Goal: Communication & Community: Answer question/provide support

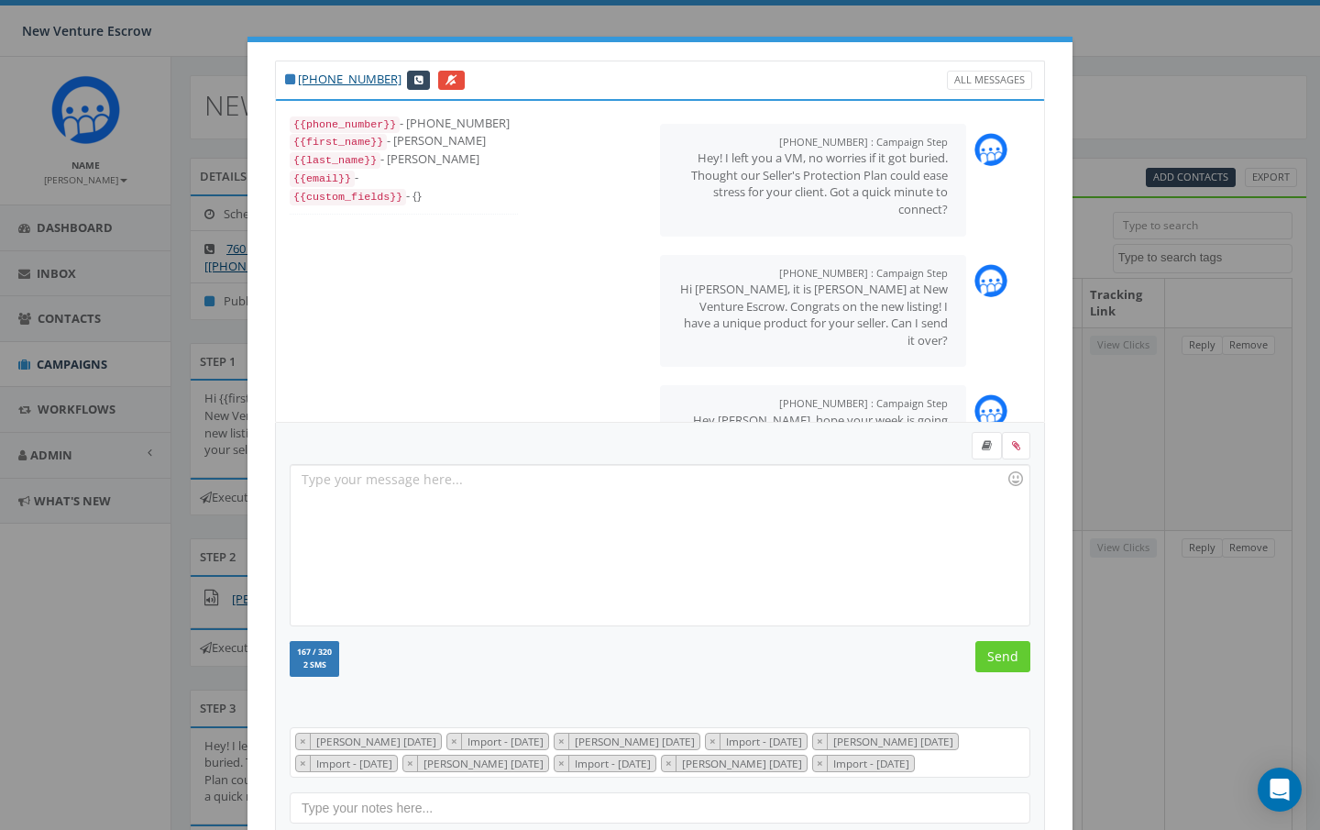
select select
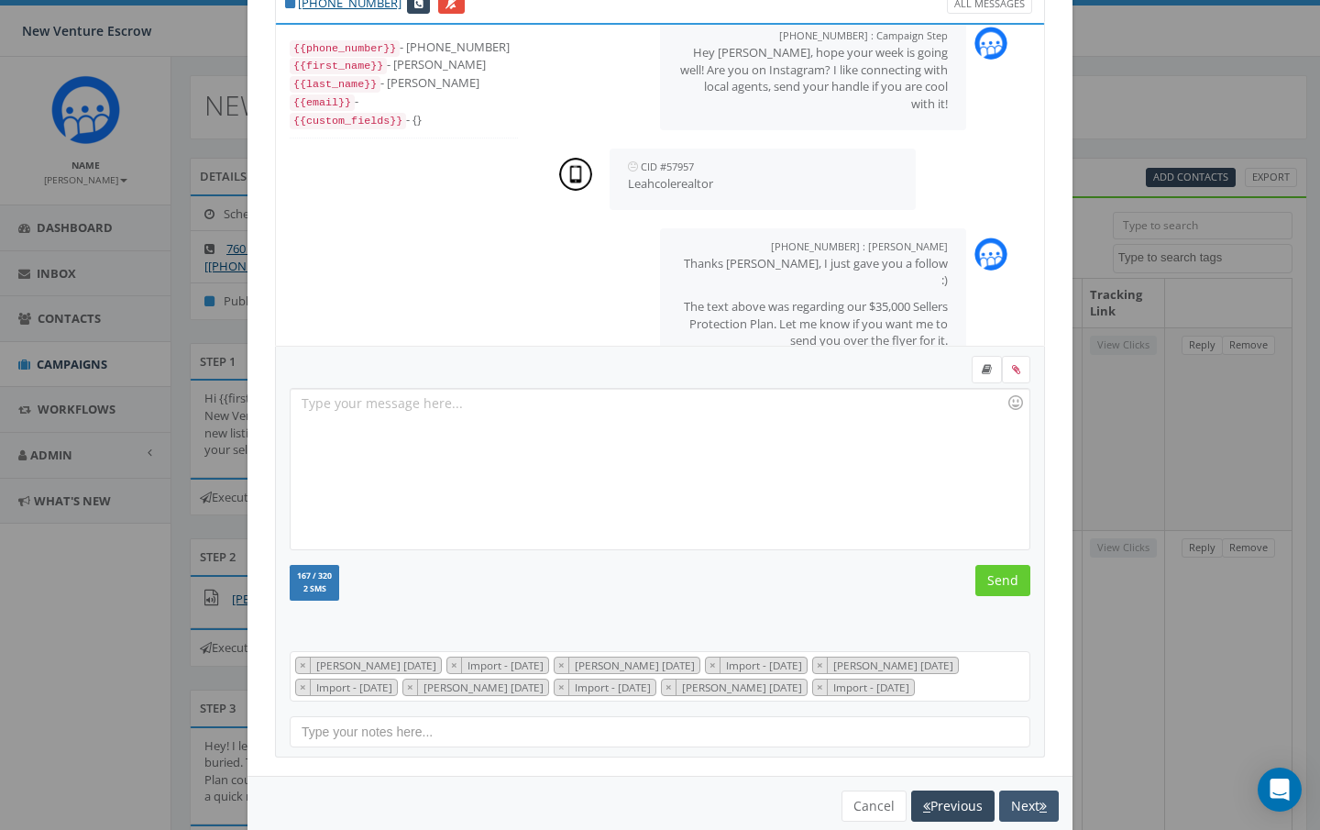
click at [1032, 798] on button "Next" at bounding box center [1029, 805] width 60 height 31
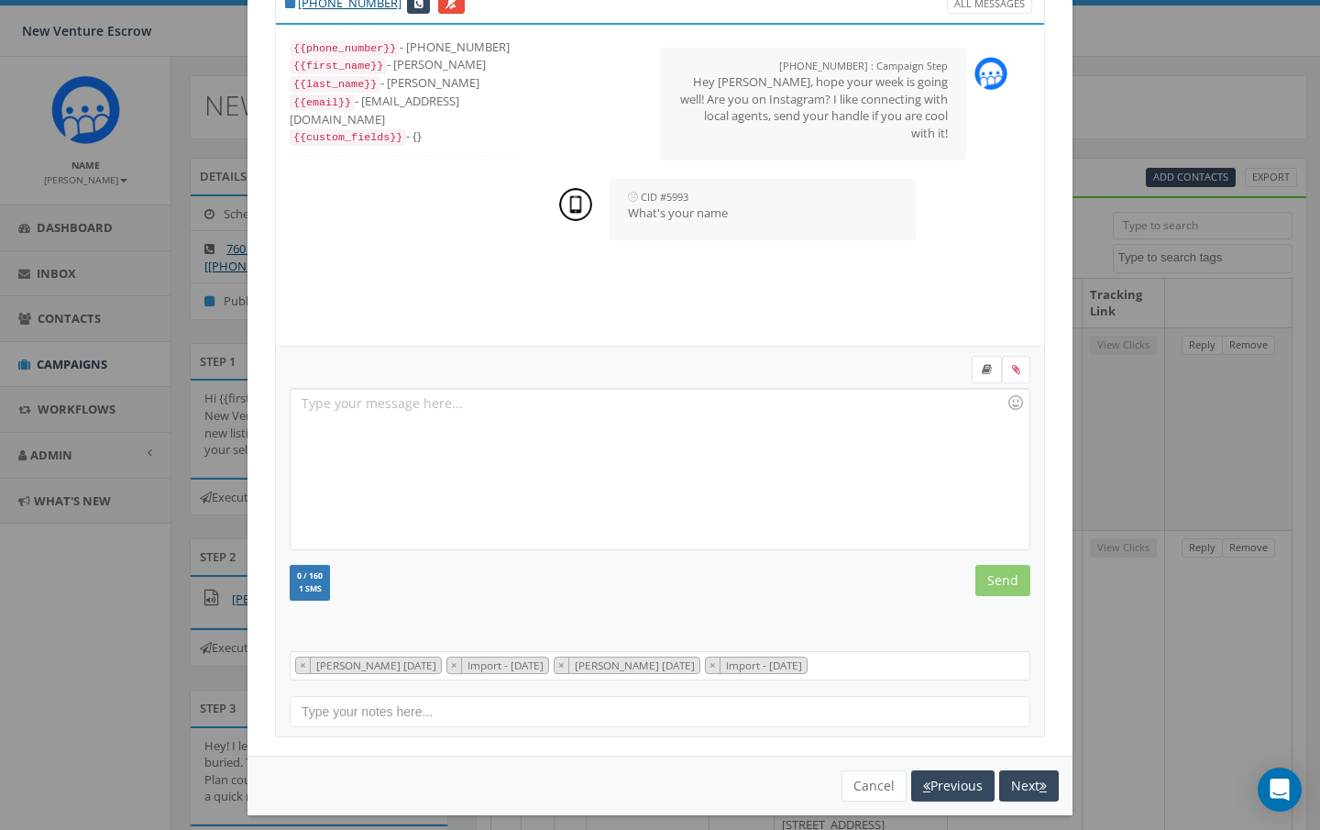
click at [701, 432] on div at bounding box center [660, 469] width 738 height 160
click at [498, 446] on div at bounding box center [660, 469] width 738 height 160
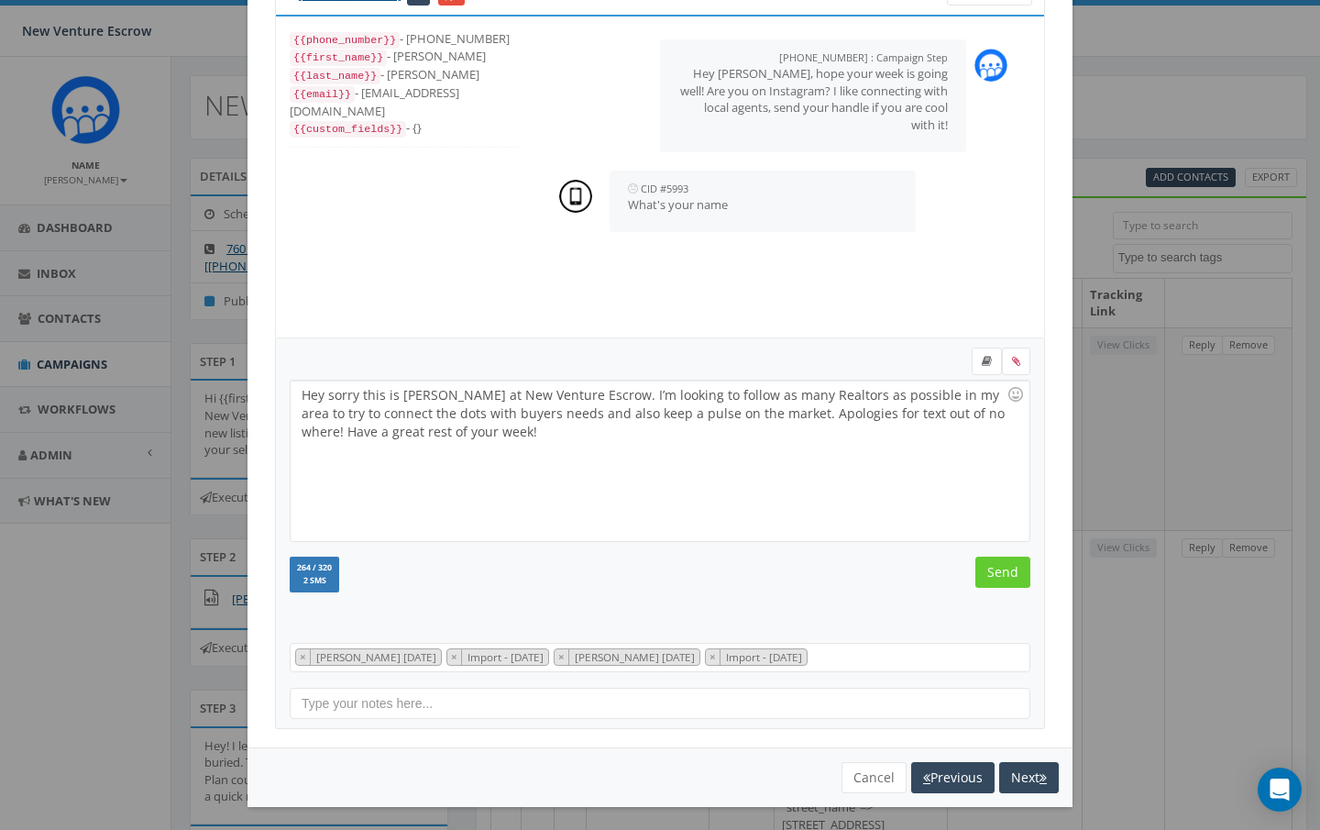
scroll to position [83, 0]
click at [501, 429] on div "Hey sorry this is Nathan Wood at New Venture Escrow. I’m looking to follow as m…" at bounding box center [660, 461] width 738 height 160
click at [1008, 578] on input "Send" at bounding box center [1003, 573] width 55 height 31
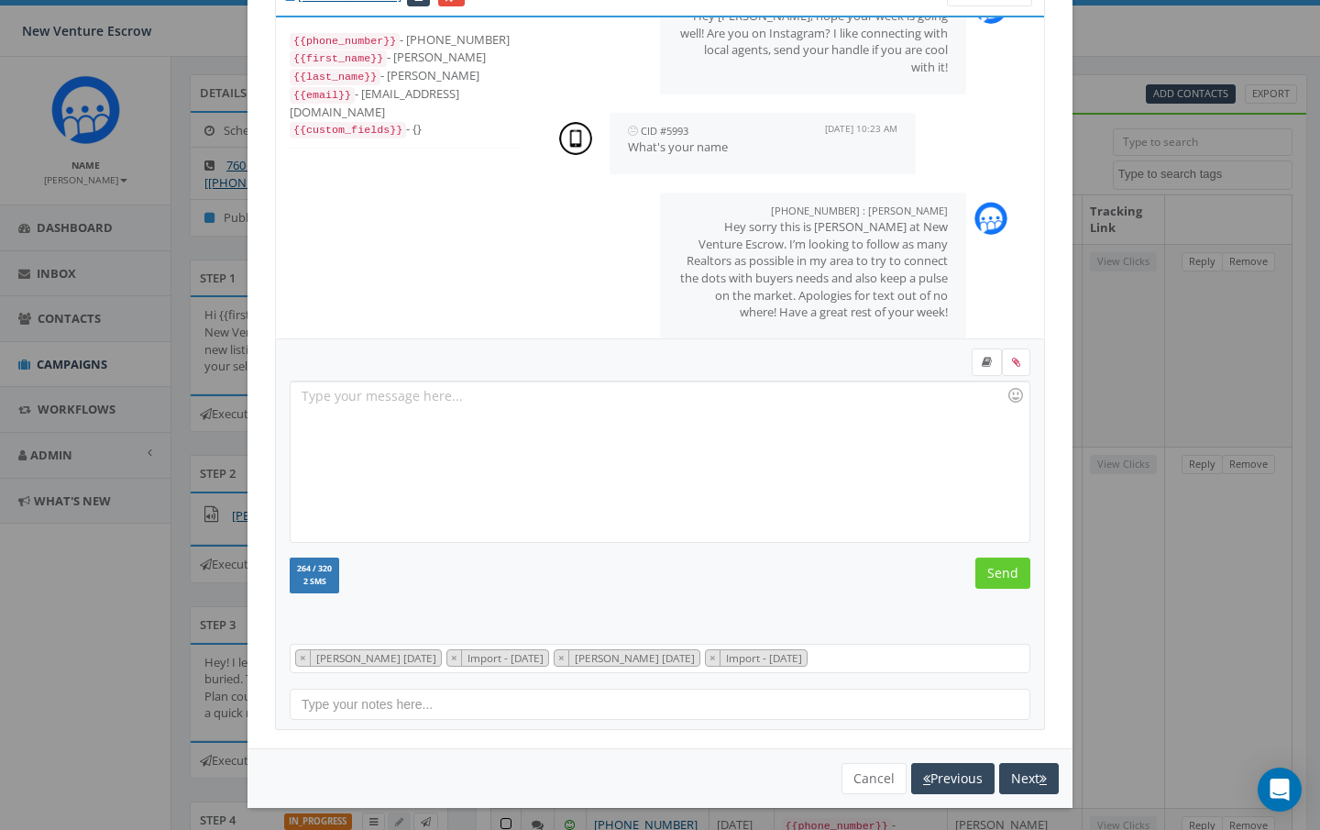
scroll to position [87, 0]
click at [1037, 771] on button "Next" at bounding box center [1029, 778] width 60 height 31
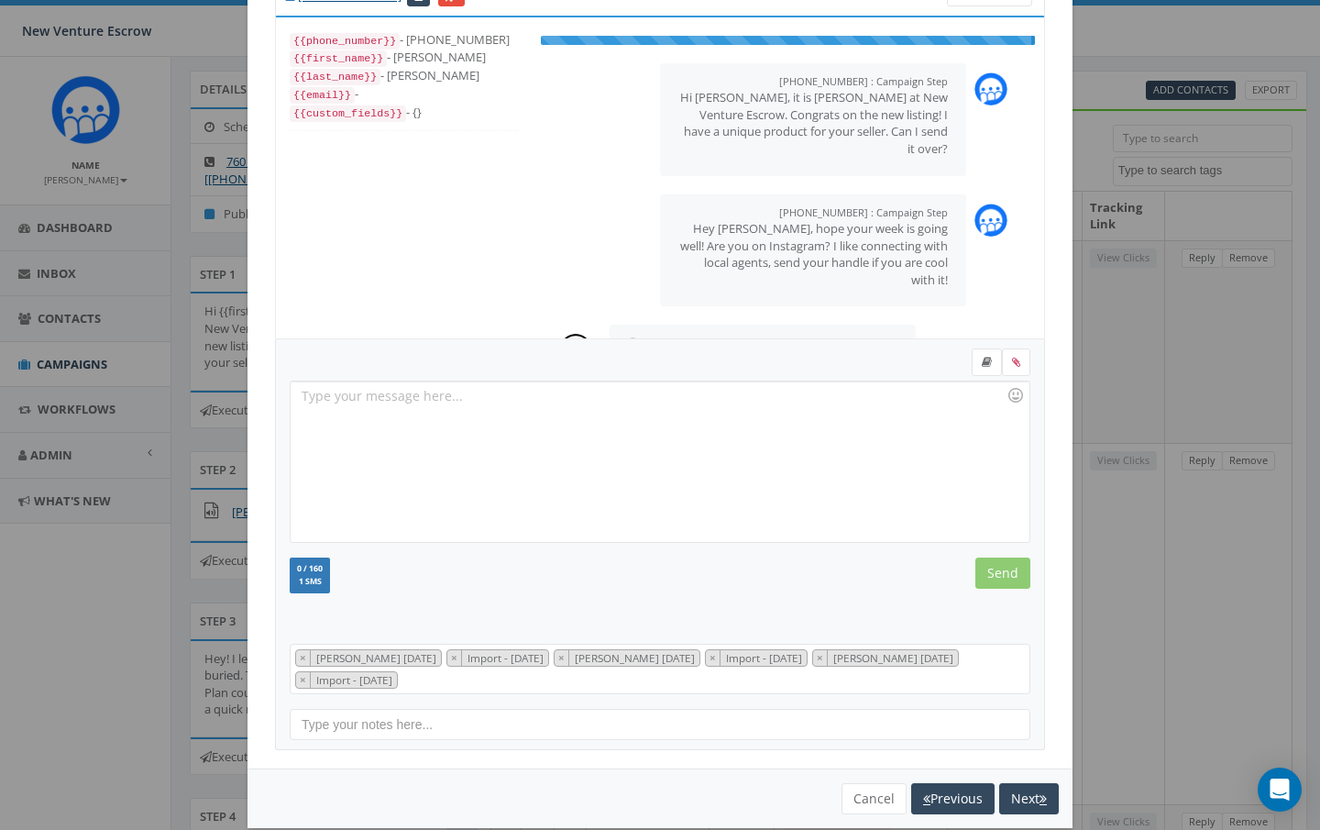
scroll to position [26, 0]
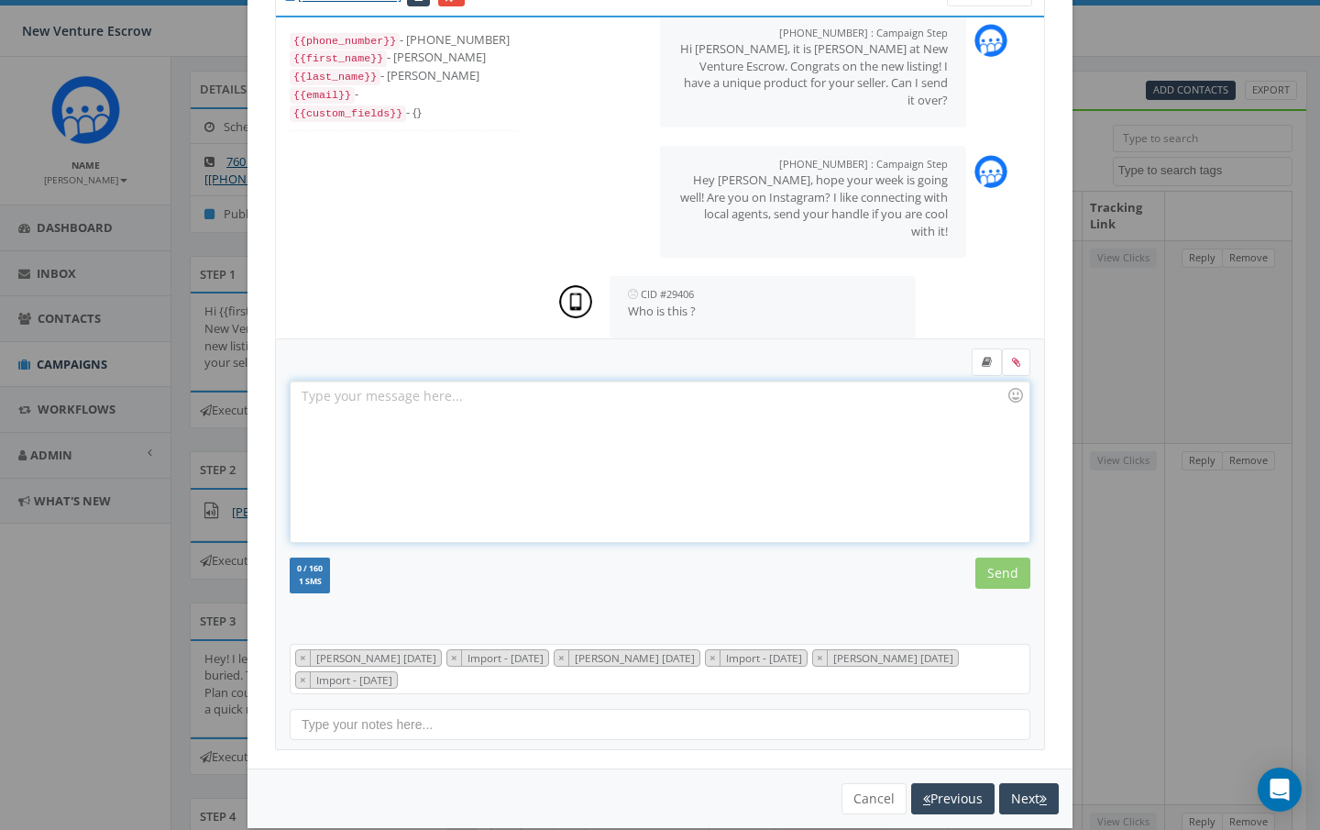
click at [710, 403] on div at bounding box center [660, 461] width 738 height 160
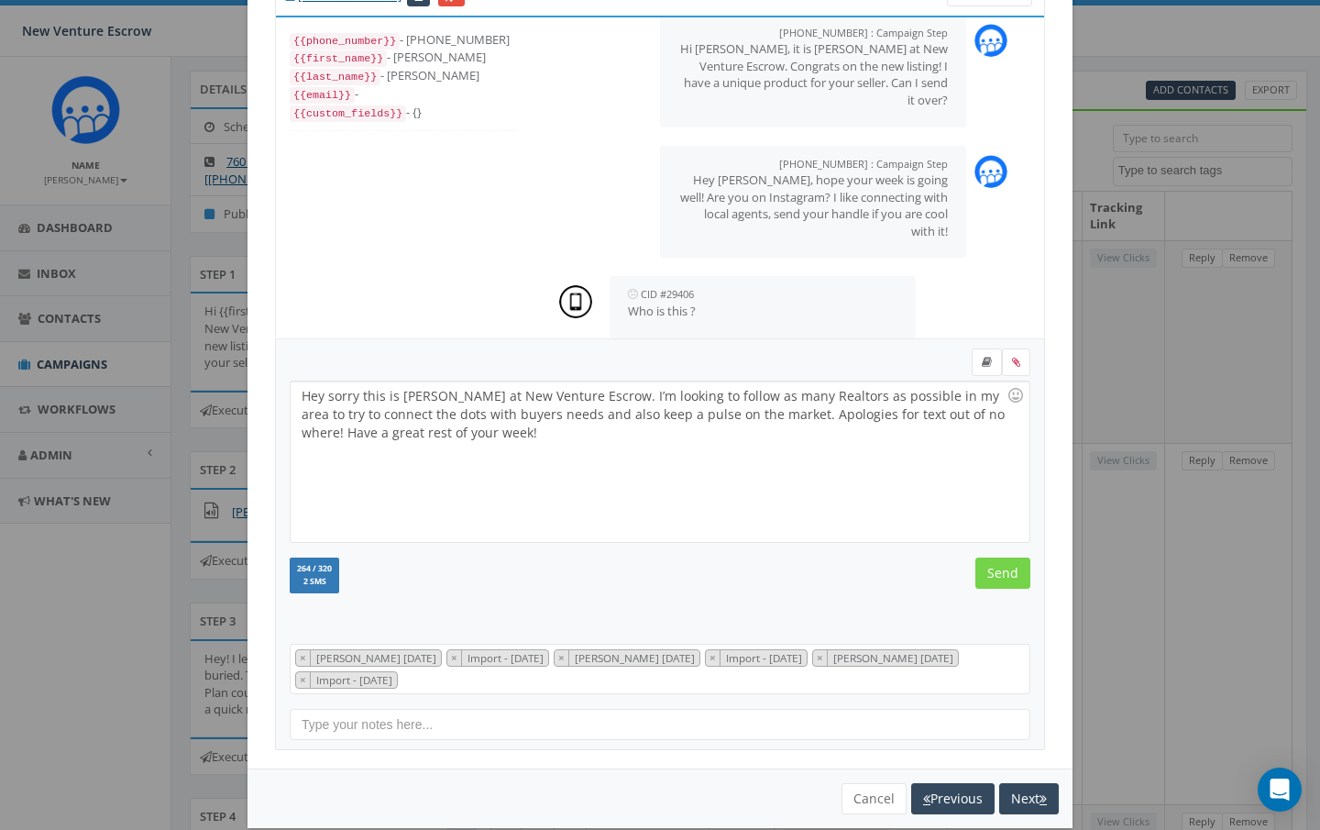
click at [1006, 570] on input "Send" at bounding box center [1003, 573] width 55 height 31
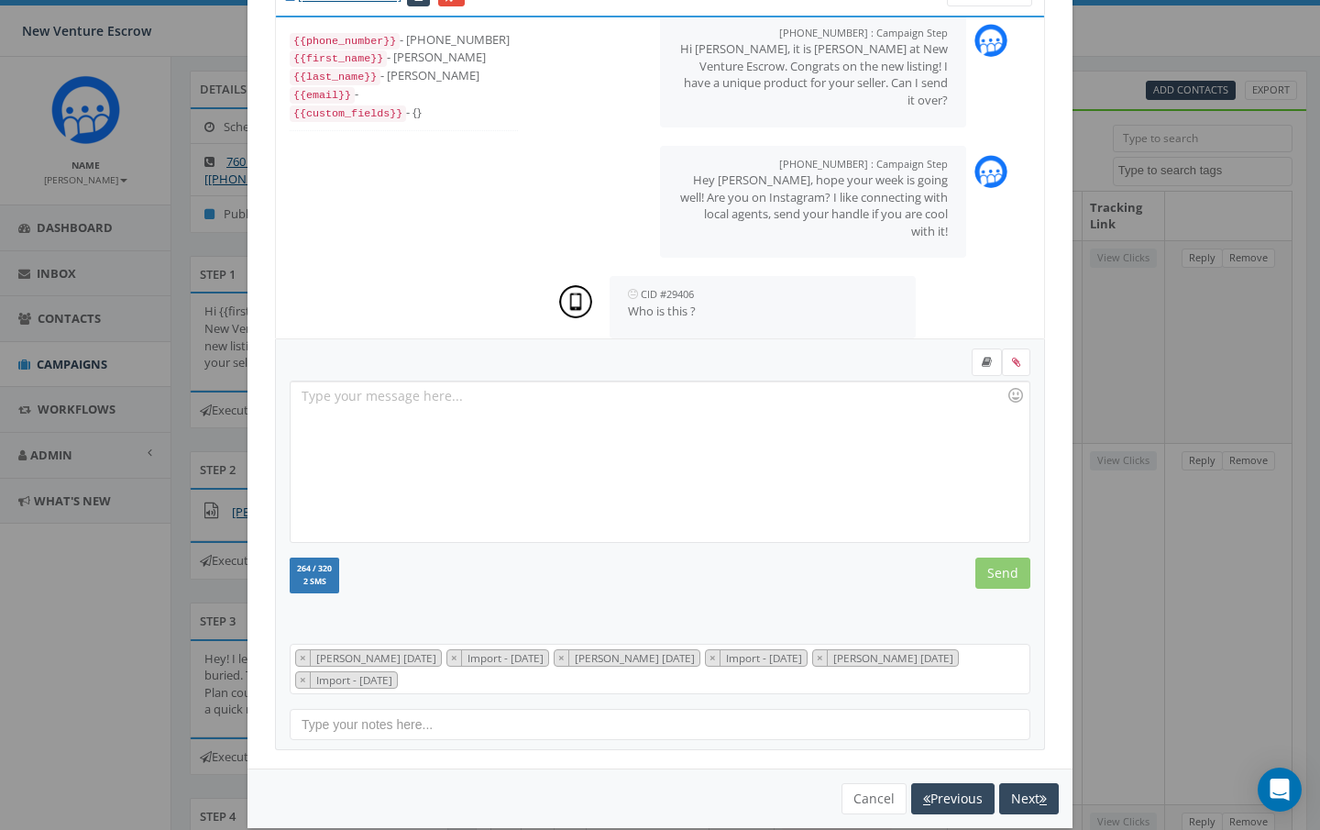
scroll to position [187, 0]
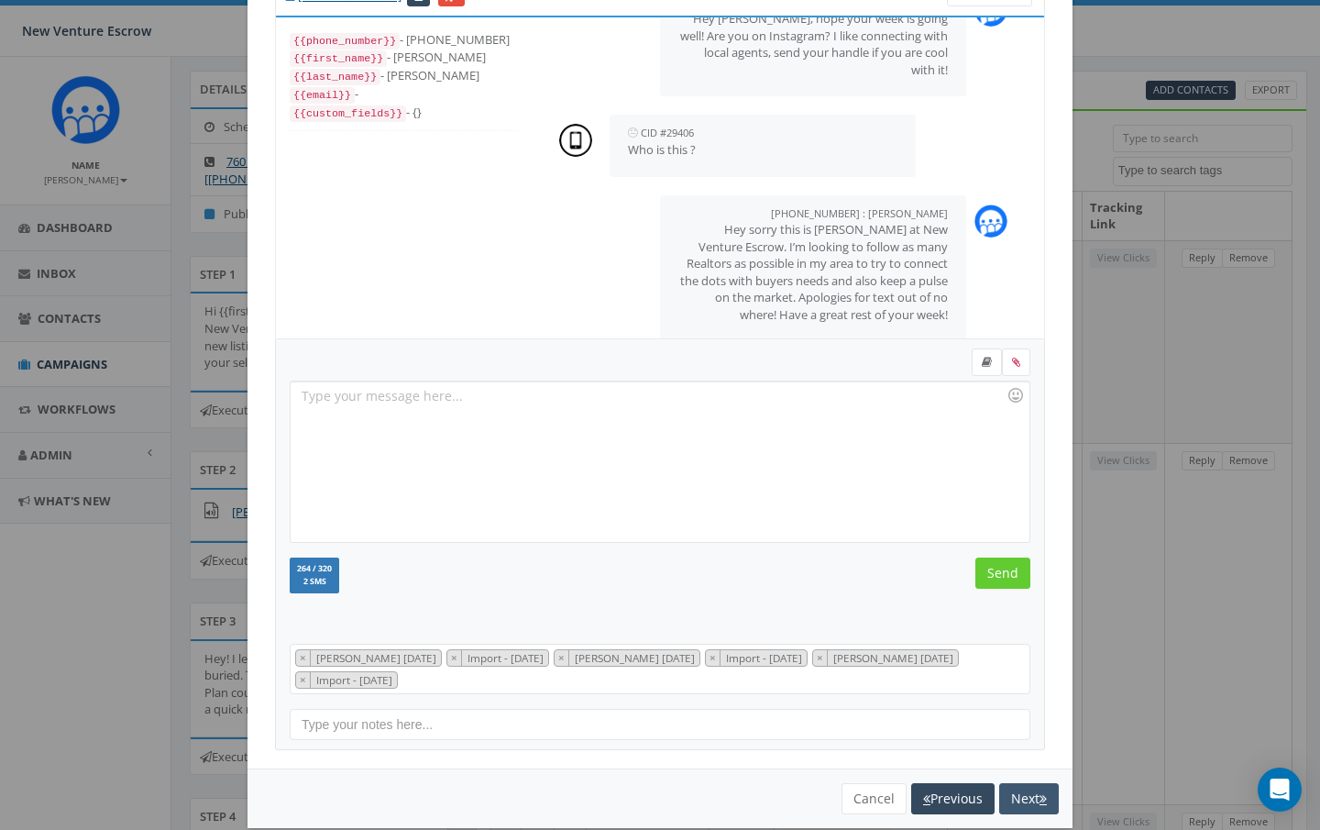
click at [1031, 791] on button "Next" at bounding box center [1029, 798] width 60 height 31
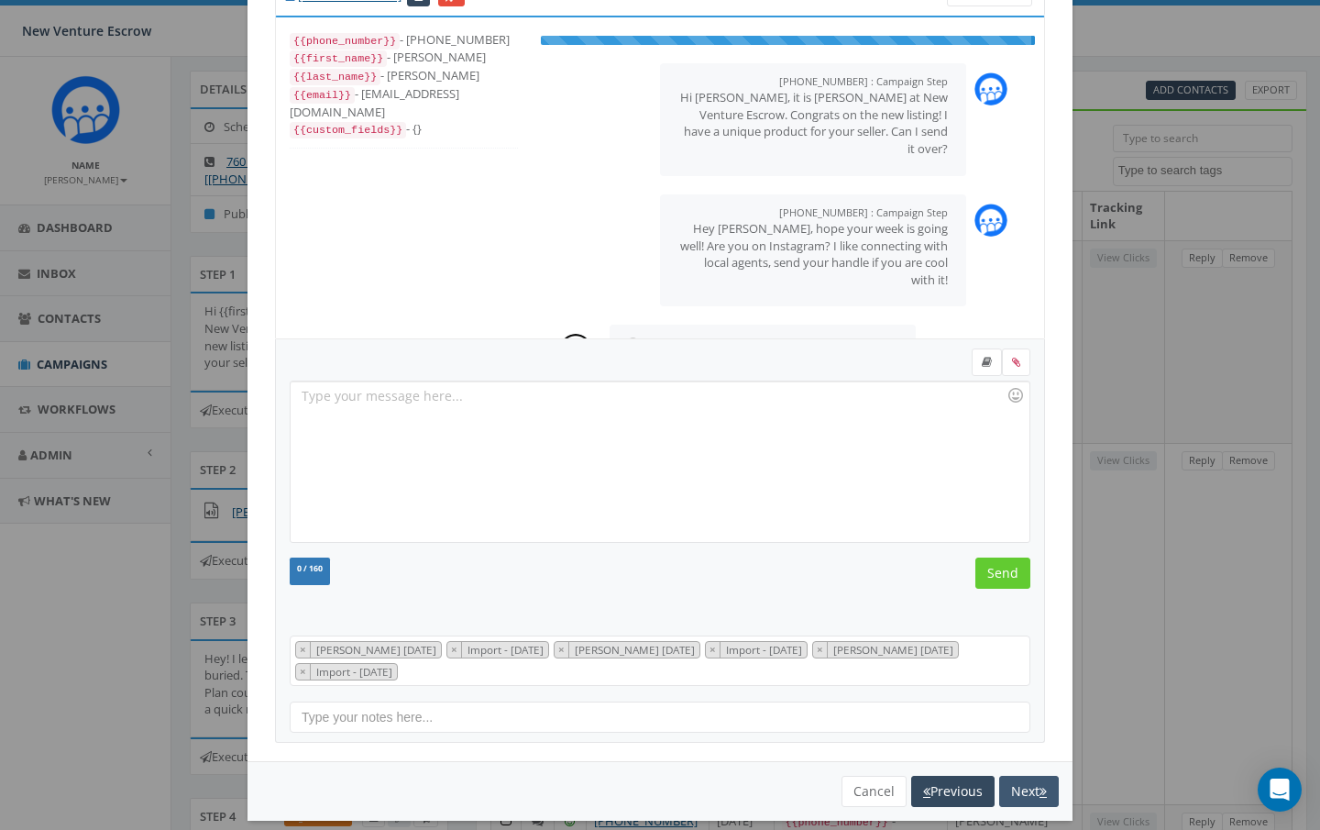
scroll to position [42, 0]
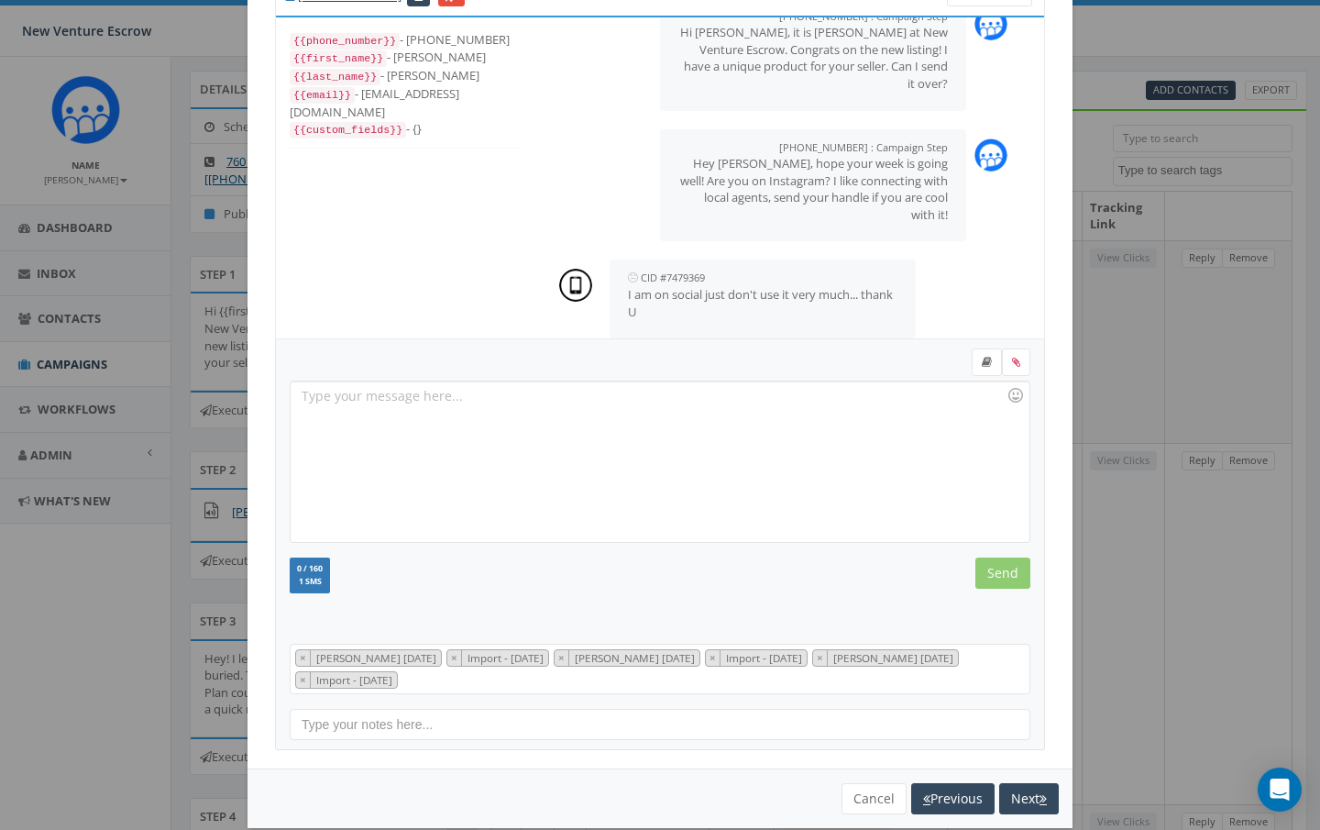
click at [569, 429] on div at bounding box center [660, 461] width 738 height 160
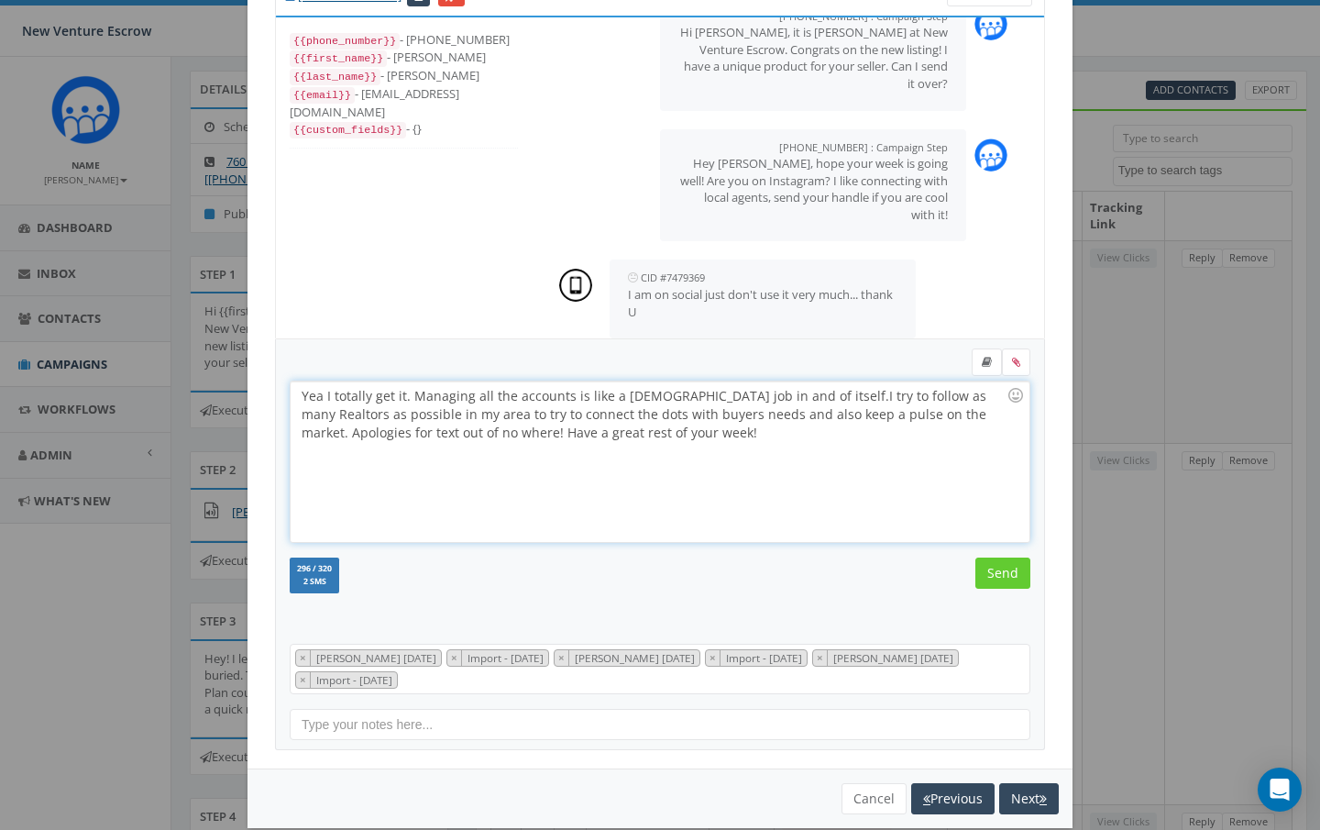
drag, startPoint x: 913, startPoint y: 414, endPoint x: 606, endPoint y: 441, distance: 308.4
click at [606, 441] on div "Yea I totally get it. Managing all the accounts is like a full time job in and …" at bounding box center [660, 461] width 738 height 160
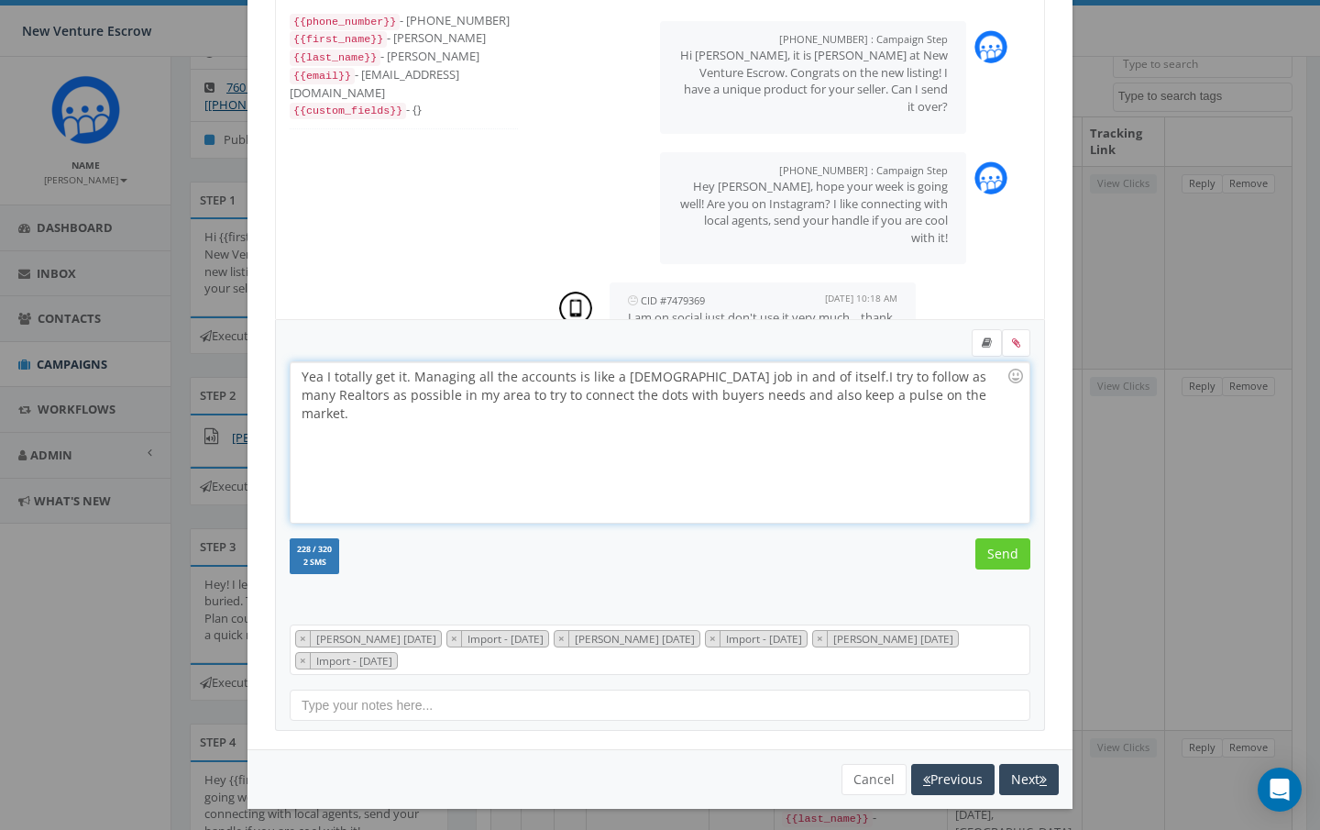
scroll to position [0, 0]
click at [623, 414] on div "Yea I totally get it. Managing all the accounts is like a full time job in and …" at bounding box center [660, 442] width 738 height 160
drag, startPoint x: 912, startPoint y: 392, endPoint x: 915, endPoint y: 404, distance: 12.2
click at [915, 404] on div "Yea I totally get it. Managing all the accounts is like a full time job in and …" at bounding box center [660, 442] width 738 height 160
click at [1003, 547] on input "Send" at bounding box center [1003, 553] width 55 height 31
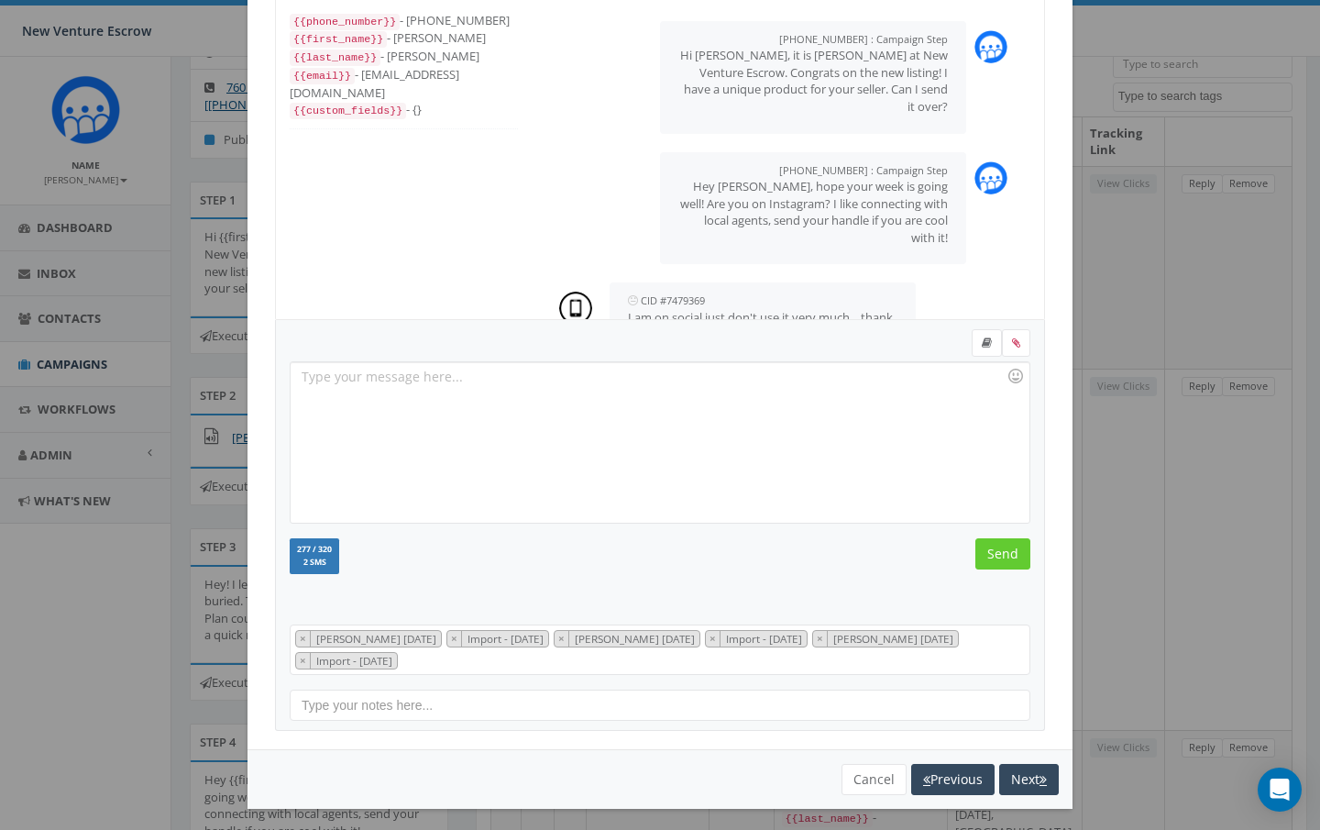
scroll to position [204, 0]
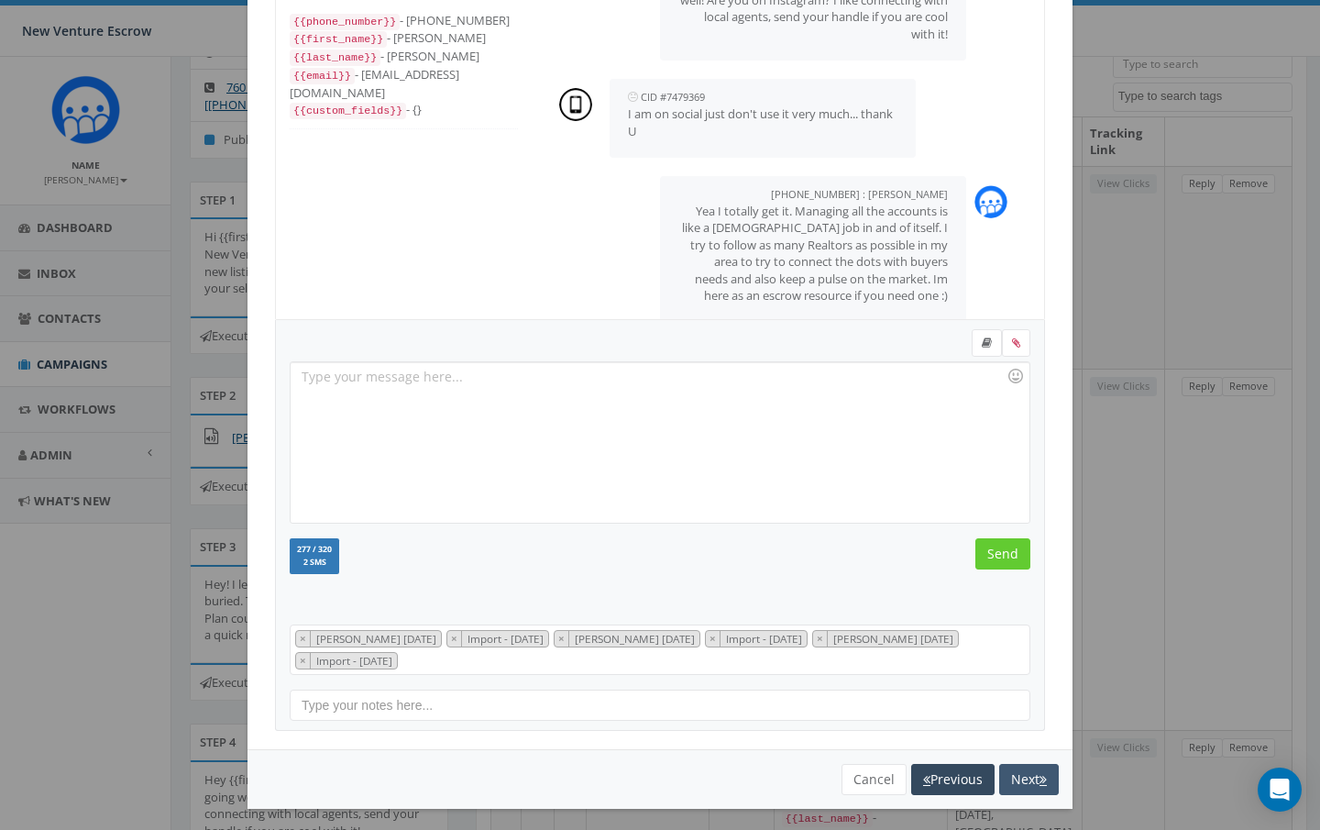
click at [1035, 780] on button "Next" at bounding box center [1029, 779] width 60 height 31
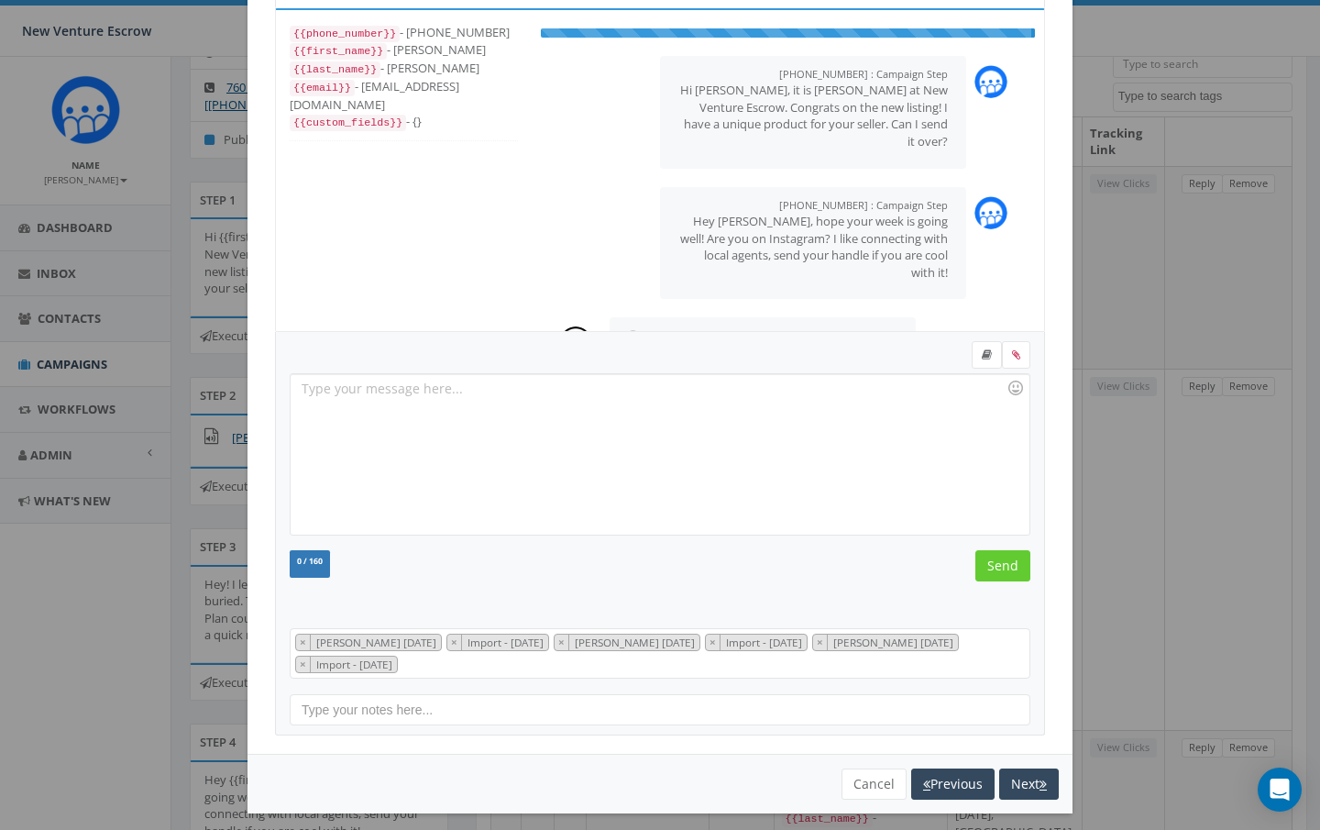
scroll to position [26, 0]
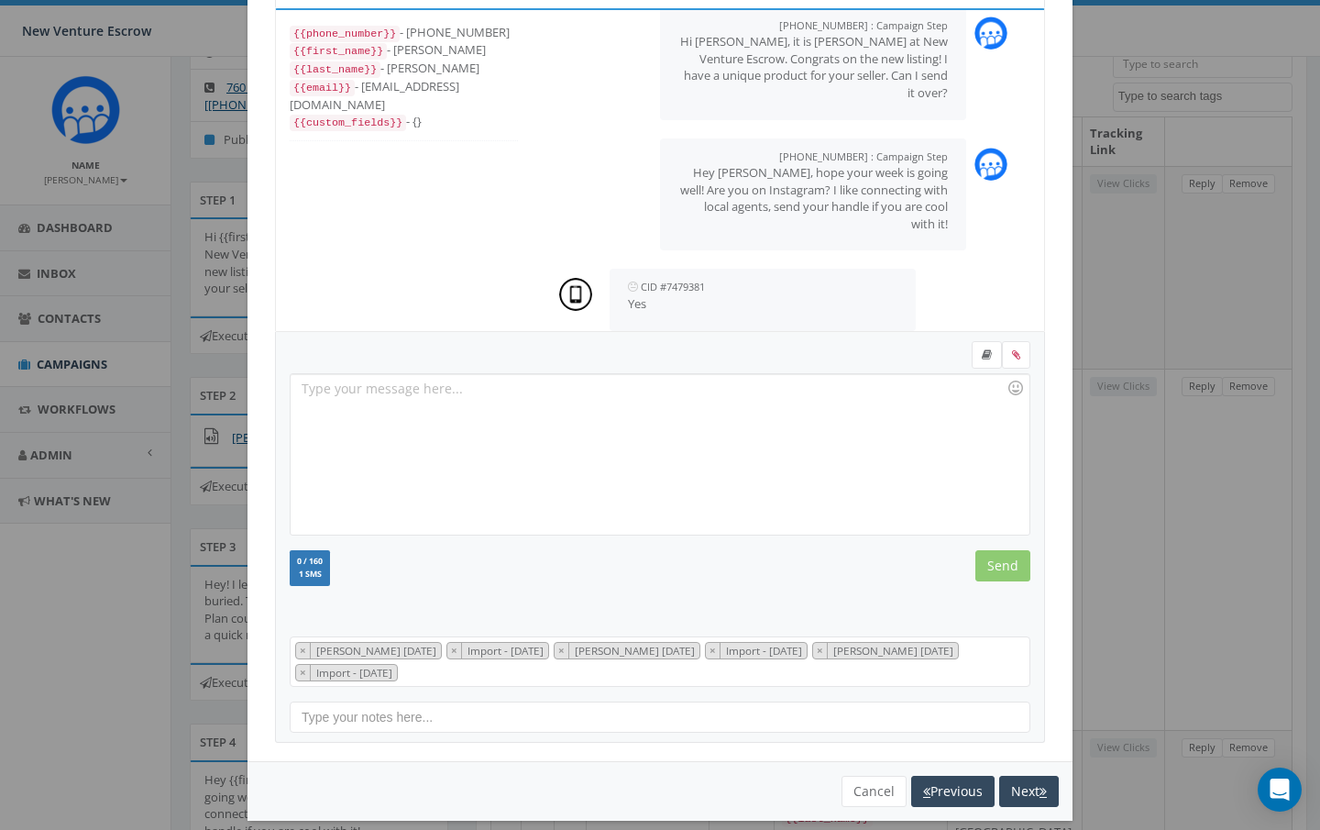
click at [575, 397] on div at bounding box center [660, 454] width 738 height 160
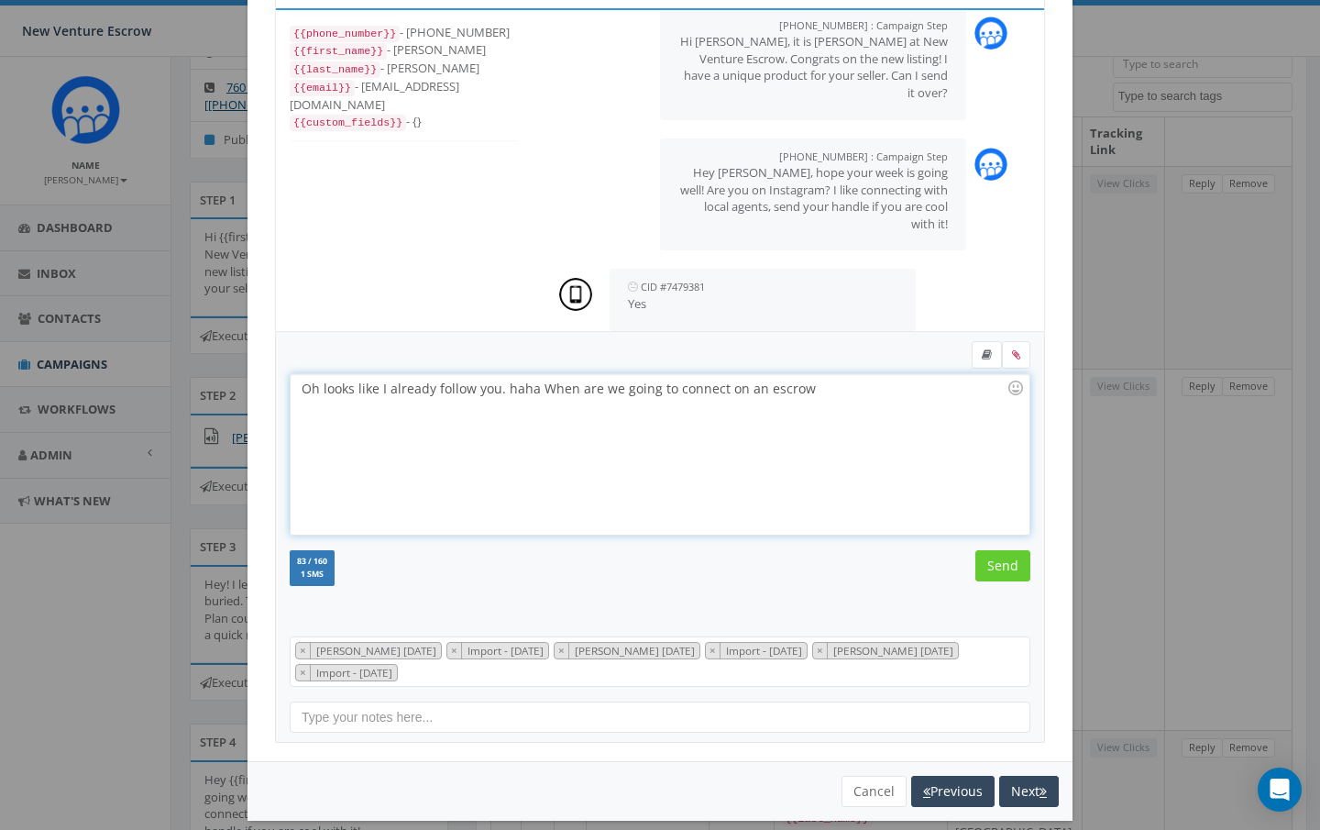
click at [756, 389] on div "Oh looks like I already follow you. haha When are we going to connect on an esc…" at bounding box center [660, 454] width 738 height 160
click at [857, 382] on div "Oh looks like I already follow you. haha When are we going to connect on anothe…" at bounding box center [660, 454] width 738 height 160
drag, startPoint x: 551, startPoint y: 387, endPoint x: 838, endPoint y: 387, distance: 287.0
click at [838, 387] on div "Oh looks like I already follow you. haha When are we going to connect on anothe…" at bounding box center [660, 454] width 738 height 160
click at [998, 569] on input "Send" at bounding box center [1003, 565] width 55 height 31
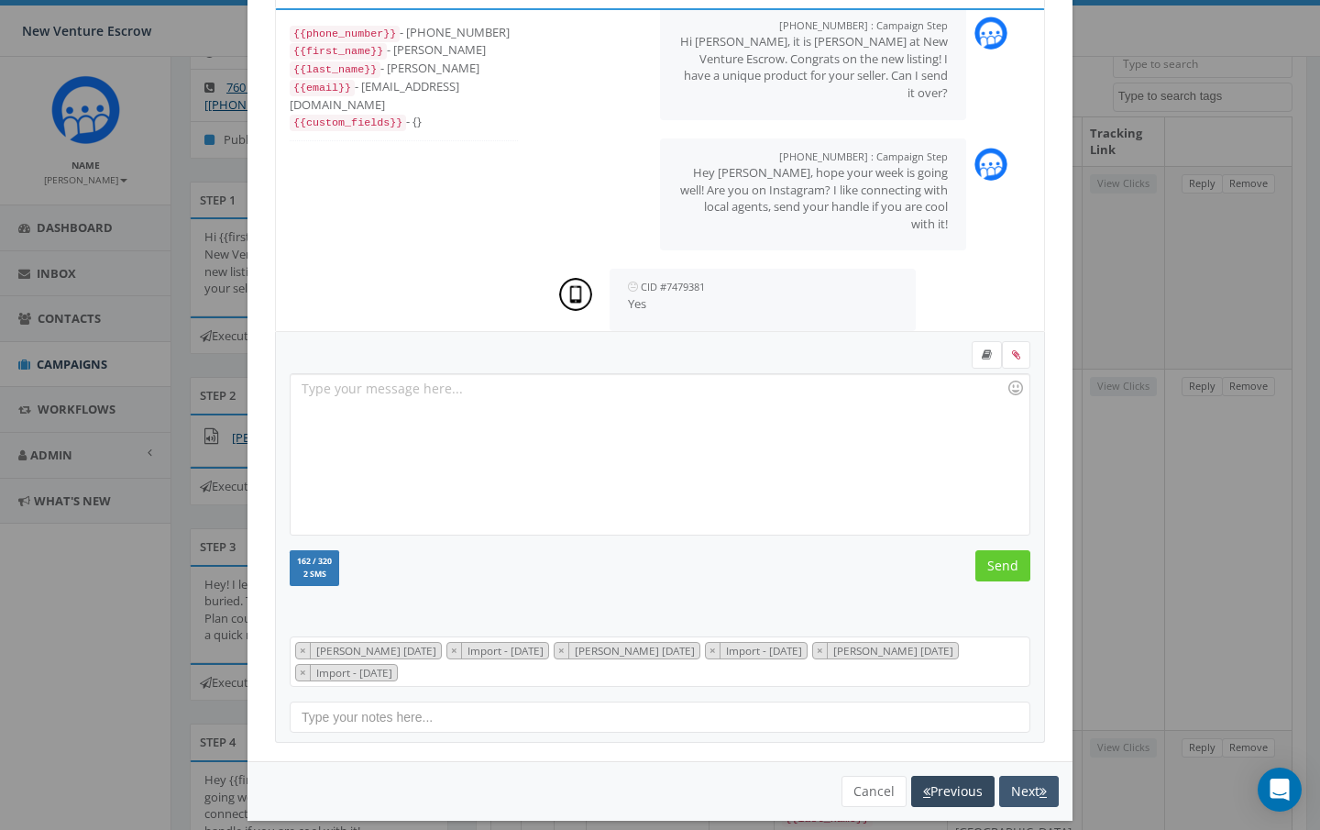
scroll to position [154, 0]
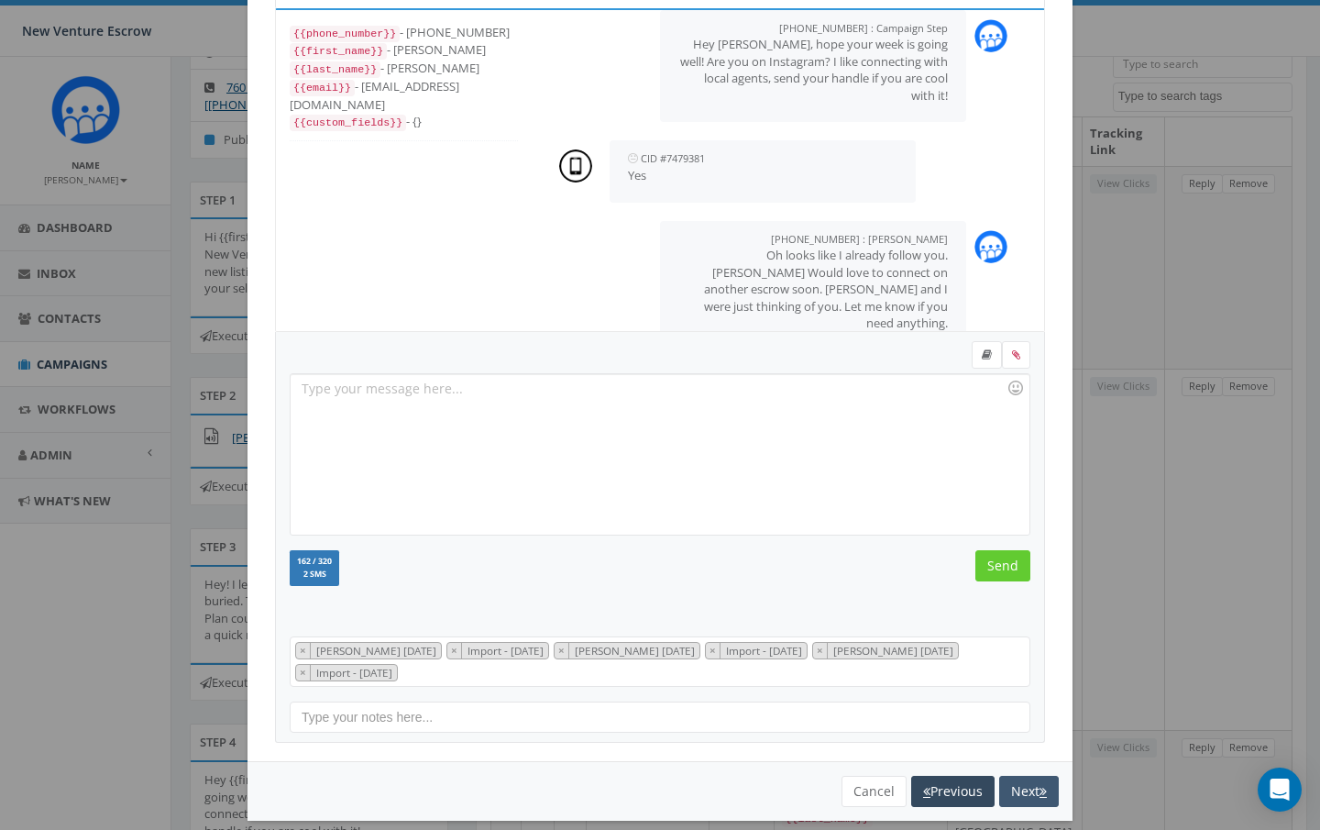
click at [1021, 785] on button "Next" at bounding box center [1029, 791] width 60 height 31
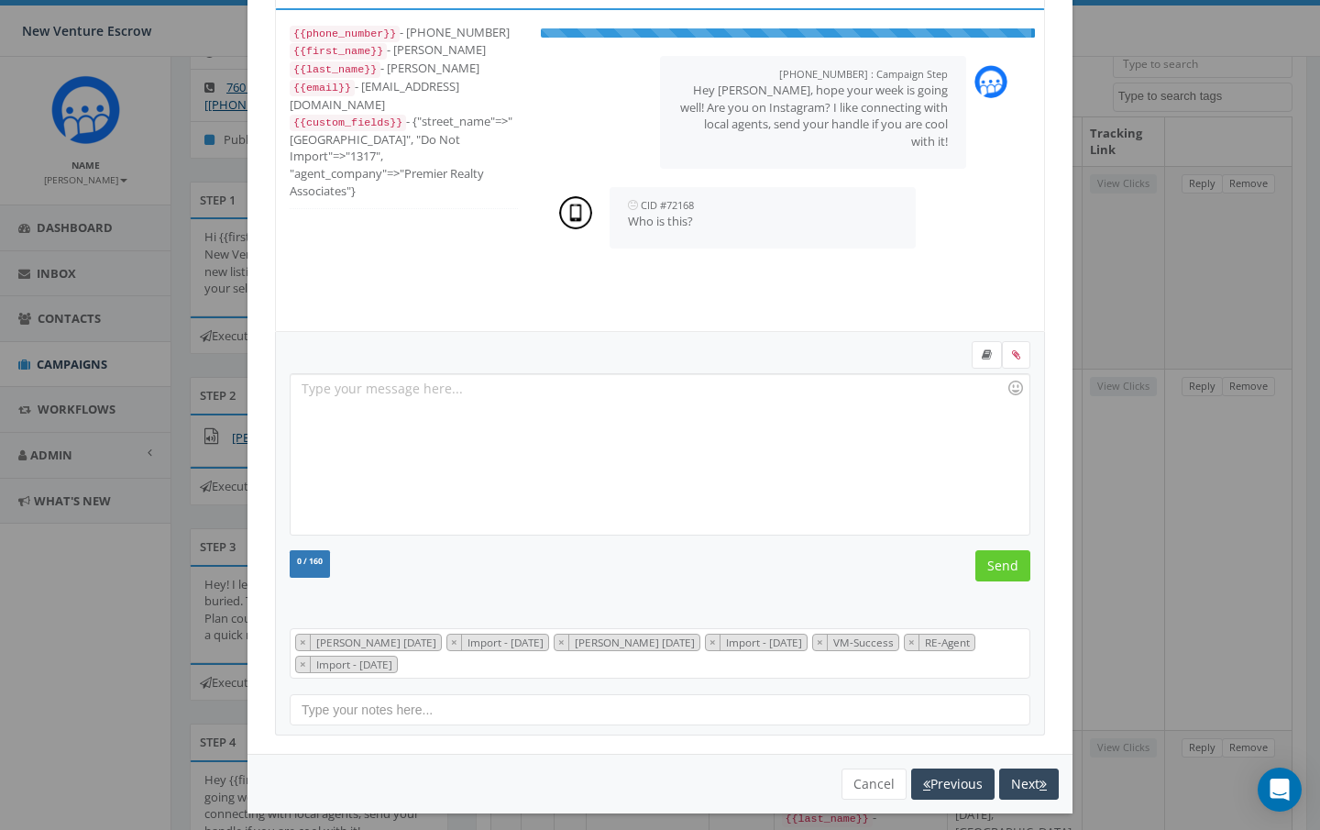
scroll to position [55, 0]
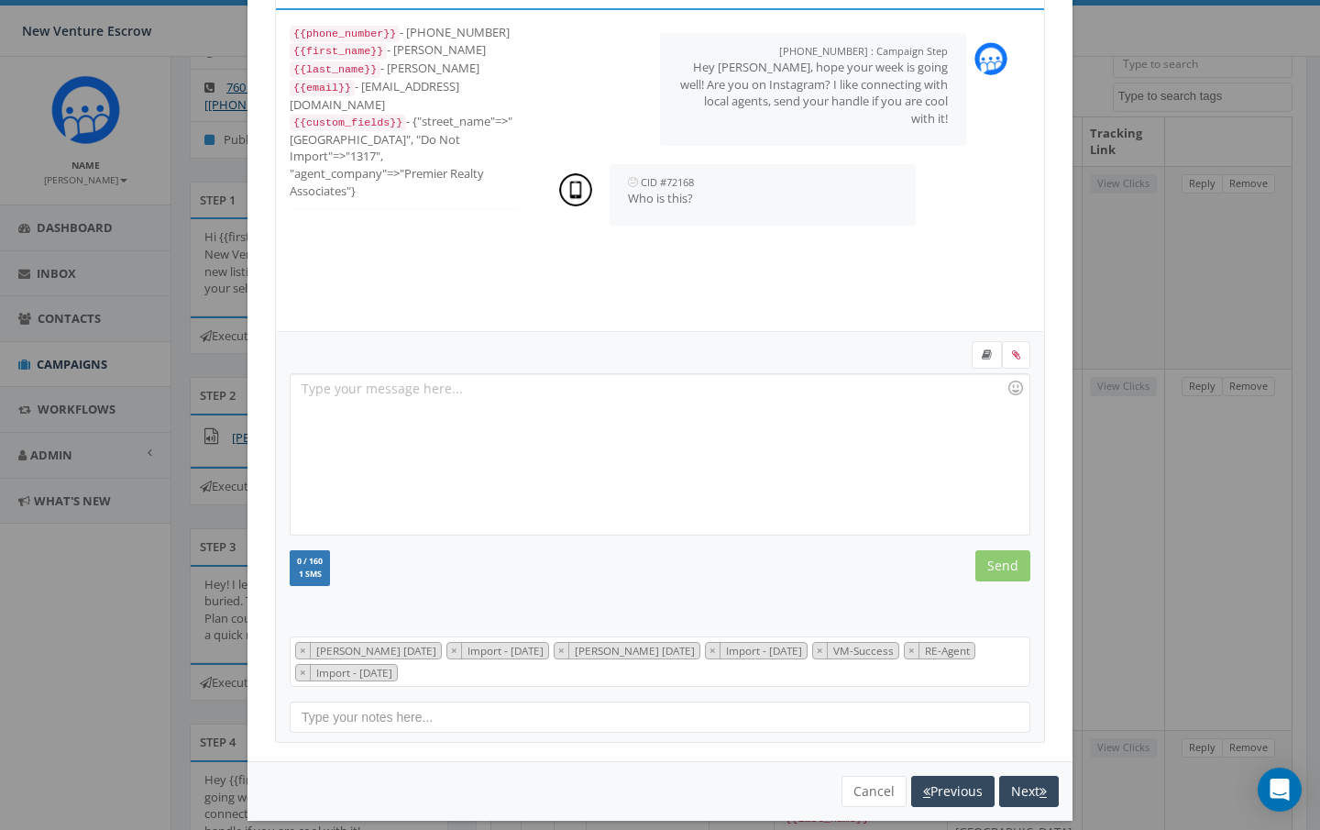
click at [630, 403] on div at bounding box center [660, 454] width 738 height 160
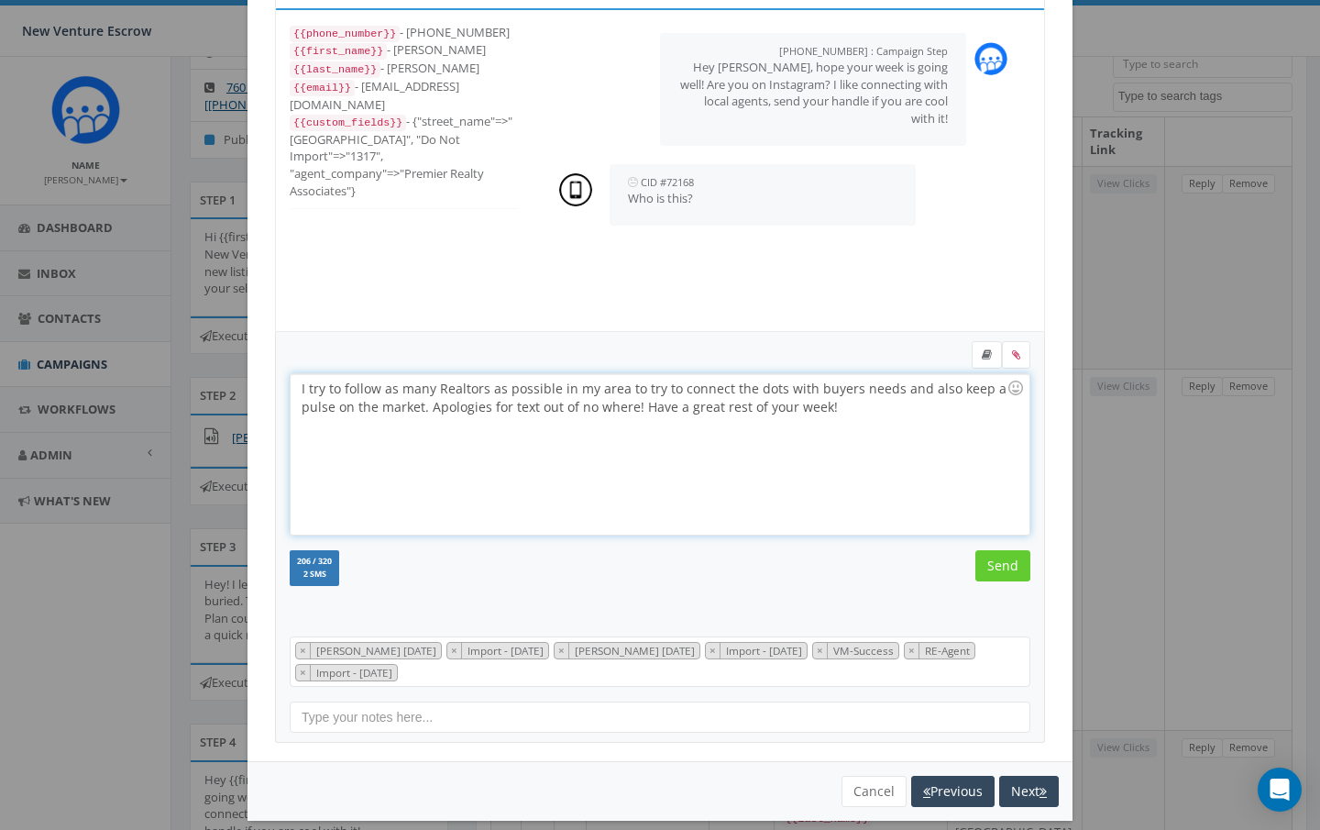
drag, startPoint x: 845, startPoint y: 411, endPoint x: 273, endPoint y: 348, distance: 574.7
click at [273, 348] on div "+1 760-638-3443 All Messages {{phone_number}} - +17606383443 {{first_name}} - J…" at bounding box center [660, 356] width 825 height 810
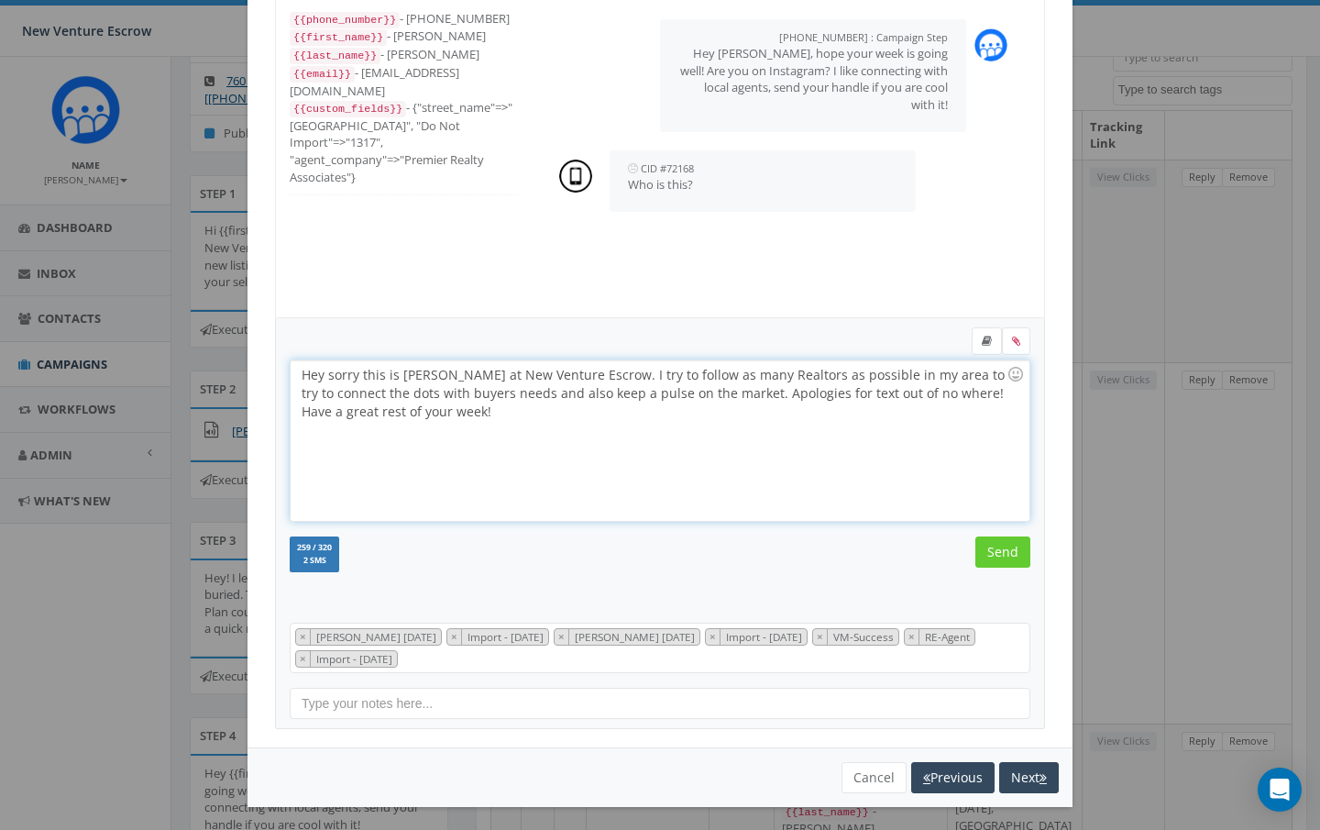
scroll to position [103, 0]
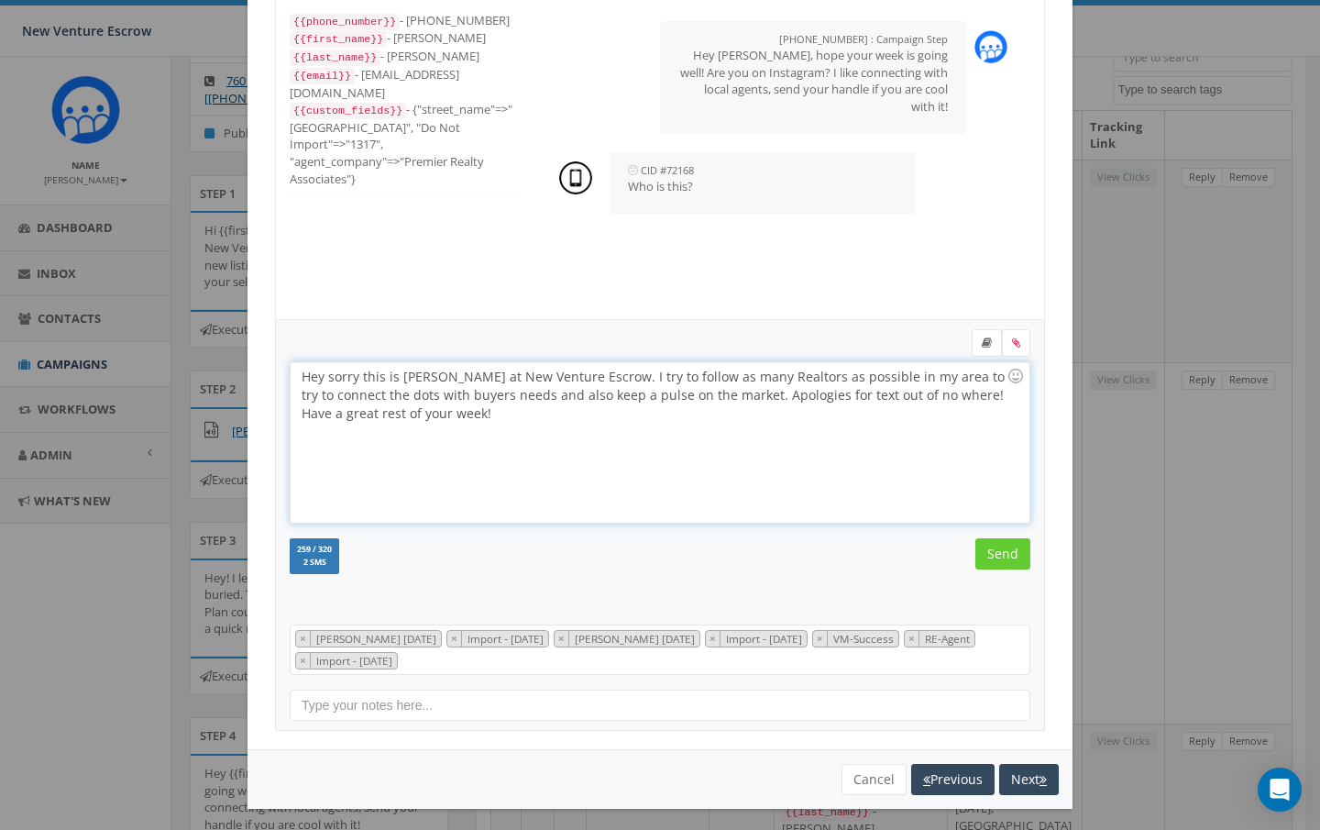
click at [705, 425] on div "Hey sorry this is Nathan Wood at New Venture Escrow. I try to follow as many Re…" at bounding box center [660, 442] width 738 height 160
click at [1001, 560] on input "Send" at bounding box center [1003, 553] width 55 height 31
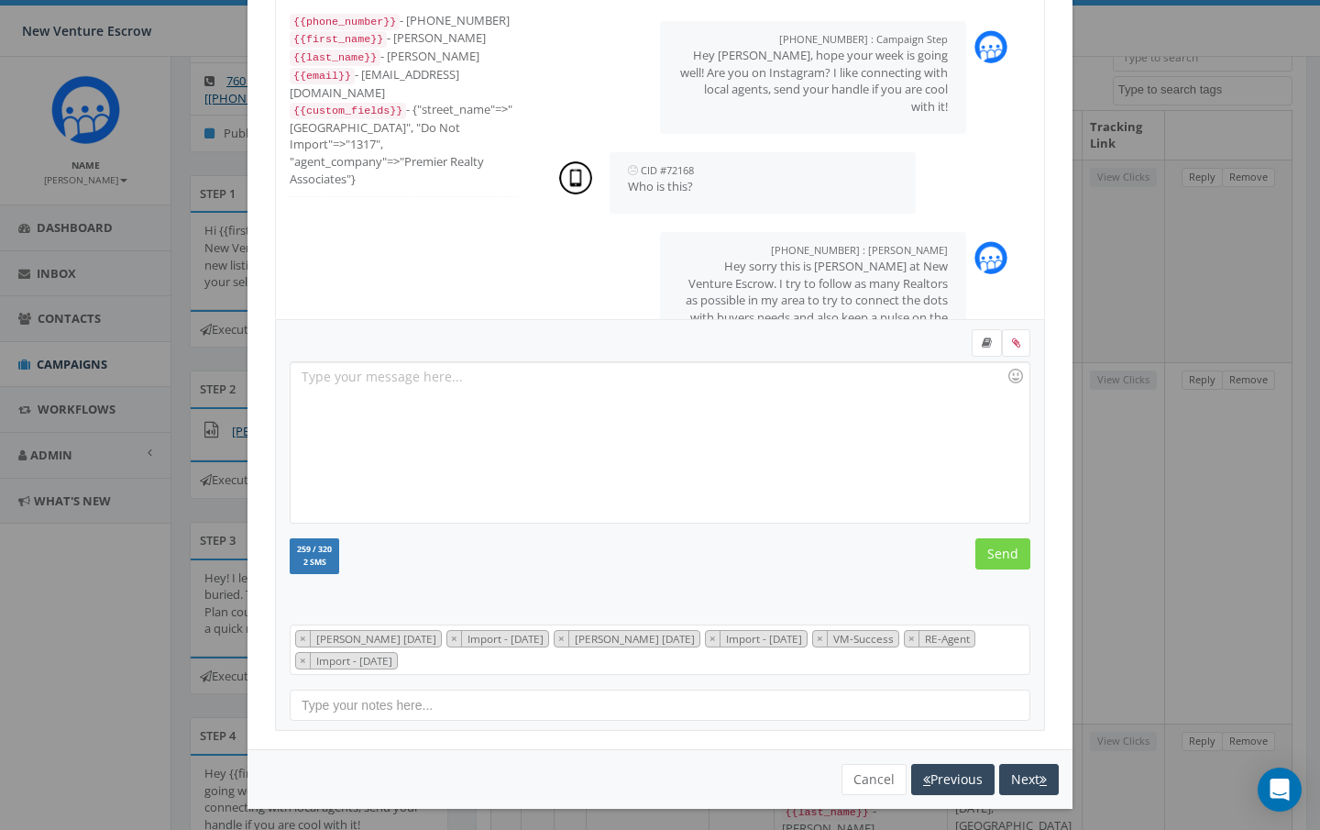
scroll to position [59, 0]
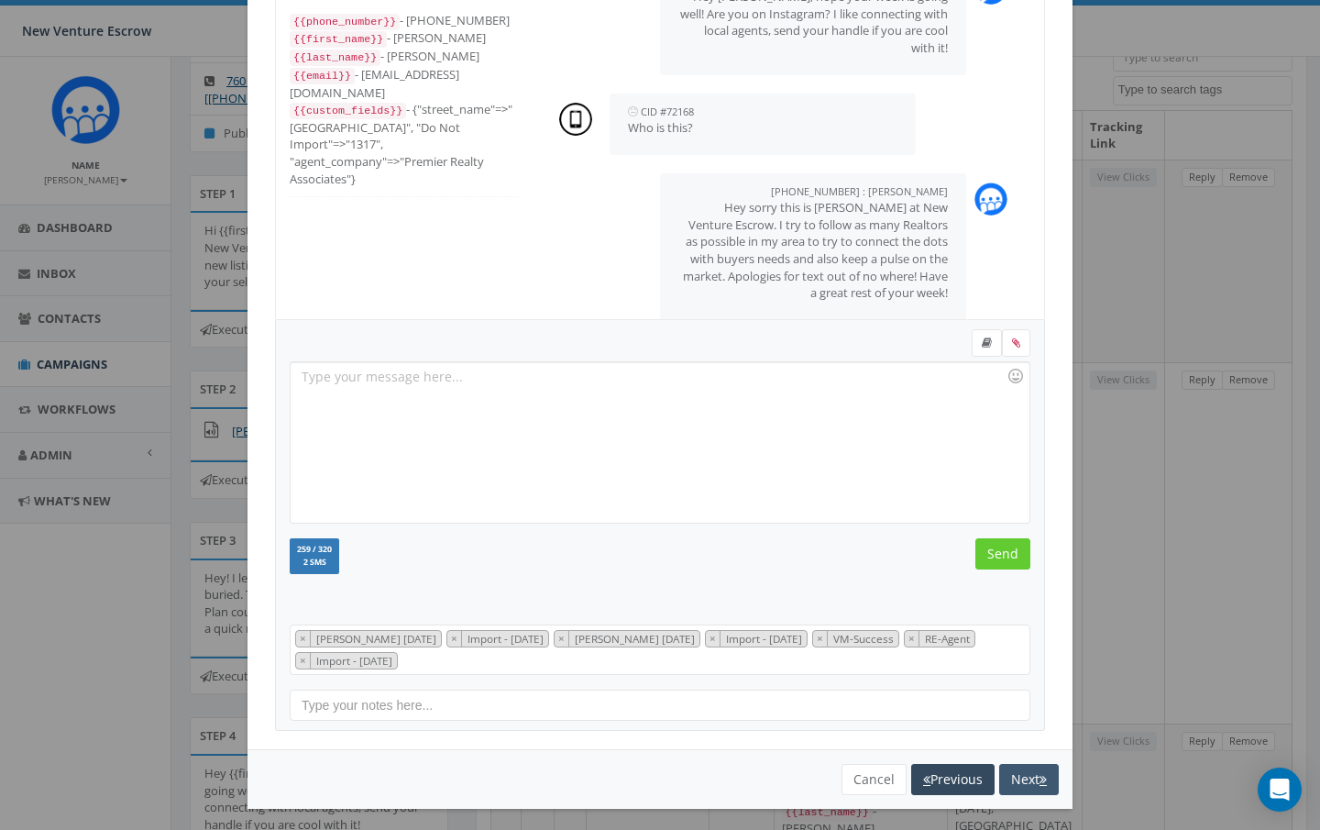
click at [1032, 771] on button "Next" at bounding box center [1029, 779] width 60 height 31
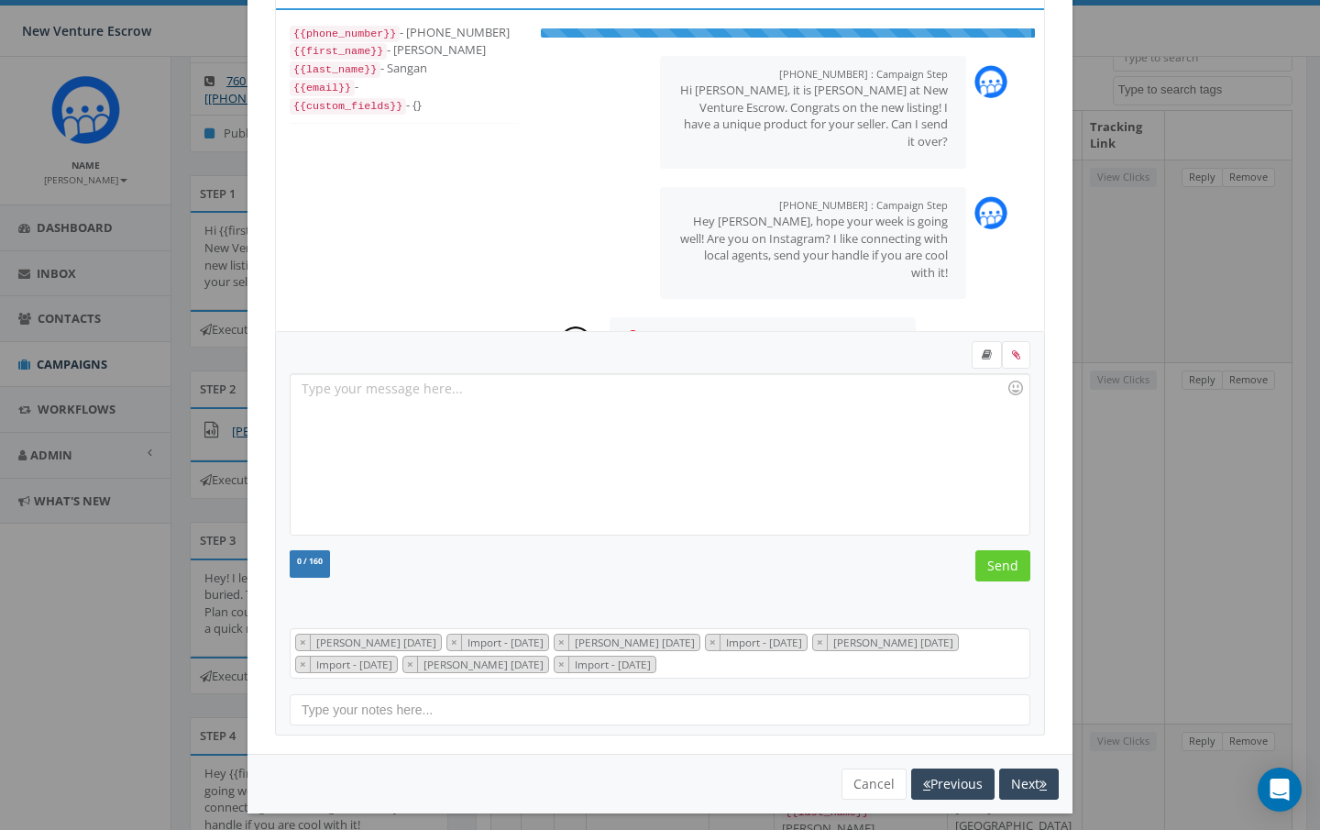
scroll to position [26, 0]
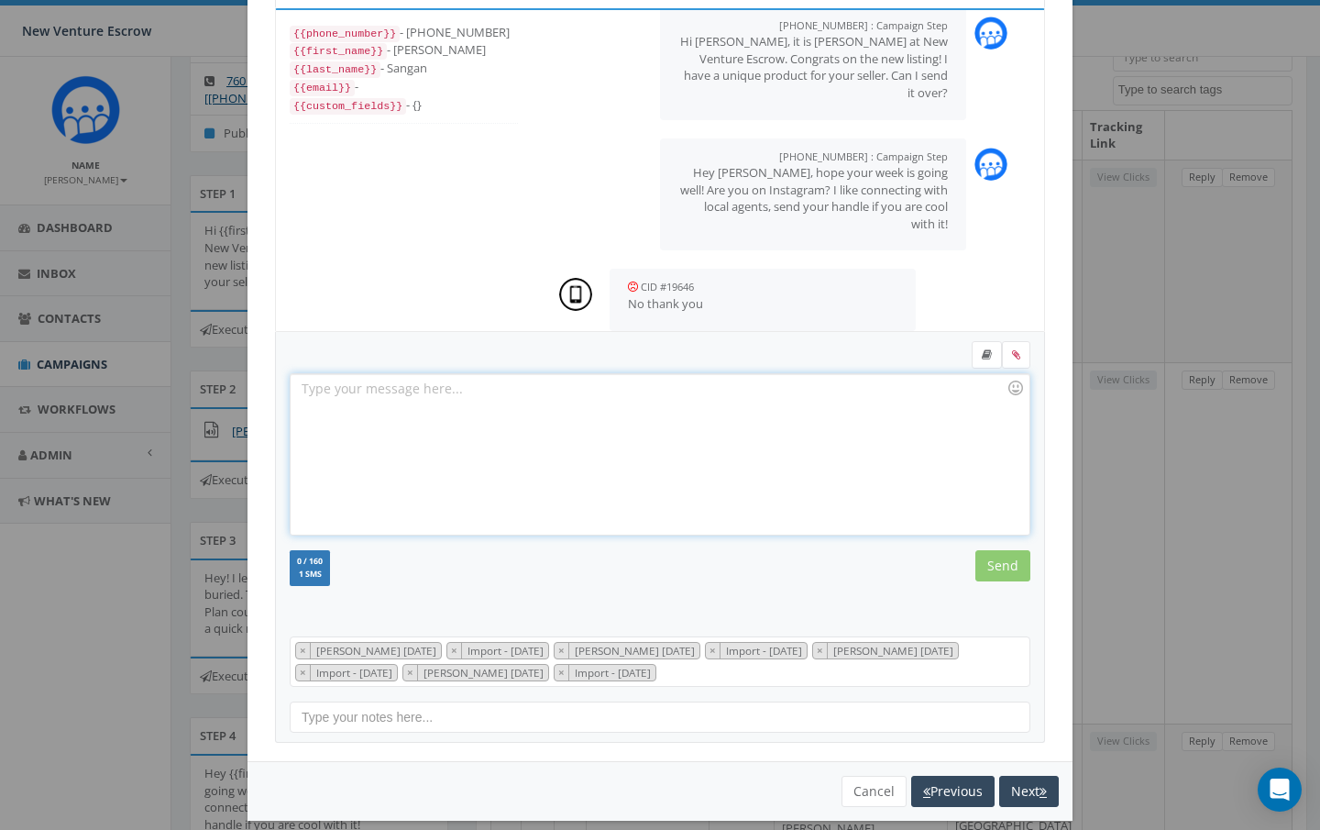
click at [595, 409] on div at bounding box center [660, 454] width 738 height 160
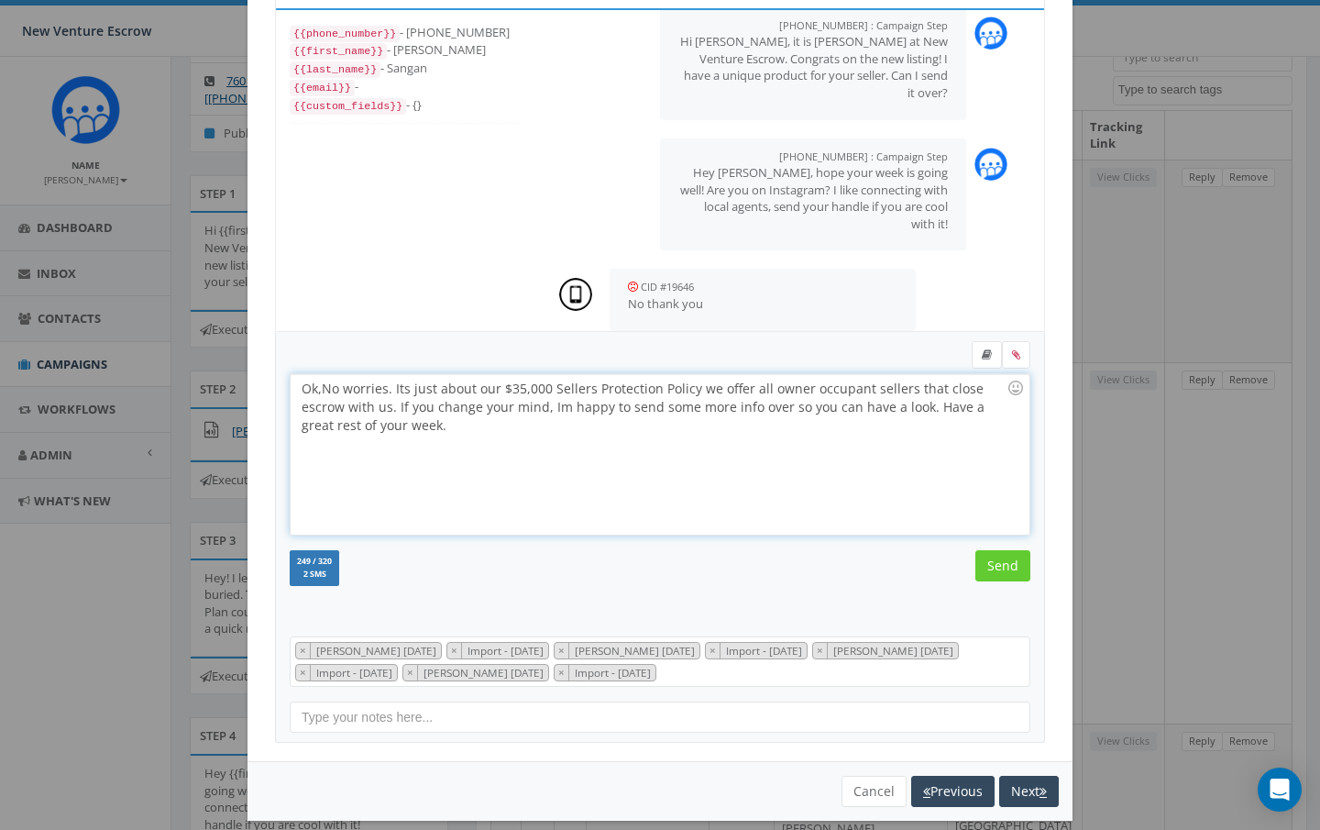
click at [334, 386] on div "Ok, No worries. Its just about our $35,000 Sellers Protection Policy we offer a…" at bounding box center [660, 454] width 738 height 160
drag, startPoint x: 396, startPoint y: 388, endPoint x: 438, endPoint y: 387, distance: 42.2
click at [438, 387] on div "Ok, n o worries. Its just about our $35,000 Sellers Protection Policy we offer …" at bounding box center [660, 454] width 738 height 160
drag, startPoint x: 458, startPoint y: 407, endPoint x: 609, endPoint y: 406, distance: 150.4
click at [609, 406] on div "Ok, n o worries. My previous text was about our $35,000 Sellers Protection Poli…" at bounding box center [660, 454] width 738 height 160
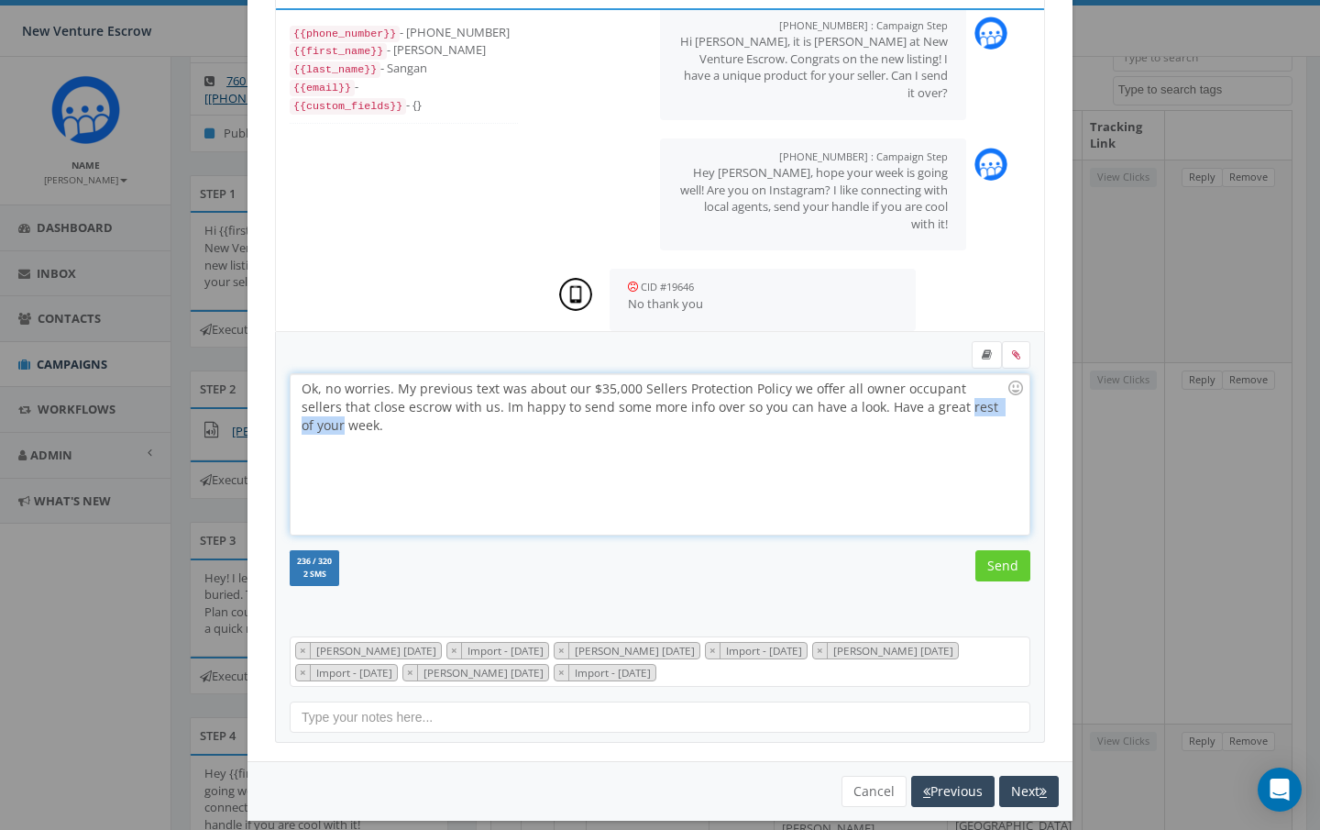
drag, startPoint x: 914, startPoint y: 404, endPoint x: 981, endPoint y: 412, distance: 67.3
click at [981, 412] on div "Ok, n o worries. My previous text was about our $35,000 Sellers Protection Poli…" at bounding box center [660, 454] width 738 height 160
drag, startPoint x: 828, startPoint y: 407, endPoint x: 693, endPoint y: 412, distance: 134.9
click at [693, 412] on div "Ok, n o worries. My previous text was about our $35,000 Sellers Protection Poli…" at bounding box center [660, 454] width 738 height 160
click at [321, 389] on div "Ok, n o worries. My previous text was about our $35,000 Sellers Protection Poli…" at bounding box center [660, 454] width 738 height 160
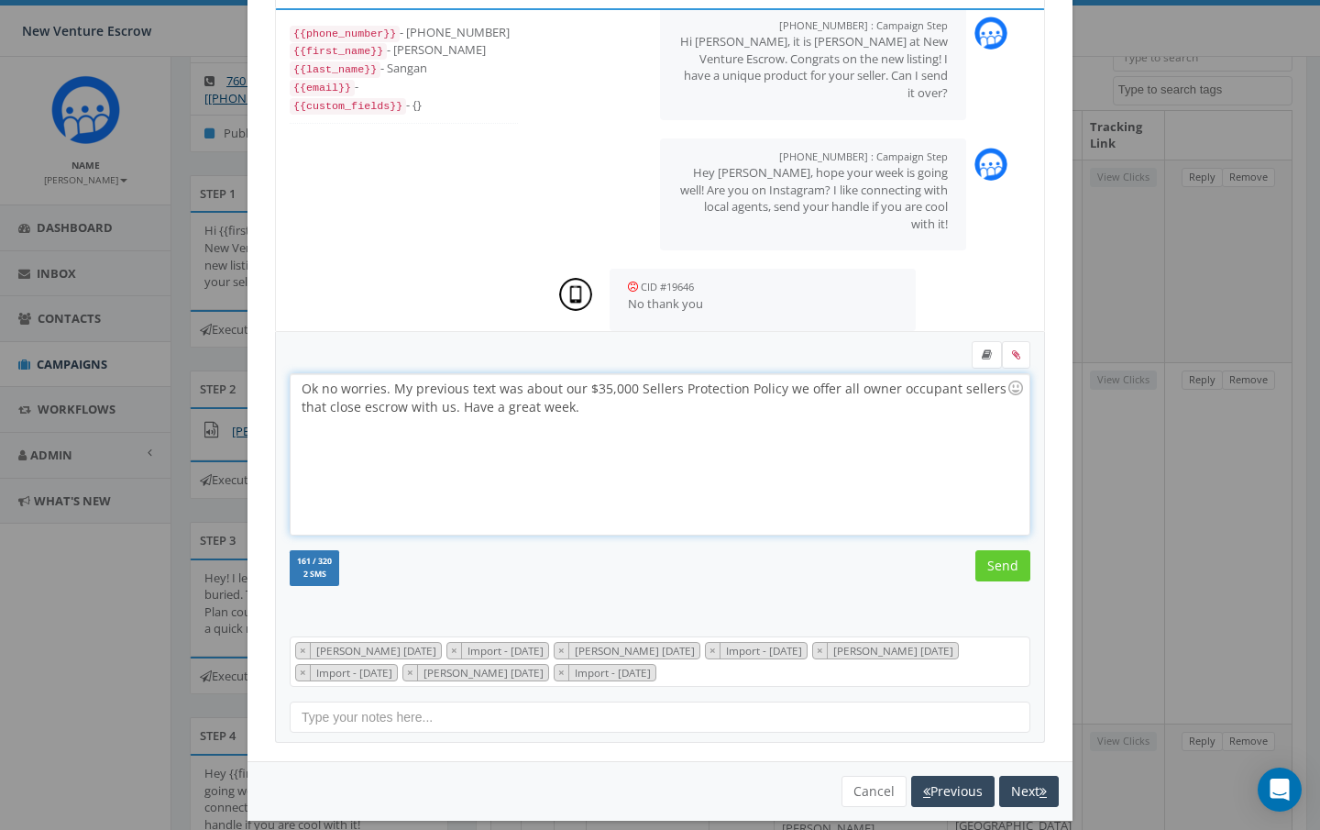
click at [437, 388] on div "Ok n o worries. My previous text was about our $35,000 Sellers Protection Polic…" at bounding box center [660, 454] width 738 height 160
drag, startPoint x: 614, startPoint y: 389, endPoint x: 588, endPoint y: 389, distance: 26.6
click at [588, 389] on div "Ok n o worries. My above text was about our $35,000 Sellers Protection Policy w…" at bounding box center [660, 454] width 738 height 160
drag, startPoint x: 710, startPoint y: 392, endPoint x: 642, endPoint y: 392, distance: 67.9
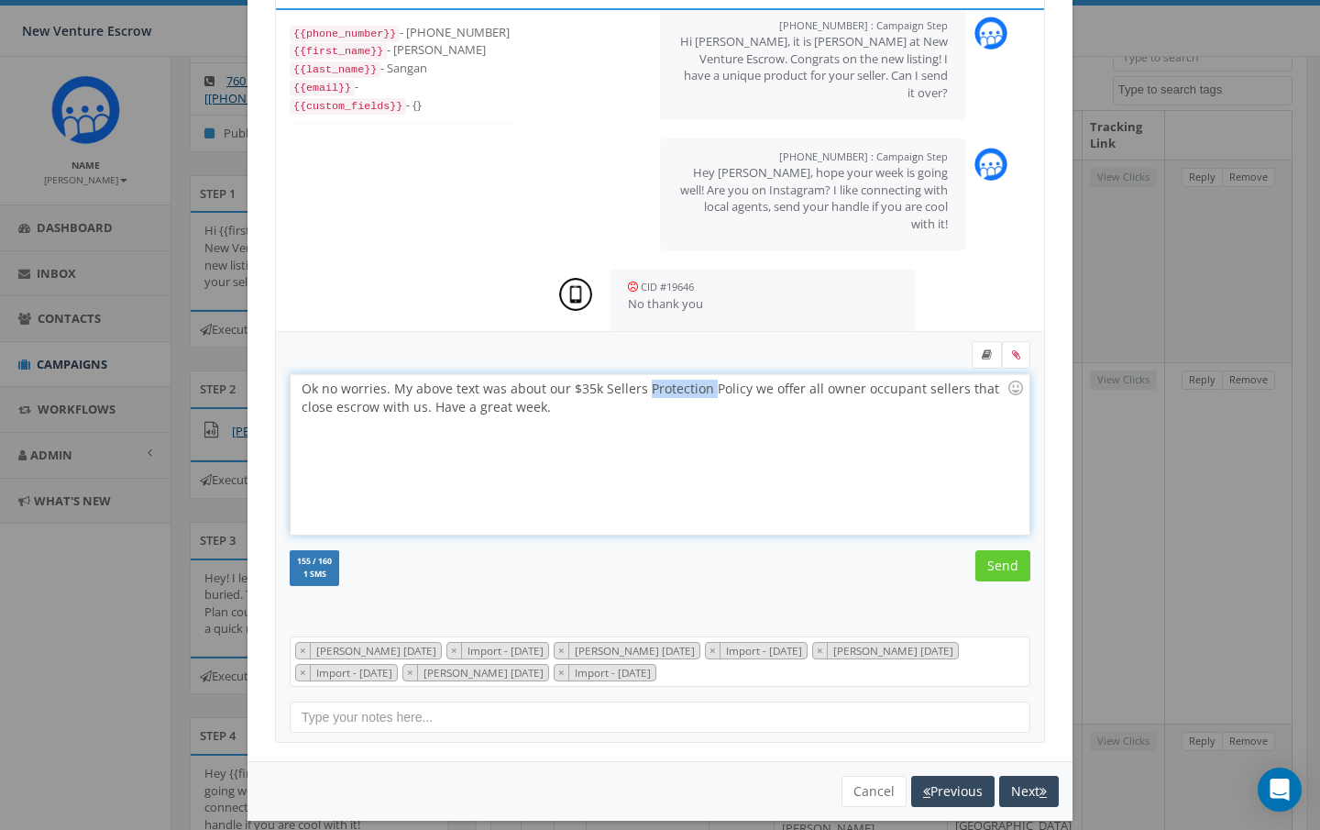
click at [642, 392] on div "Ok n o worries. My above text was about our $35k Sellers Protection Policy we o…" at bounding box center [660, 454] width 738 height 160
drag, startPoint x: 462, startPoint y: 406, endPoint x: 353, endPoint y: 408, distance: 109.1
click at [353, 408] on div "Ok n o worries. My above text was about our $35k Sellers Policy we offer all ow…" at bounding box center [660, 454] width 738 height 160
click at [975, 389] on div "Ok n o worries. My above text was about our $35k Sellers Policy we offer all ow…" at bounding box center [660, 454] width 738 height 160
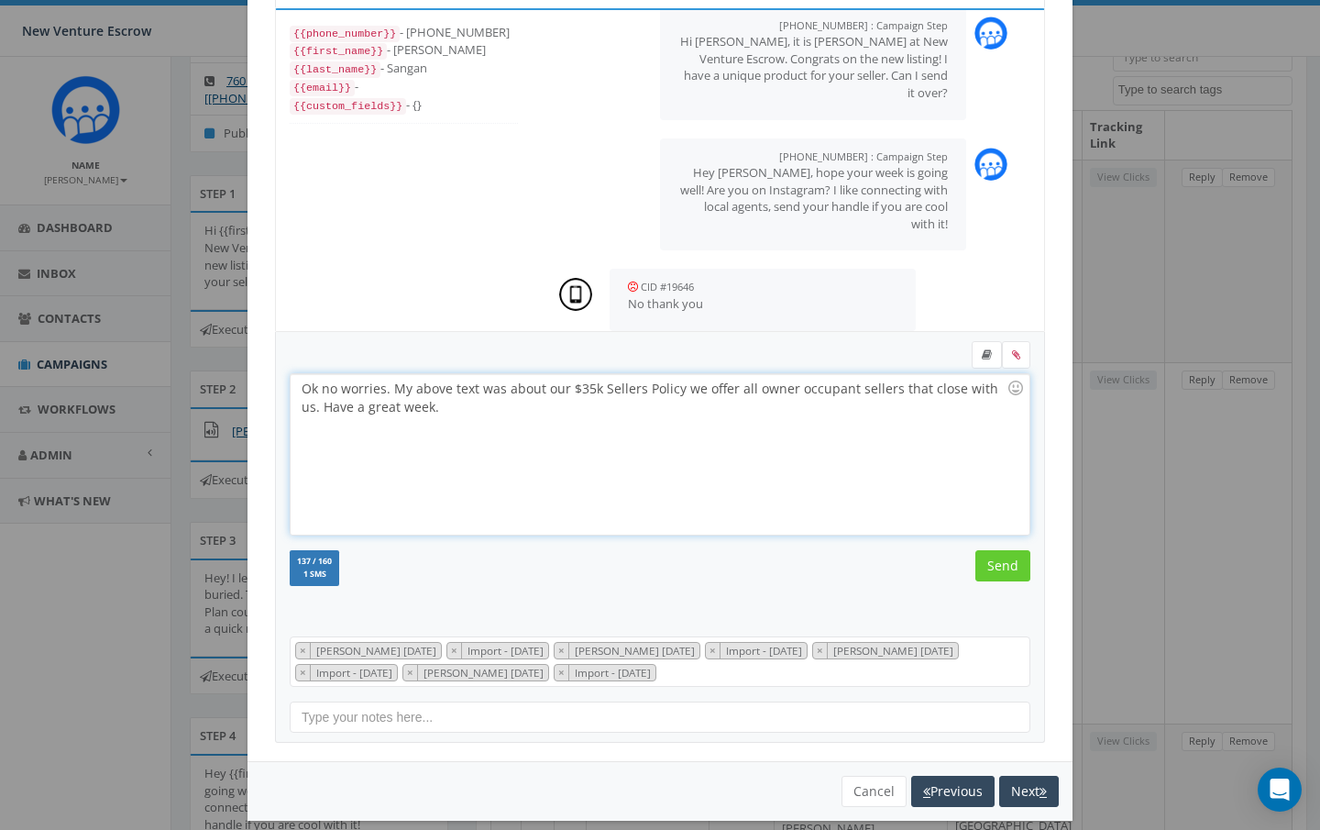
click at [1002, 392] on div "Ok n o worries. My above text was about our $35k Sellers Policy we offer all ow…" at bounding box center [660, 454] width 738 height 160
click at [678, 388] on div "Ok n o worries. My above text was about our $35k Sellers Policy we offer all ow…" at bounding box center [660, 454] width 738 height 160
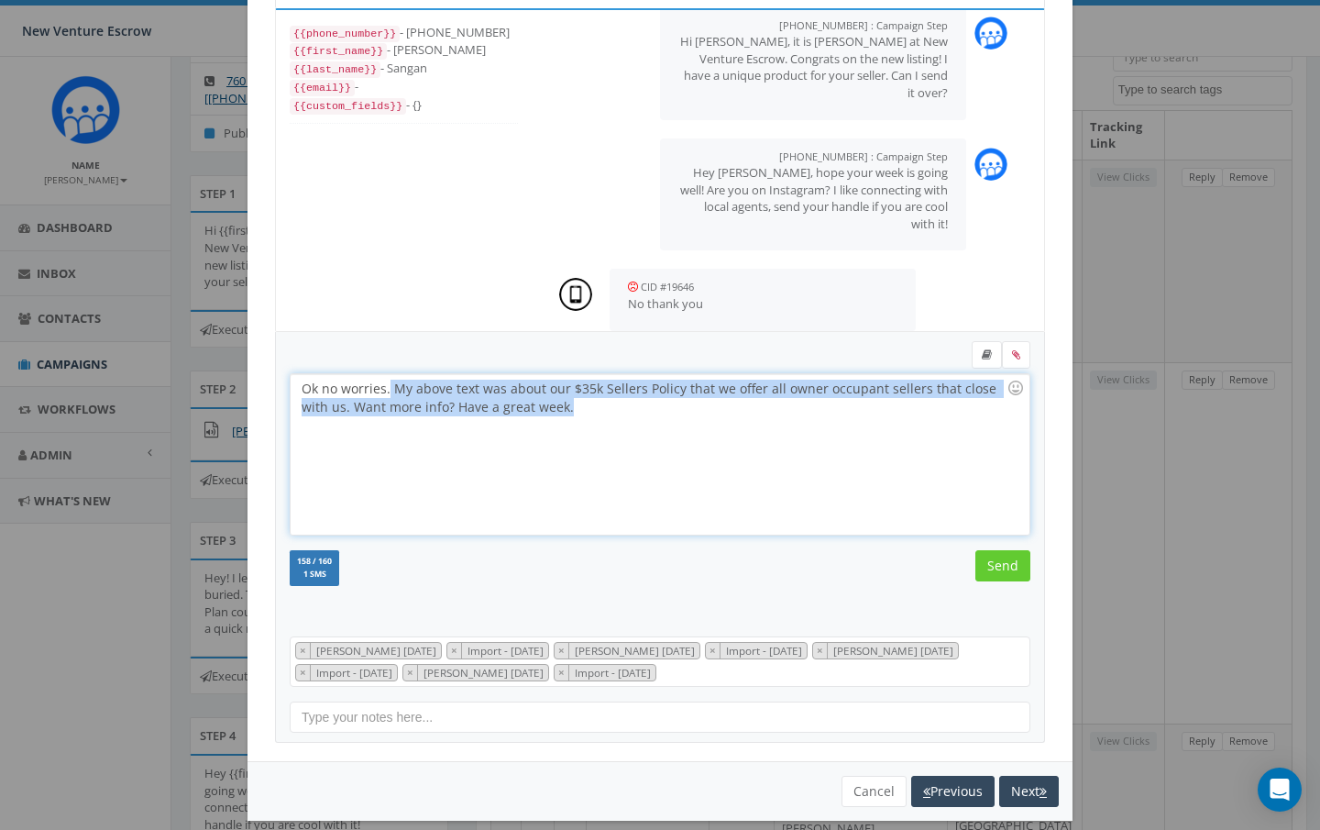
drag, startPoint x: 570, startPoint y: 410, endPoint x: 390, endPoint y: 390, distance: 181.8
click at [390, 390] on div "Ok n o worries. My above text was about our $35k Sellers Policy that we offer a…" at bounding box center [660, 454] width 738 height 160
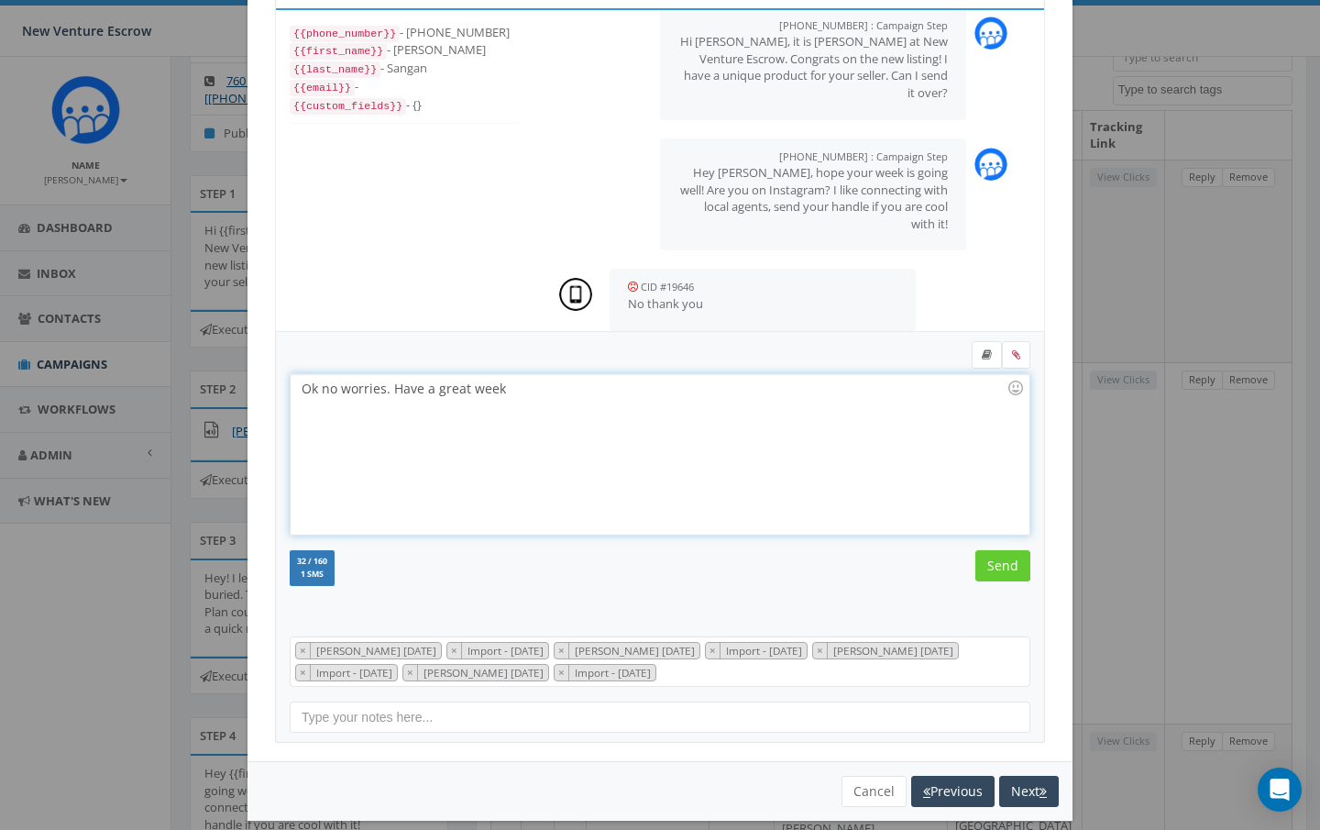
click at [389, 388] on div "Ok no worries. Have a great week" at bounding box center [660, 454] width 738 height 160
click at [960, 392] on div "Ok no worries. Were already friends on FB so figured I would see if you were on…" at bounding box center [660, 454] width 738 height 160
click at [1011, 566] on input "Send" at bounding box center [1003, 565] width 55 height 31
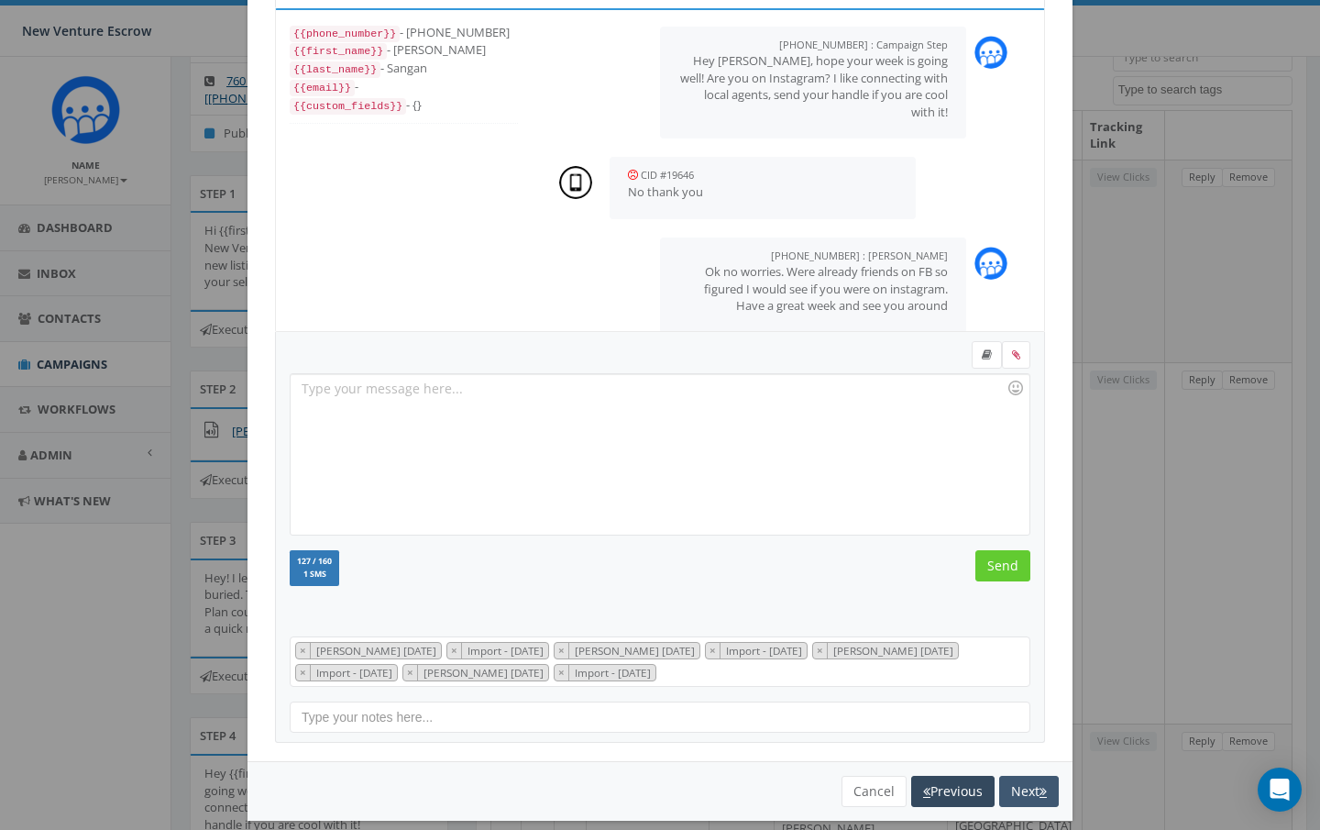
click at [1031, 787] on button "Next" at bounding box center [1029, 791] width 60 height 31
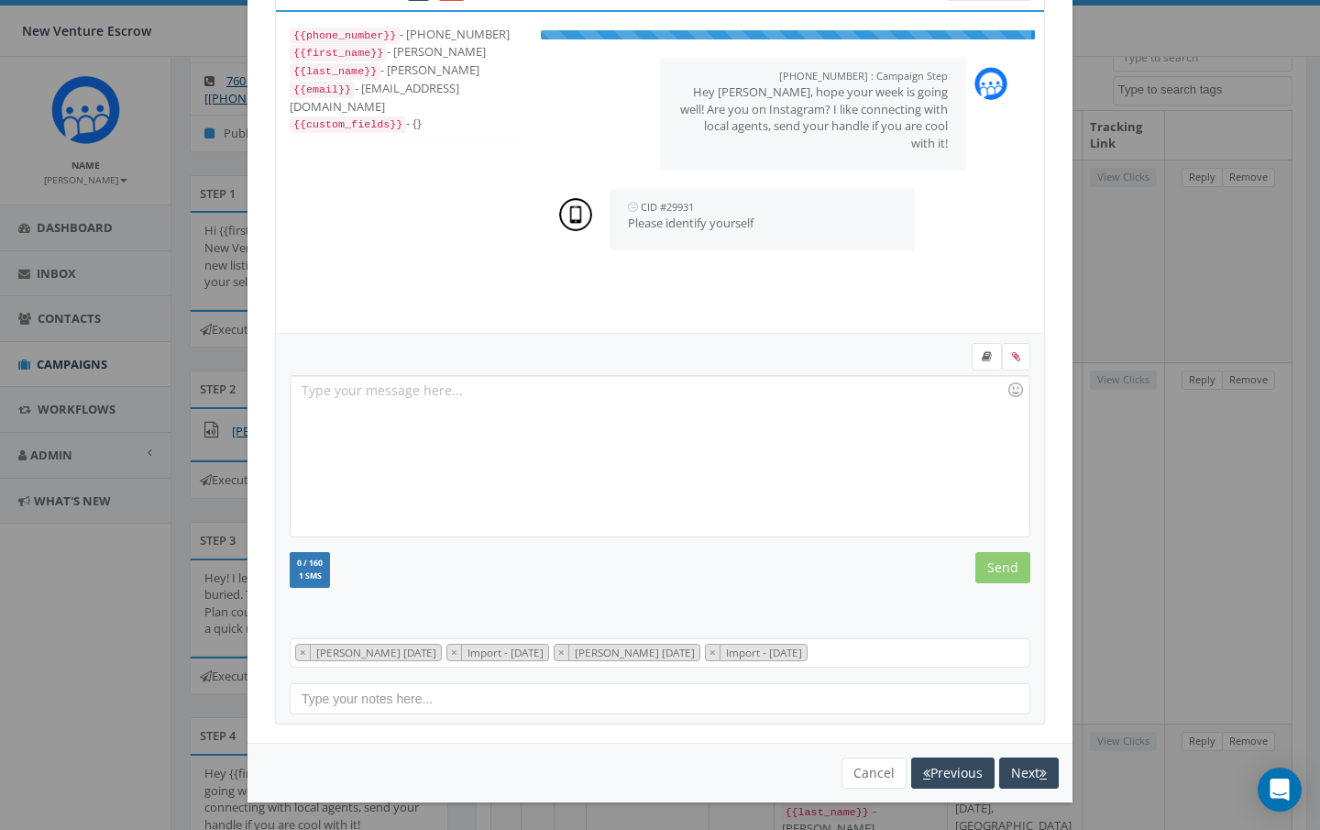
scroll to position [76, 0]
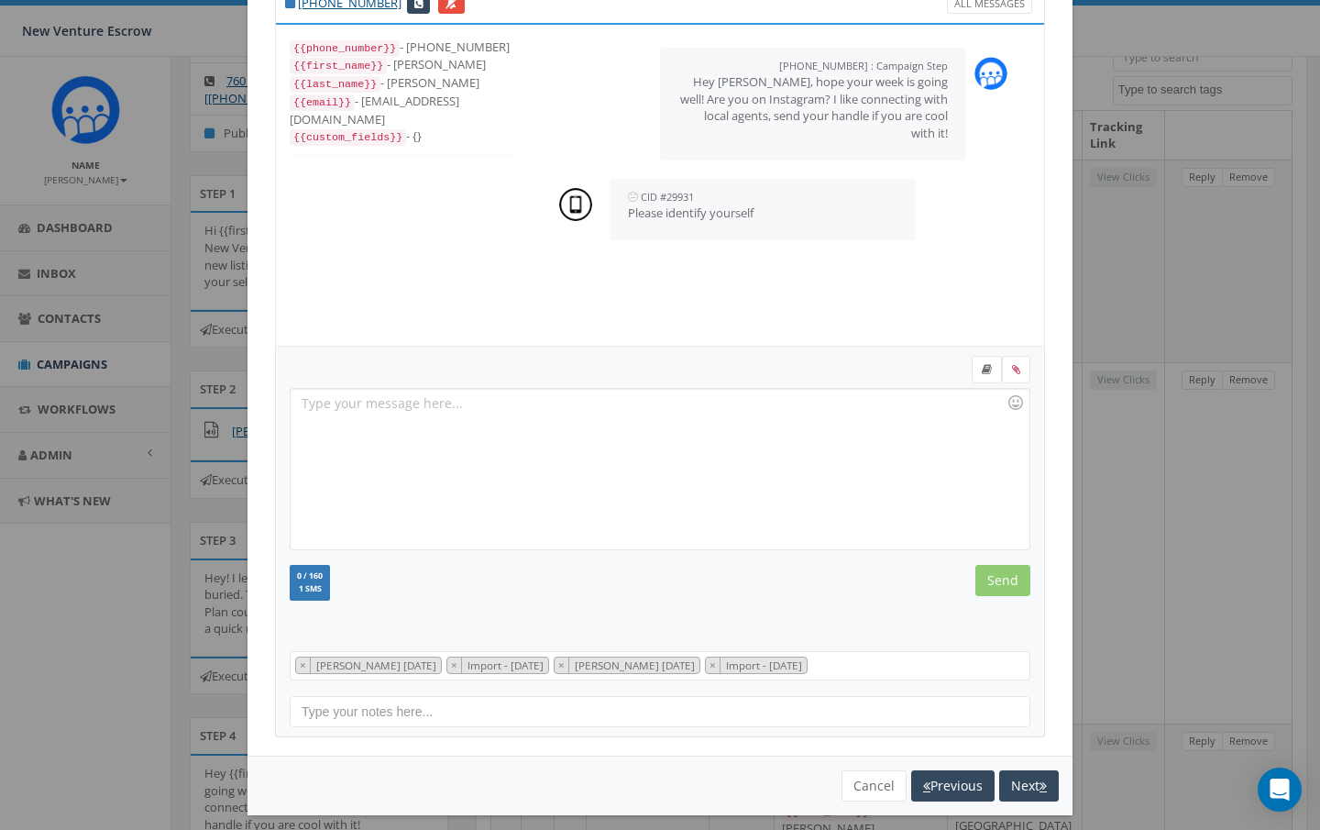
click at [480, 440] on div at bounding box center [660, 469] width 738 height 160
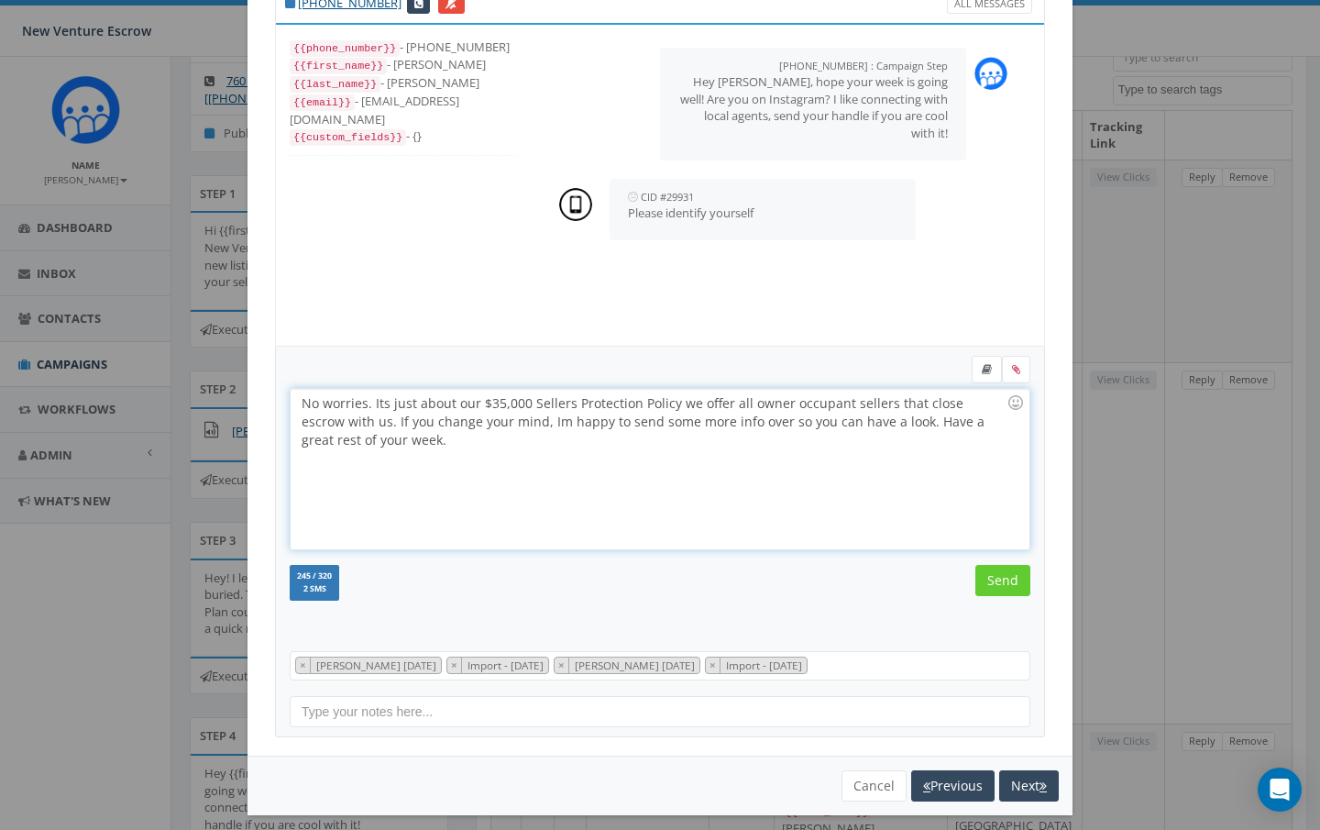
drag, startPoint x: 433, startPoint y: 439, endPoint x: 257, endPoint y: 393, distance: 181.9
click at [257, 393] on div "+1 858-229-8335 All Messages {{phone_number}} - +18582298335 {{first_name}} - K…" at bounding box center [660, 361] width 825 height 790
click at [492, 438] on div "Hey sorry this is Nathan Wood at New Venture Escrow. I try to follow as many Re…" at bounding box center [660, 469] width 738 height 160
click at [626, 404] on div "Hey sorry this is Nathan Wood at New Venture Escrow. I try to follow as many Re…" at bounding box center [660, 469] width 738 height 160
click at [629, 405] on div "Hey sorry this is Nathan Wood at New Venture Escrow. I try to follow as many Re…" at bounding box center [660, 469] width 738 height 160
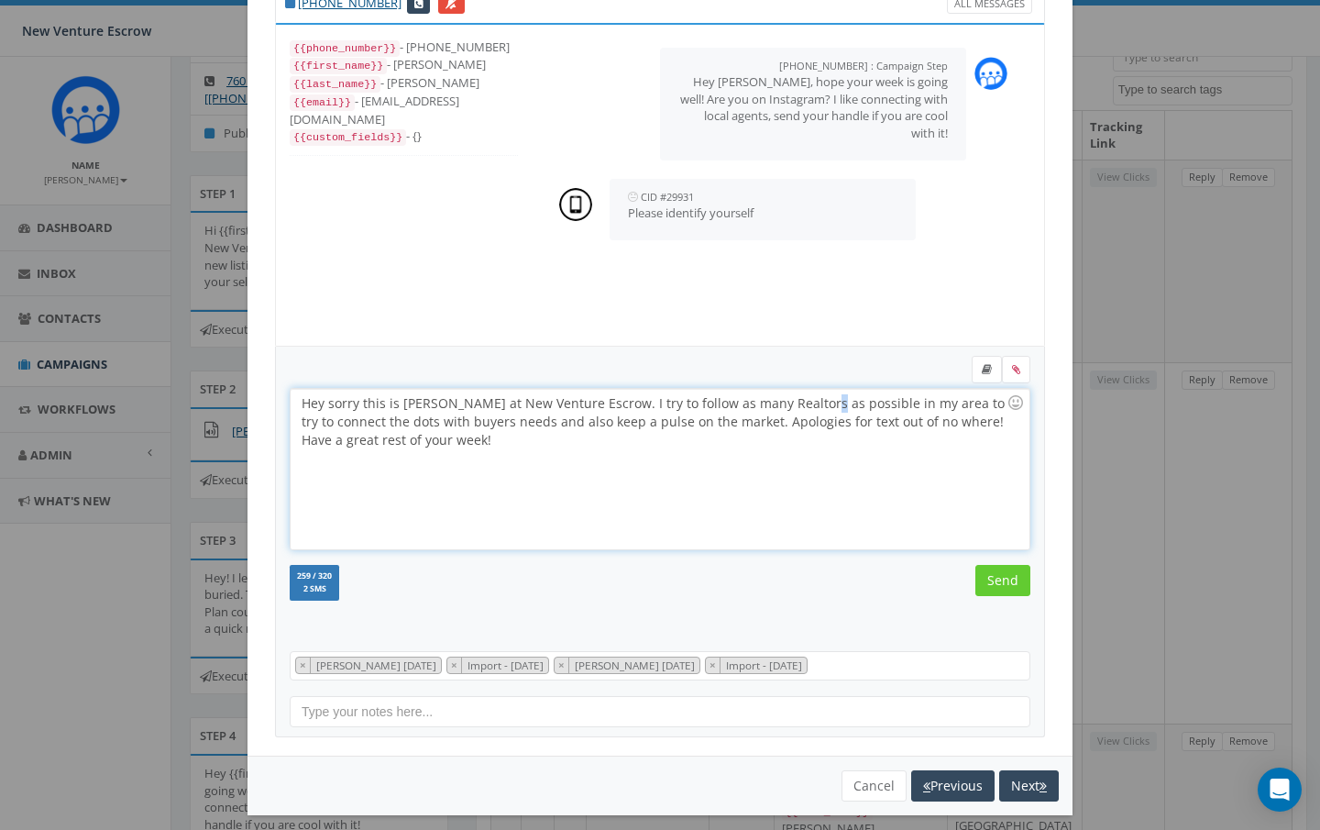
click at [827, 403] on div "Hey sorry this is Nathan Wood at New Venture Escrow. I try to follow as many Re…" at bounding box center [660, 469] width 738 height 160
drag, startPoint x: 715, startPoint y: 402, endPoint x: 768, endPoint y: 404, distance: 53.3
click at [768, 404] on div "Hey sorry this is Nathan Wood at New Venture Escrow. I try to follow as many Re…" at bounding box center [660, 469] width 738 height 160
drag, startPoint x: 766, startPoint y: 405, endPoint x: 832, endPoint y: 405, distance: 66.0
click at [832, 405] on div "Hey sorry this is Nathan Wood at New Venture Escrow. I try to follow Realtors a…" at bounding box center [660, 469] width 738 height 160
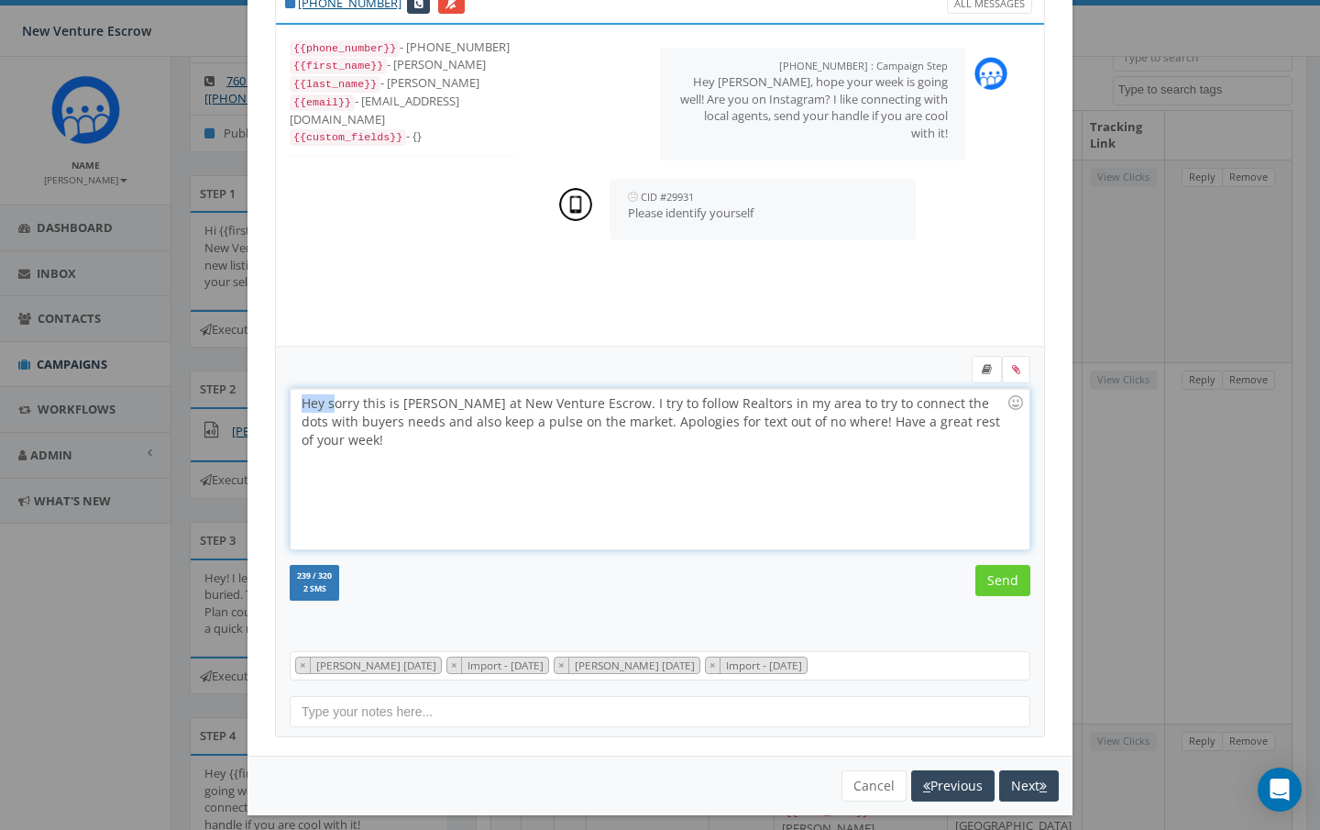
drag, startPoint x: 333, startPoint y: 403, endPoint x: 271, endPoint y: 403, distance: 61.4
click at [271, 403] on div "+1 858-229-8335 All Messages {{phone_number}} - +18582298335 {{first_name}} - K…" at bounding box center [660, 361] width 825 height 790
drag, startPoint x: 646, startPoint y: 403, endPoint x: 612, endPoint y: 403, distance: 34.9
click at [612, 403] on div "Sorry this is Nathan Wood at New Venture Escrow. I try to follow Realtors in my…" at bounding box center [660, 469] width 738 height 160
drag, startPoint x: 804, startPoint y: 405, endPoint x: 771, endPoint y: 406, distance: 33.0
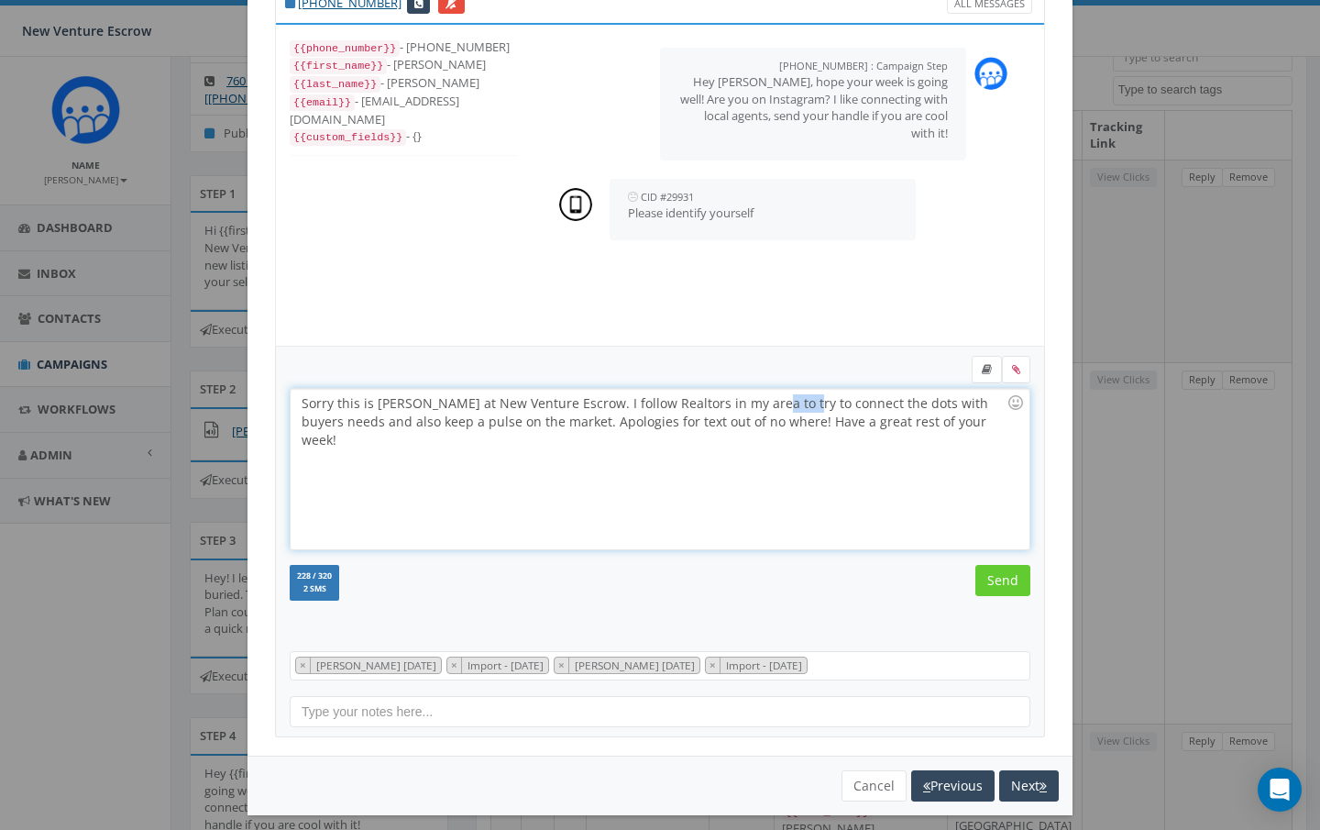
click at [771, 406] on div "Sorry this is Nathan Wood at New Venture Escrow. I follow Realtors in my area t…" at bounding box center [660, 469] width 738 height 160
drag, startPoint x: 838, startPoint y: 403, endPoint x: 304, endPoint y: 429, distance: 534.3
click at [304, 429] on div "Sorry this is Nathan Wood at New Venture Escrow. I follow Realtors in my area t…" at bounding box center [660, 469] width 738 height 160
click at [903, 402] on div "Sorry this is Nathan Wood at New Venture Escrow. I follow Realtors in my area t…" at bounding box center [660, 469] width 738 height 160
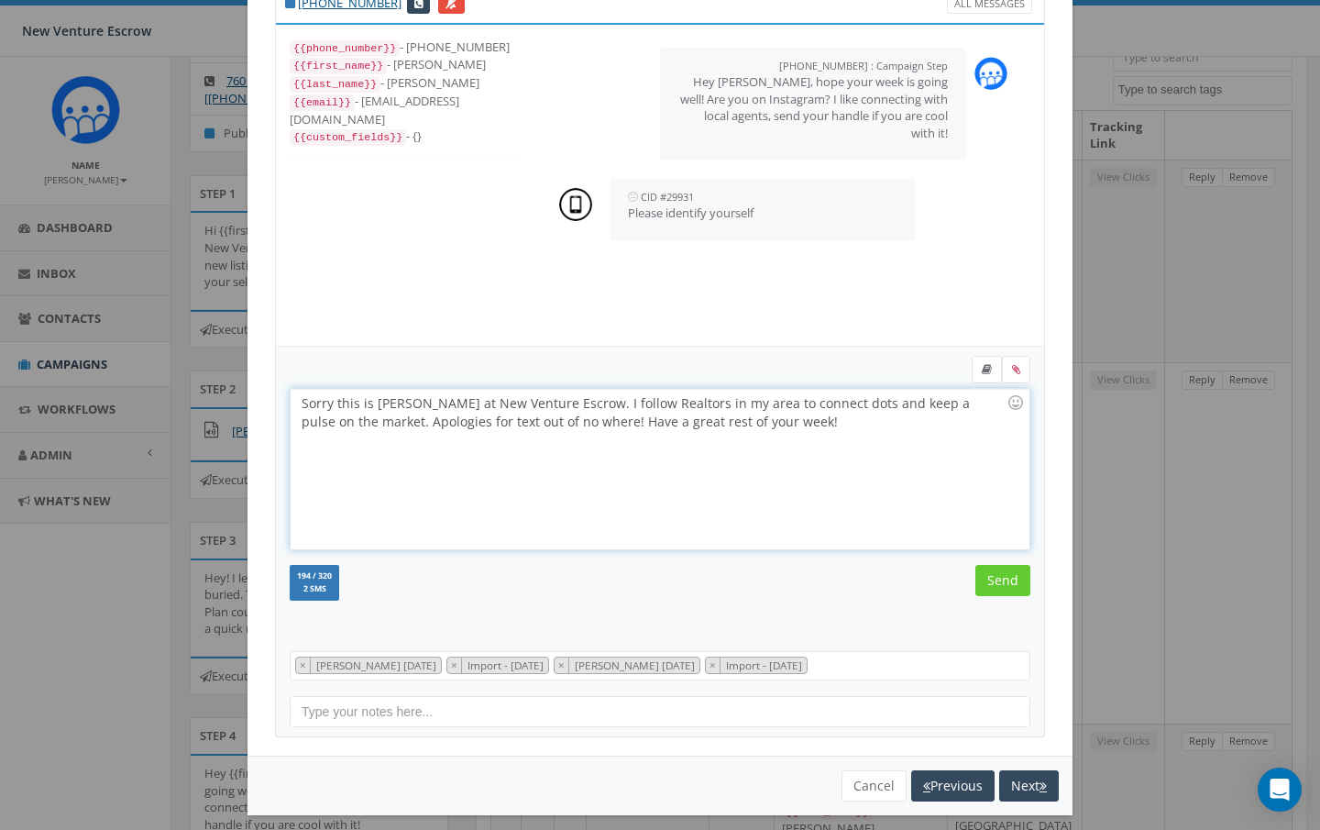
click at [399, 421] on div "Sorry this is Nathan Wood at New Venture Escrow. I follow Realtors in my area t…" at bounding box center [660, 469] width 738 height 160
drag, startPoint x: 519, startPoint y: 422, endPoint x: 374, endPoint y: 416, distance: 145.0
click at [374, 416] on div "Sorry this is Nathan Wood at New Venture Escrow. I follow Realtors in my area t…" at bounding box center [660, 469] width 738 height 160
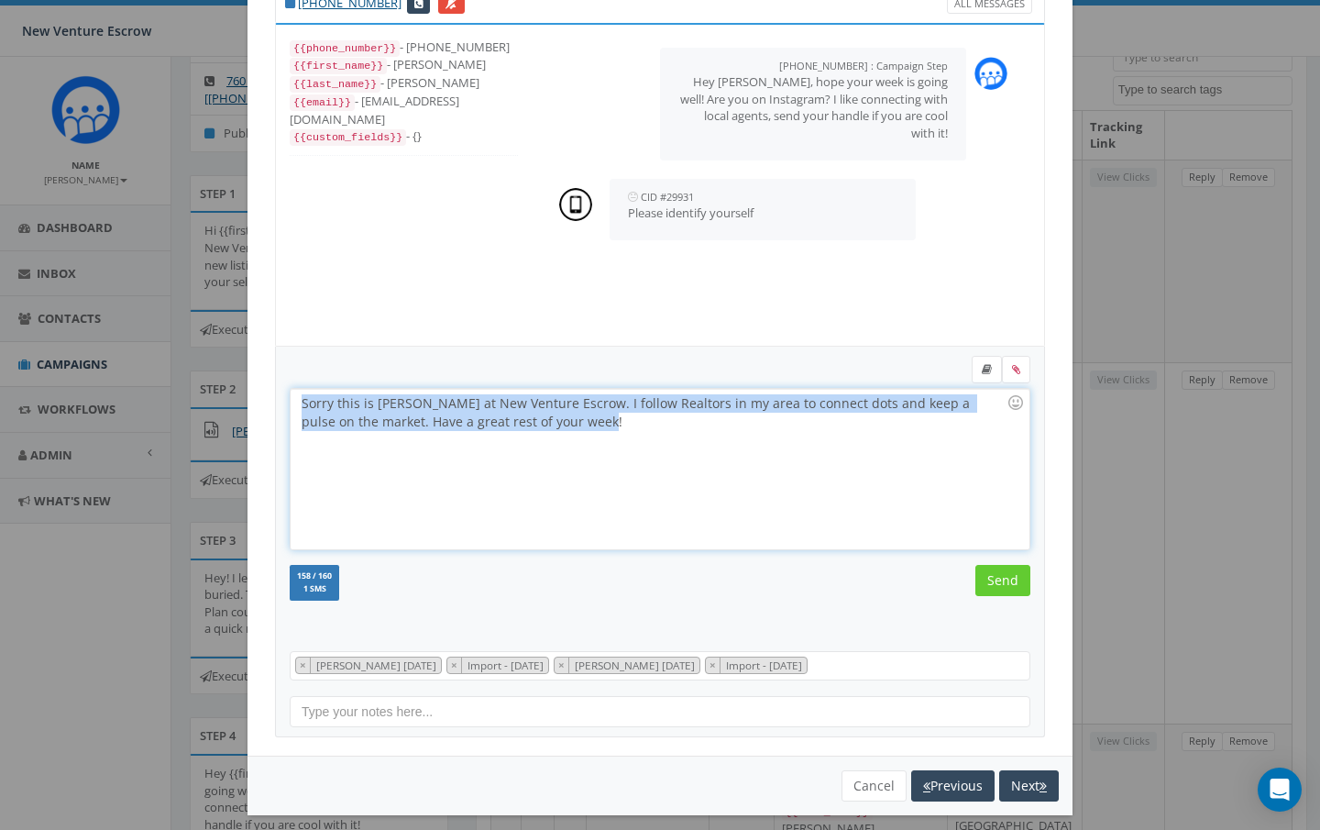
drag, startPoint x: 564, startPoint y: 420, endPoint x: 290, endPoint y: 400, distance: 274.9
click at [290, 400] on div "Sorry this is Nathan Wood at New Venture Escrow. I follow Realtors in my area t…" at bounding box center [660, 469] width 741 height 162
copy div "Sorry this is Nathan Wood at New Venture Escrow. I follow Realtors in my area t…"
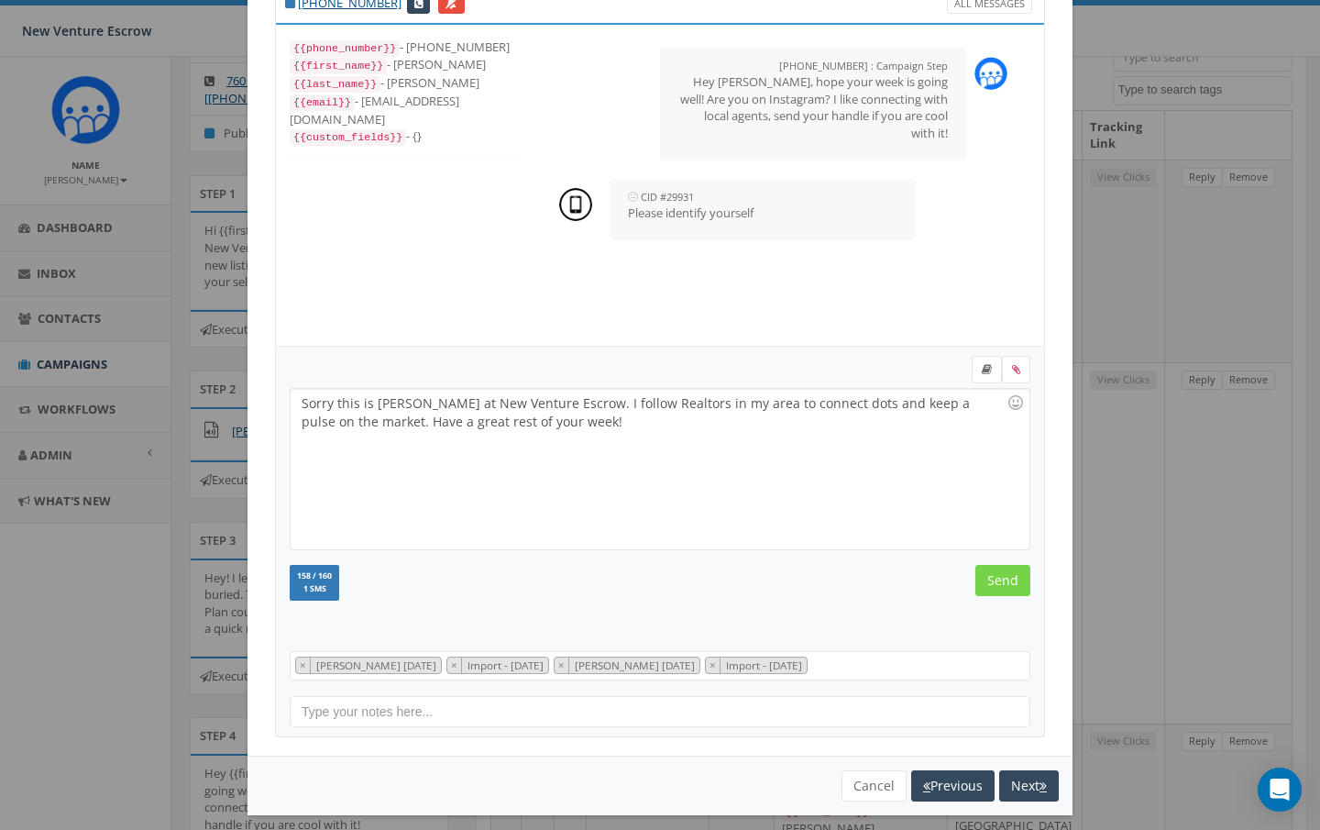
click at [1010, 580] on input "Send" at bounding box center [1003, 580] width 55 height 31
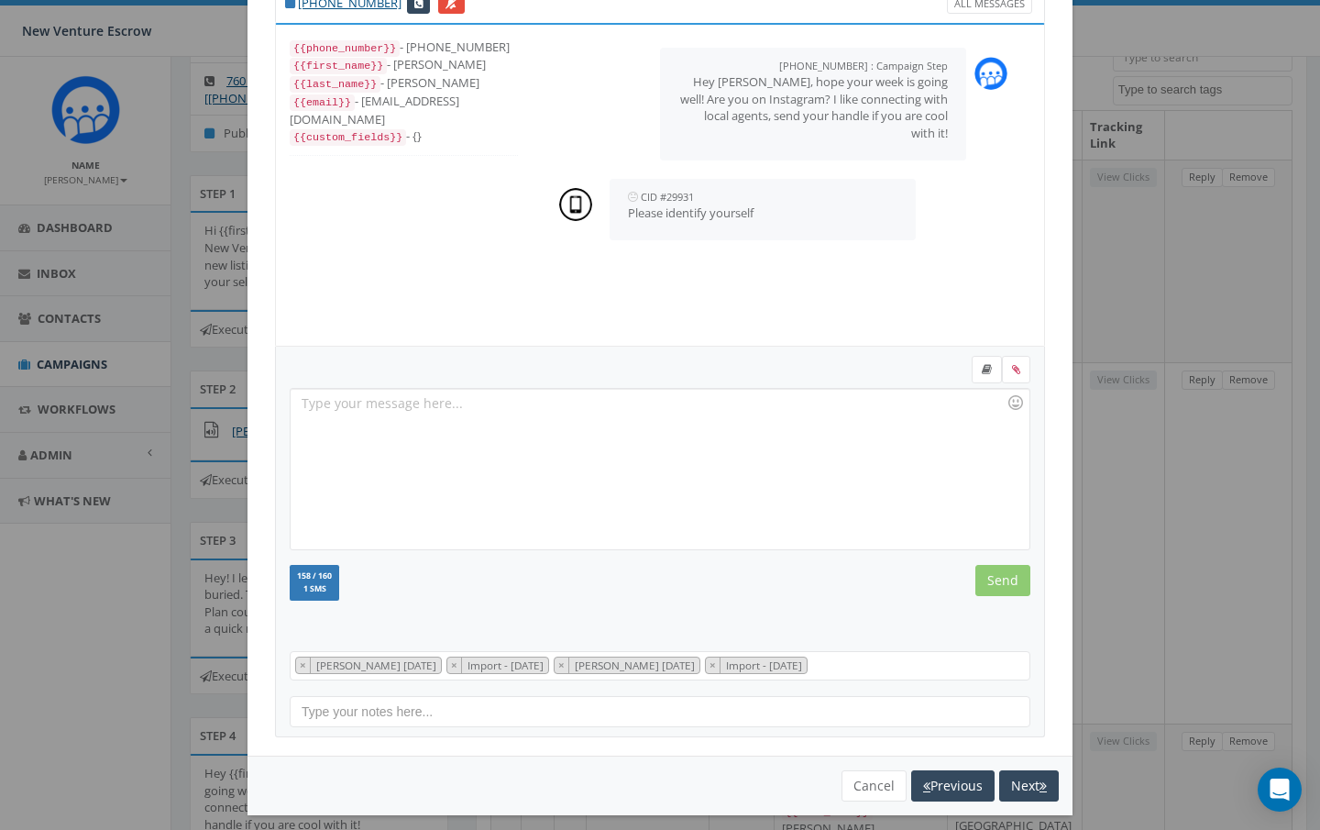
scroll to position [26, 0]
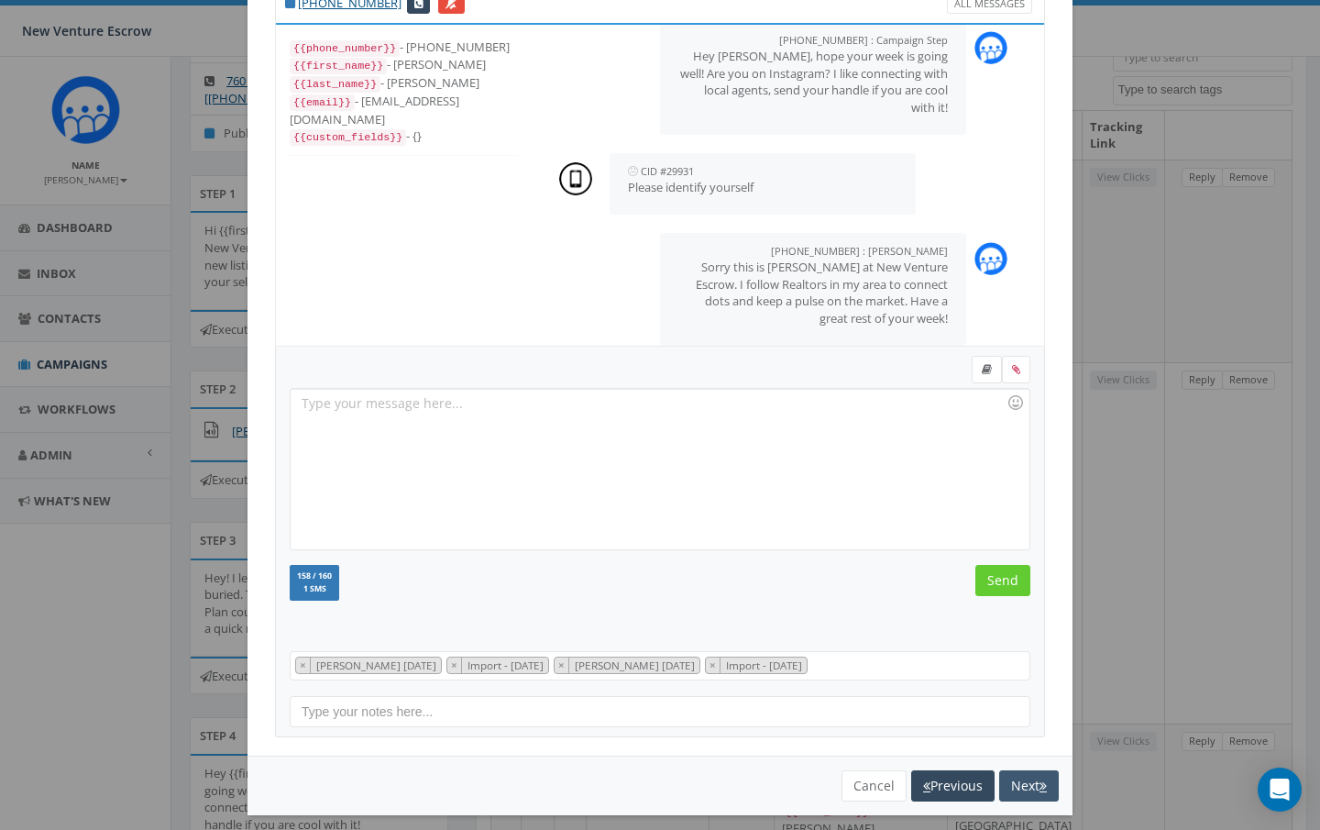
click at [1028, 785] on button "Next" at bounding box center [1029, 785] width 60 height 31
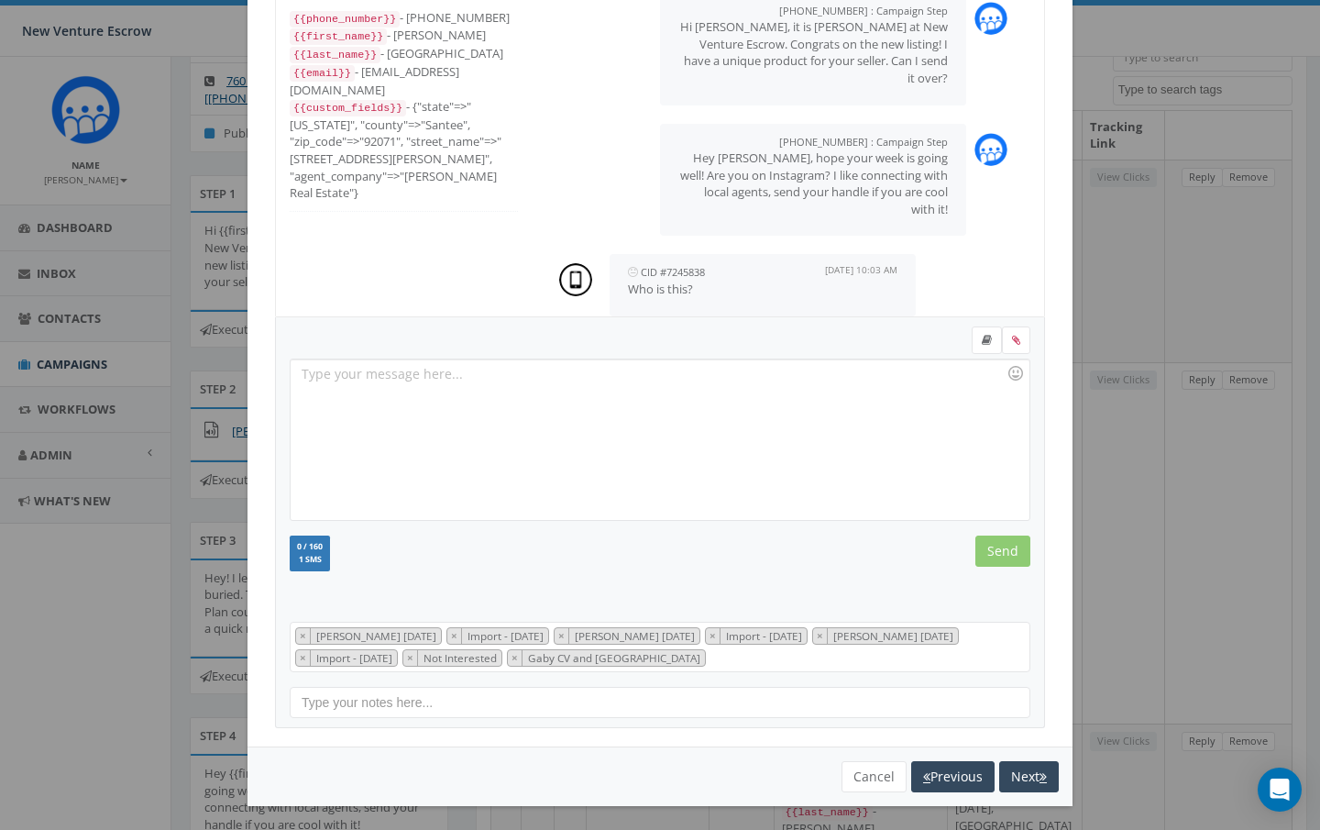
scroll to position [103, 0]
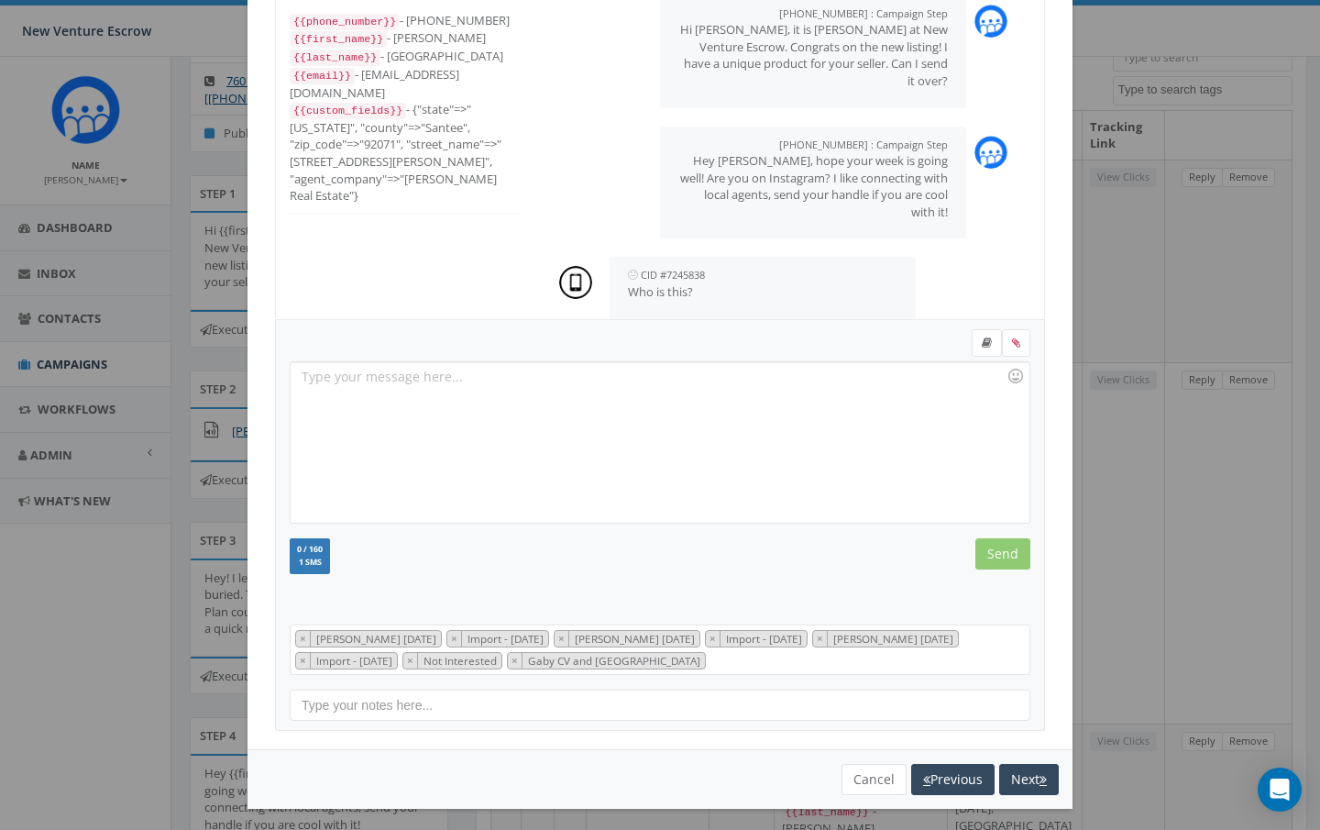
click at [400, 408] on div at bounding box center [660, 442] width 738 height 160
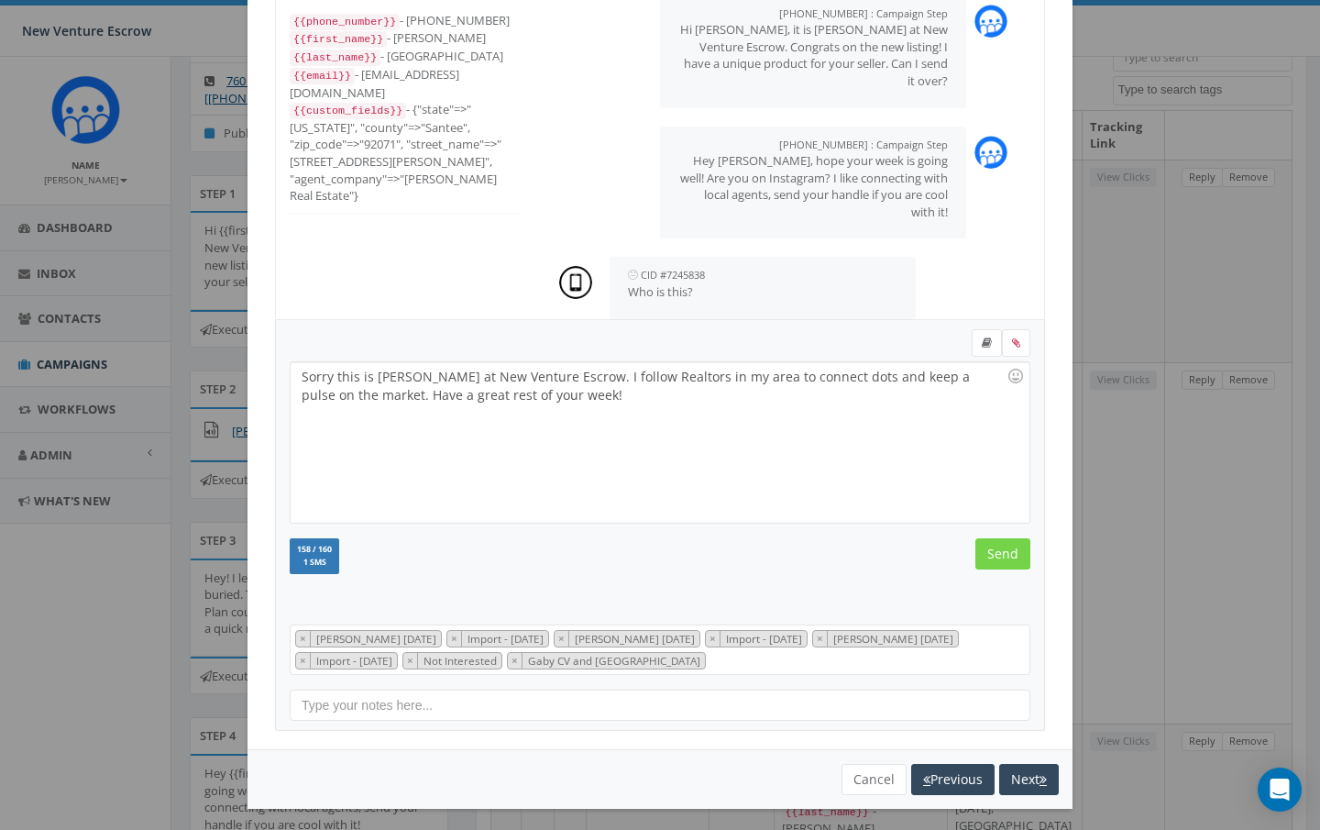
click at [1014, 558] on input "Send" at bounding box center [1003, 553] width 55 height 31
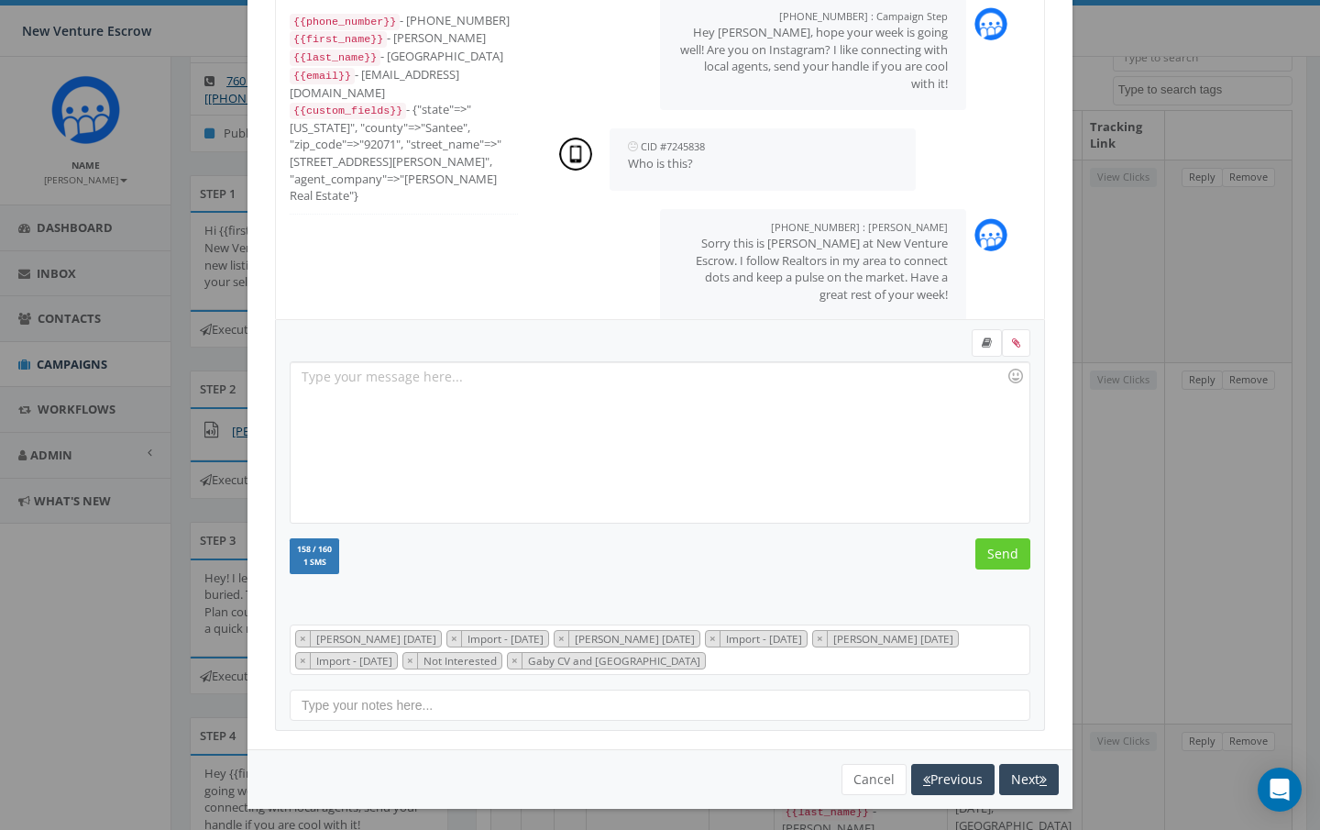
scroll to position [282, 0]
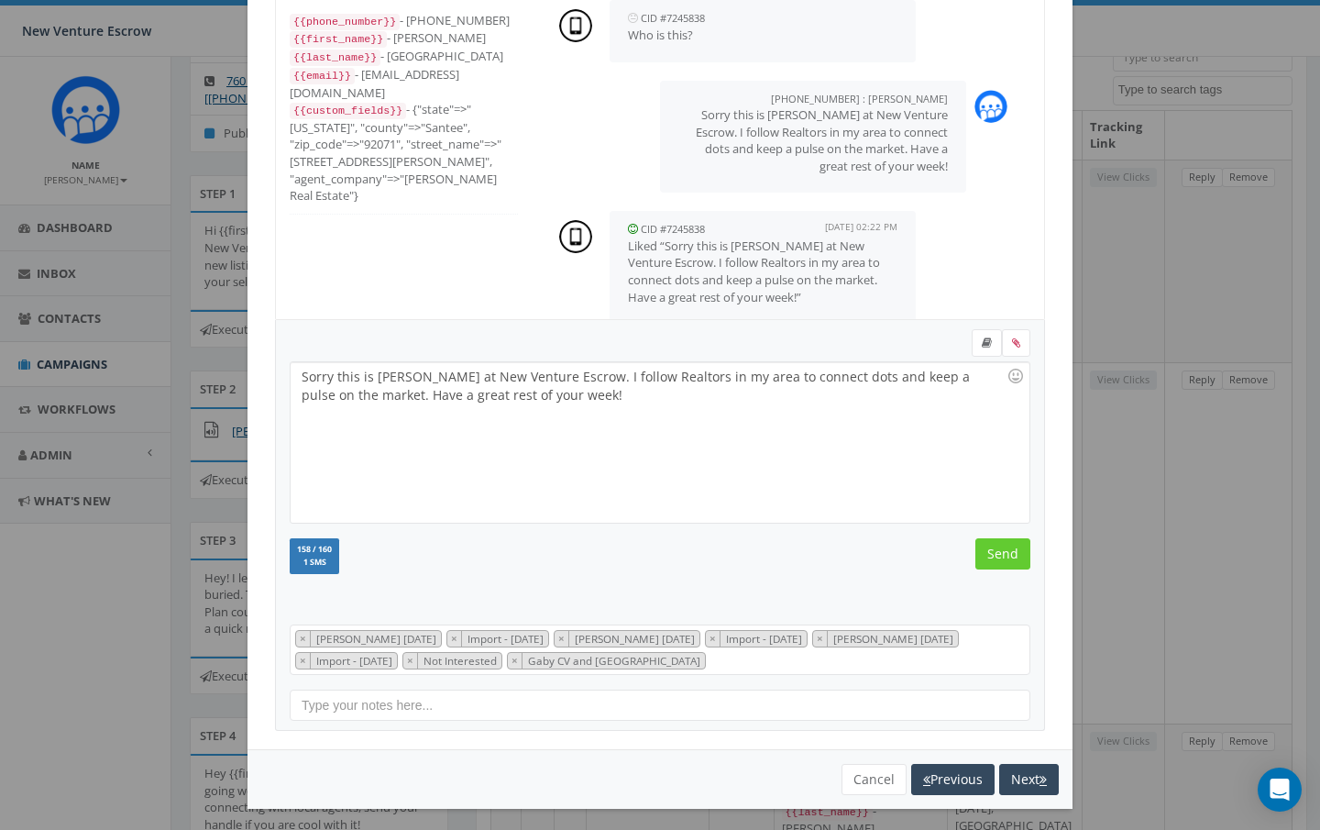
drag, startPoint x: 997, startPoint y: 552, endPoint x: 998, endPoint y: 195, distance: 356.7
click at [998, 195] on div "+1 619-990-4156 All Messages {{phone_number}} - +16199904156 {{first_name}} - M…" at bounding box center [660, 344] width 770 height 773
drag, startPoint x: 600, startPoint y: 395, endPoint x: 277, endPoint y: 368, distance: 323.9
click at [277, 368] on div "Sorry this is Nathan Wood at New Venture Escrow. I follow Realtors in my area t…" at bounding box center [660, 526] width 770 height 412
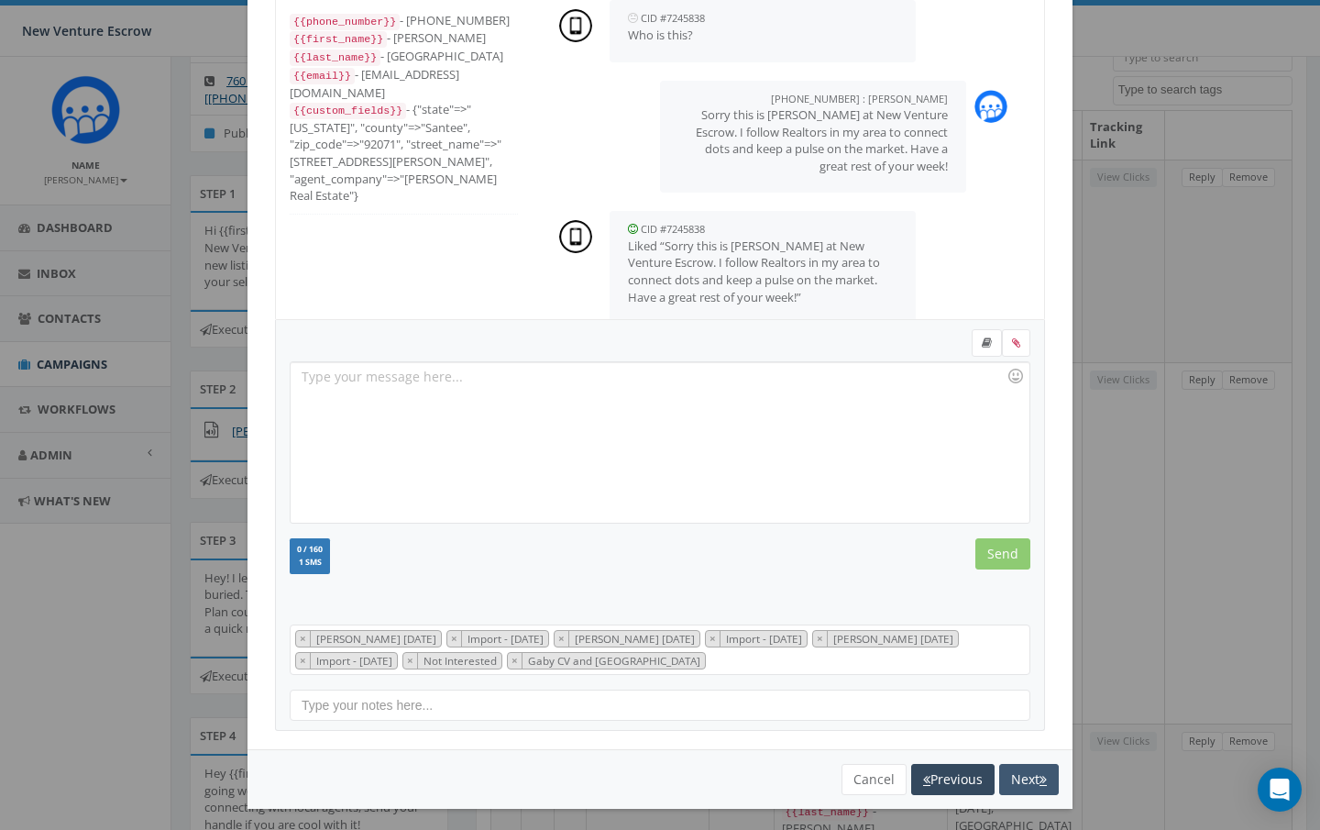
click at [1023, 766] on button "Next" at bounding box center [1029, 779] width 60 height 31
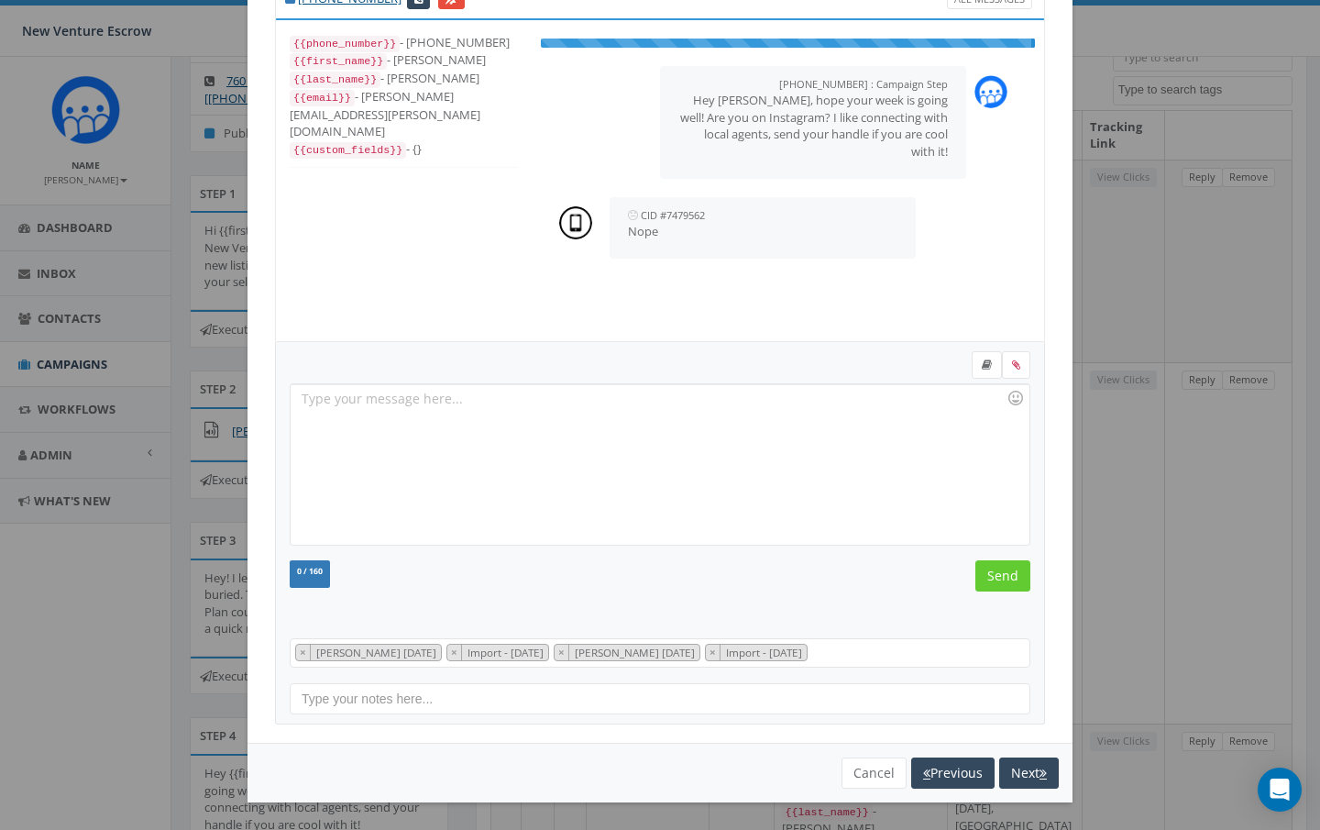
scroll to position [76, 0]
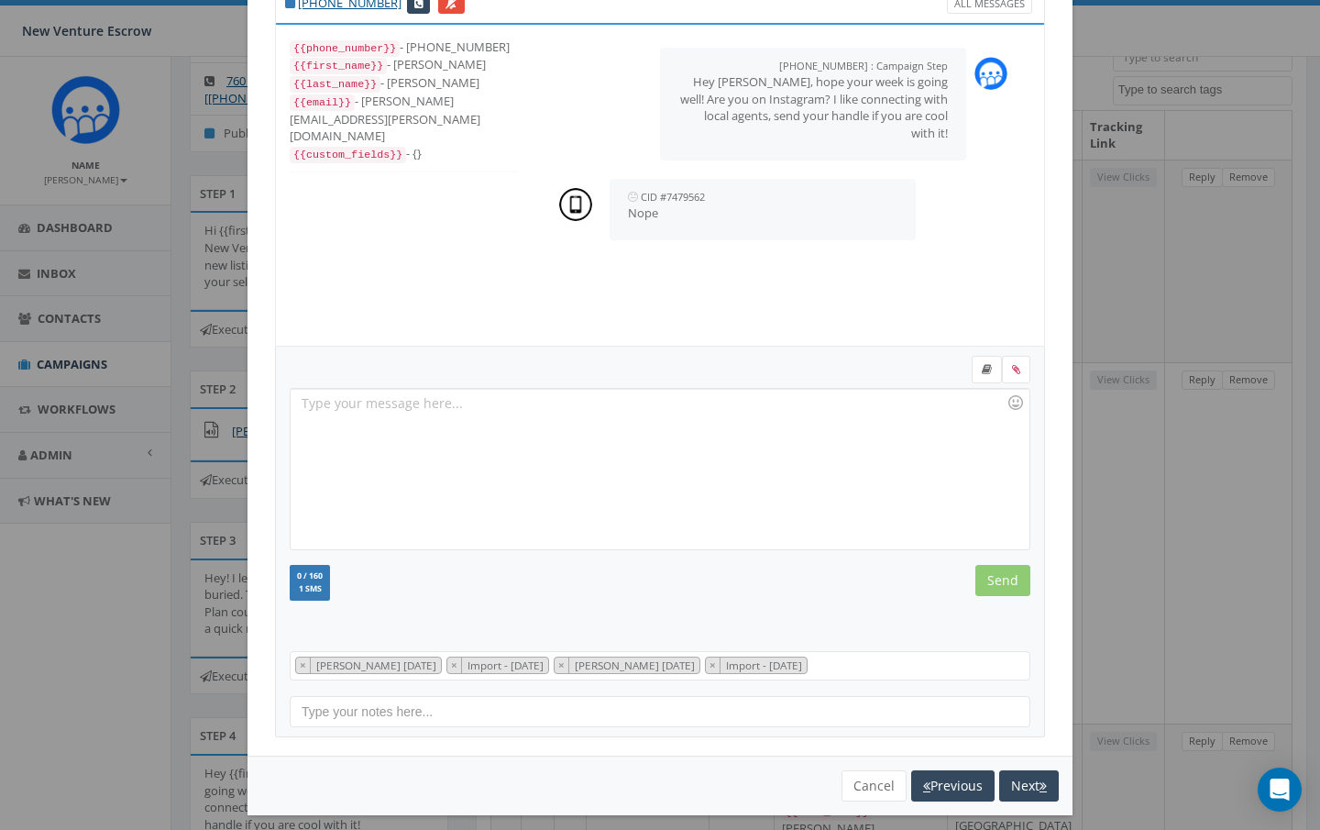
click at [339, 404] on div at bounding box center [660, 469] width 738 height 160
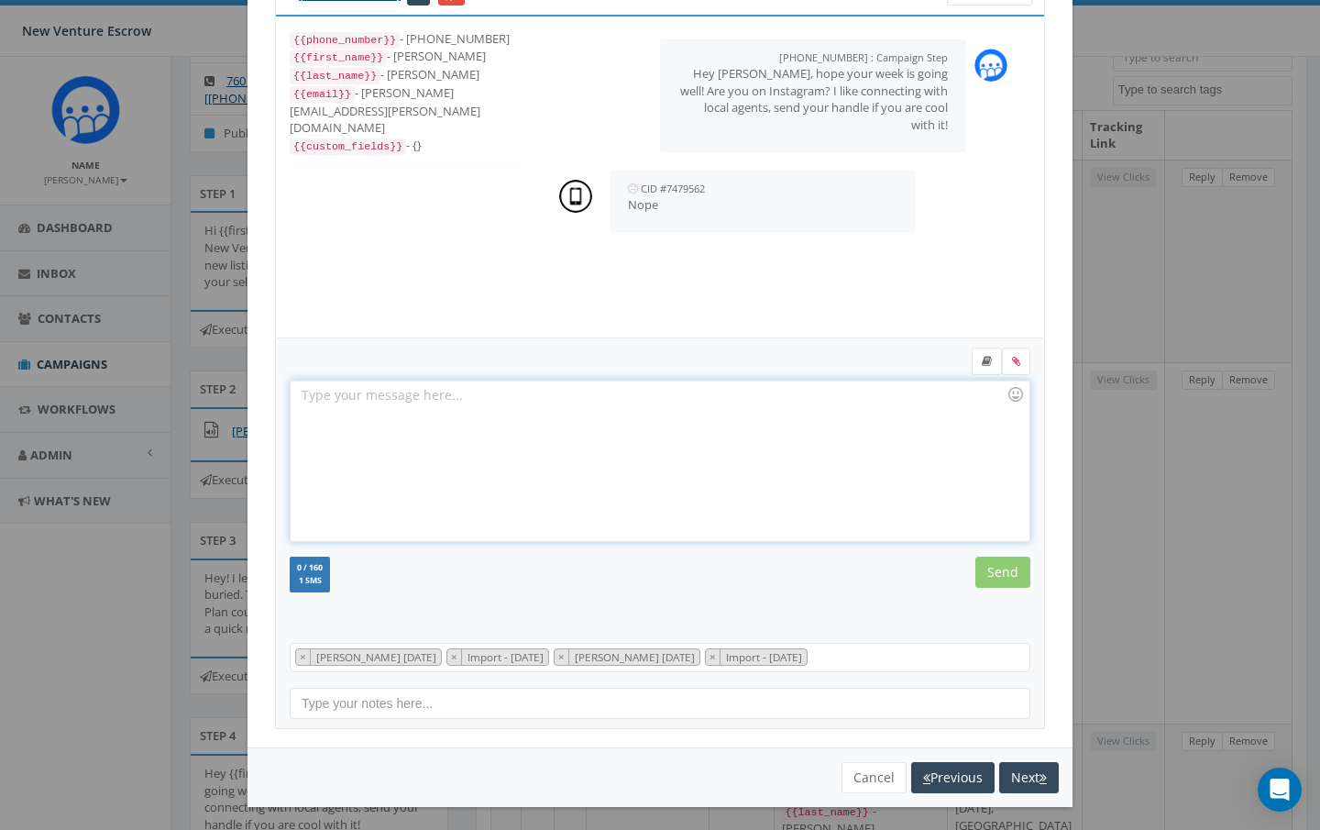
scroll to position [83, 0]
click at [366, 403] on div at bounding box center [660, 461] width 738 height 160
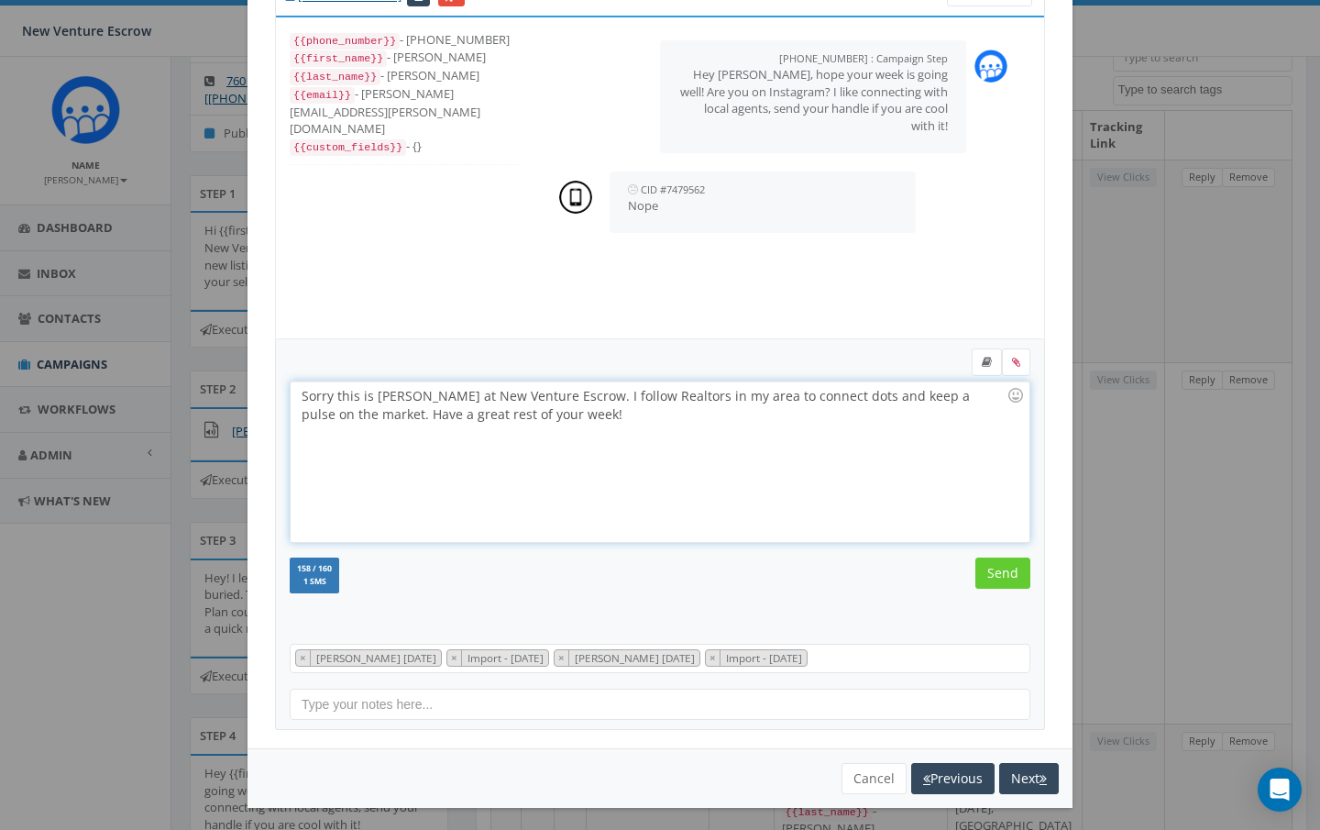
click at [333, 397] on div "Sorry this is Nathan Wood at New Venture Escrow. I follow Realtors in my area t…" at bounding box center [660, 461] width 738 height 160
click at [320, 397] on div "Sorry this is Nathan Wood at New Venture Escrow. I follow Realtors in my area t…" at bounding box center [660, 461] width 738 height 160
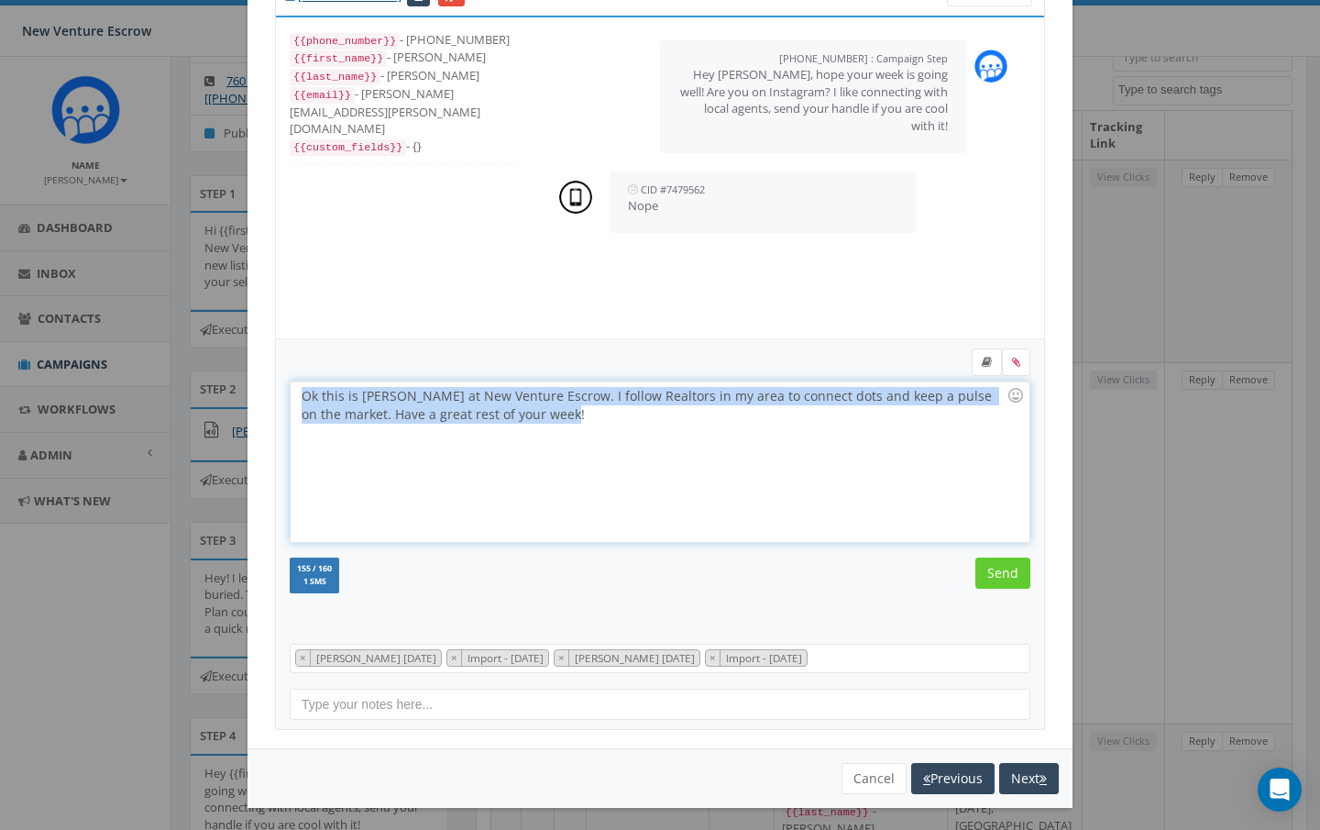
drag, startPoint x: 543, startPoint y: 415, endPoint x: 291, endPoint y: 392, distance: 253.2
click at [291, 392] on div "Ok this is Nathan Wood at New Venture Escrow. I follow Realtors in my area to c…" at bounding box center [660, 461] width 738 height 160
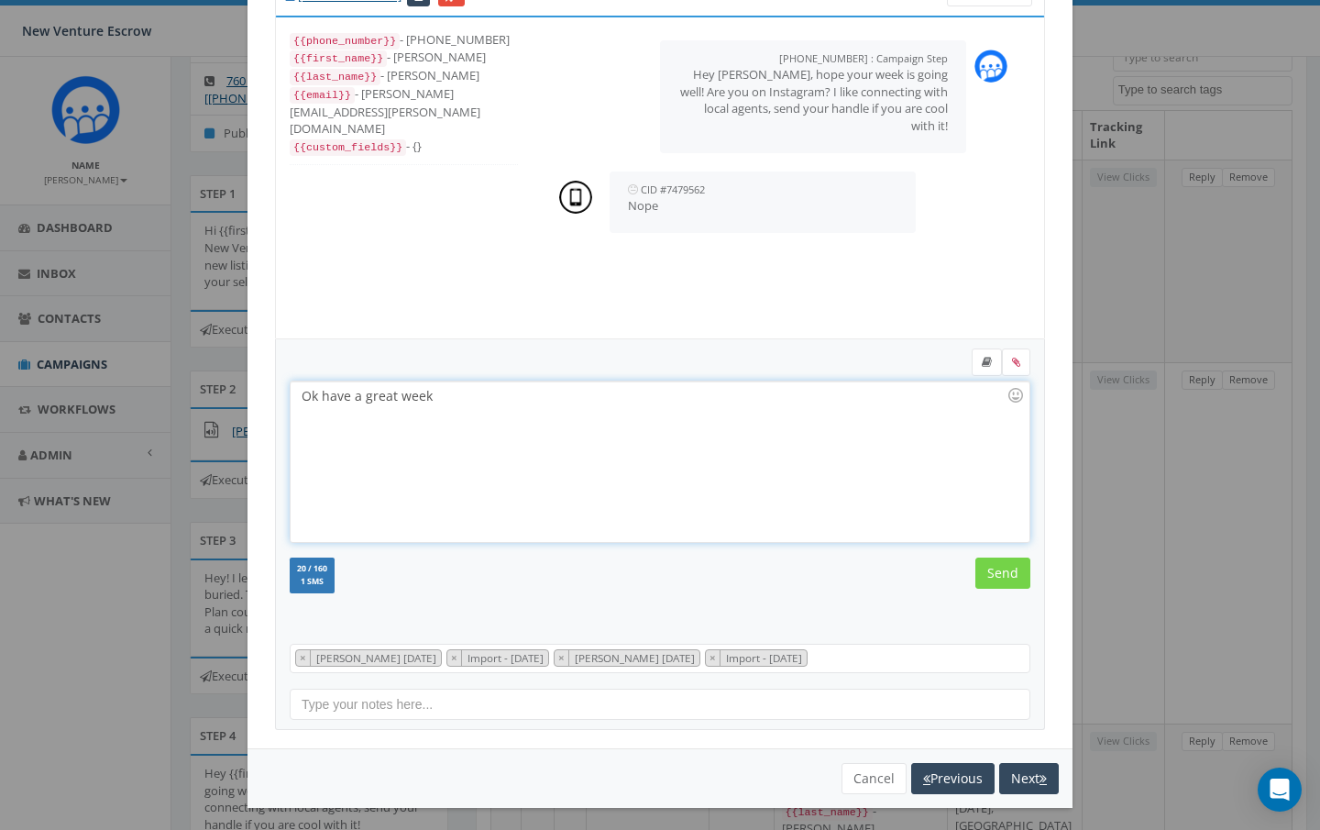
click at [1007, 570] on input "Send" at bounding box center [1003, 573] width 55 height 31
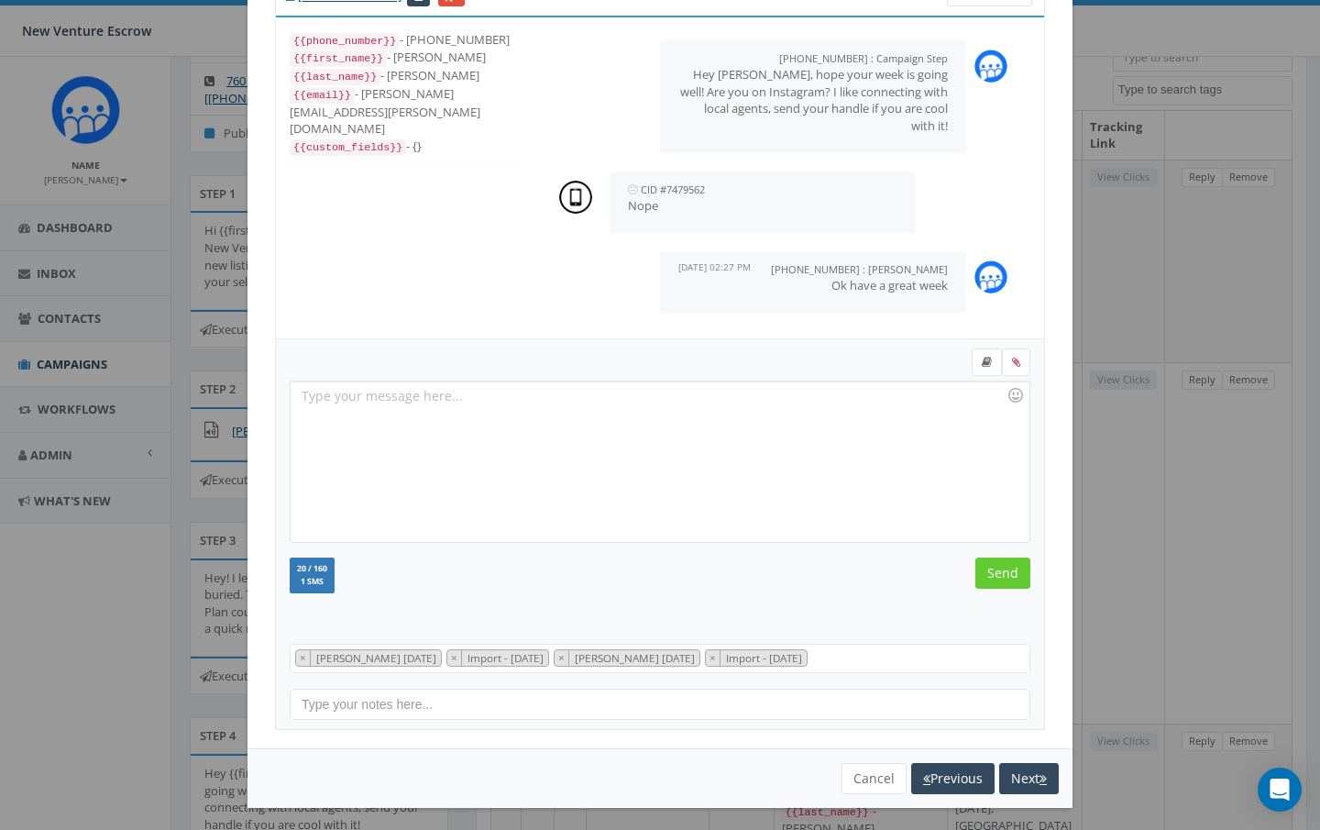
scroll to position [0, 0]
click at [1015, 784] on button "Next" at bounding box center [1029, 778] width 60 height 31
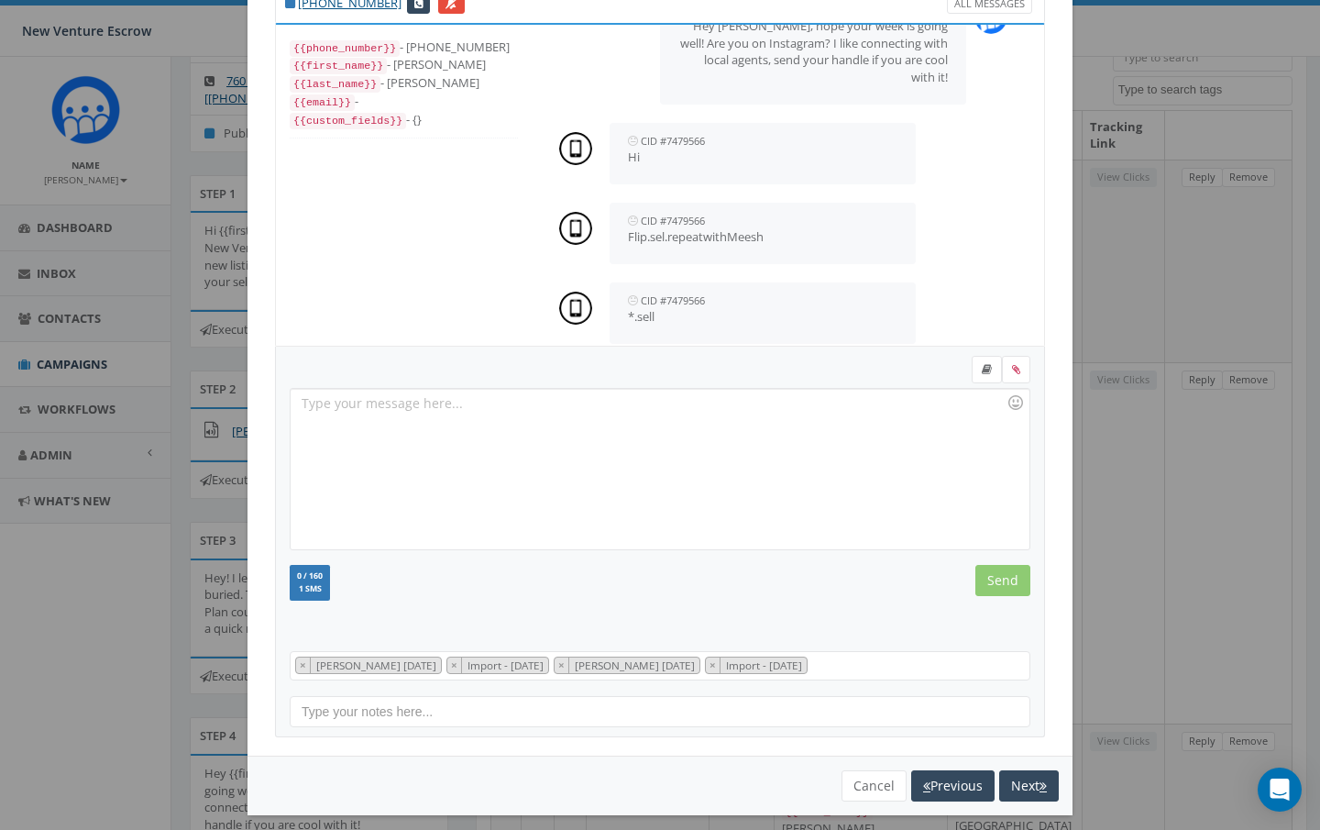
scroll to position [55, 0]
click at [442, 414] on div at bounding box center [660, 469] width 738 height 160
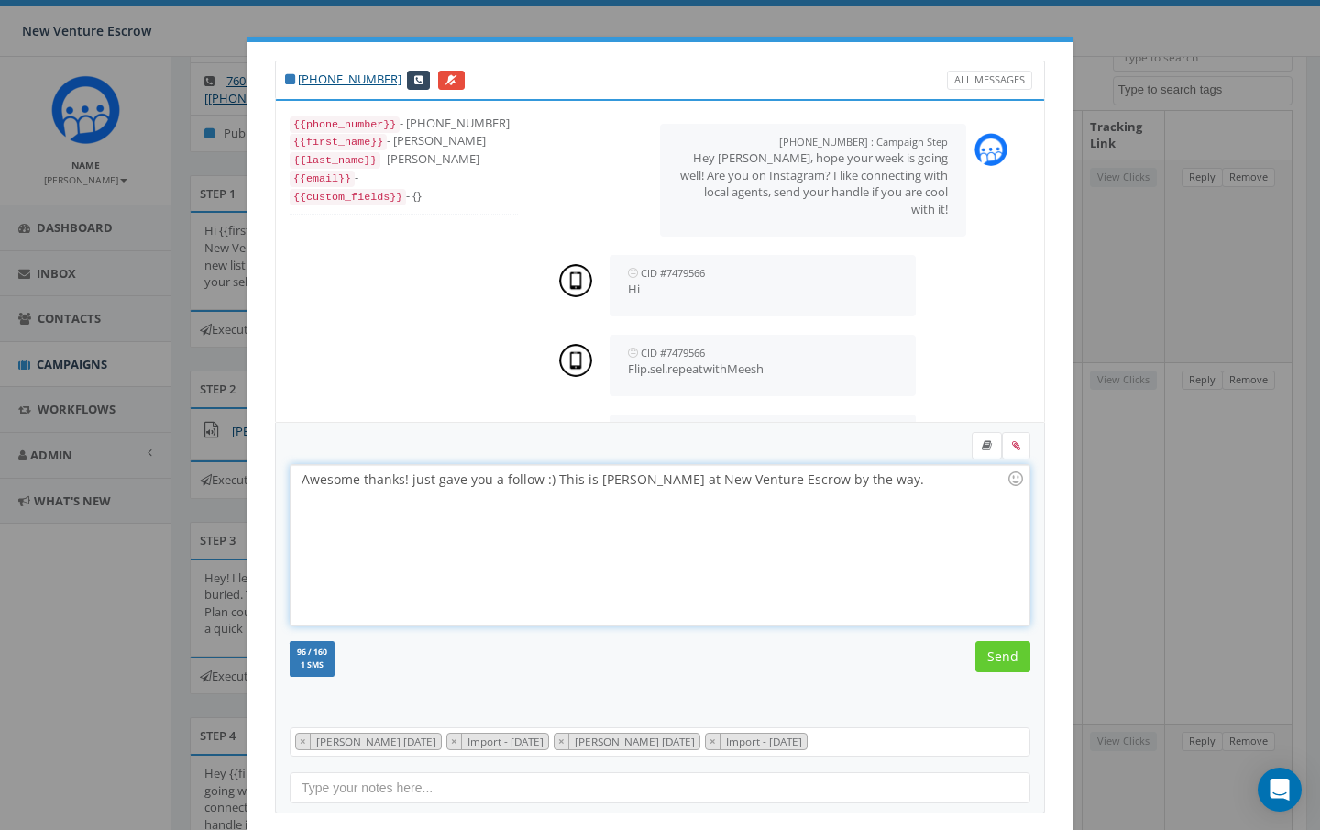
scroll to position [0, 0]
click at [1009, 657] on input "Send" at bounding box center [1003, 656] width 55 height 31
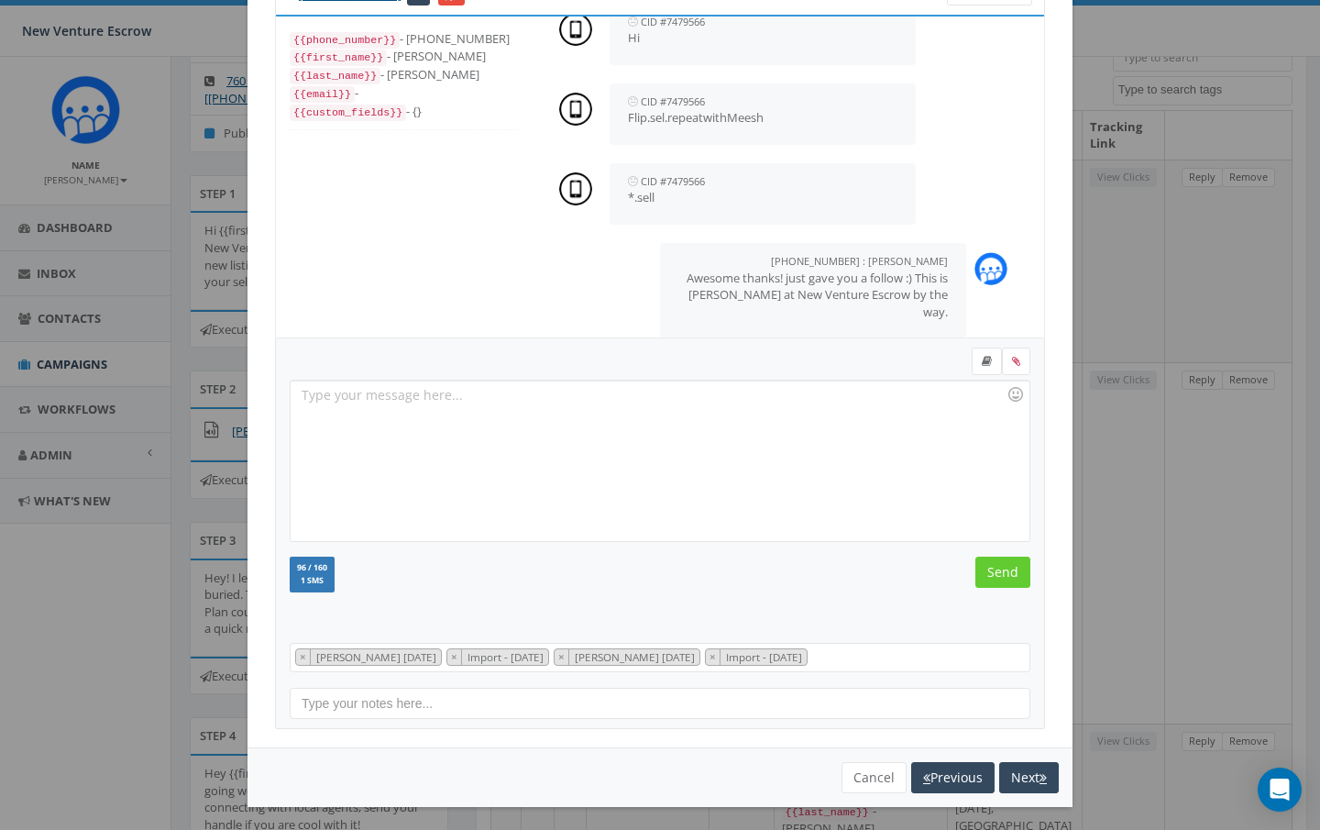
scroll to position [83, 0]
click at [1021, 775] on button "Next" at bounding box center [1029, 778] width 60 height 31
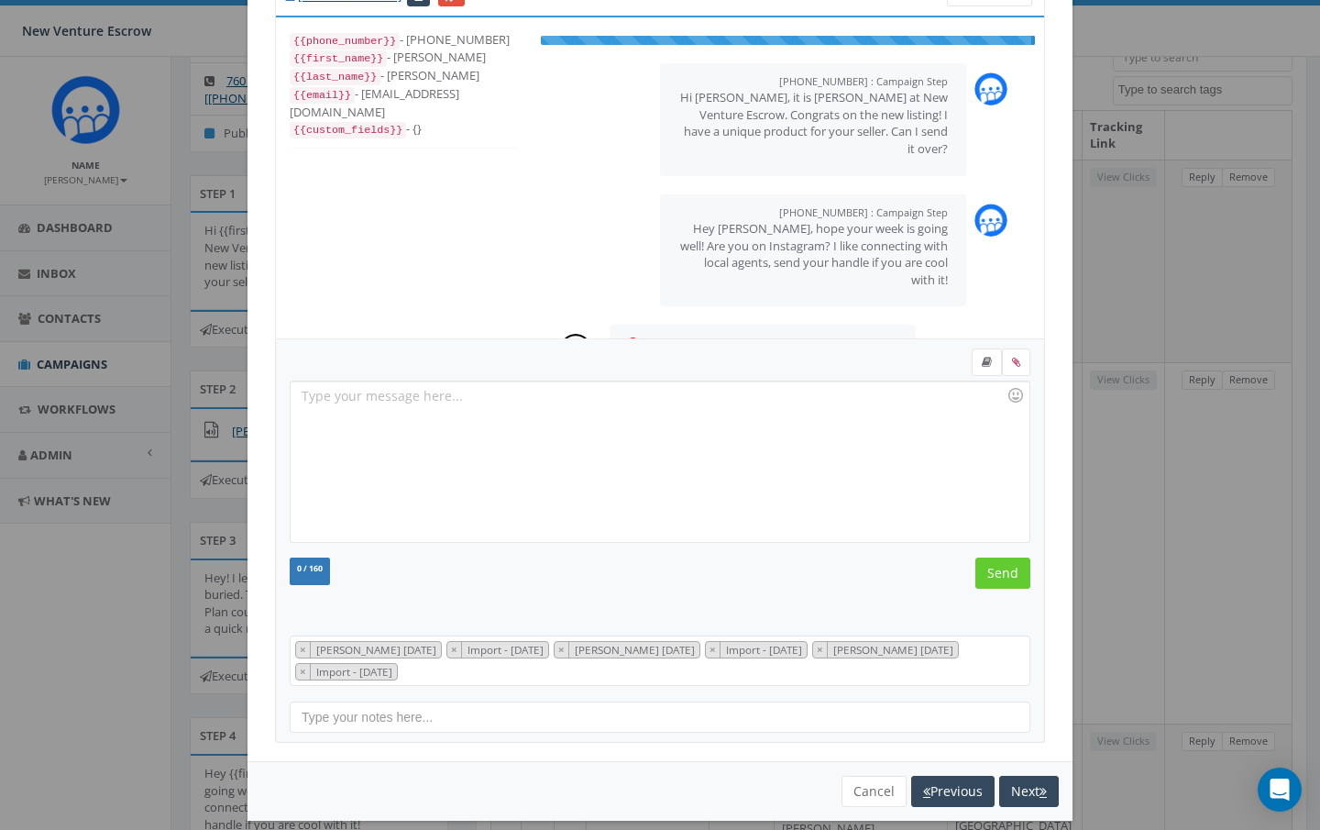
scroll to position [26, 0]
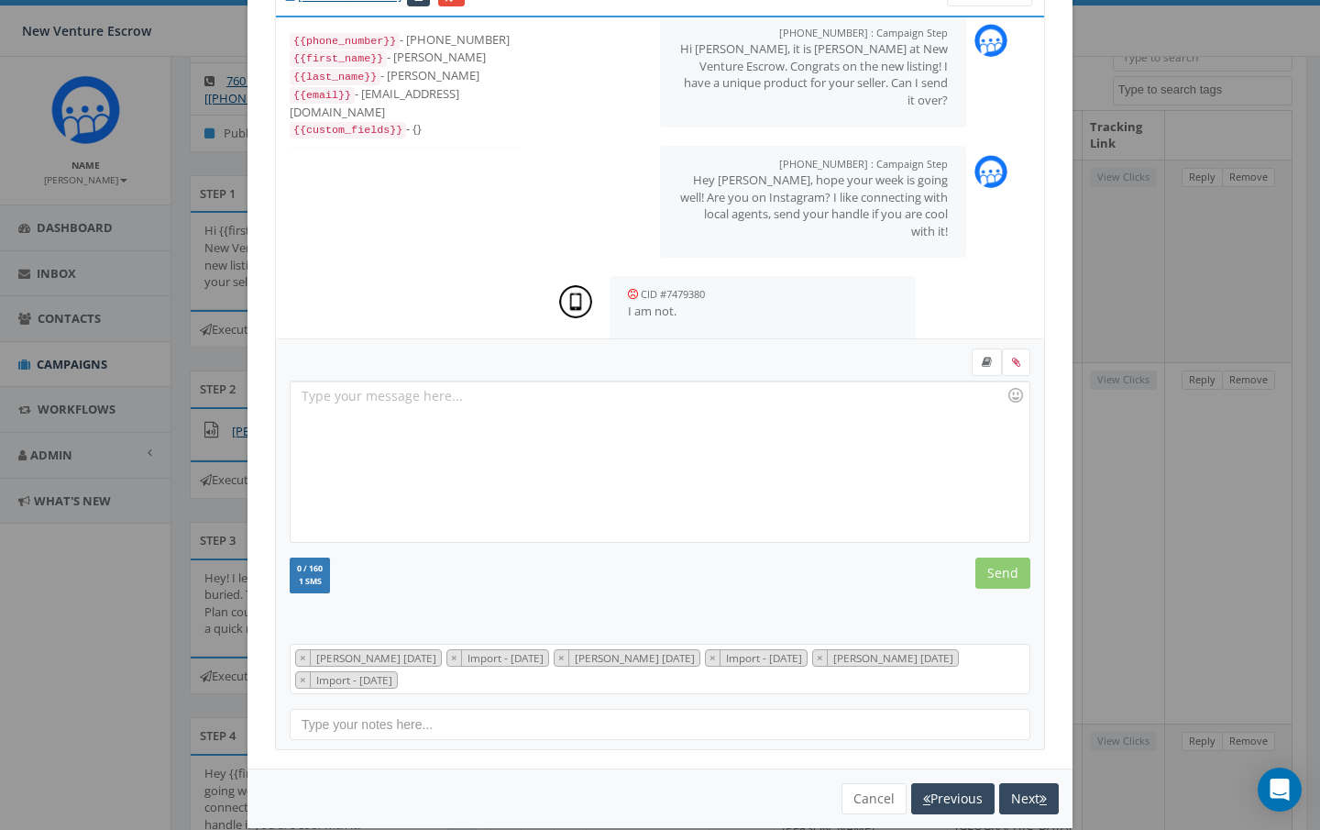
click at [340, 417] on div at bounding box center [660, 461] width 738 height 160
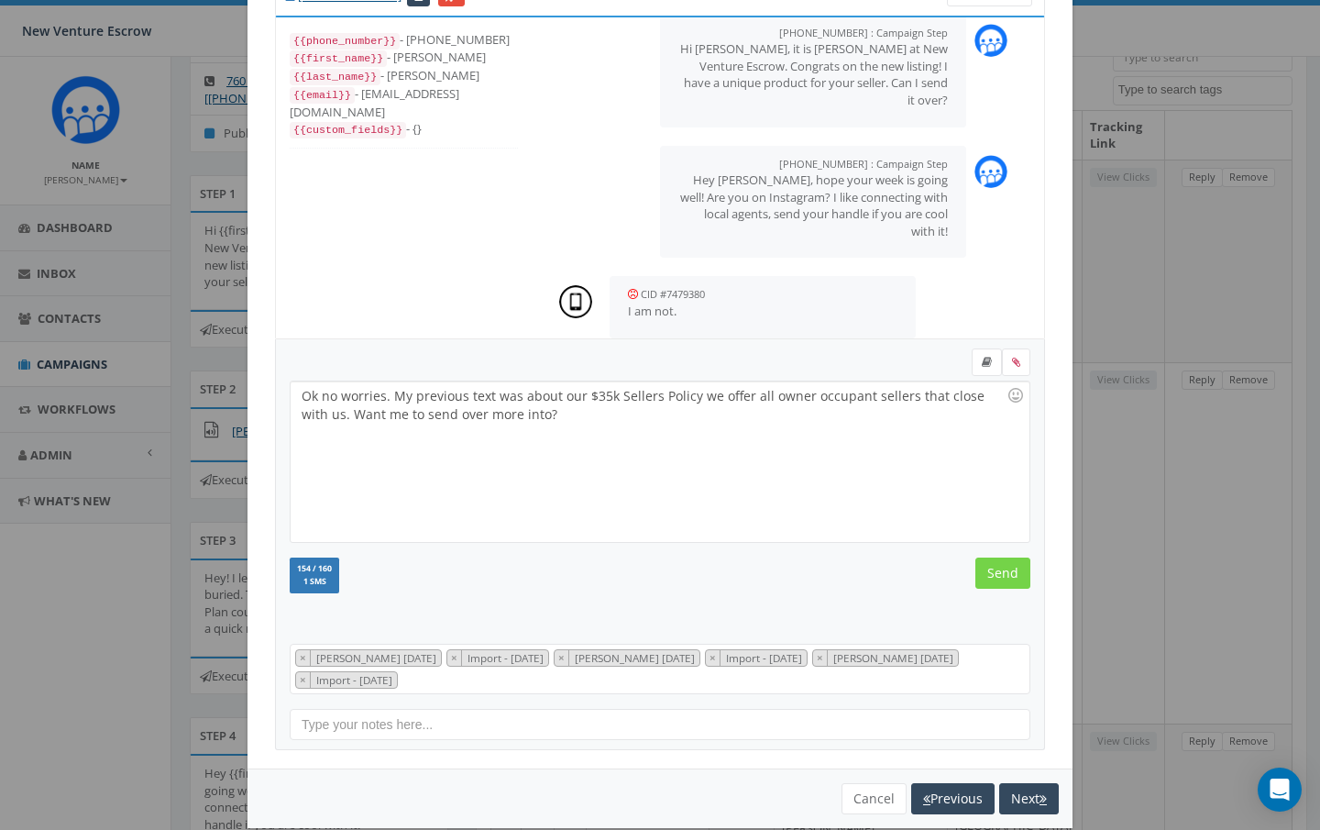
click at [989, 571] on input "Send" at bounding box center [1003, 573] width 55 height 31
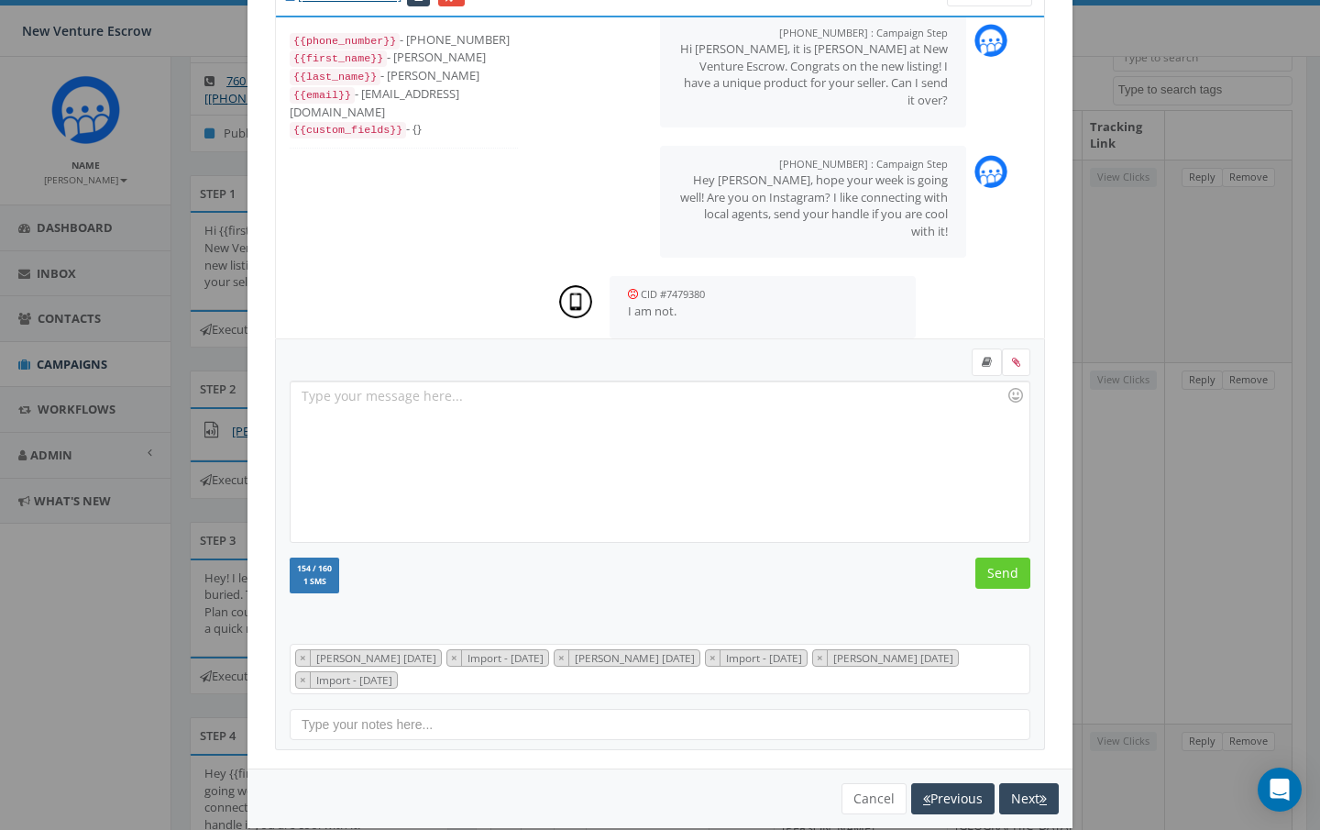
scroll to position [154, 0]
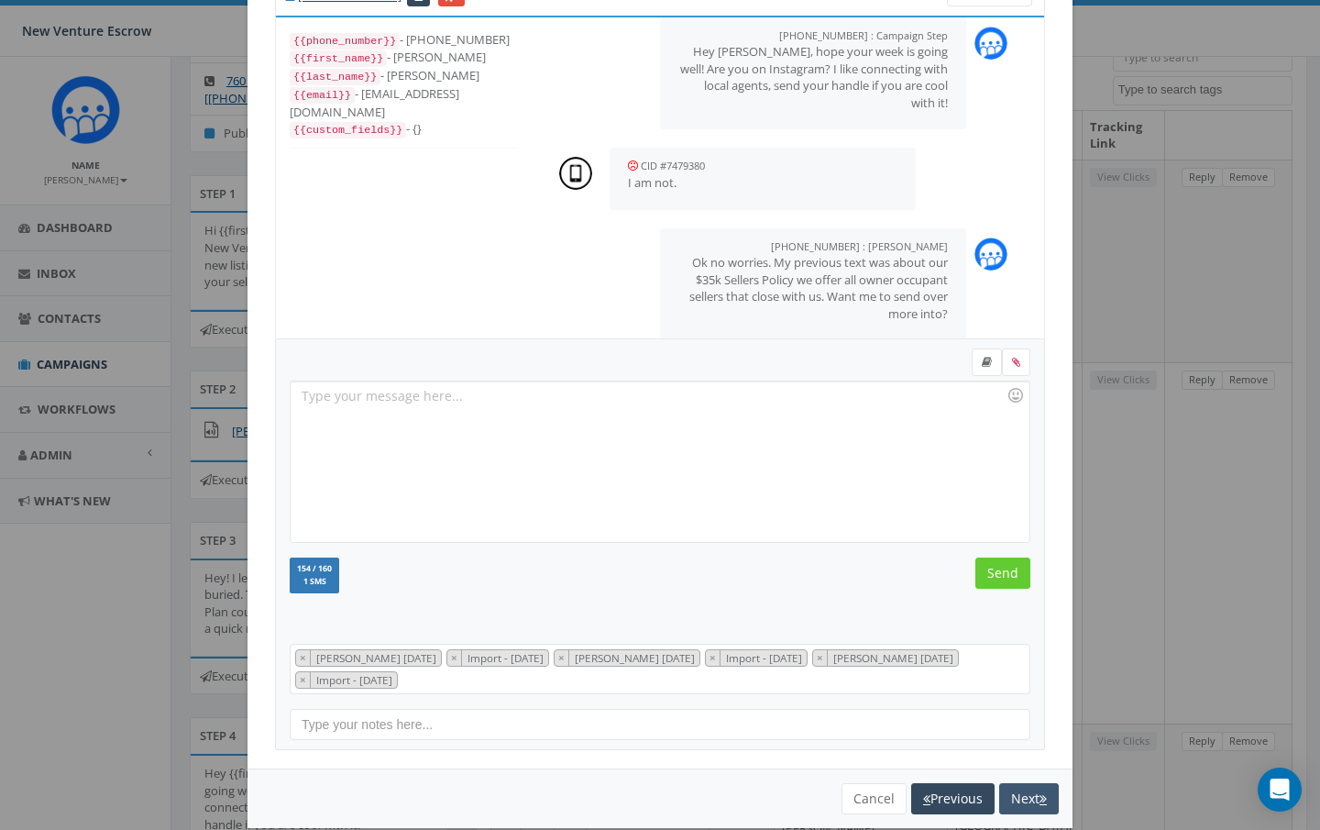
click at [1023, 786] on button "Next" at bounding box center [1029, 798] width 60 height 31
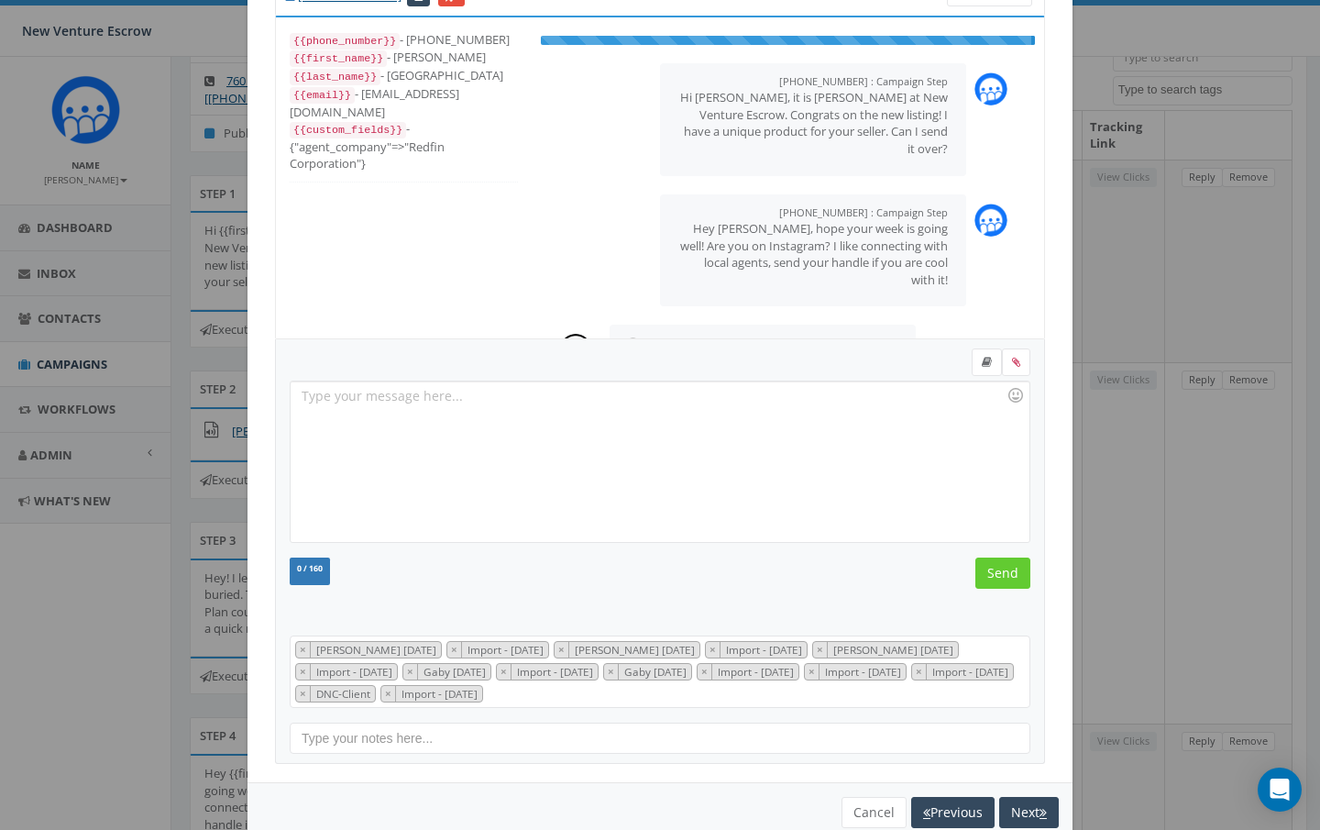
scroll to position [26, 0]
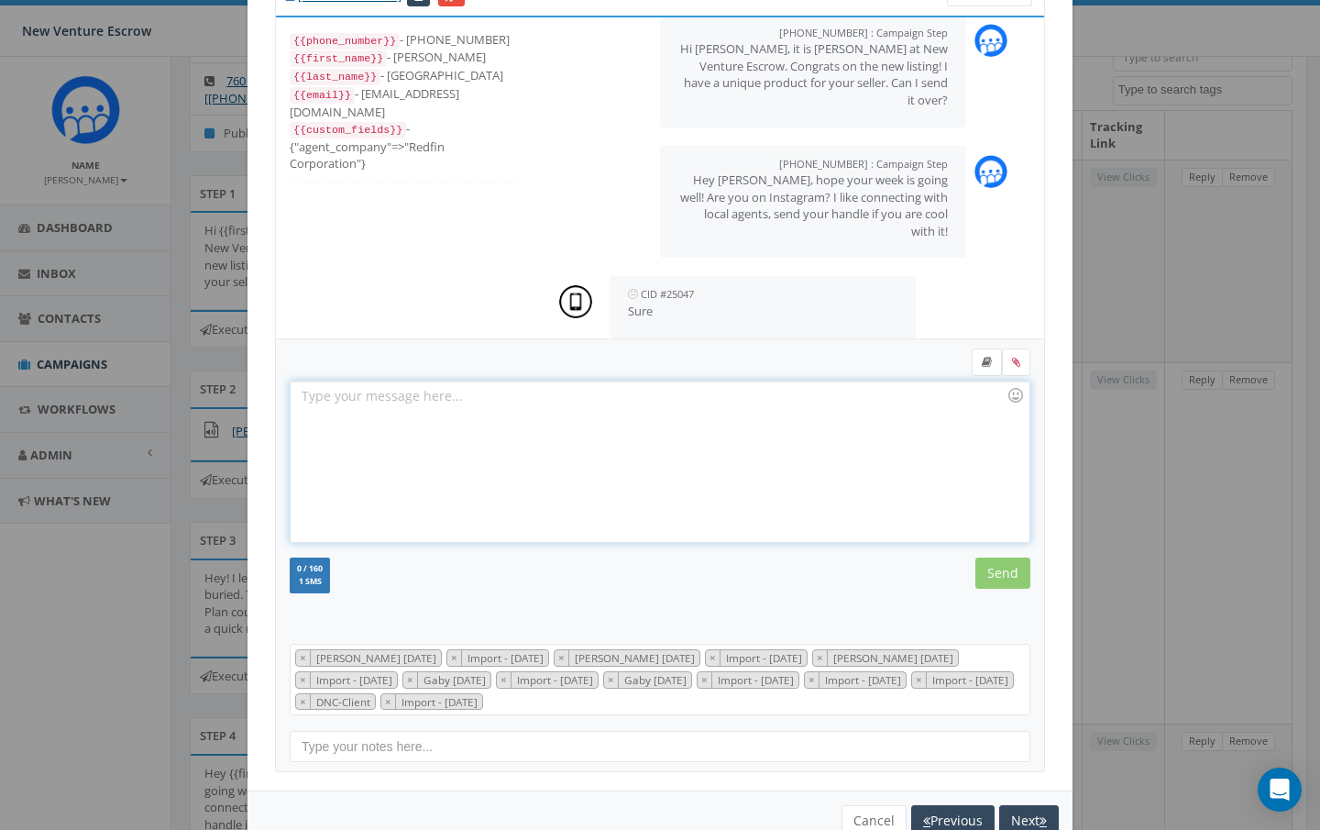
click at [602, 424] on div at bounding box center [660, 461] width 738 height 160
drag, startPoint x: 798, startPoint y: 394, endPoint x: 798, endPoint y: 422, distance: 27.5
click at [798, 422] on div "Awesome just gave you a follow! Let me konw if you need a local Escrow company.…" at bounding box center [660, 461] width 738 height 160
click at [999, 575] on input "Send" at bounding box center [1003, 573] width 55 height 31
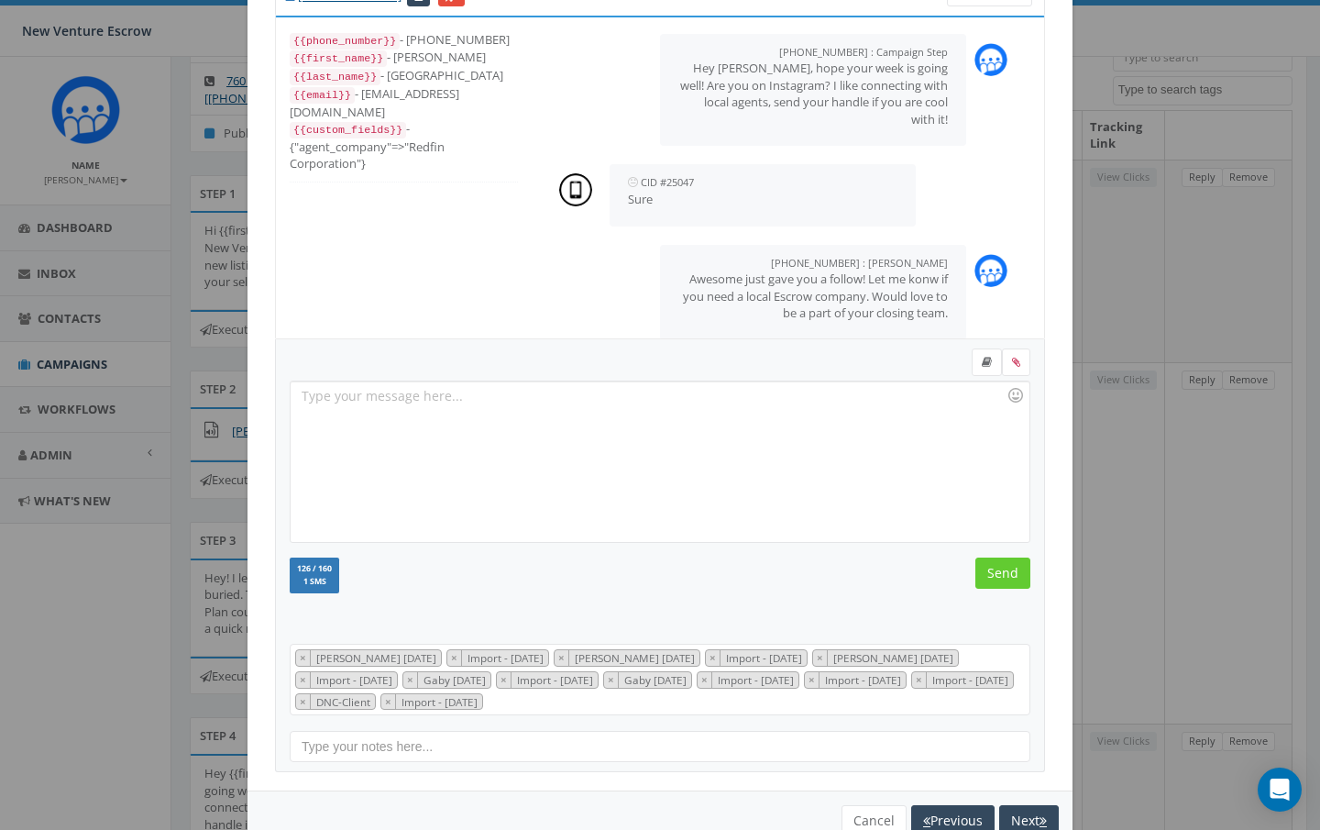
scroll to position [216, 0]
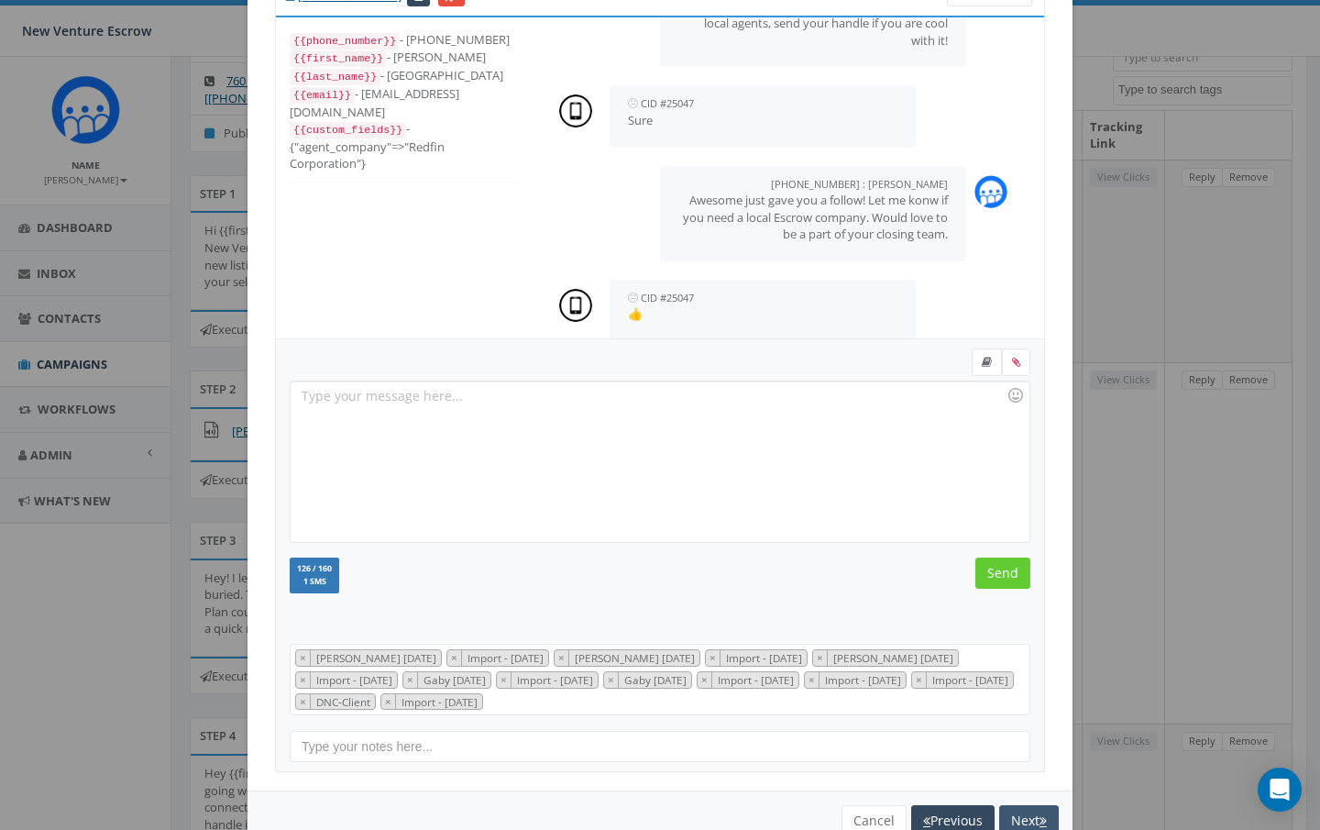
click at [1020, 808] on button "Next" at bounding box center [1029, 820] width 60 height 31
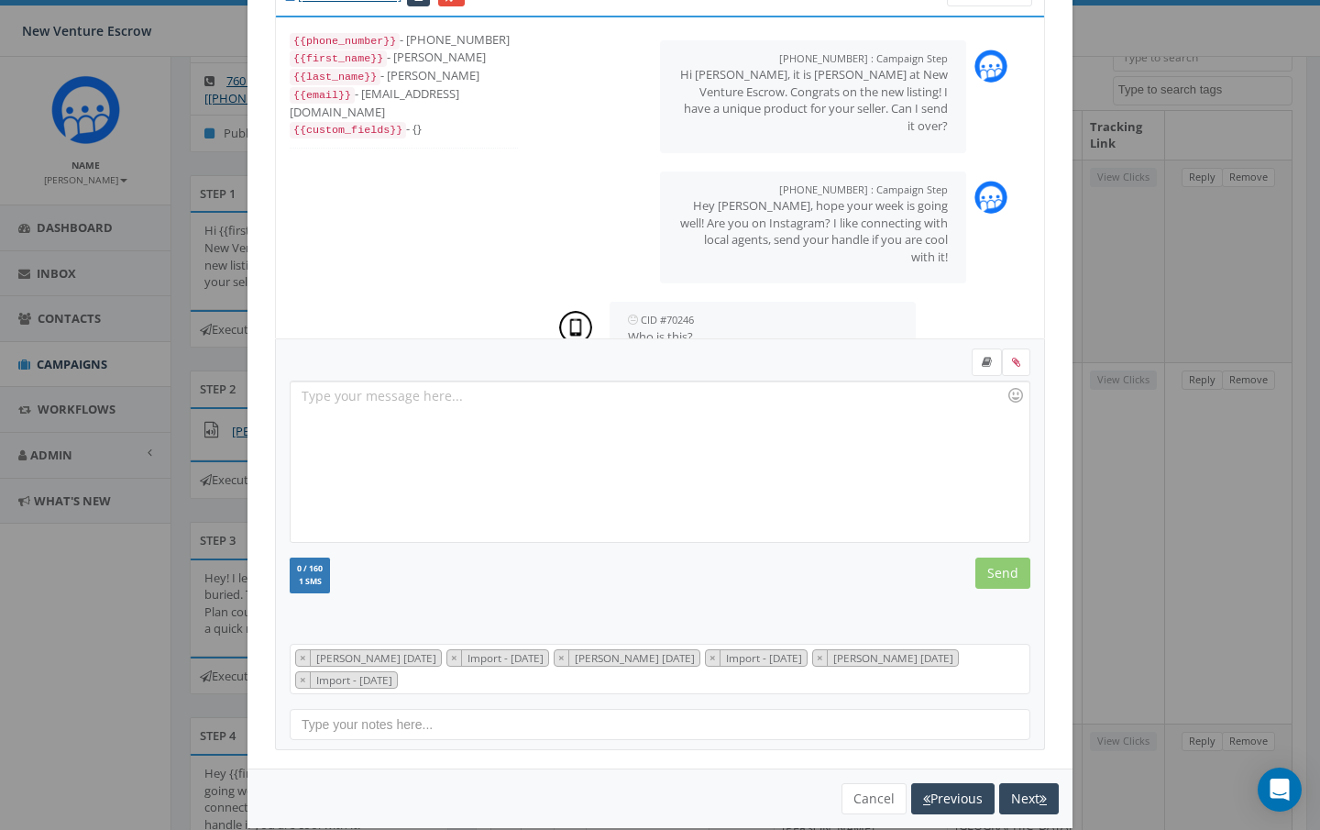
scroll to position [37, 0]
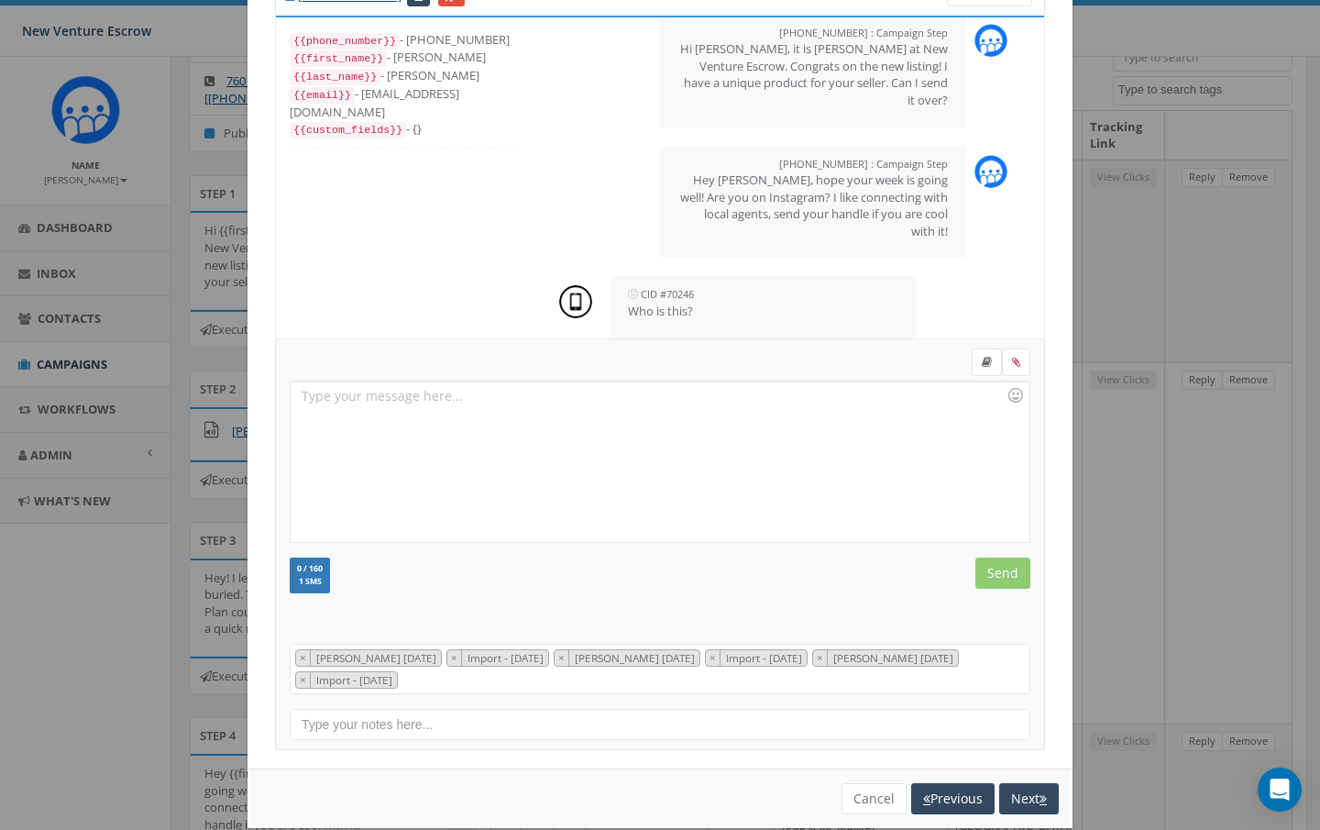
click at [580, 420] on div at bounding box center [660, 461] width 738 height 160
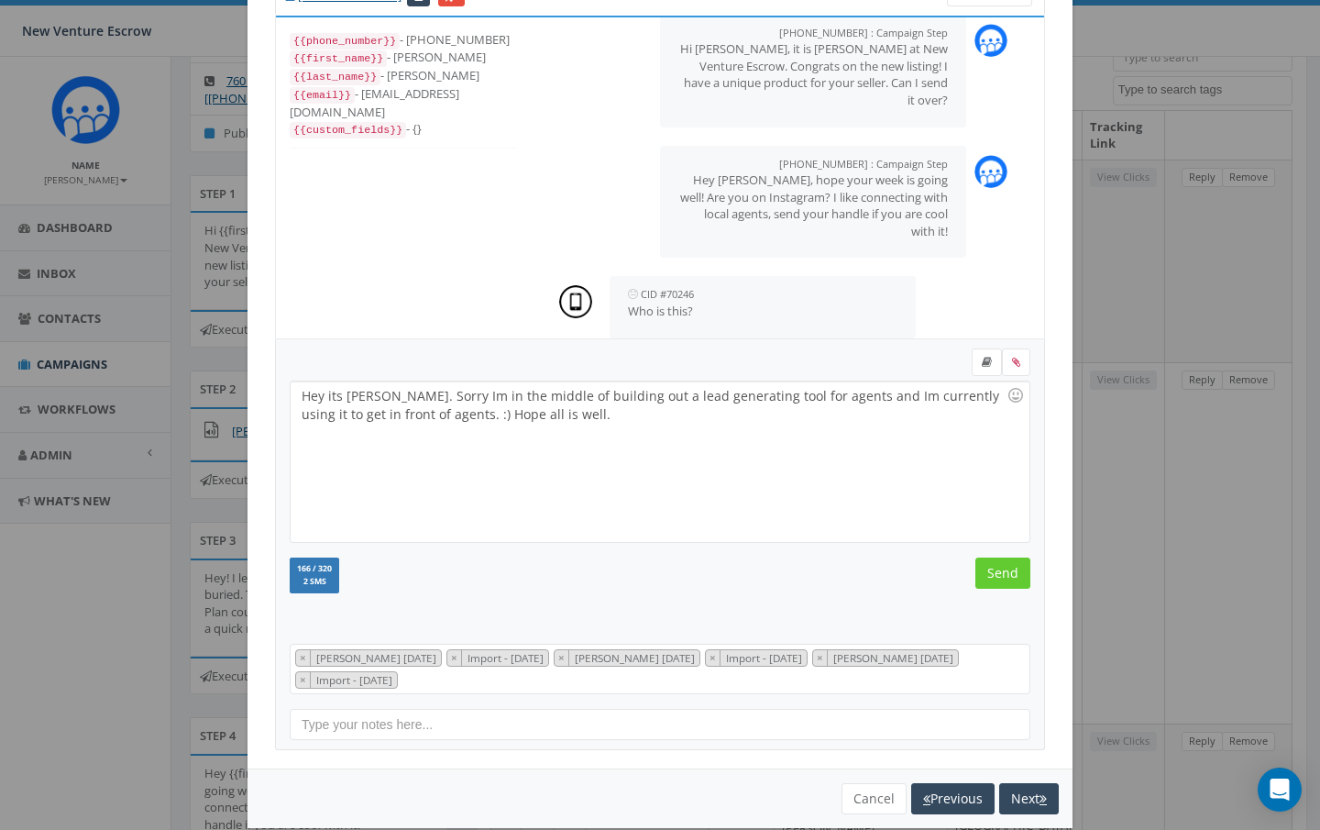
drag, startPoint x: 993, startPoint y: 578, endPoint x: 576, endPoint y: 496, distance: 425.1
click at [576, 496] on form "Hey its Nate Wood. Sorry Im in the middle of building out a lead generating too…" at bounding box center [660, 488] width 741 height 281
drag, startPoint x: 535, startPoint y: 418, endPoint x: 447, endPoint y: 416, distance: 88.0
click at [447, 416] on div "Hey its Nate Wood. Sorry Im in the middle of building out a lead generating too…" at bounding box center [660, 461] width 738 height 160
click at [1015, 399] on div at bounding box center [1015, 395] width 31 height 31
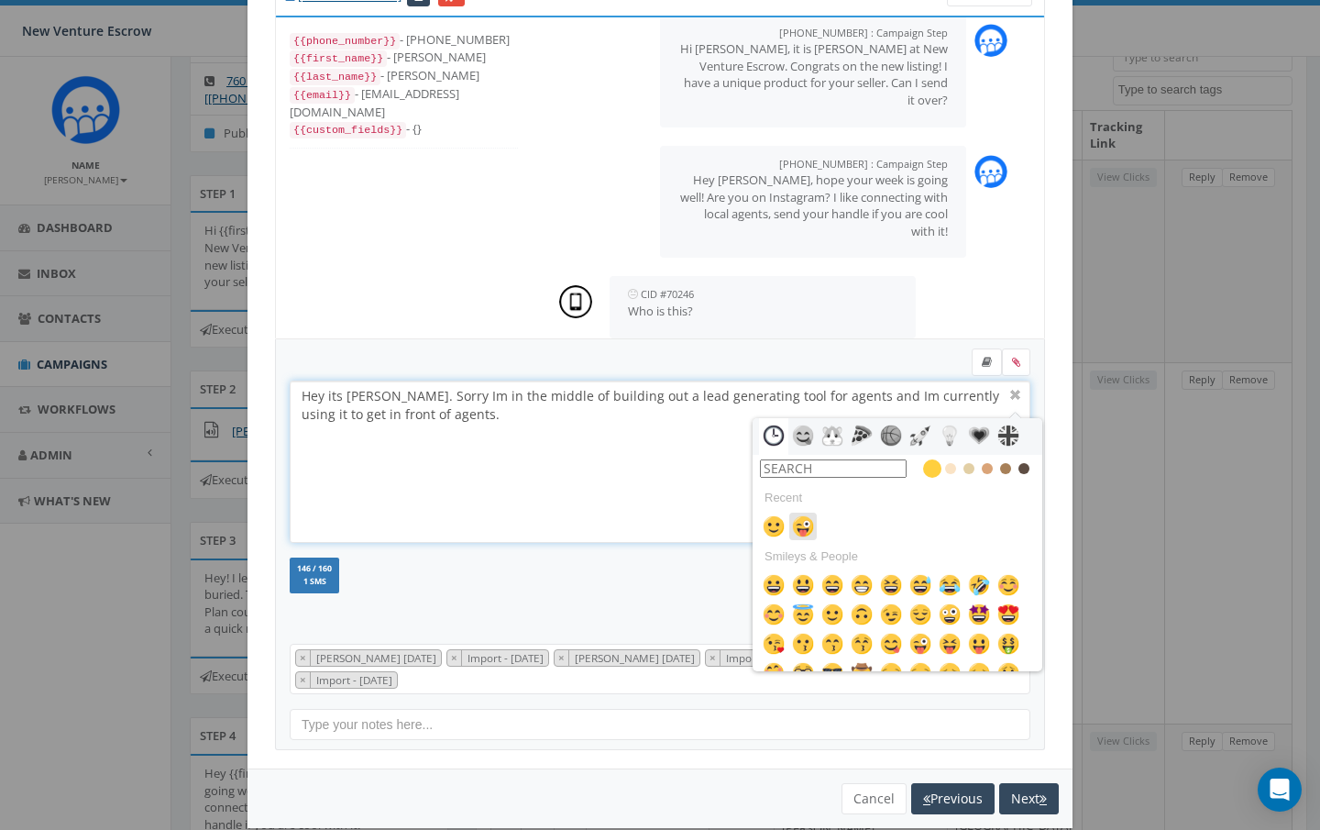
click at [804, 528] on img at bounding box center [803, 526] width 22 height 22
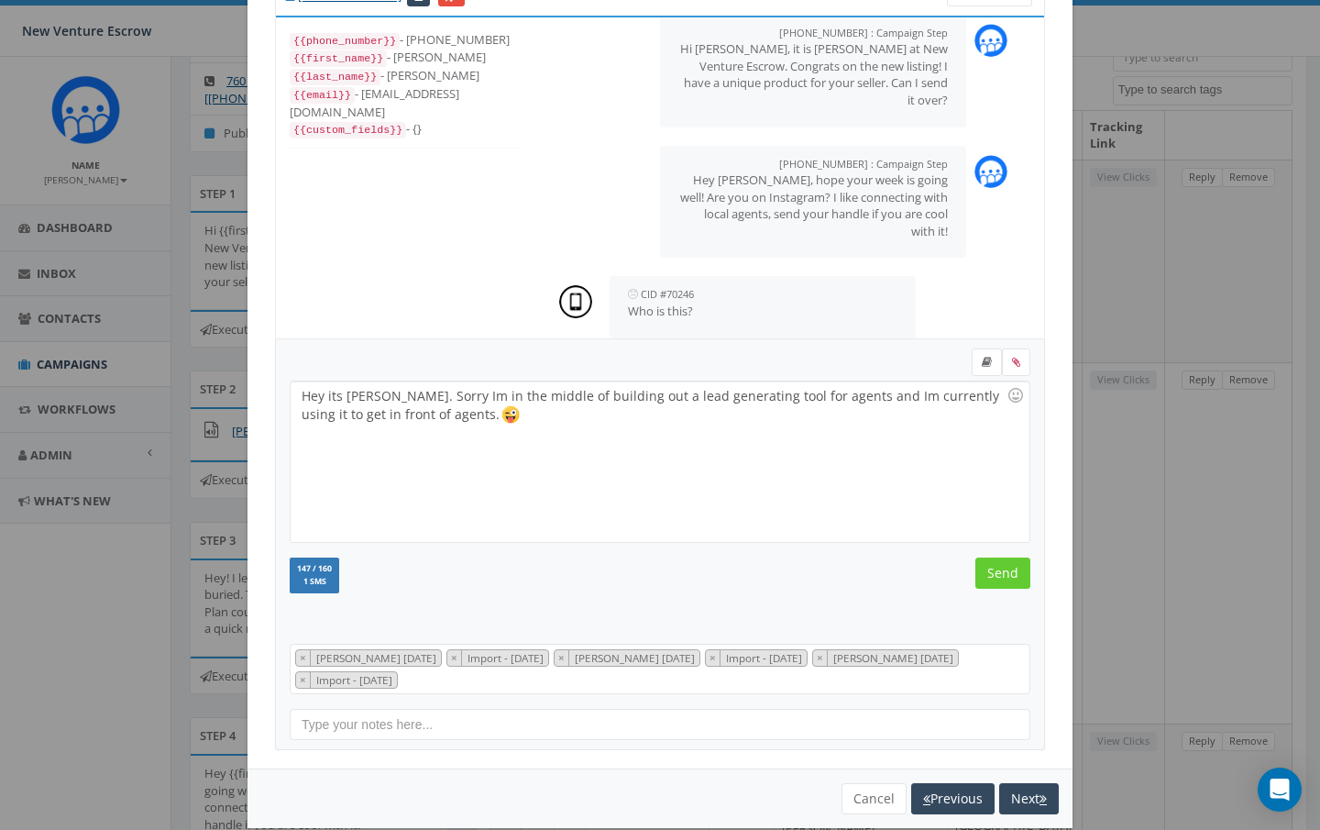
click at [612, 593] on div "147 / 160 1 SMS SMS We recommend adding an image to MMS messages. An invisible …" at bounding box center [660, 578] width 768 height 40
click at [1010, 574] on input "Send" at bounding box center [1003, 573] width 55 height 31
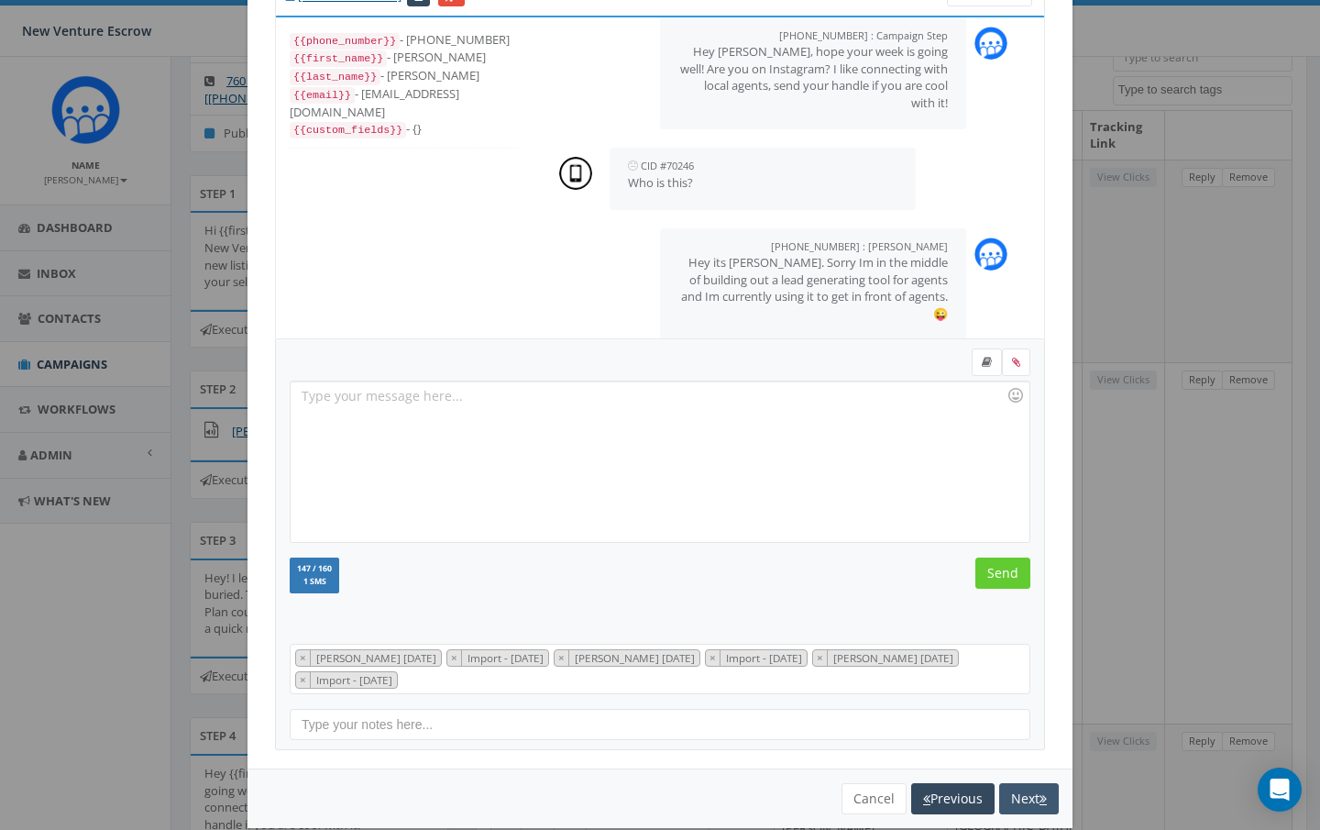
click at [1012, 784] on button "Next" at bounding box center [1029, 798] width 60 height 31
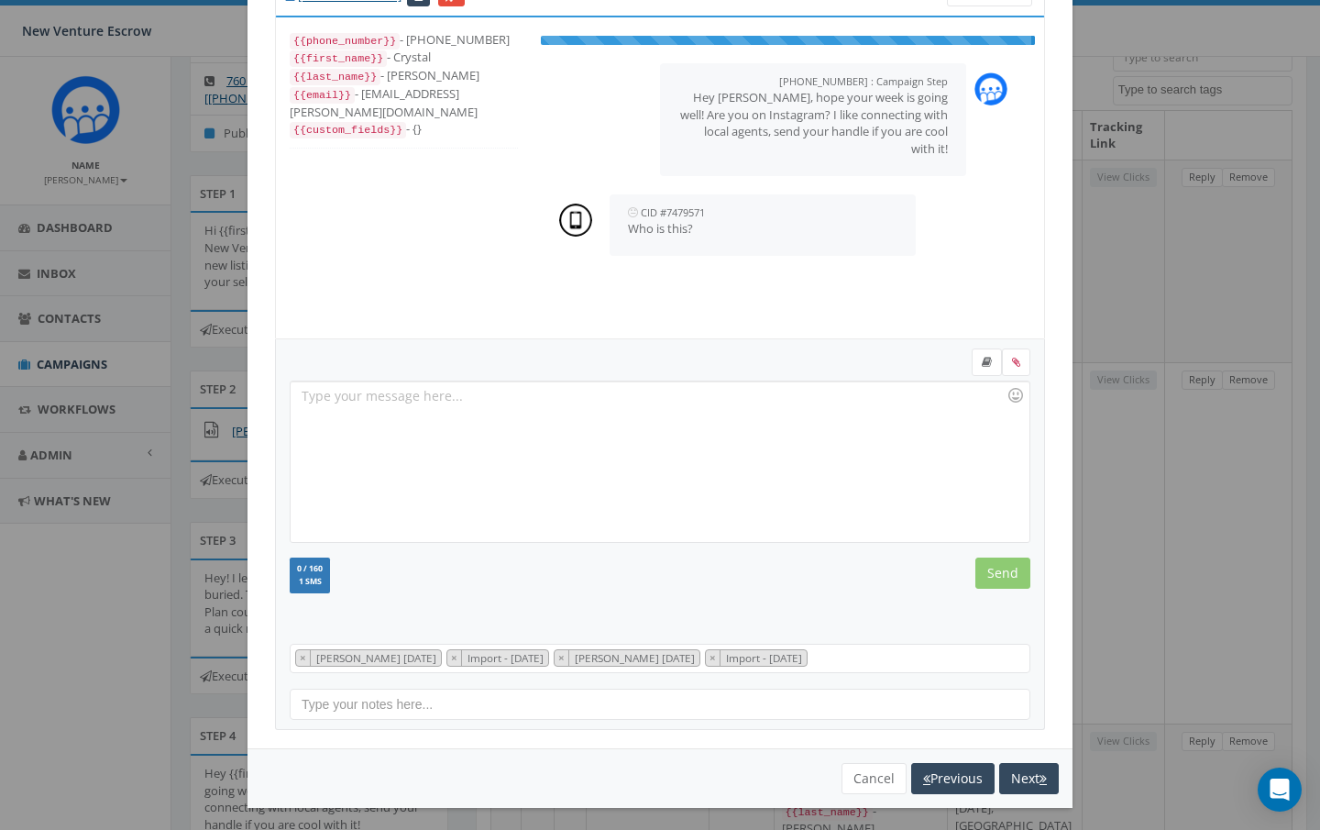
scroll to position [76, 0]
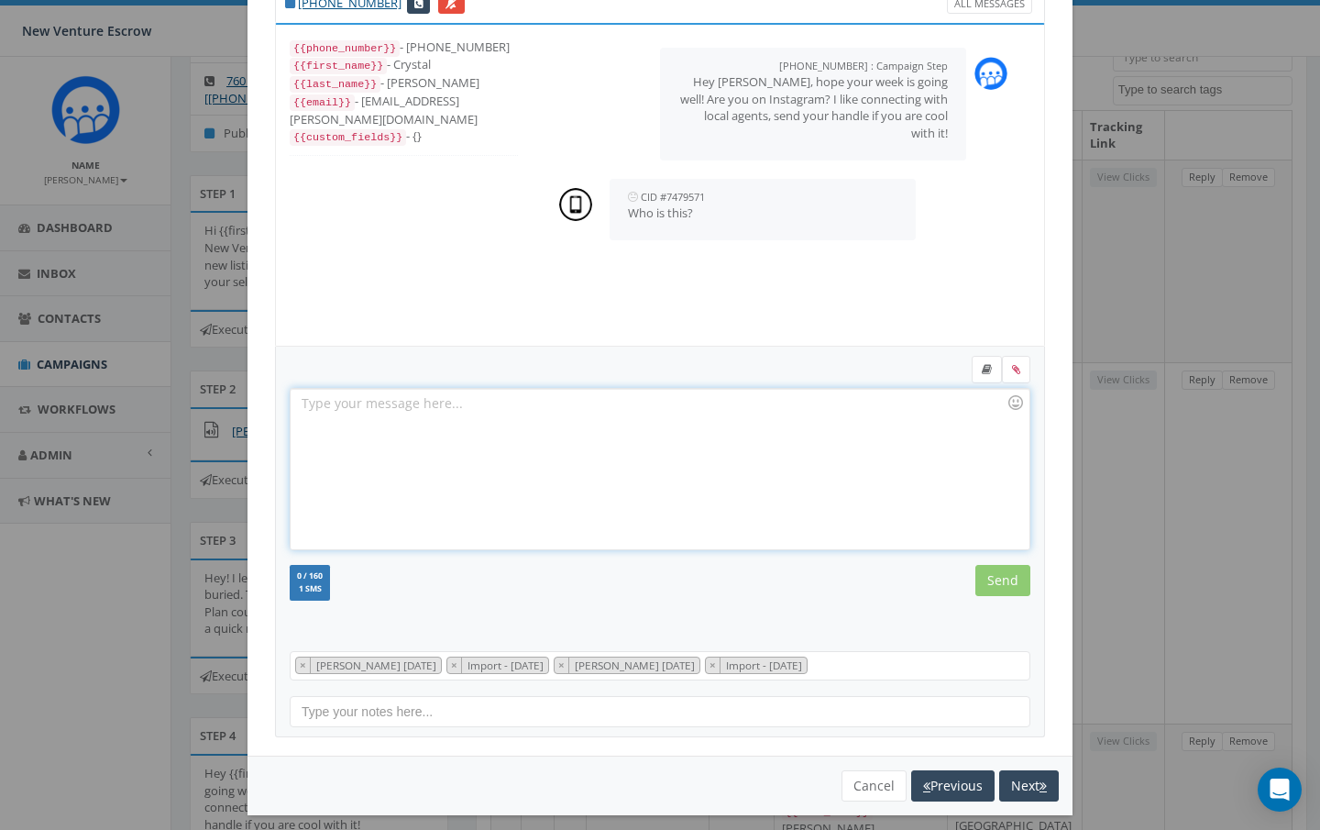
click at [513, 421] on div at bounding box center [660, 469] width 738 height 160
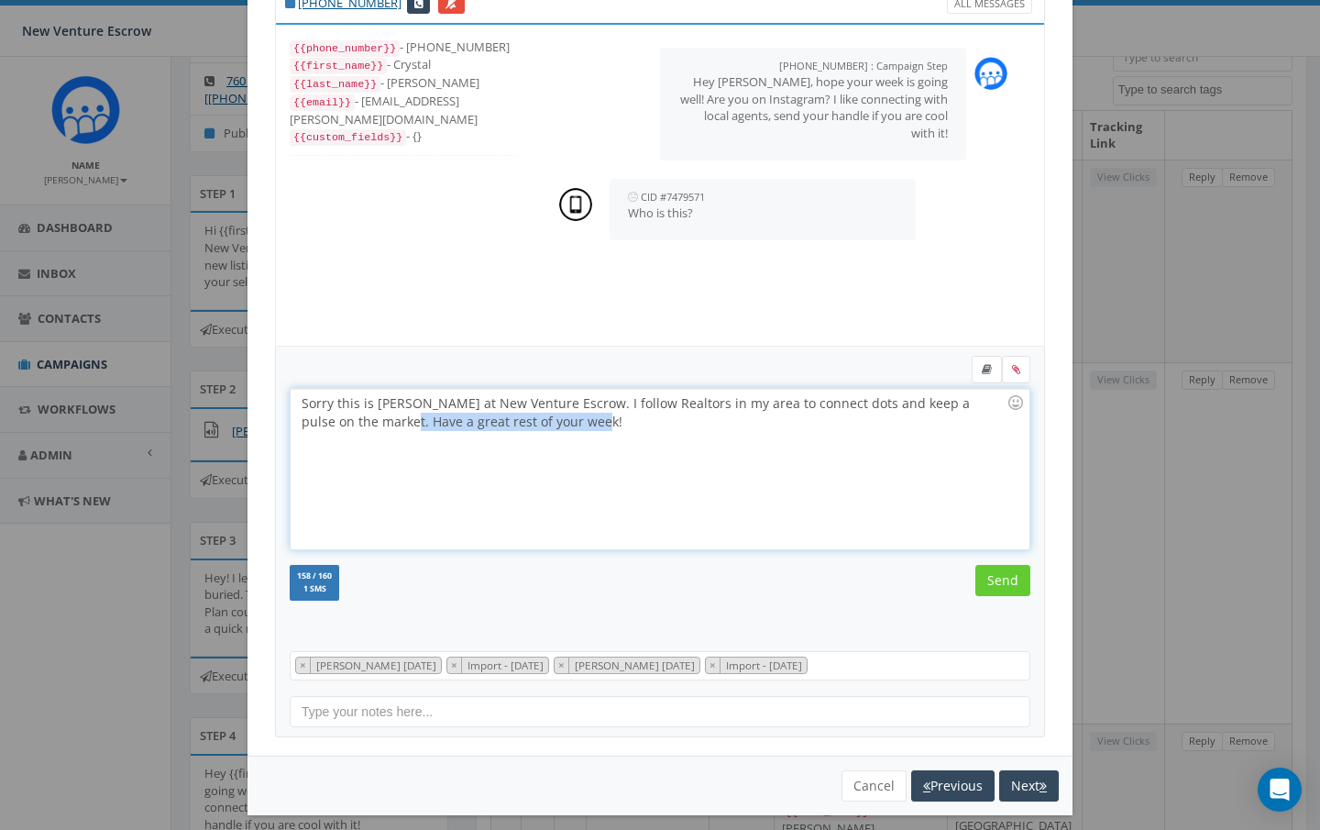
drag, startPoint x: 561, startPoint y: 418, endPoint x: 370, endPoint y: 420, distance: 190.7
click at [370, 420] on div "Sorry this is Nathan Wood at New Venture Escrow. I follow Realtors in my area t…" at bounding box center [660, 469] width 738 height 160
click at [1009, 582] on input "Send" at bounding box center [1003, 580] width 55 height 31
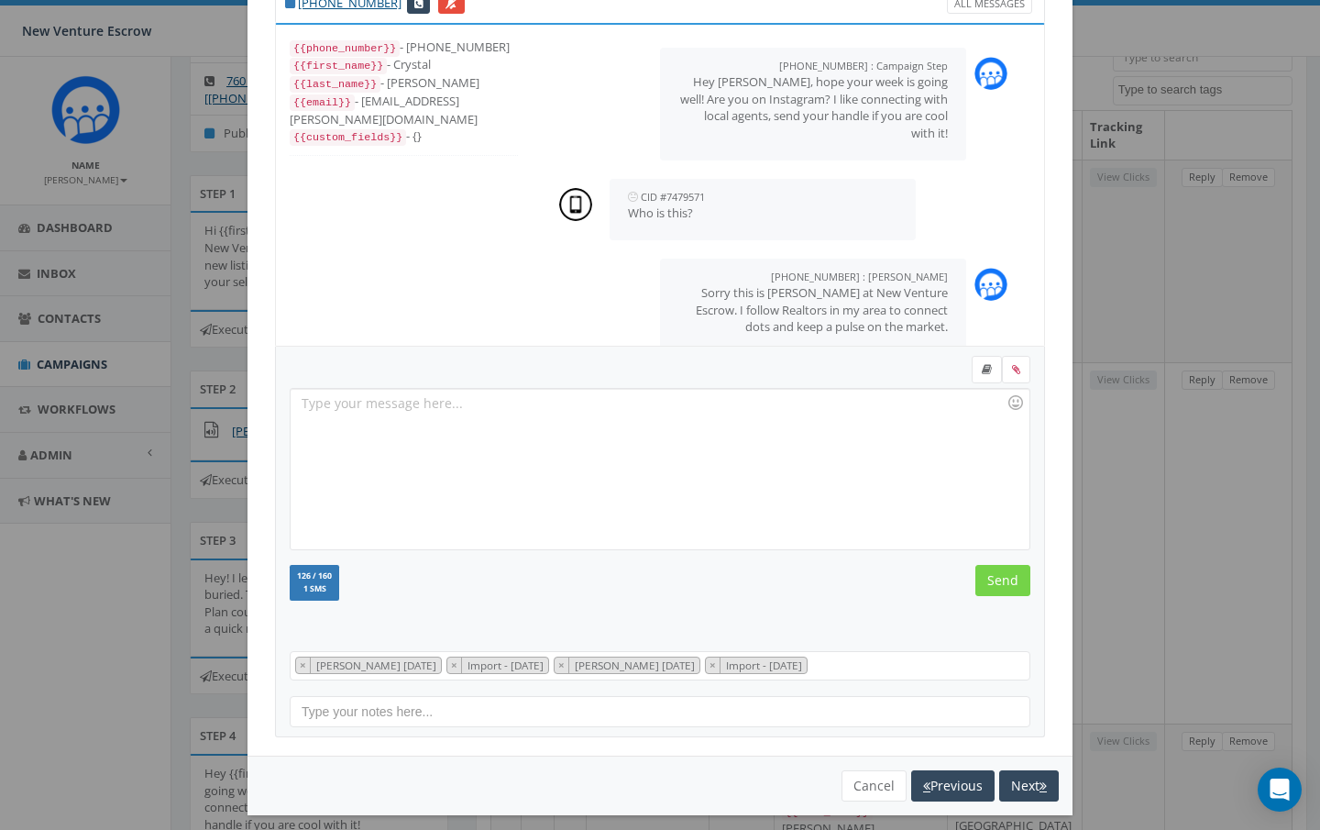
scroll to position [9, 0]
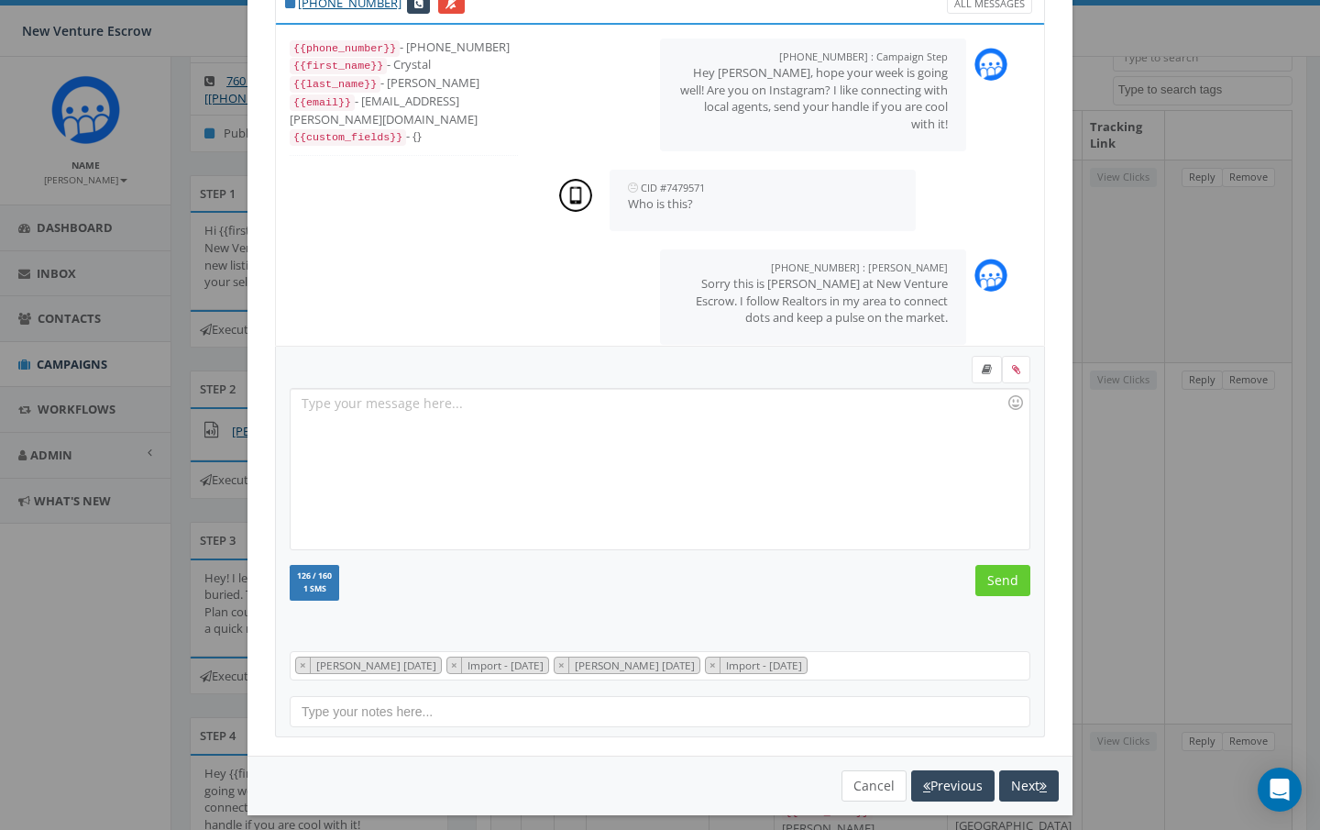
click at [855, 790] on button "Cancel" at bounding box center [874, 785] width 65 height 31
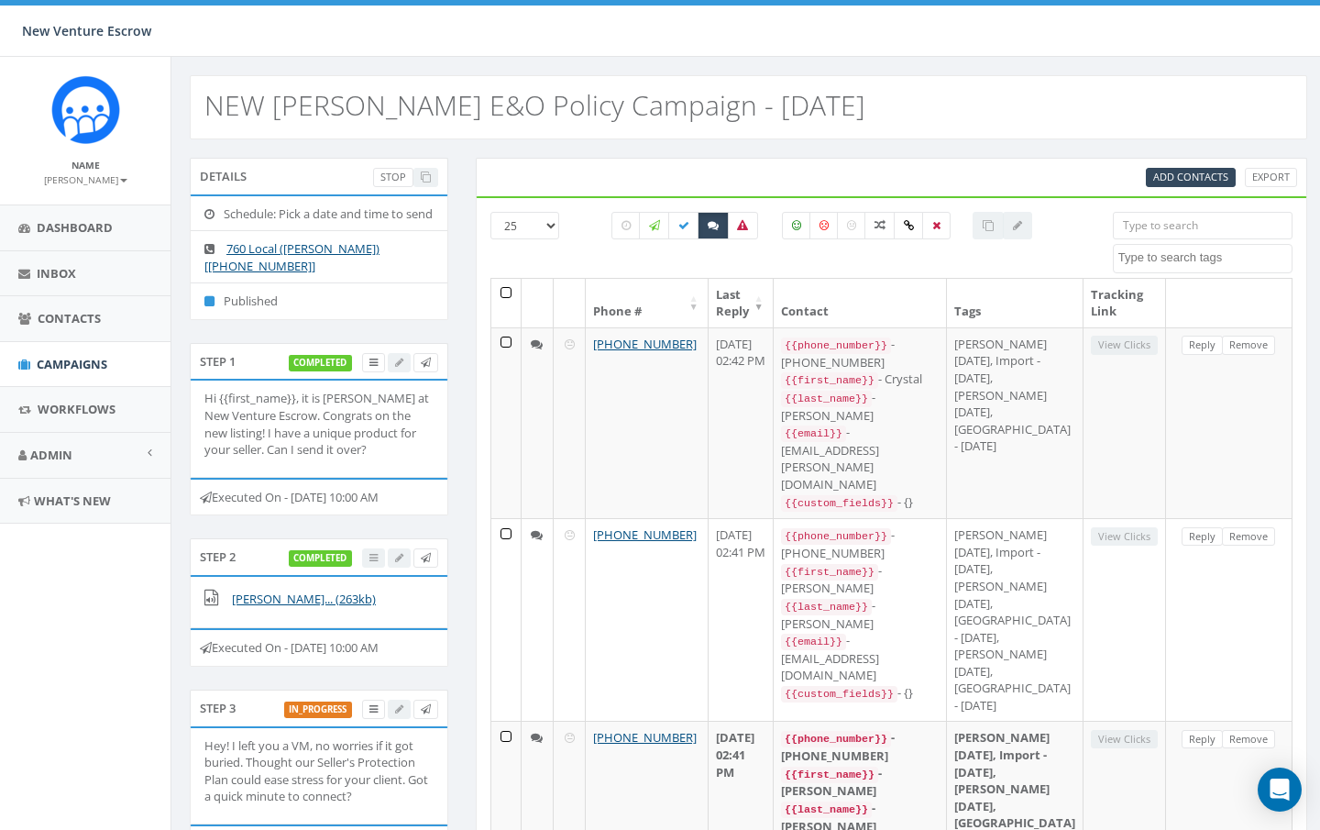
scroll to position [0, 0]
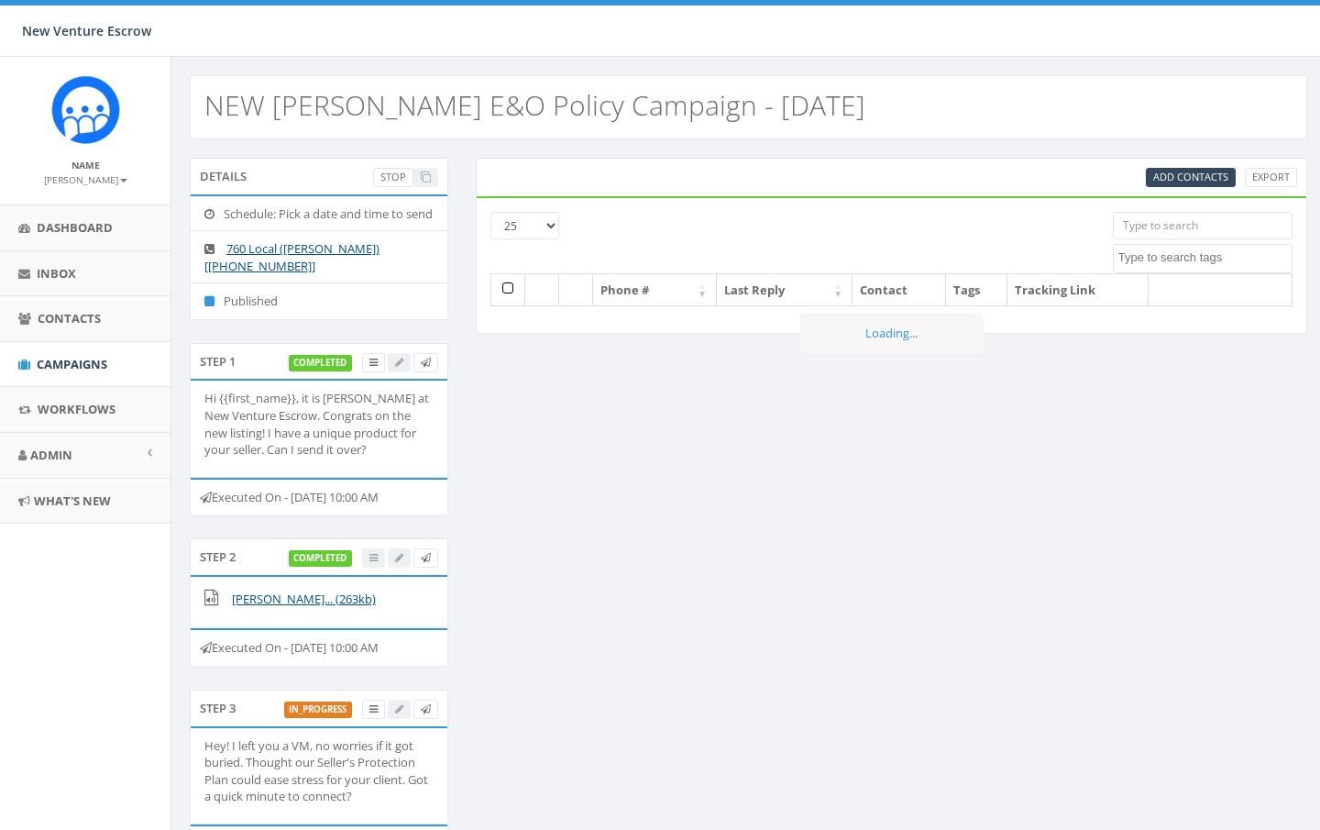
select select
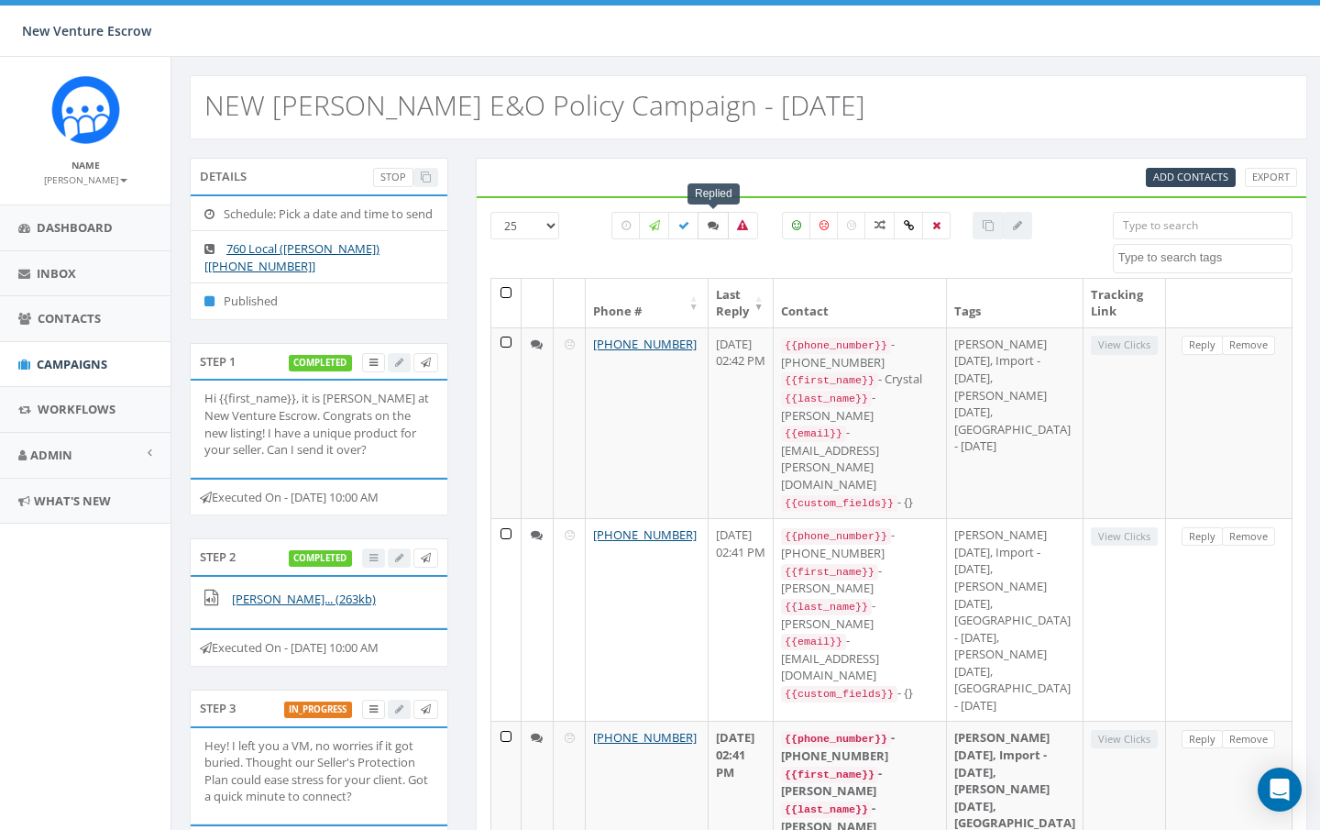
click at [716, 228] on icon at bounding box center [713, 225] width 11 height 11
checkbox input "true"
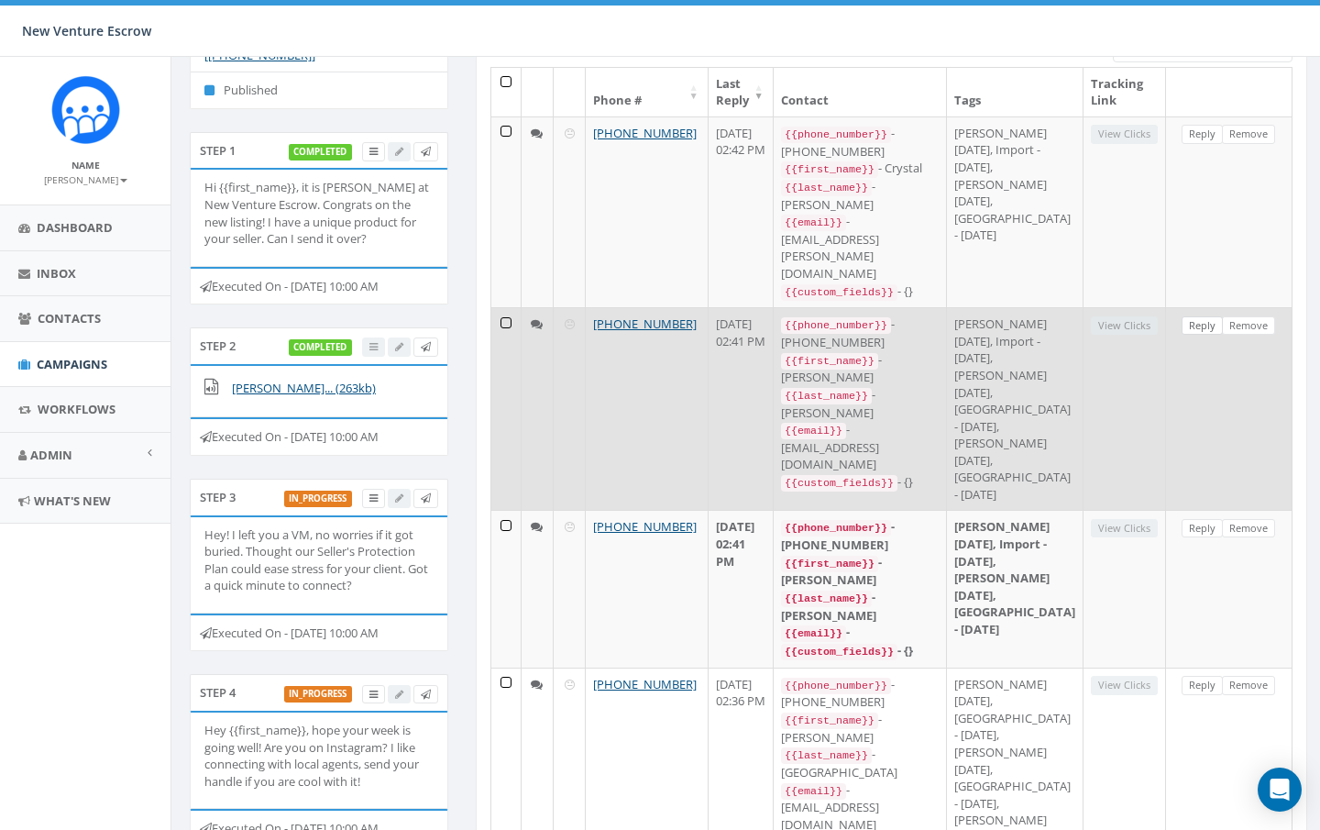
scroll to position [281, 0]
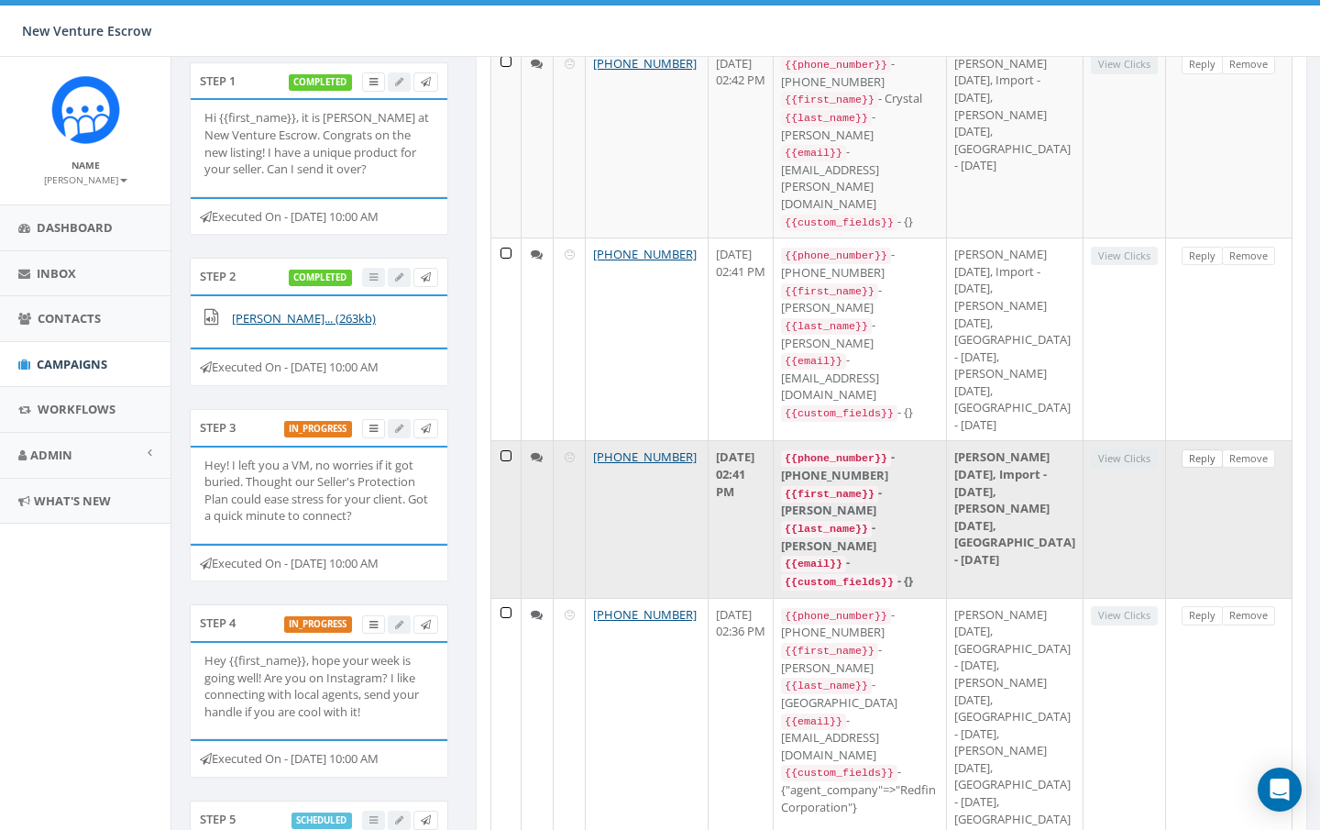
click at [1203, 469] on link "Reply" at bounding box center [1202, 458] width 41 height 19
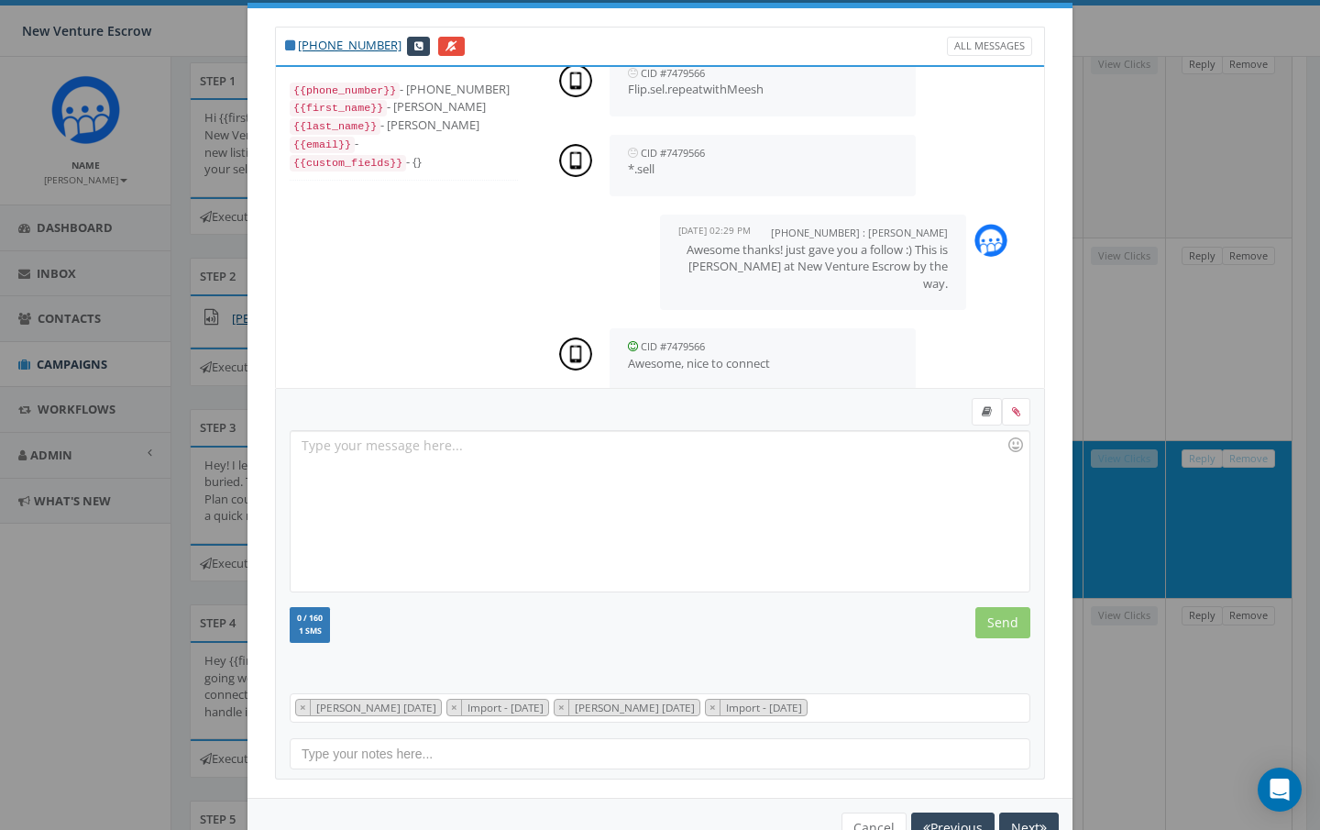
scroll to position [38, 0]
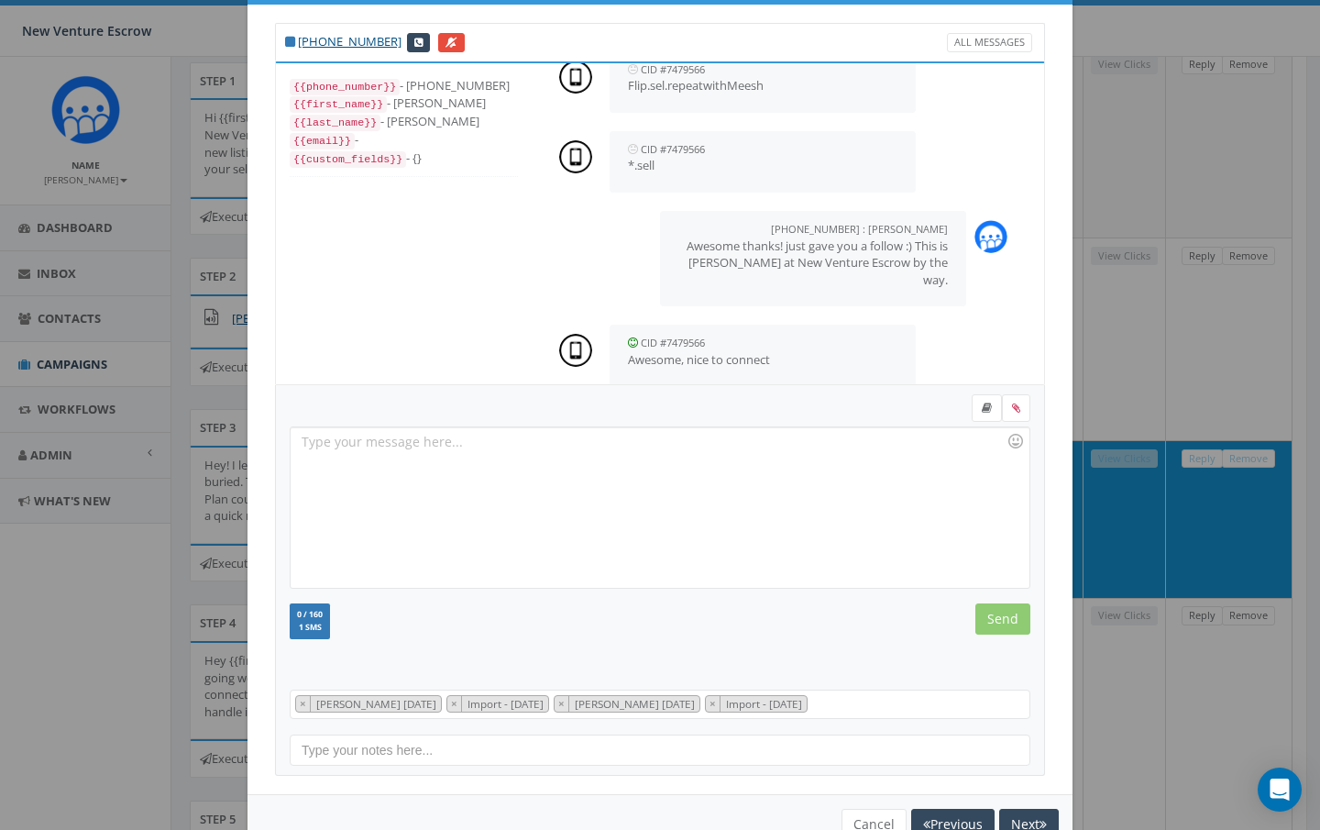
click at [421, 449] on div at bounding box center [660, 507] width 738 height 160
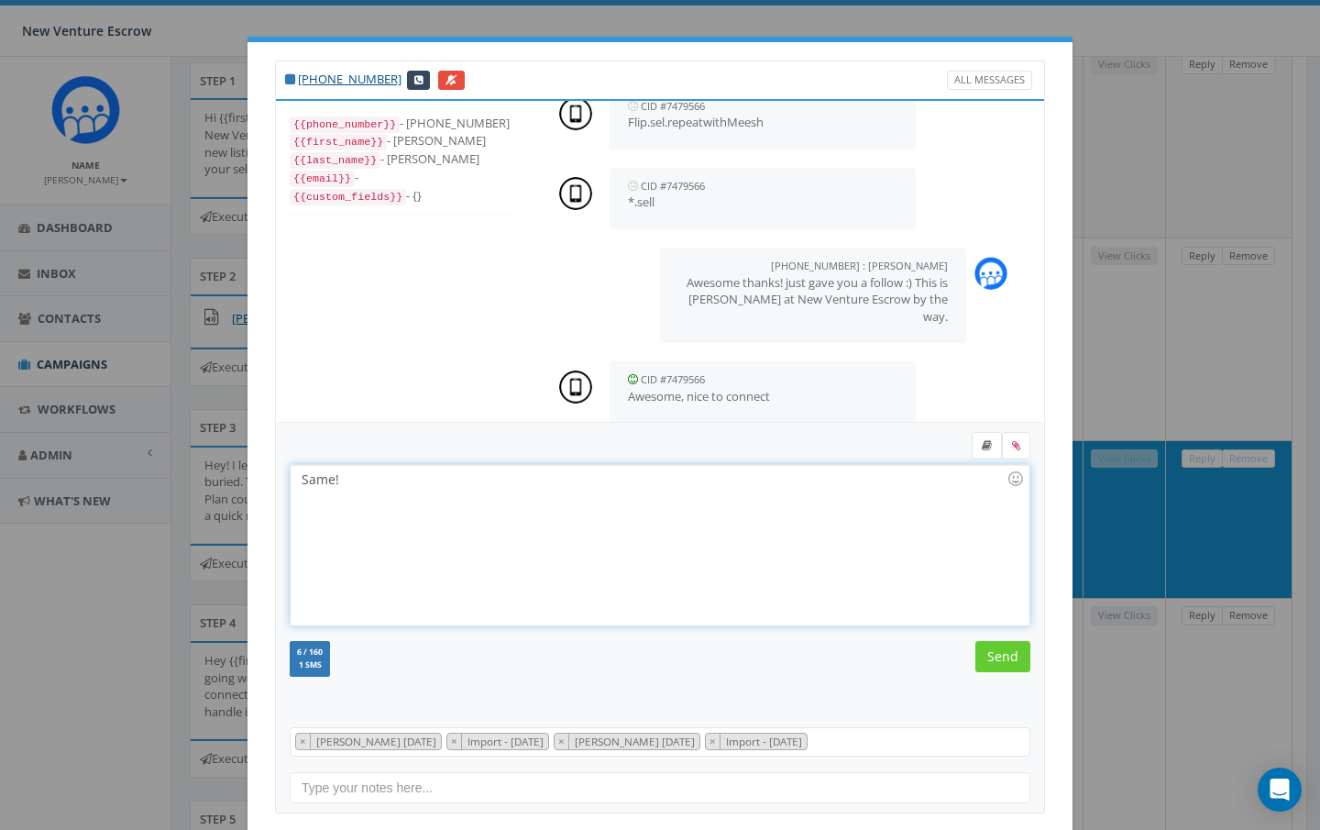
scroll to position [246, 0]
click at [991, 658] on input "Send" at bounding box center [1003, 656] width 55 height 31
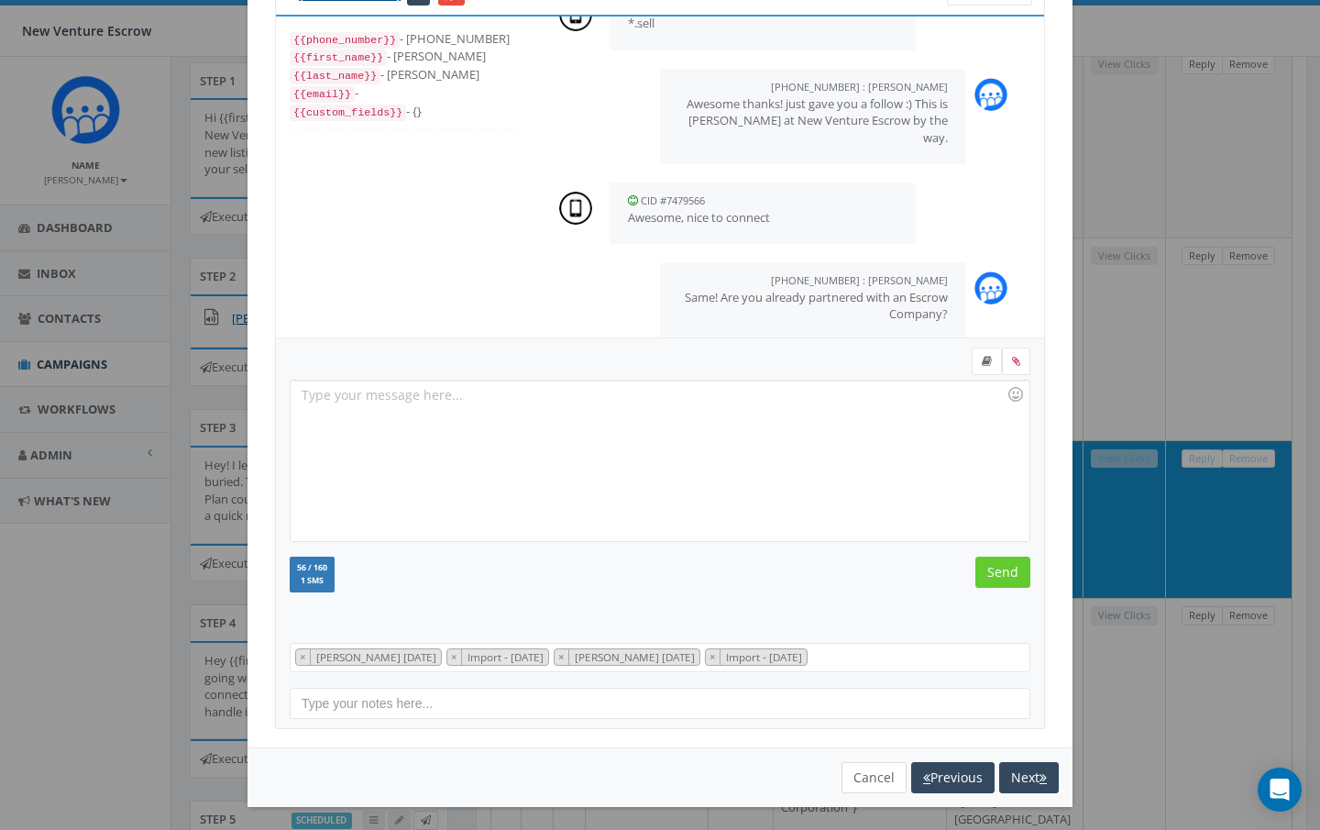
scroll to position [83, 0]
click at [868, 770] on button "Cancel" at bounding box center [874, 778] width 65 height 31
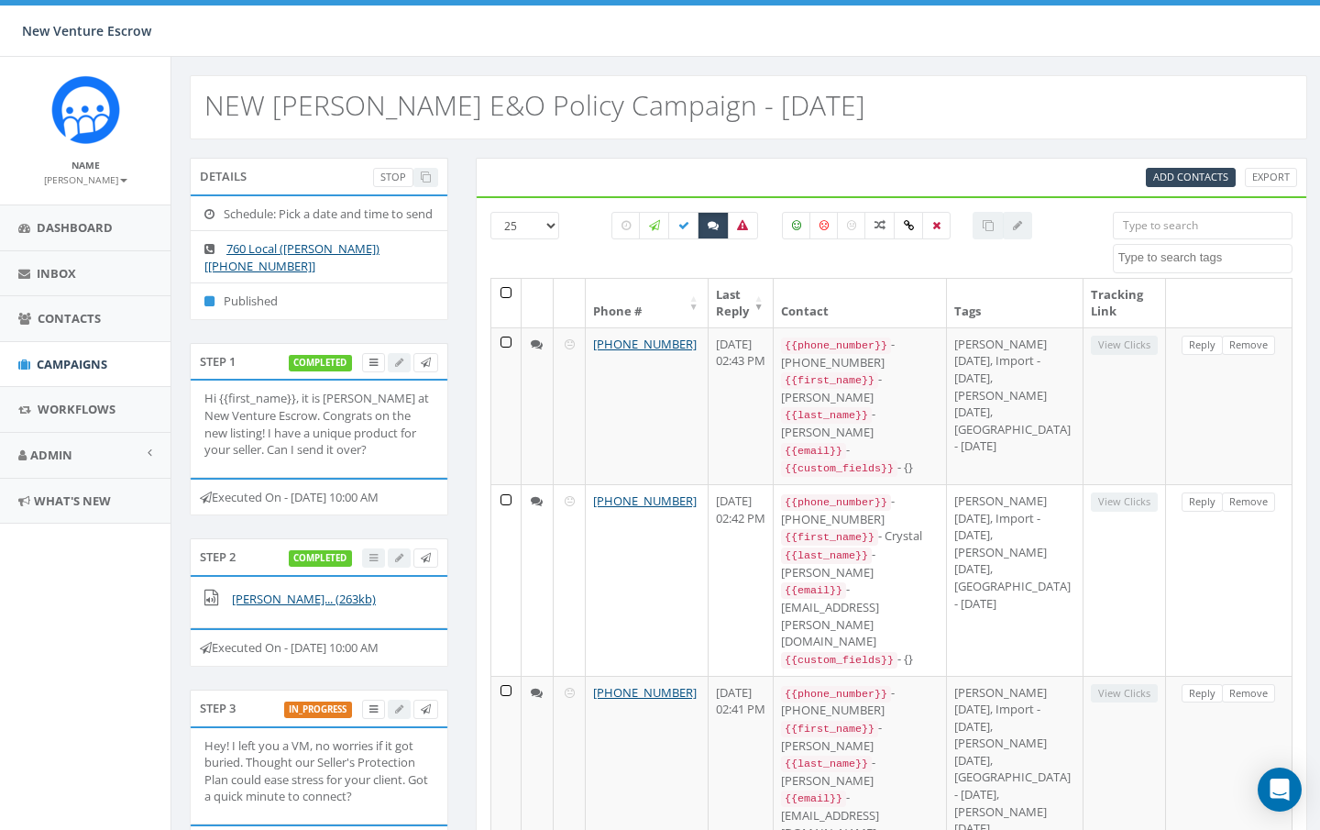
scroll to position [0, 0]
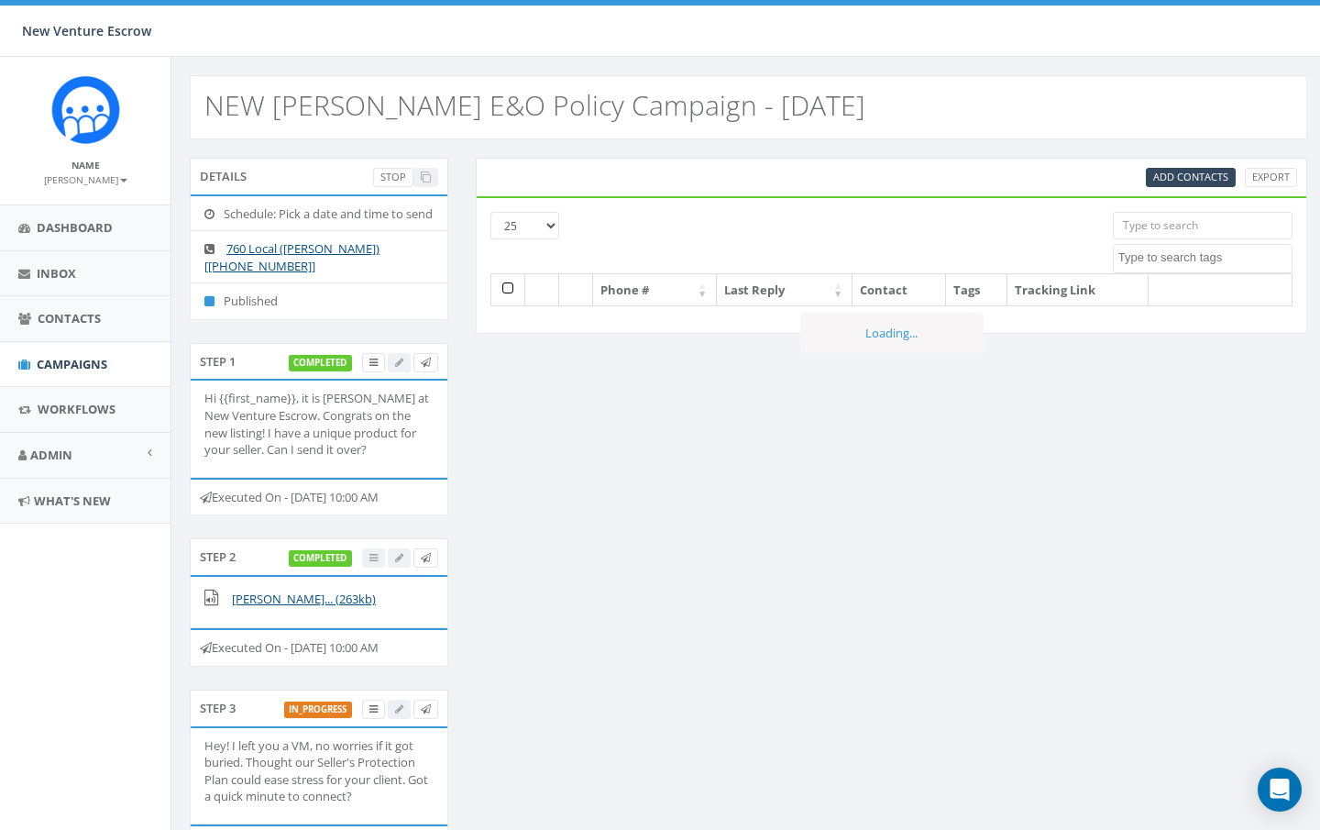
select select
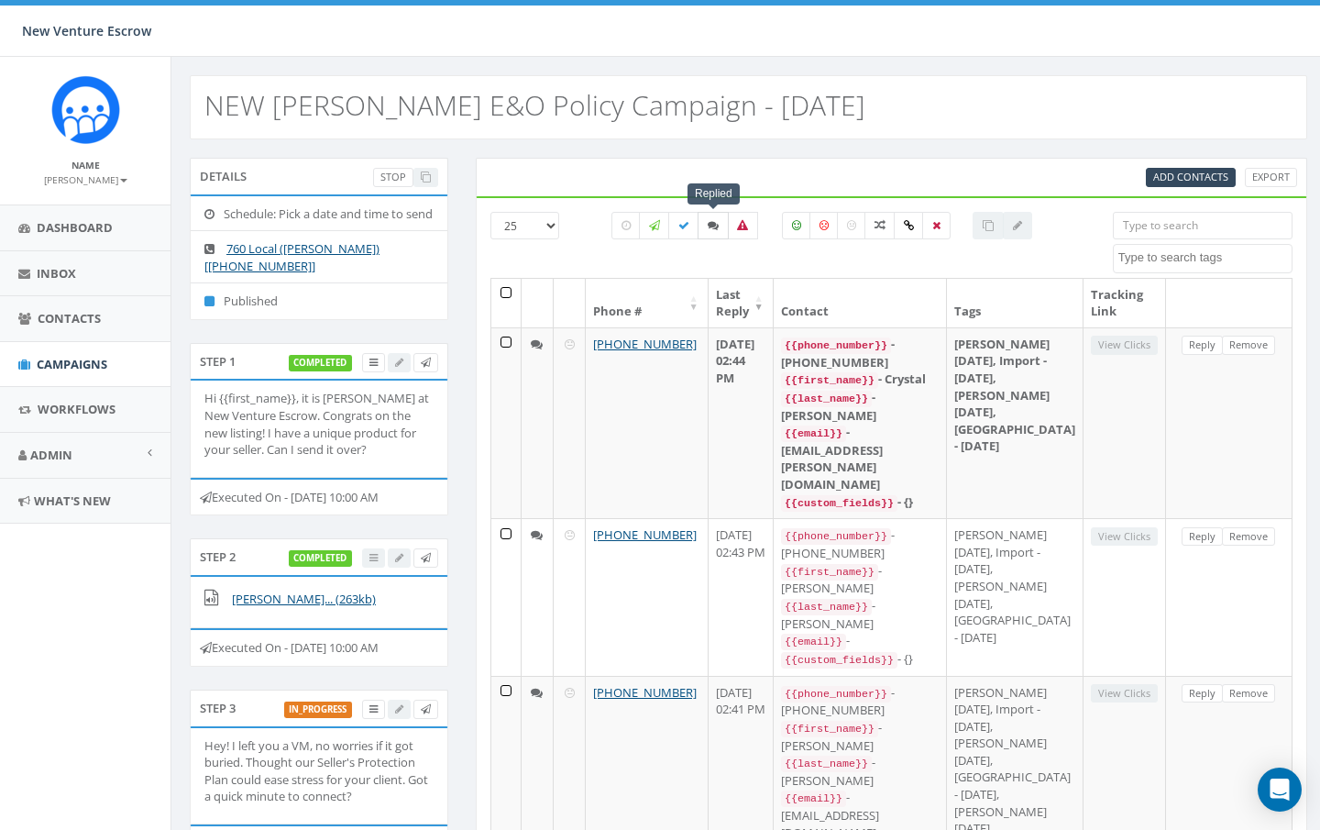
click at [718, 226] on icon at bounding box center [713, 225] width 11 height 11
checkbox input "true"
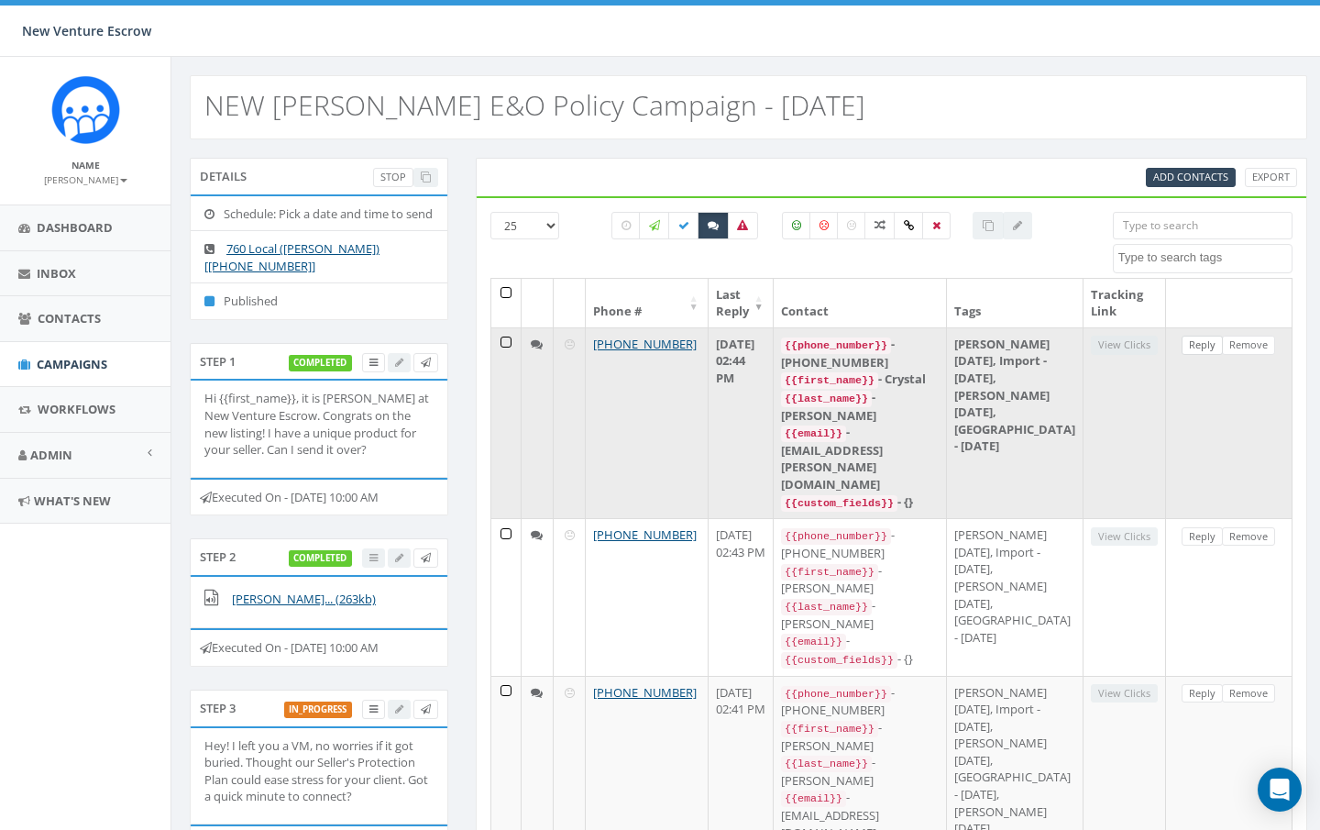
click at [1201, 342] on link "Reply" at bounding box center [1202, 345] width 41 height 19
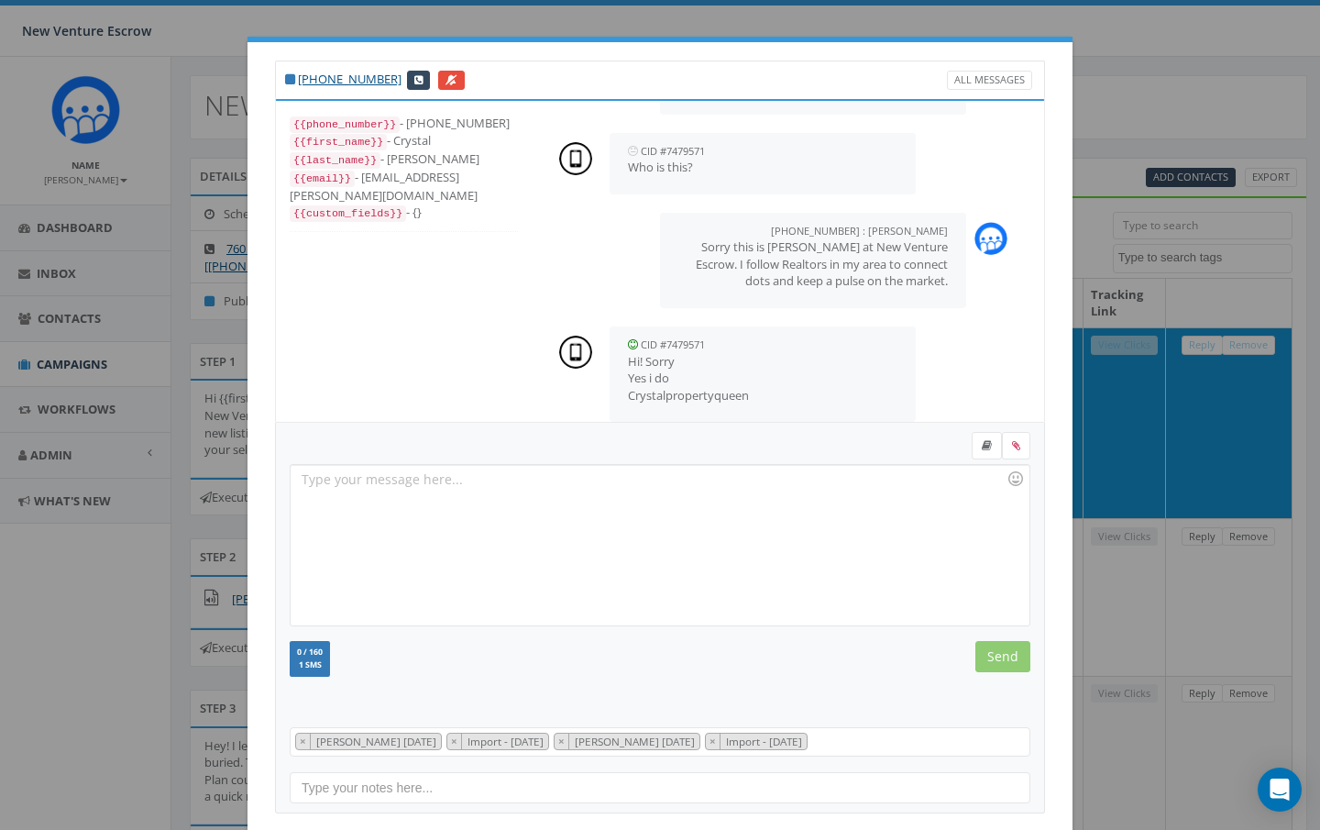
scroll to position [121, 0]
click at [427, 480] on div at bounding box center [660, 545] width 738 height 160
click at [1010, 656] on input "Send" at bounding box center [1003, 656] width 55 height 31
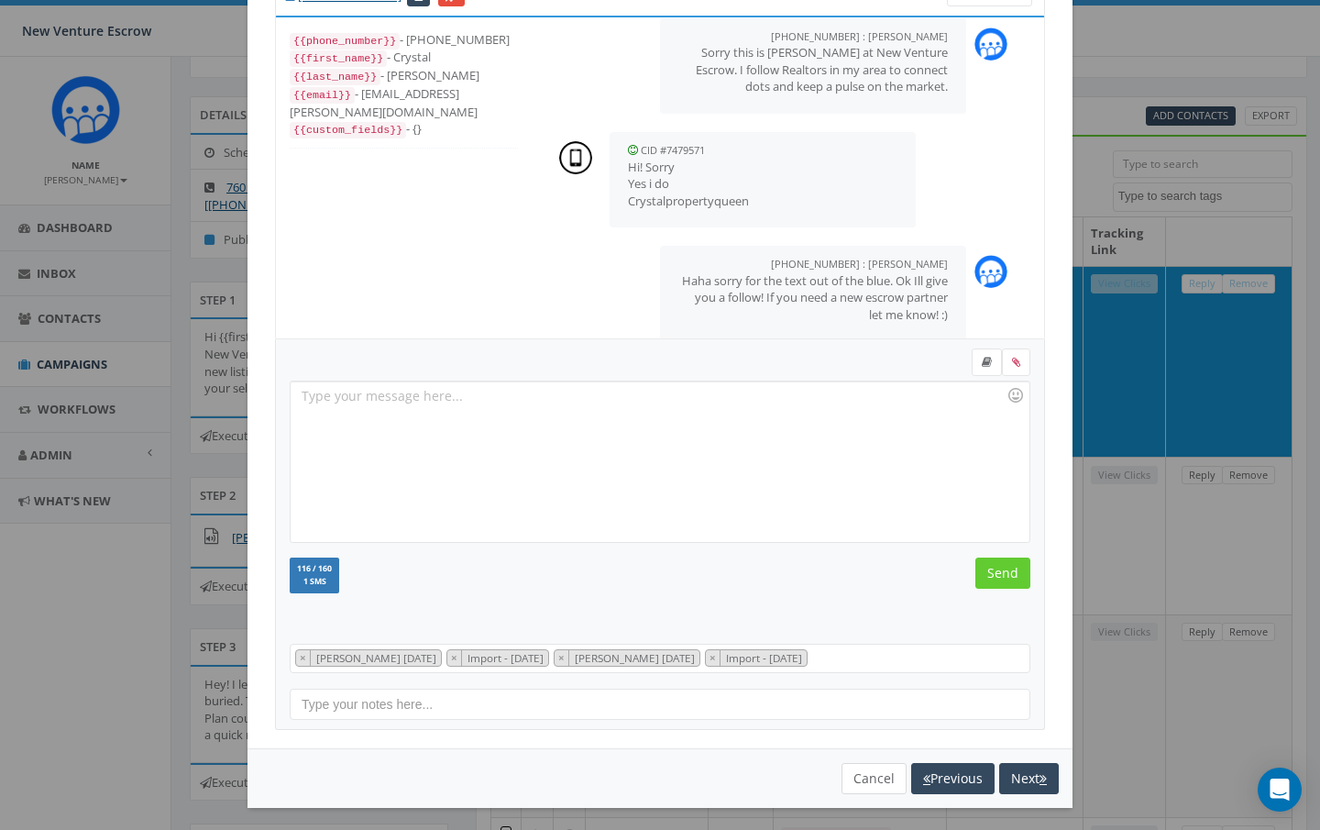
scroll to position [66, 0]
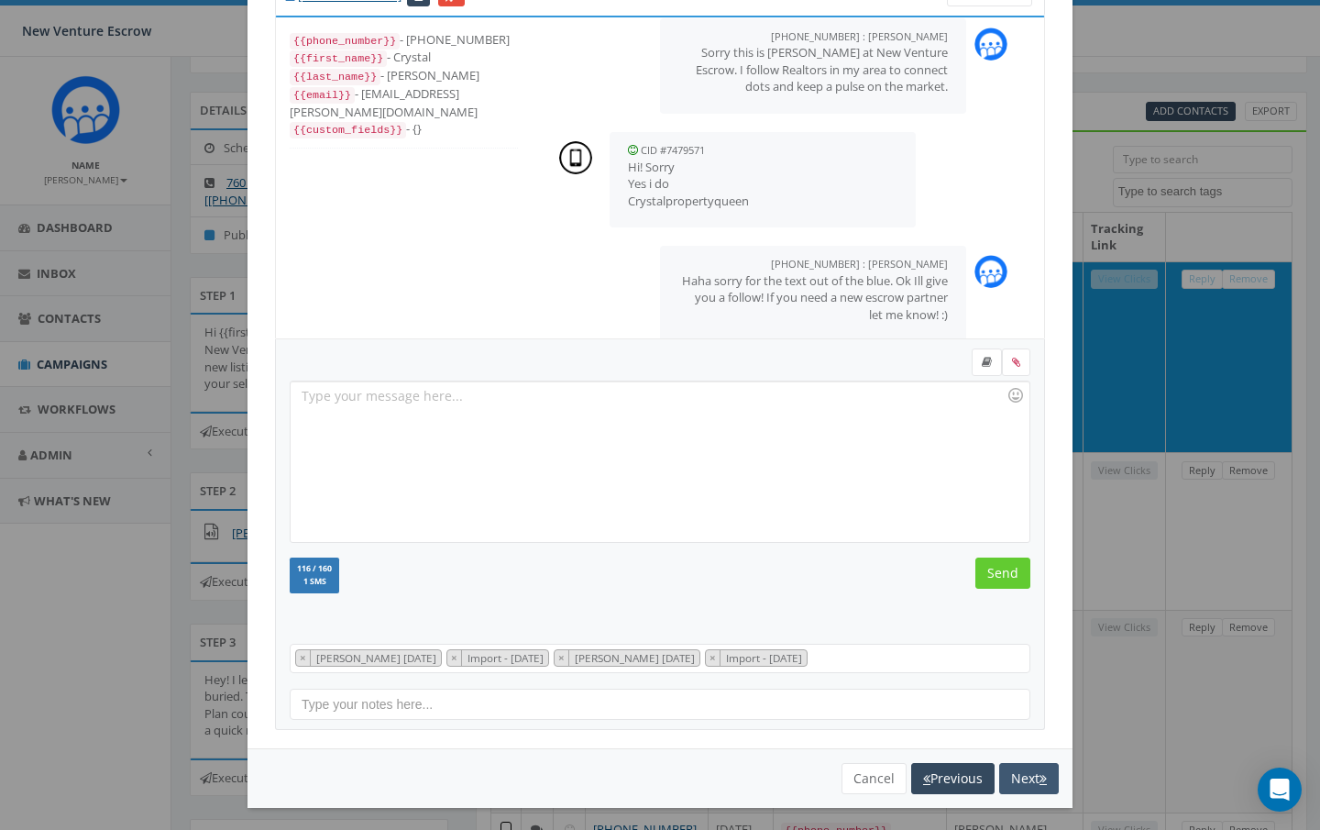
click at [1028, 763] on button "Next" at bounding box center [1029, 778] width 60 height 31
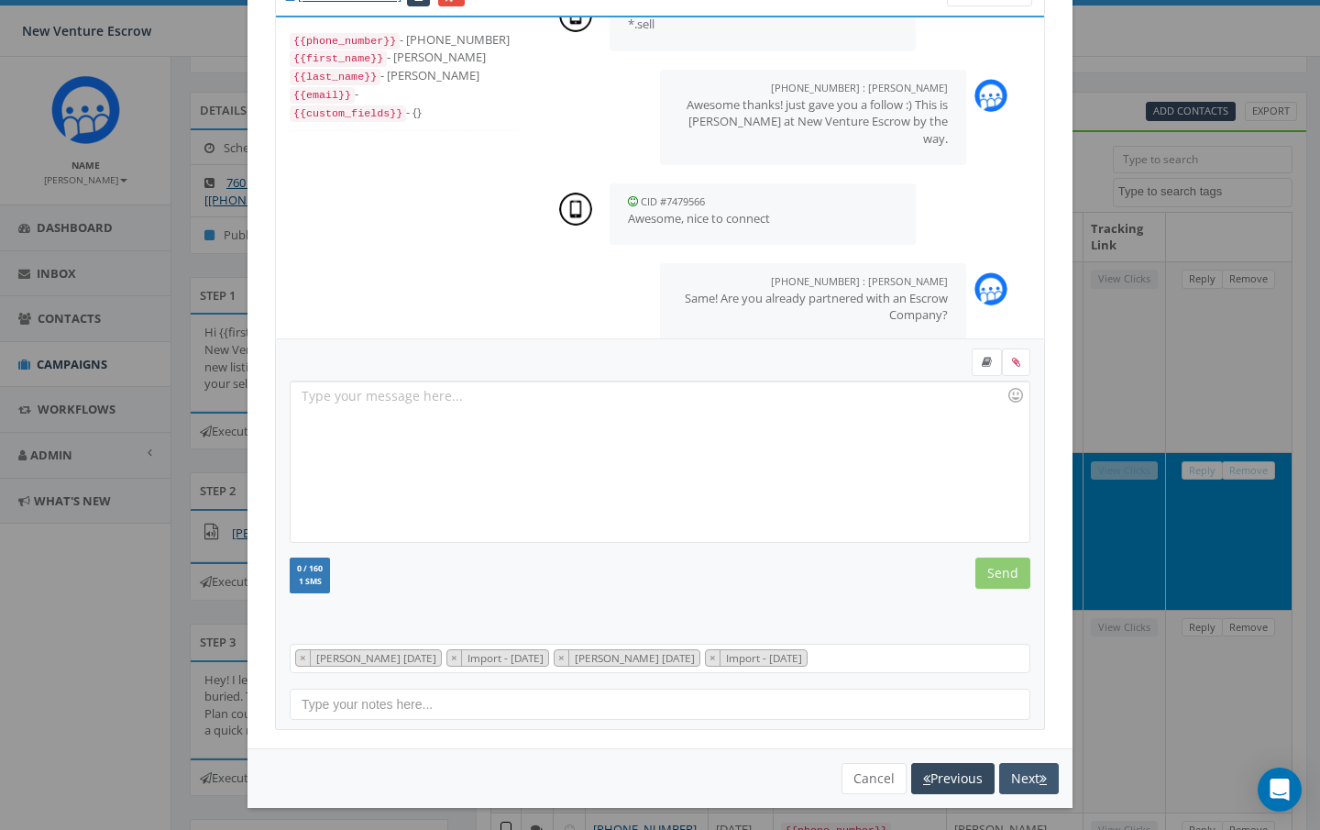
scroll to position [341, 0]
click at [1023, 777] on button "Next" at bounding box center [1029, 778] width 60 height 31
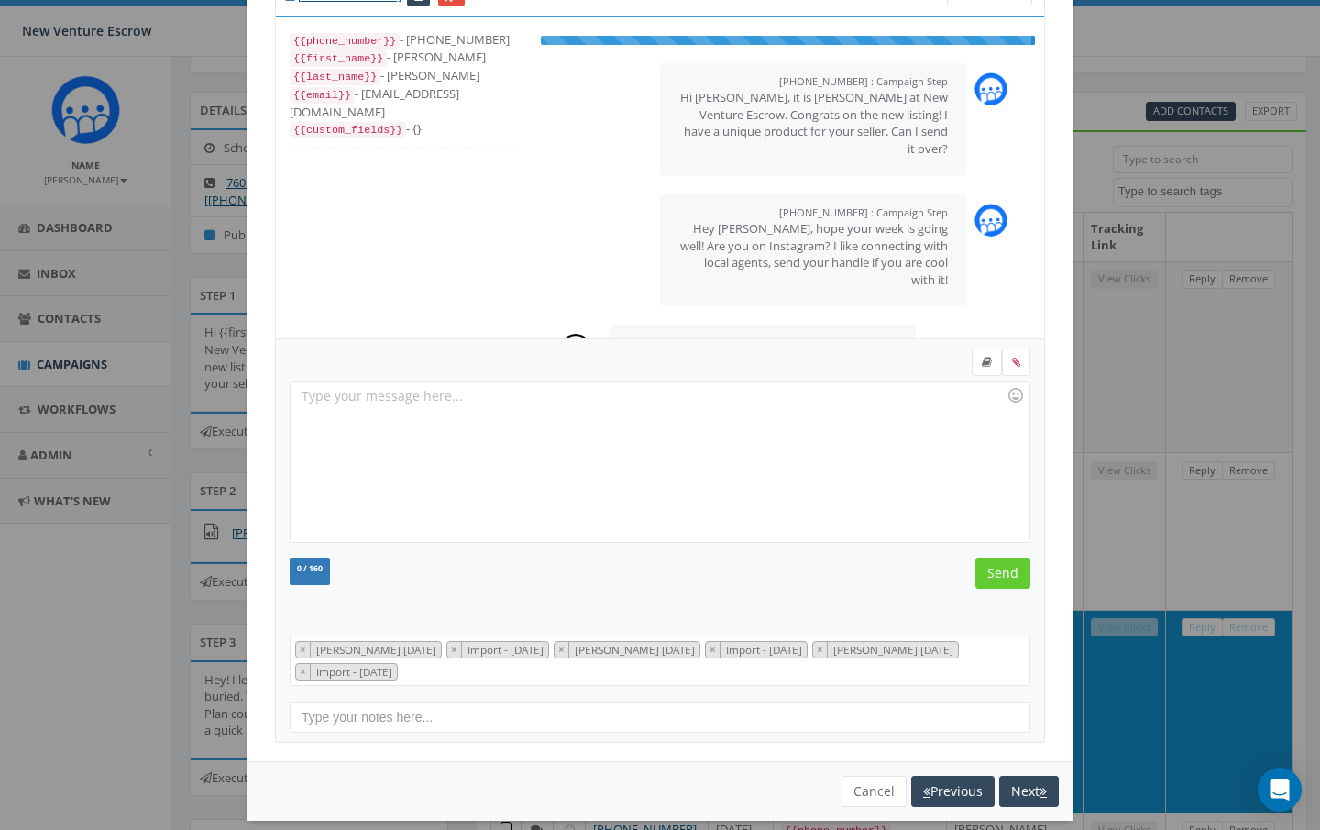
scroll to position [154, 0]
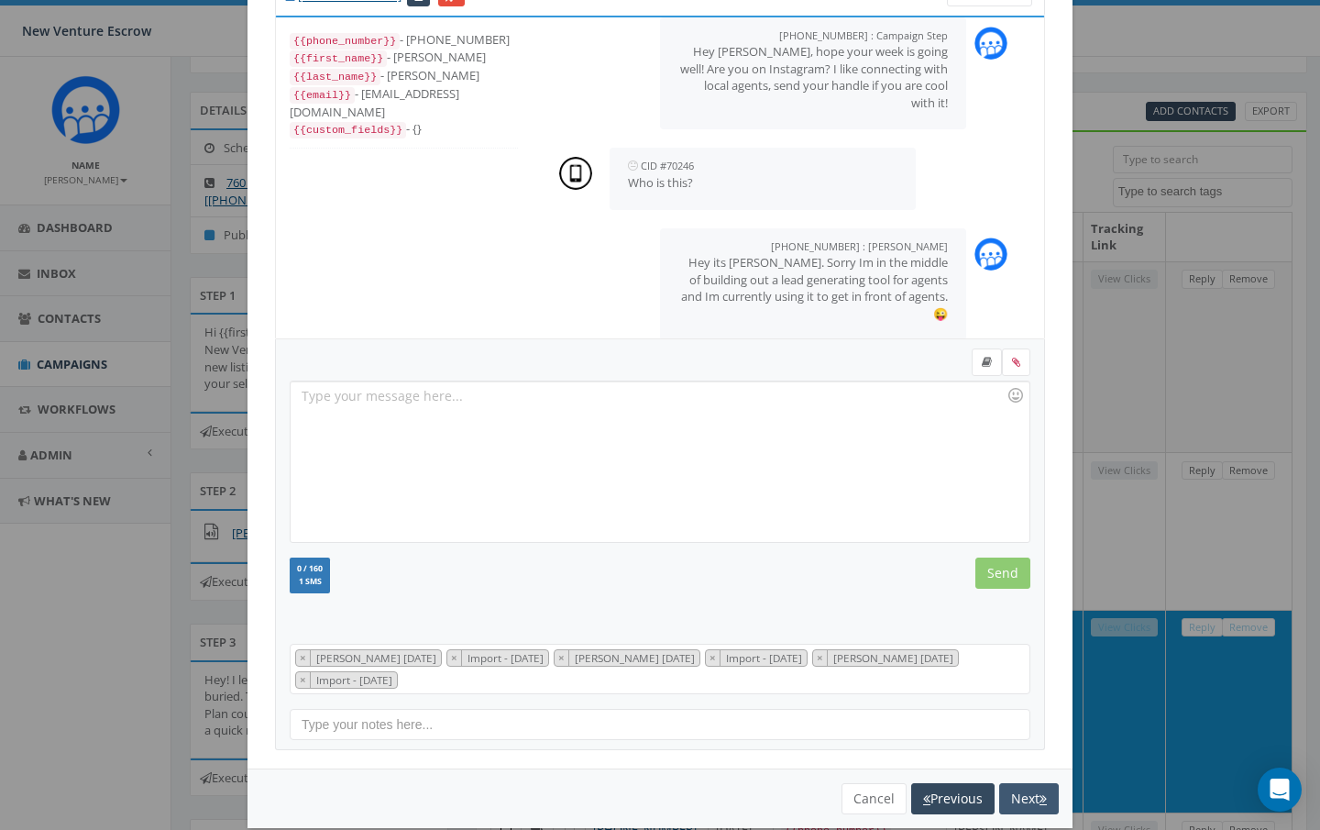
click at [1023, 783] on button "Next" at bounding box center [1029, 798] width 60 height 31
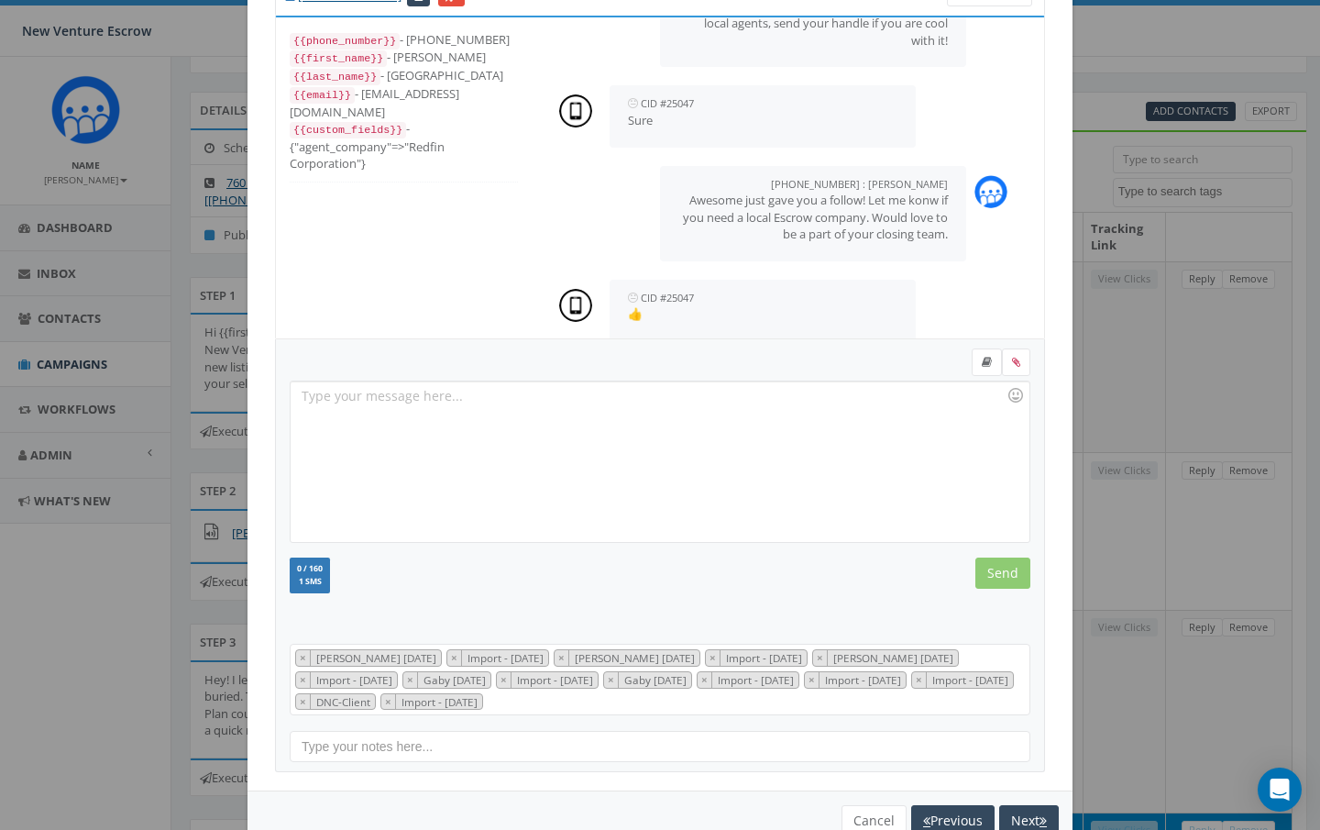
scroll to position [216, 0]
click at [1024, 777] on div "+1 619-322-0954 All Messages {{phone_number}} - +16193220954 {{first_name}} - M…" at bounding box center [660, 375] width 825 height 832
click at [1024, 808] on button "Next" at bounding box center [1029, 820] width 60 height 31
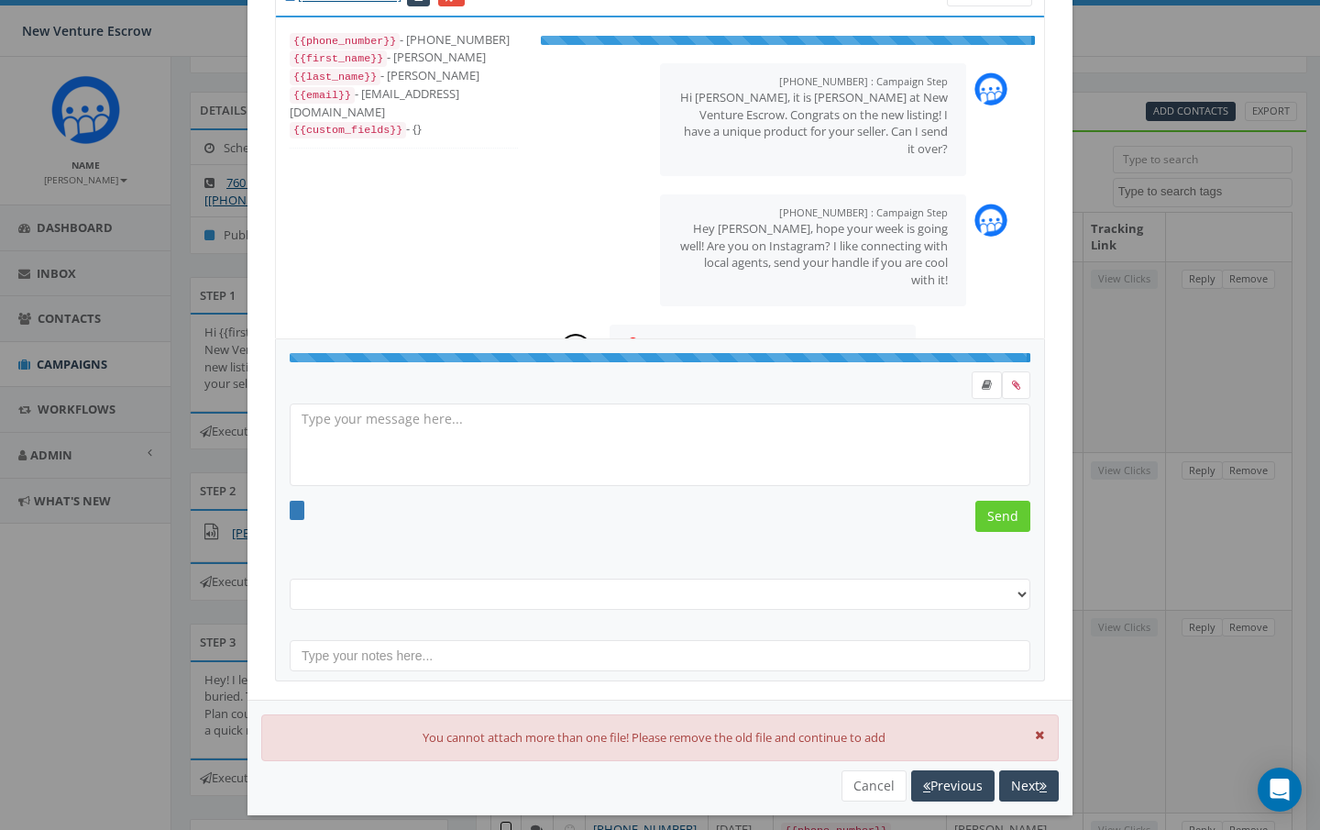
scroll to position [37, 0]
select select "[PERSON_NAME] [DATE]"
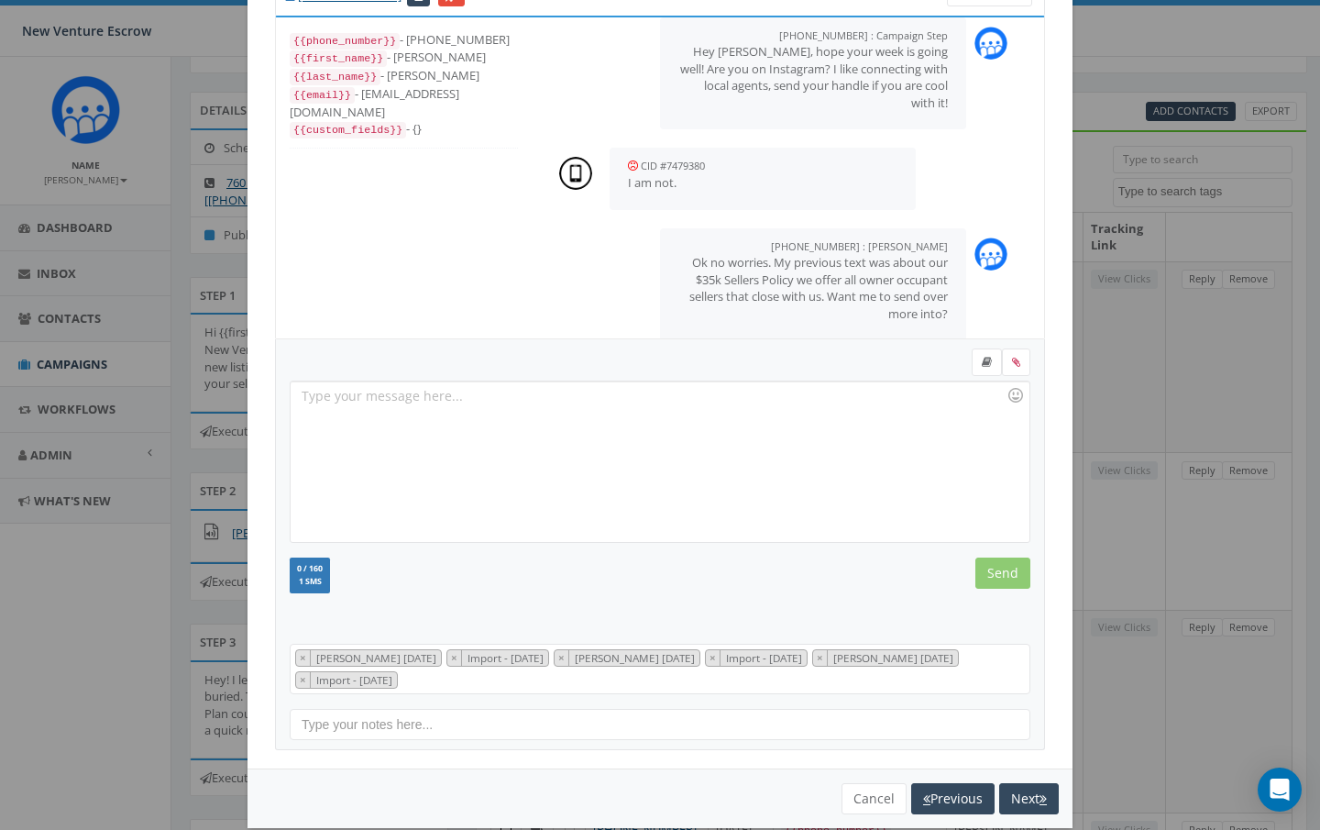
scroll to position [154, 0]
click at [1024, 808] on button "Next" at bounding box center [1029, 798] width 60 height 31
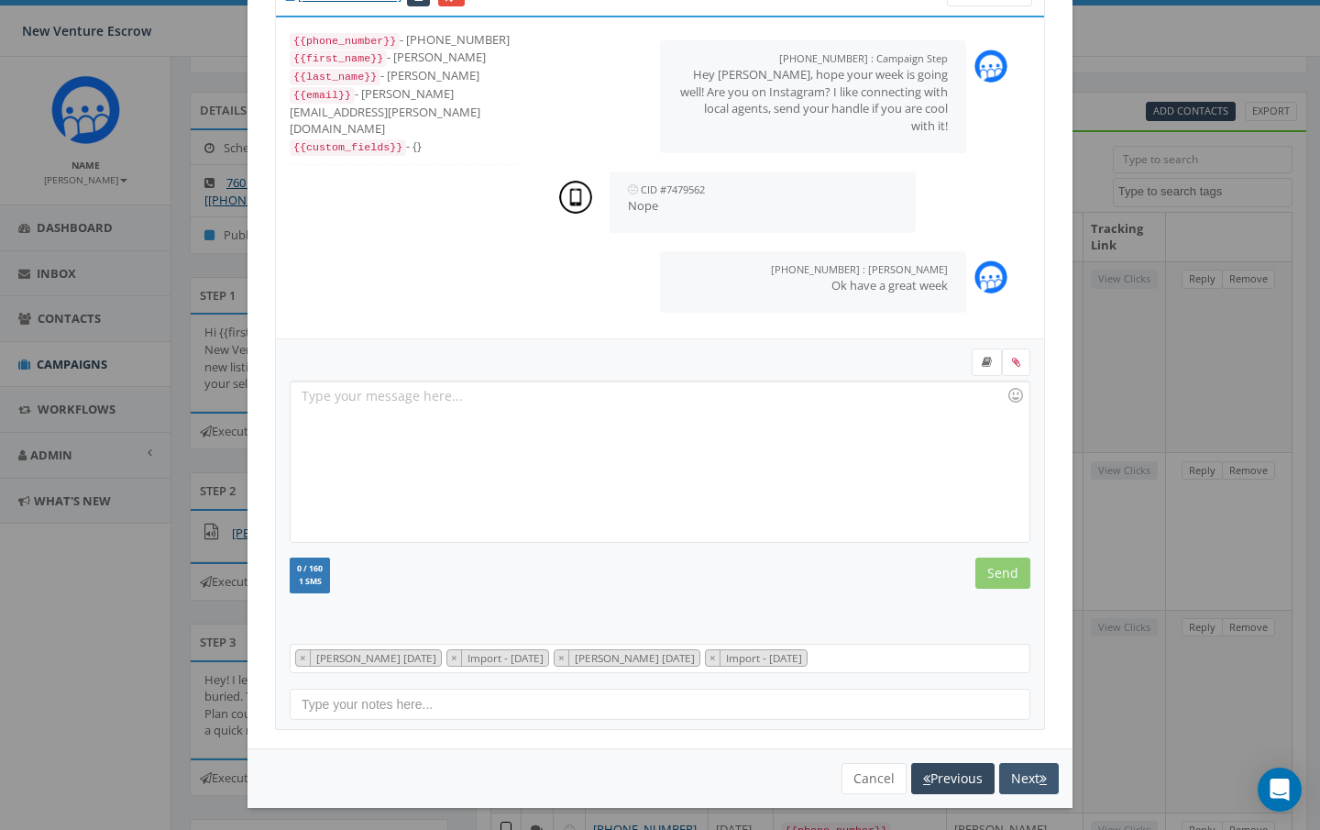
click at [1034, 777] on button "Next" at bounding box center [1029, 778] width 60 height 31
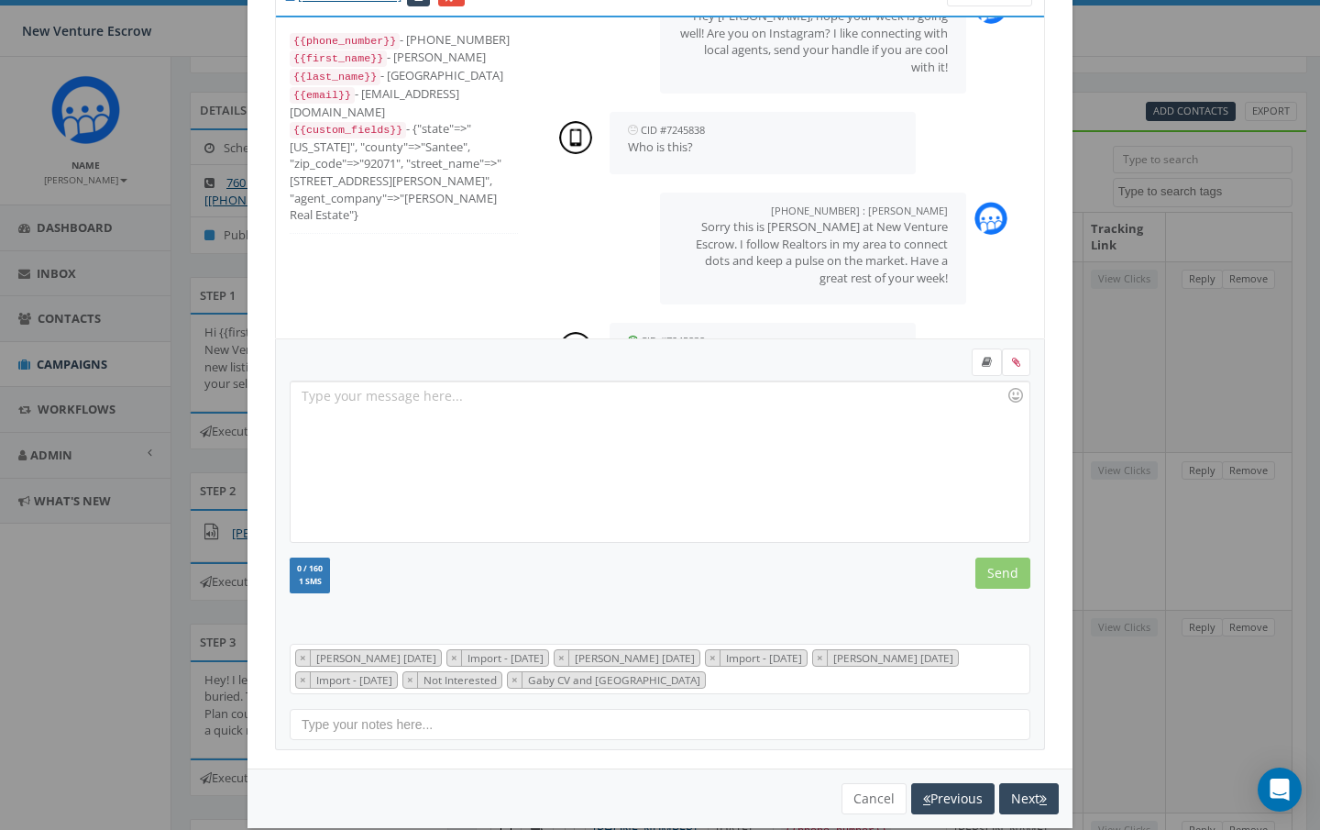
scroll to position [282, 0]
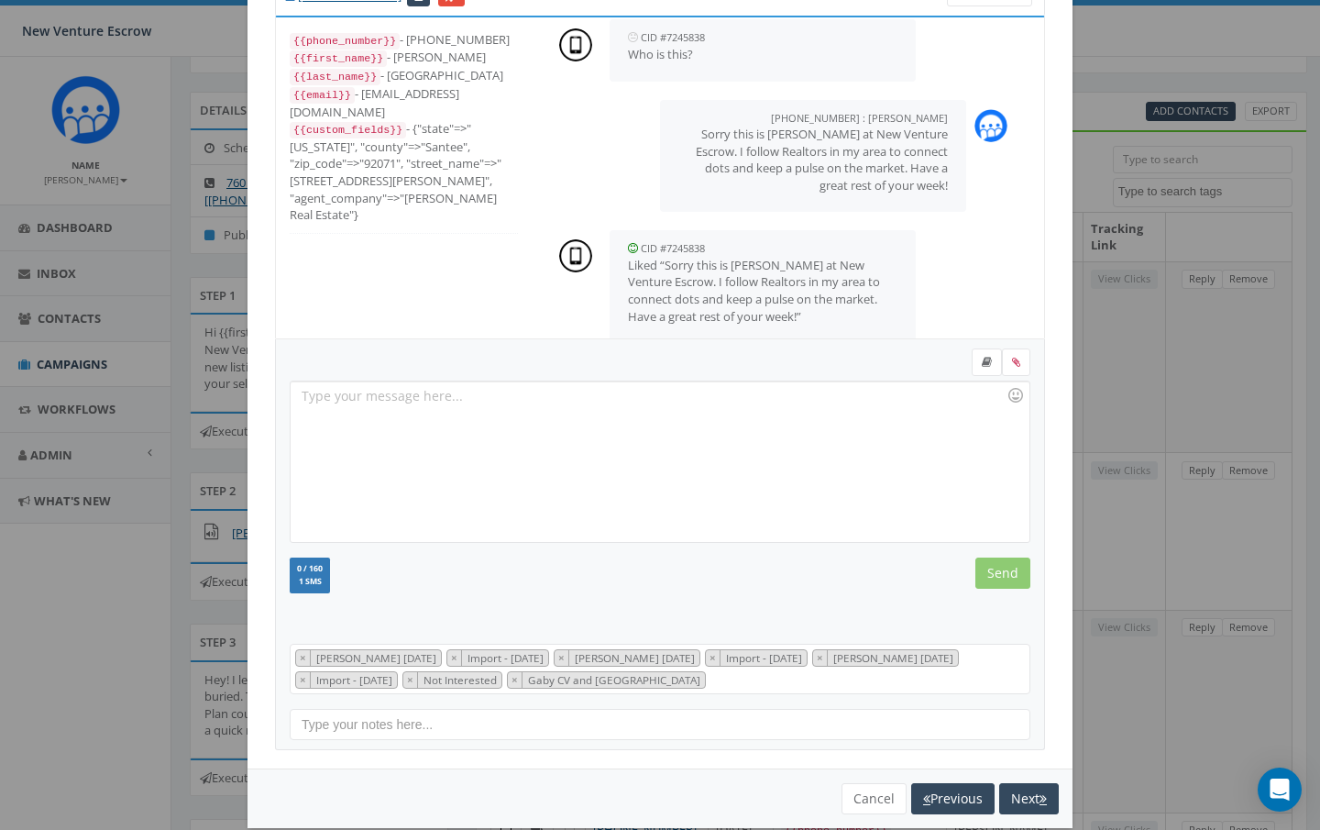
click at [1034, 783] on button "Next" at bounding box center [1029, 798] width 60 height 31
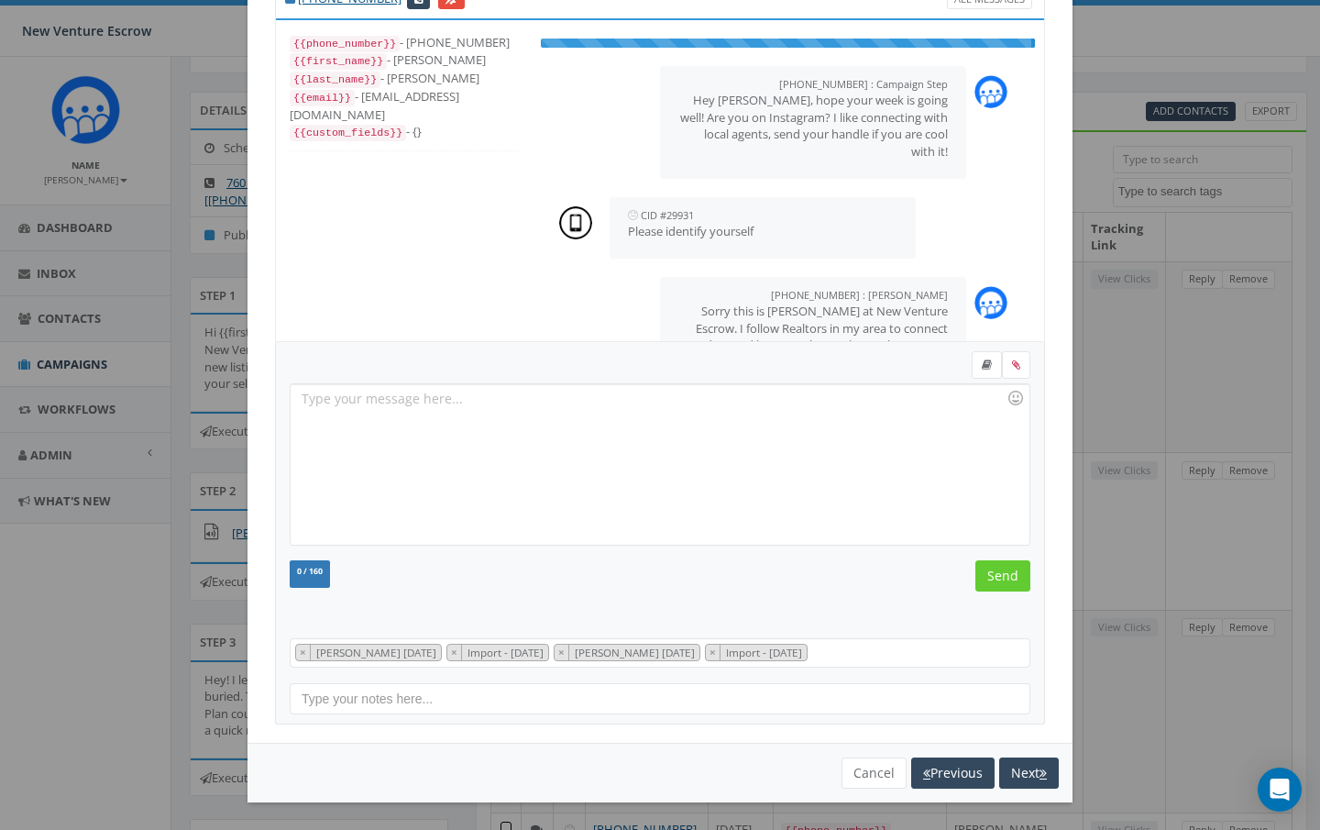
scroll to position [26, 0]
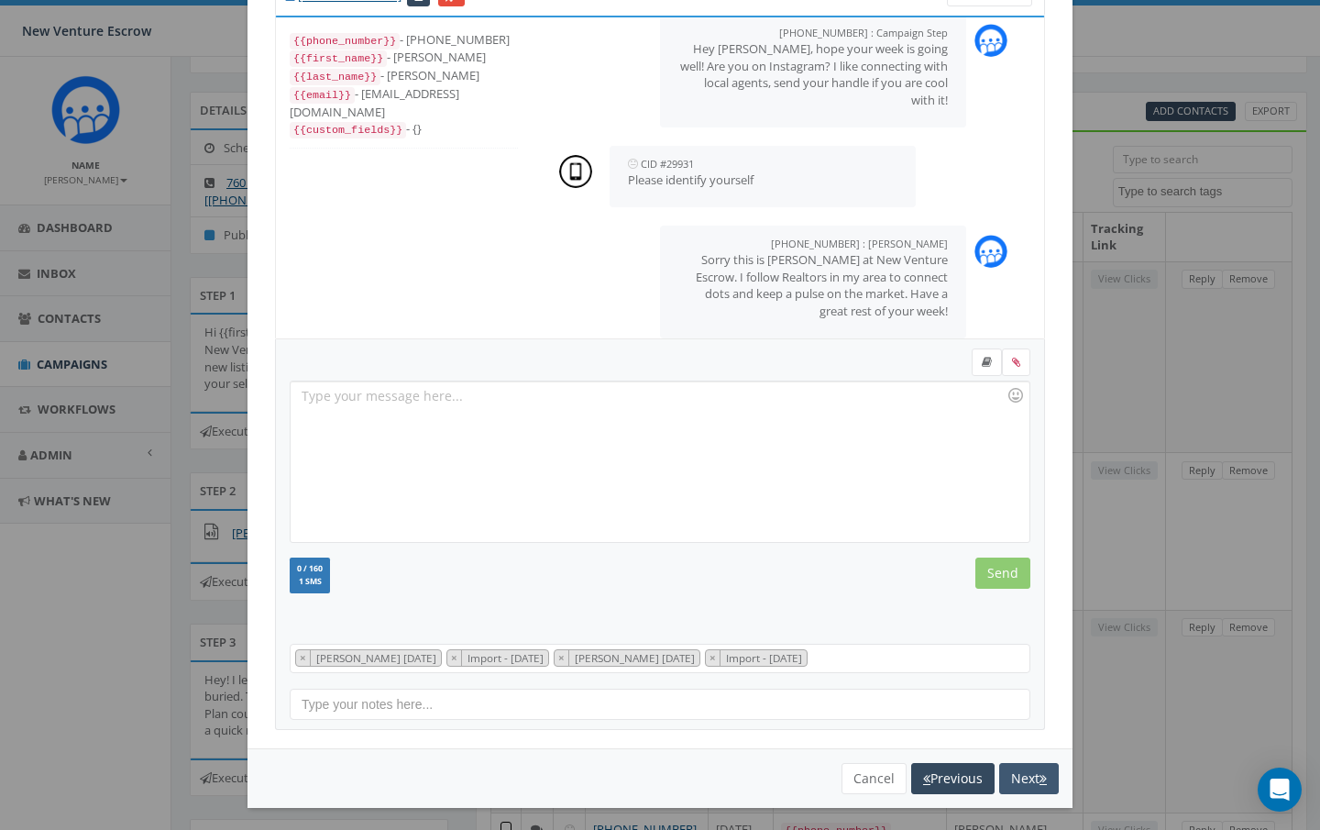
click at [1034, 770] on button "Next" at bounding box center [1029, 778] width 60 height 31
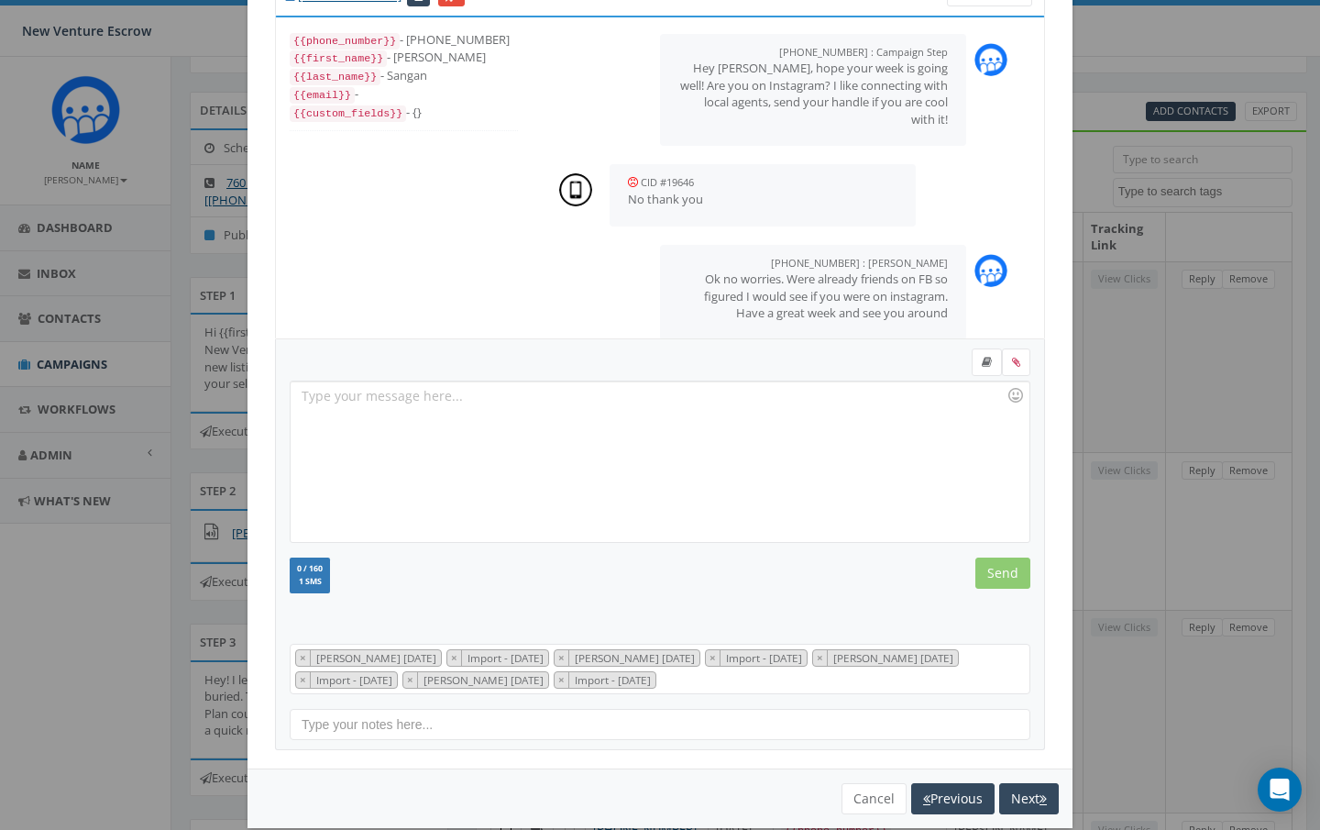
scroll to position [73, 0]
click at [1032, 774] on div "You cannot attach more than one file! Please remove the old file and continue t…" at bounding box center [660, 798] width 825 height 60
click at [1027, 792] on button "Next" at bounding box center [1029, 798] width 60 height 31
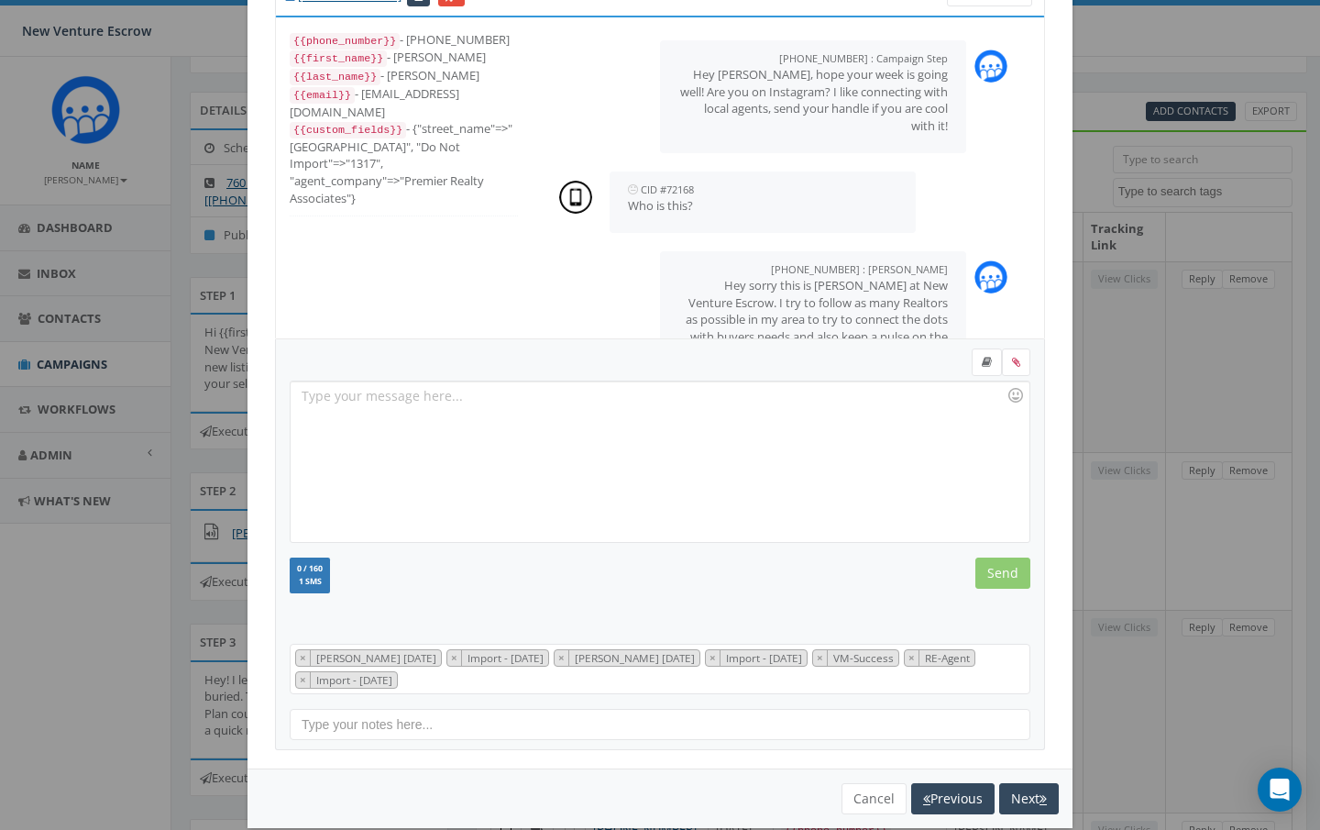
scroll to position [55, 0]
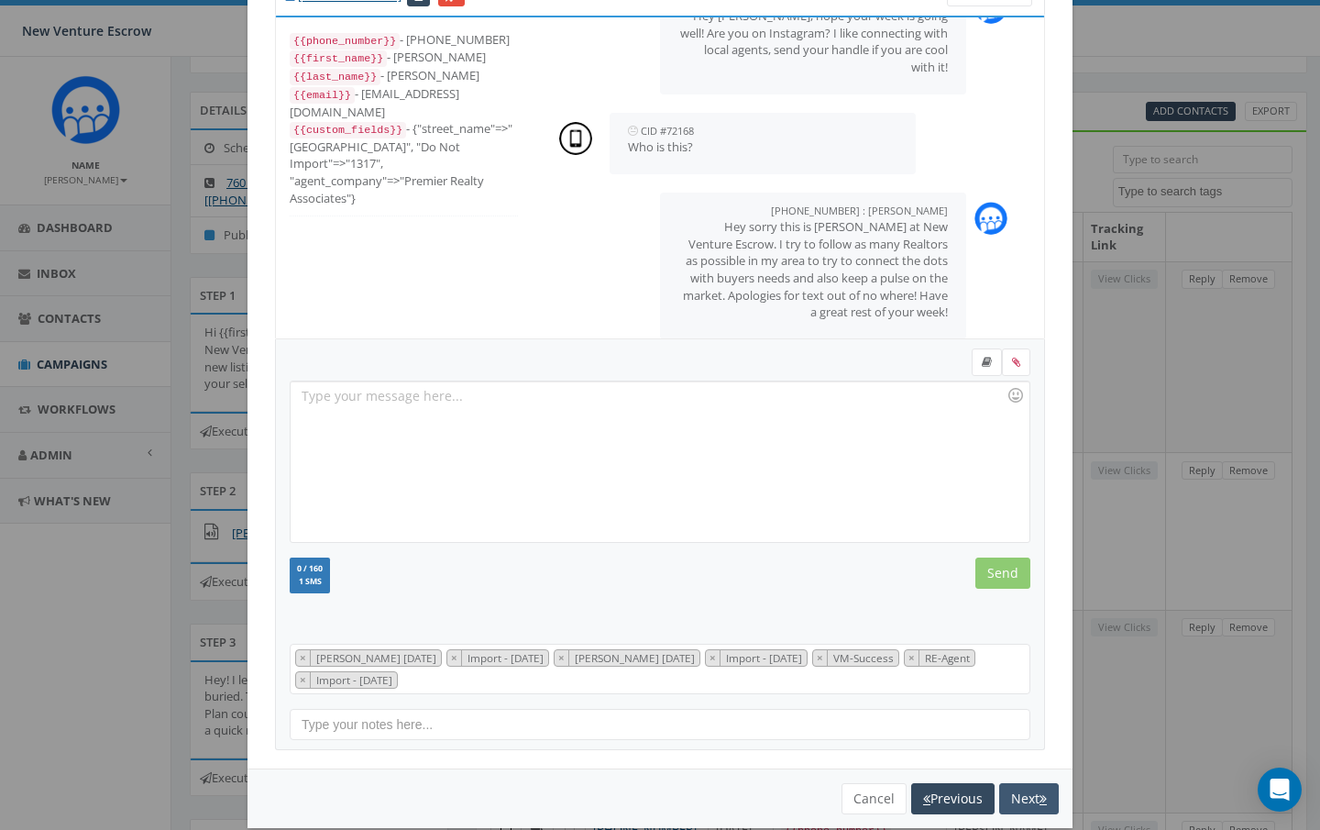
click at [1027, 799] on button "Next" at bounding box center [1029, 798] width 60 height 31
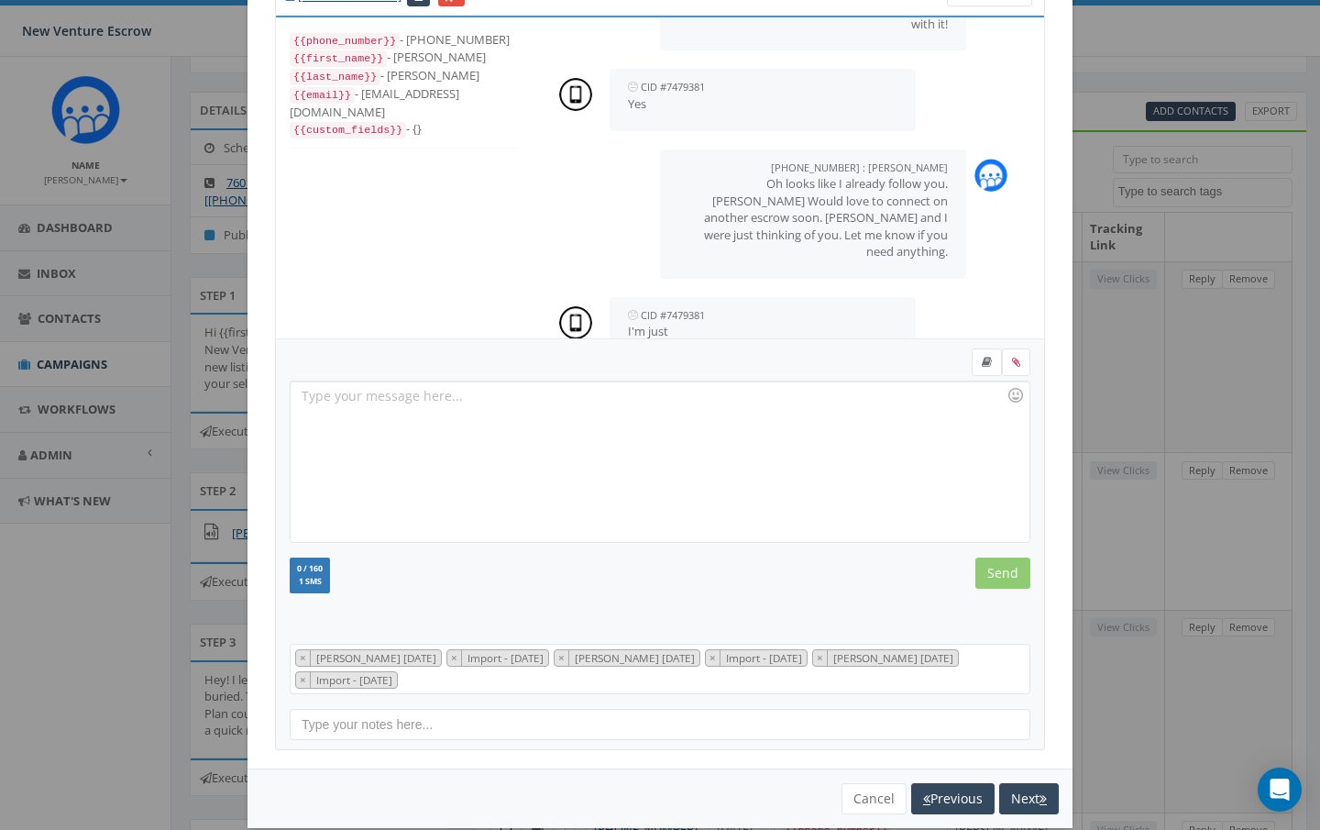
scroll to position [37, 0]
click at [520, 394] on div at bounding box center [660, 461] width 738 height 160
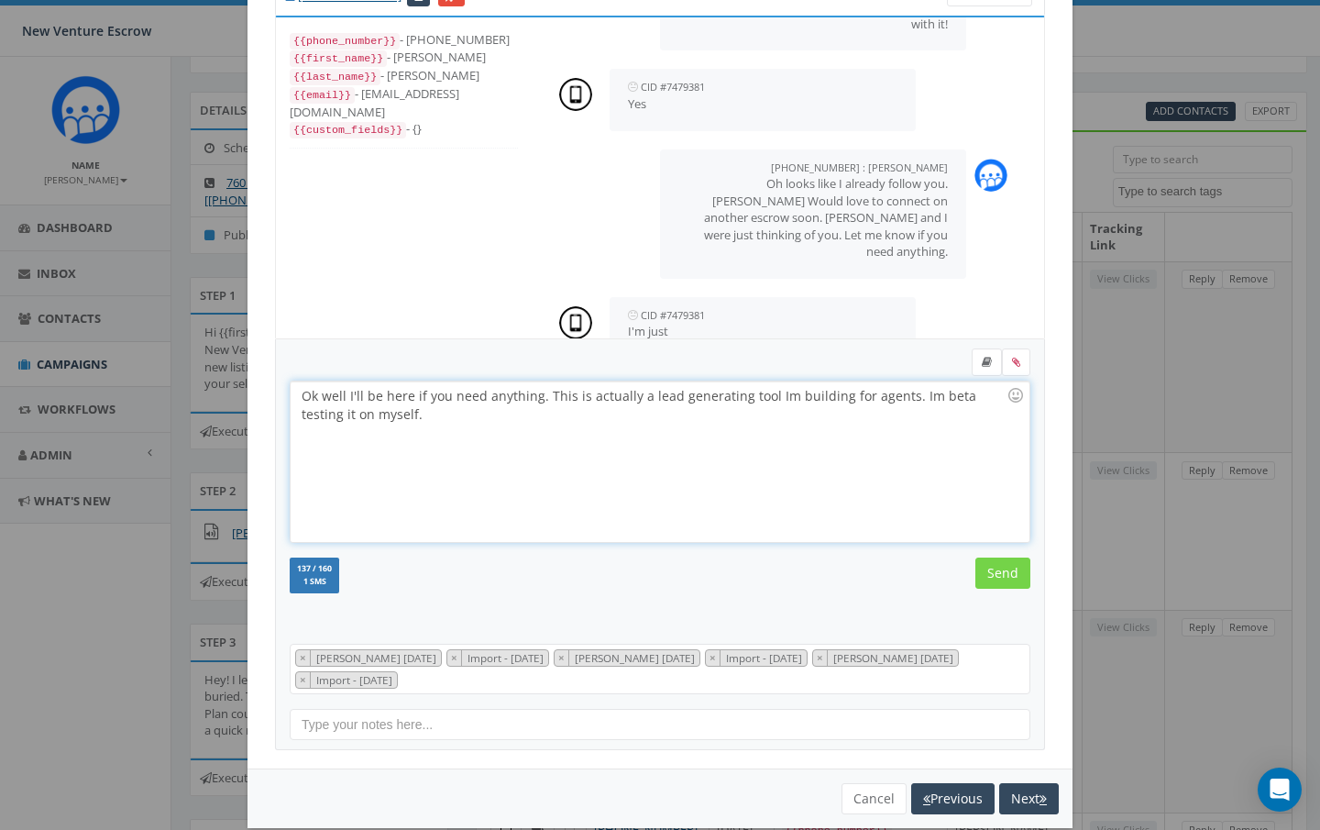
click at [1010, 569] on input "Send" at bounding box center [1003, 573] width 55 height 31
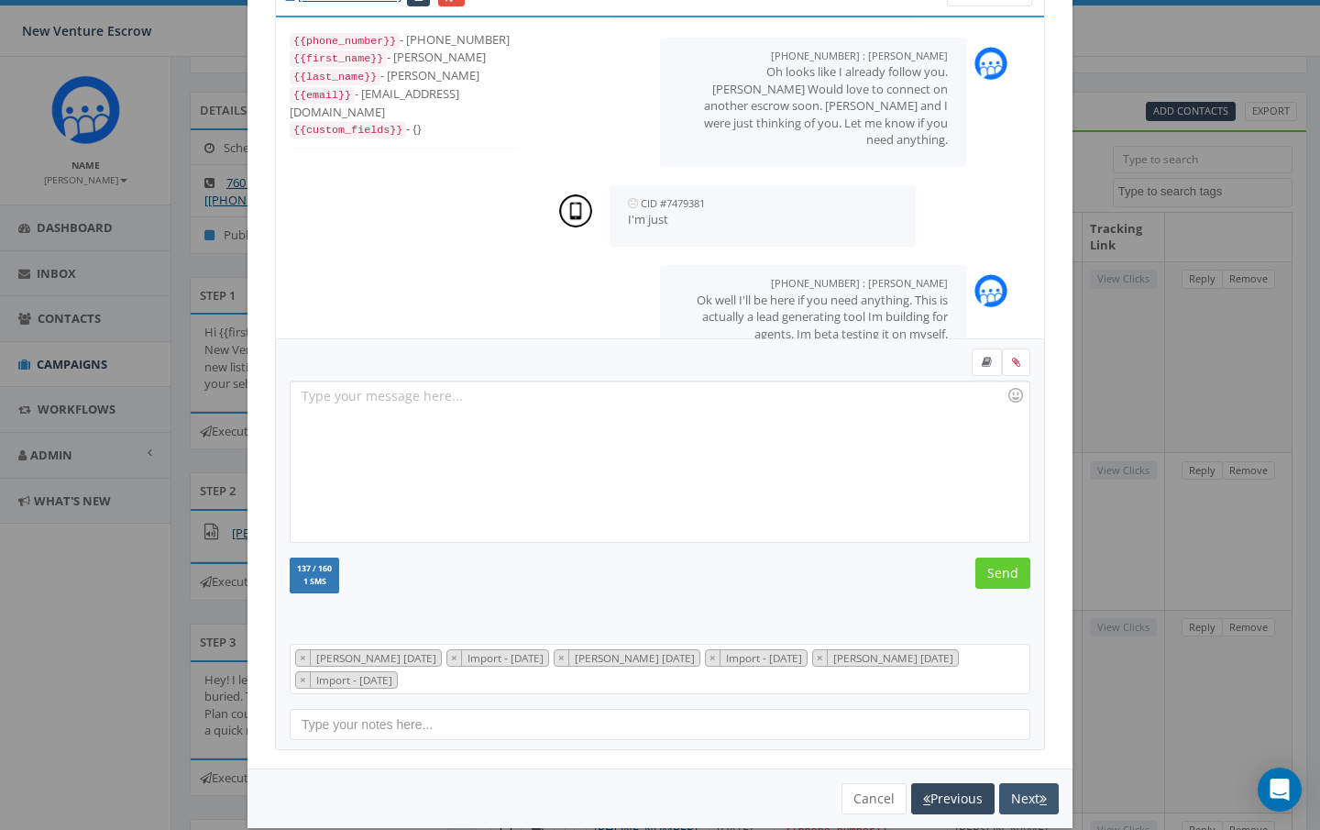
click at [1034, 792] on button "Next" at bounding box center [1029, 798] width 60 height 31
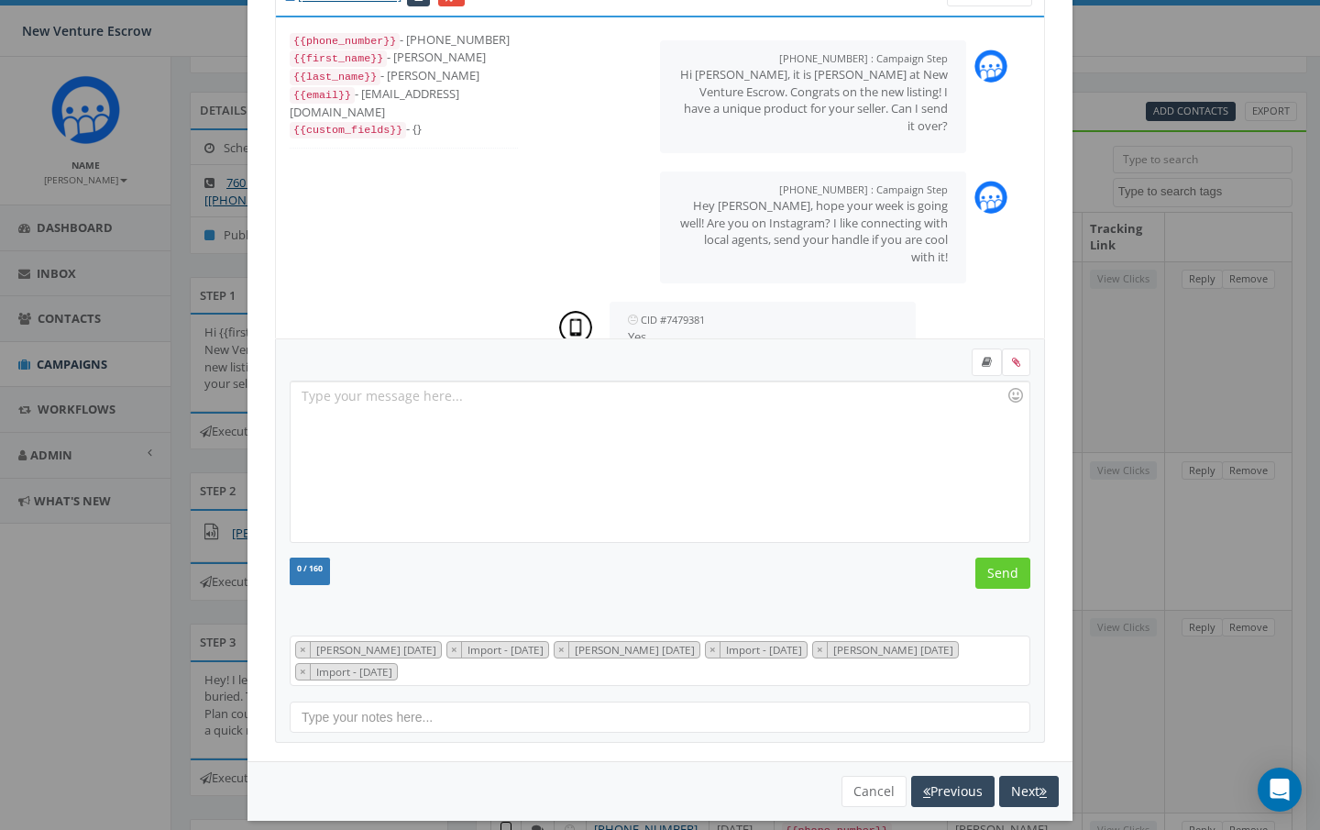
scroll to position [37, 0]
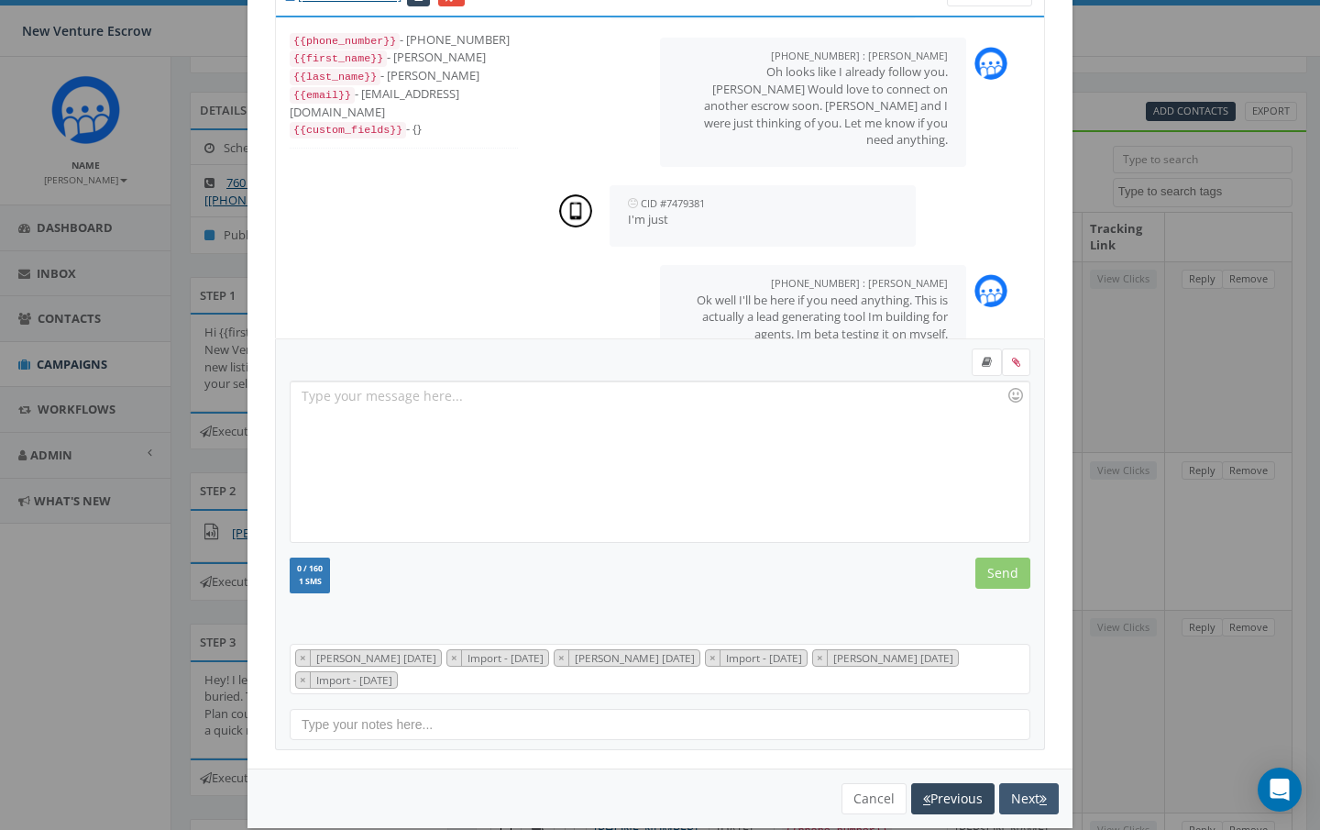
click at [1033, 792] on button "Next" at bounding box center [1029, 798] width 60 height 31
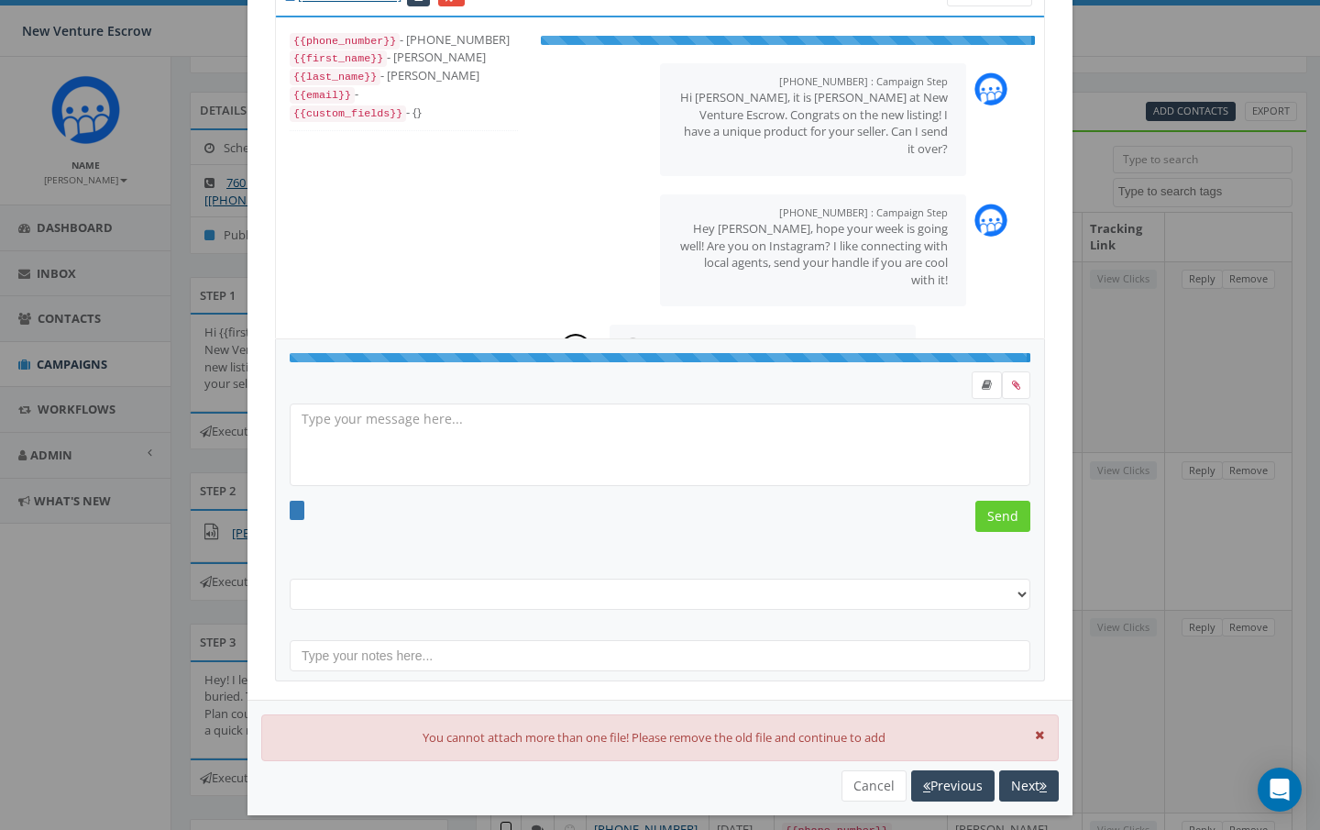
select select "[PERSON_NAME] [DATE]"
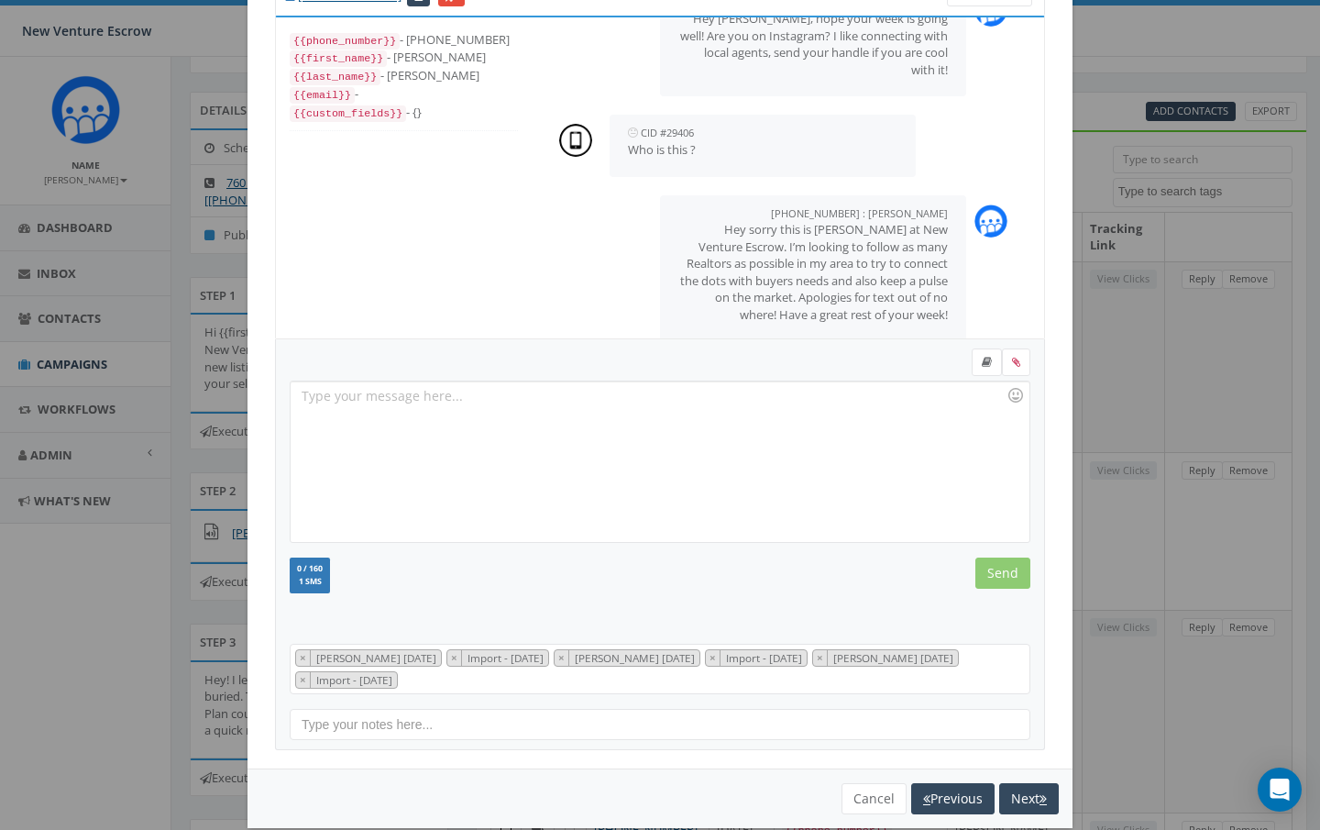
scroll to position [187, 0]
click at [1033, 792] on button "Next" at bounding box center [1029, 798] width 60 height 31
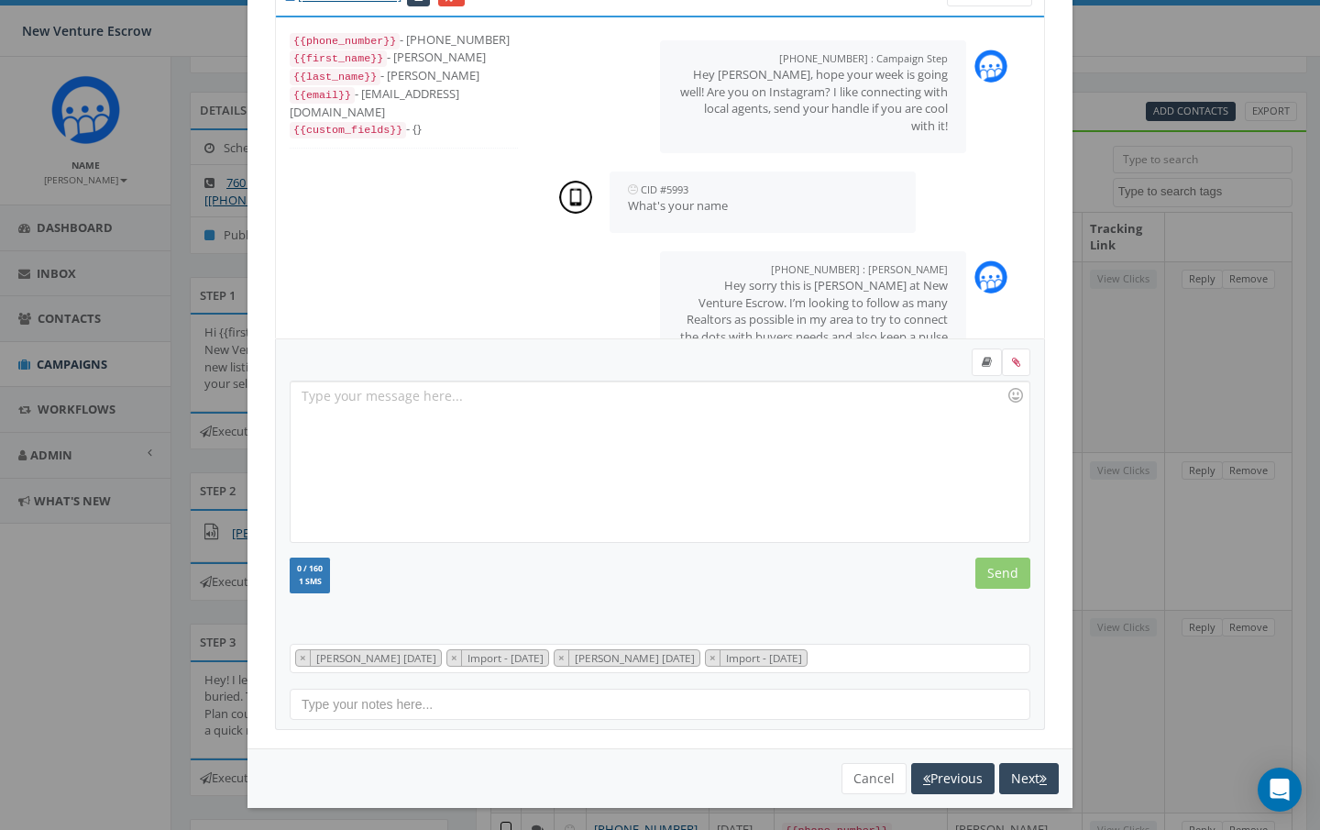
scroll to position [59, 0]
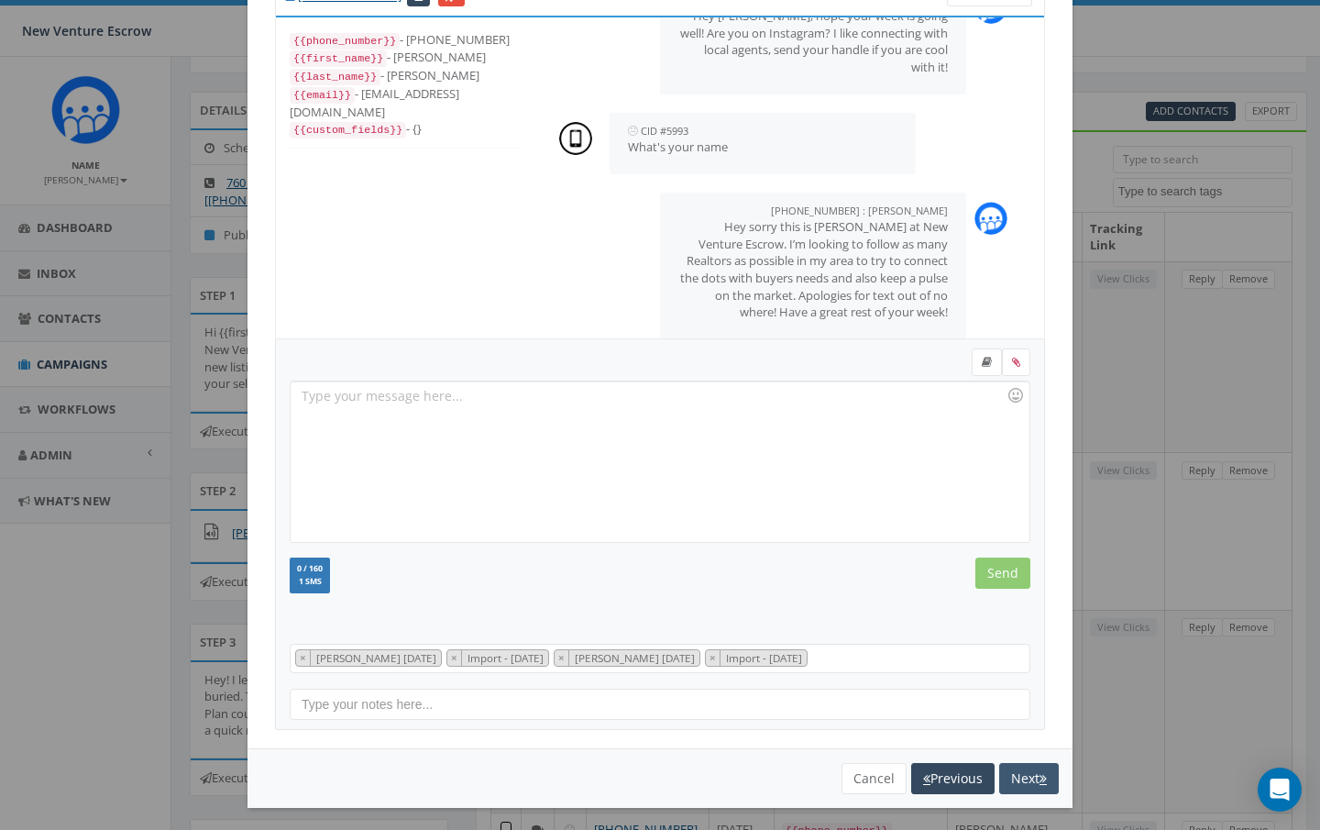
click at [1025, 771] on button "Next" at bounding box center [1029, 778] width 60 height 31
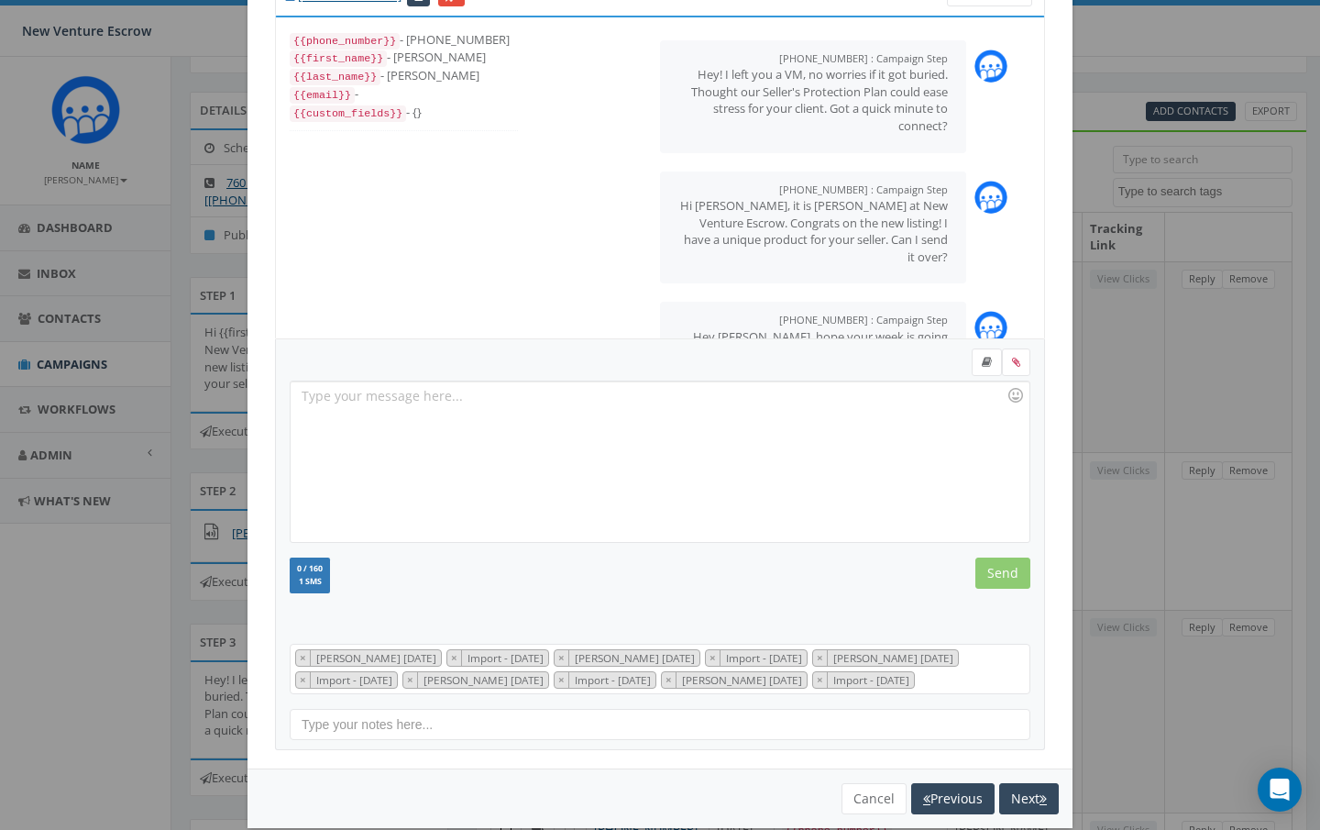
scroll to position [110, 0]
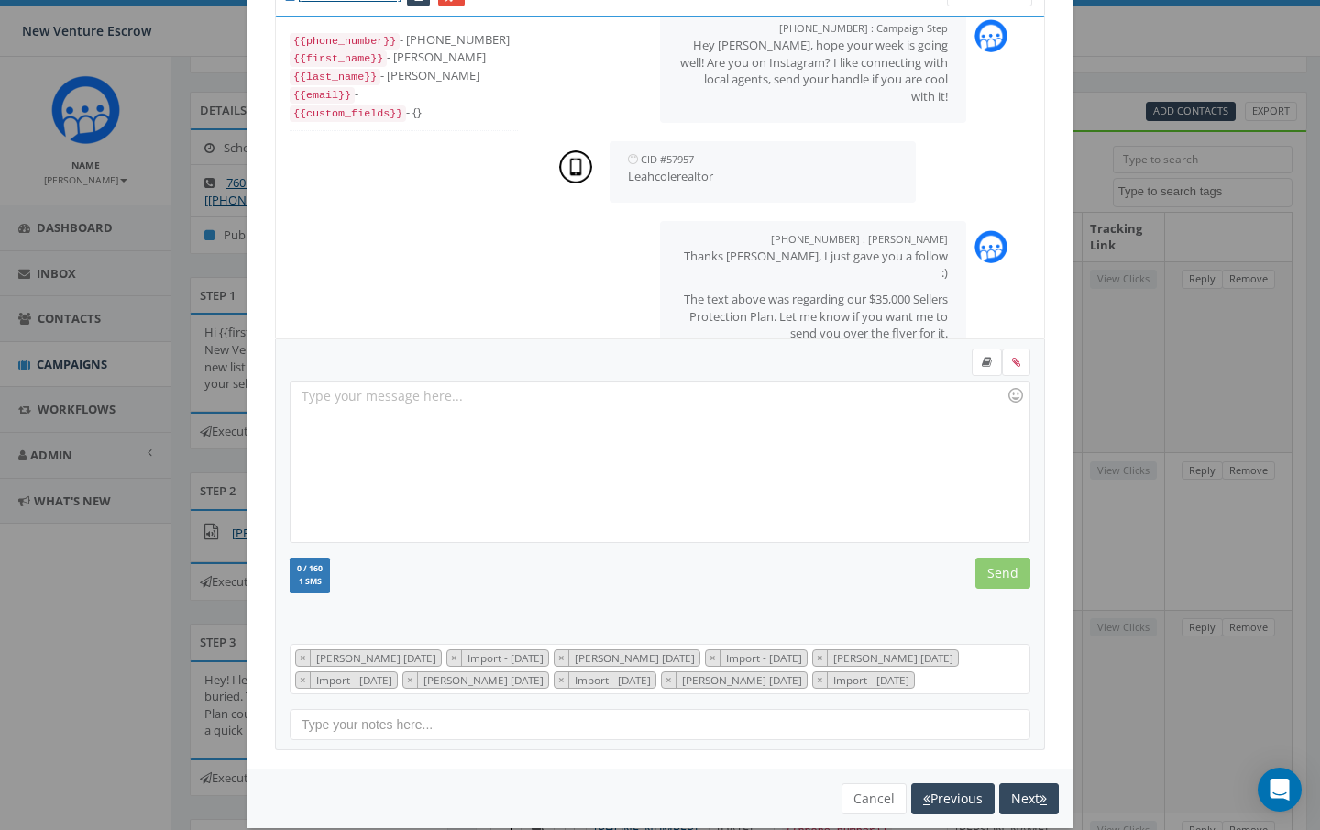
click at [1025, 768] on div "You cannot attach more than one file! Please remove the old file and continue t…" at bounding box center [660, 798] width 825 height 60
click at [1024, 788] on button "Next" at bounding box center [1029, 798] width 60 height 31
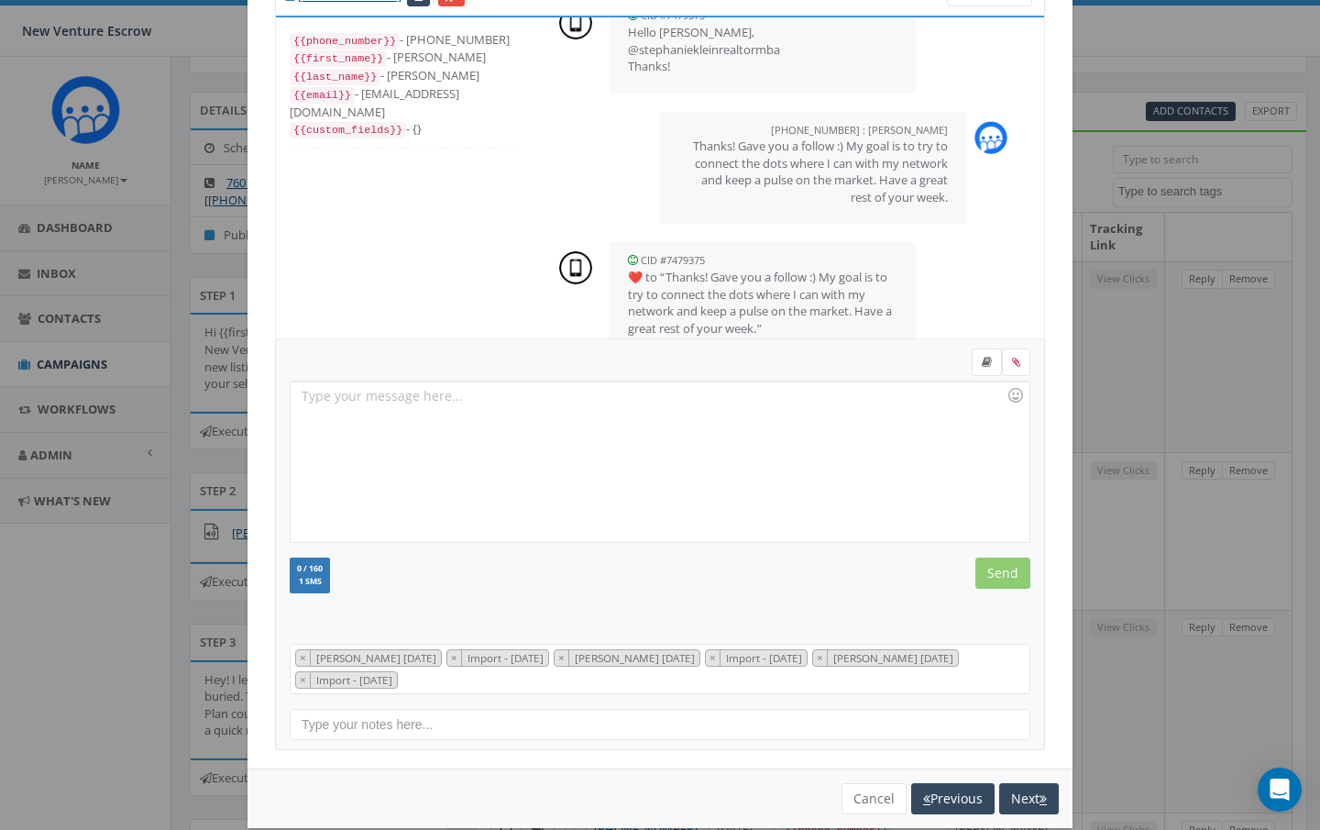
scroll to position [490, 0]
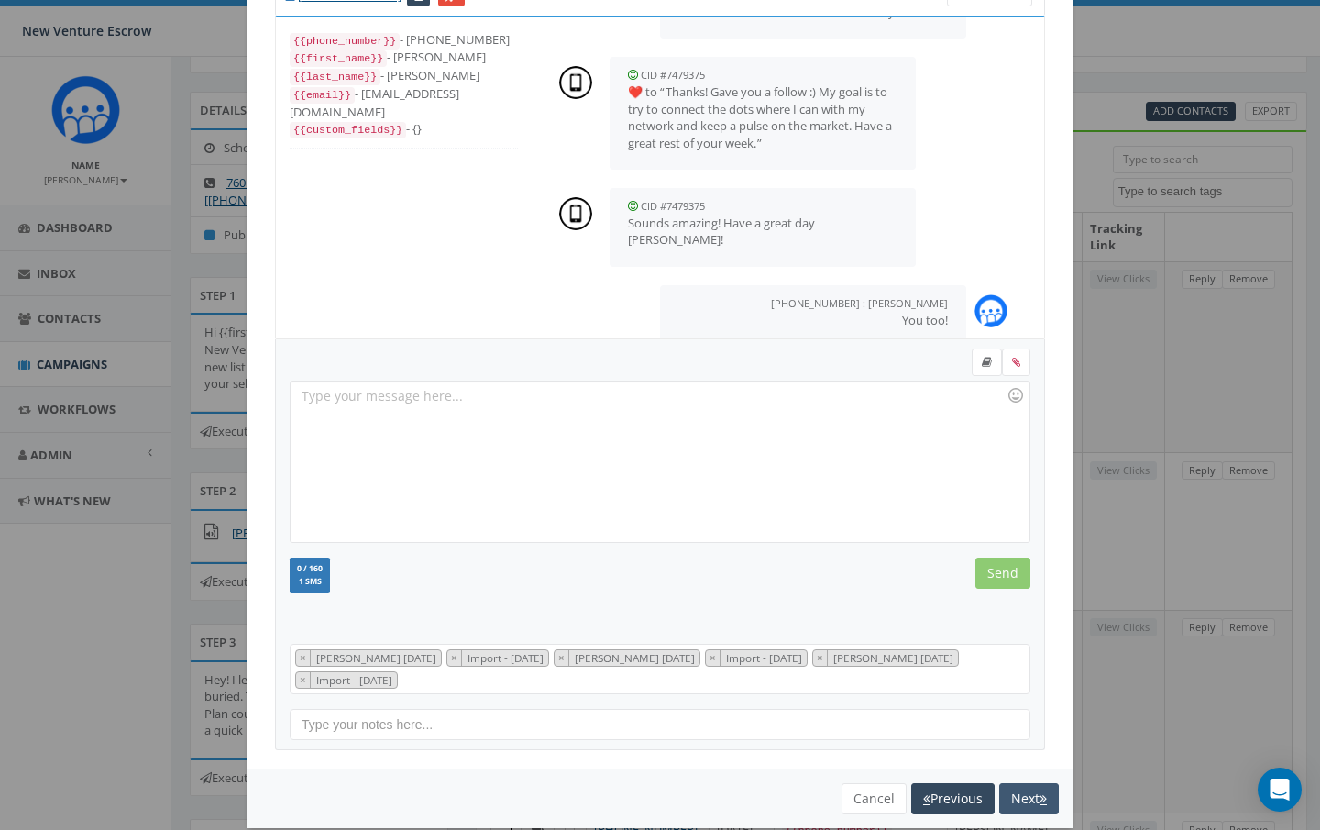
click at [1030, 790] on button "Next" at bounding box center [1029, 798] width 60 height 31
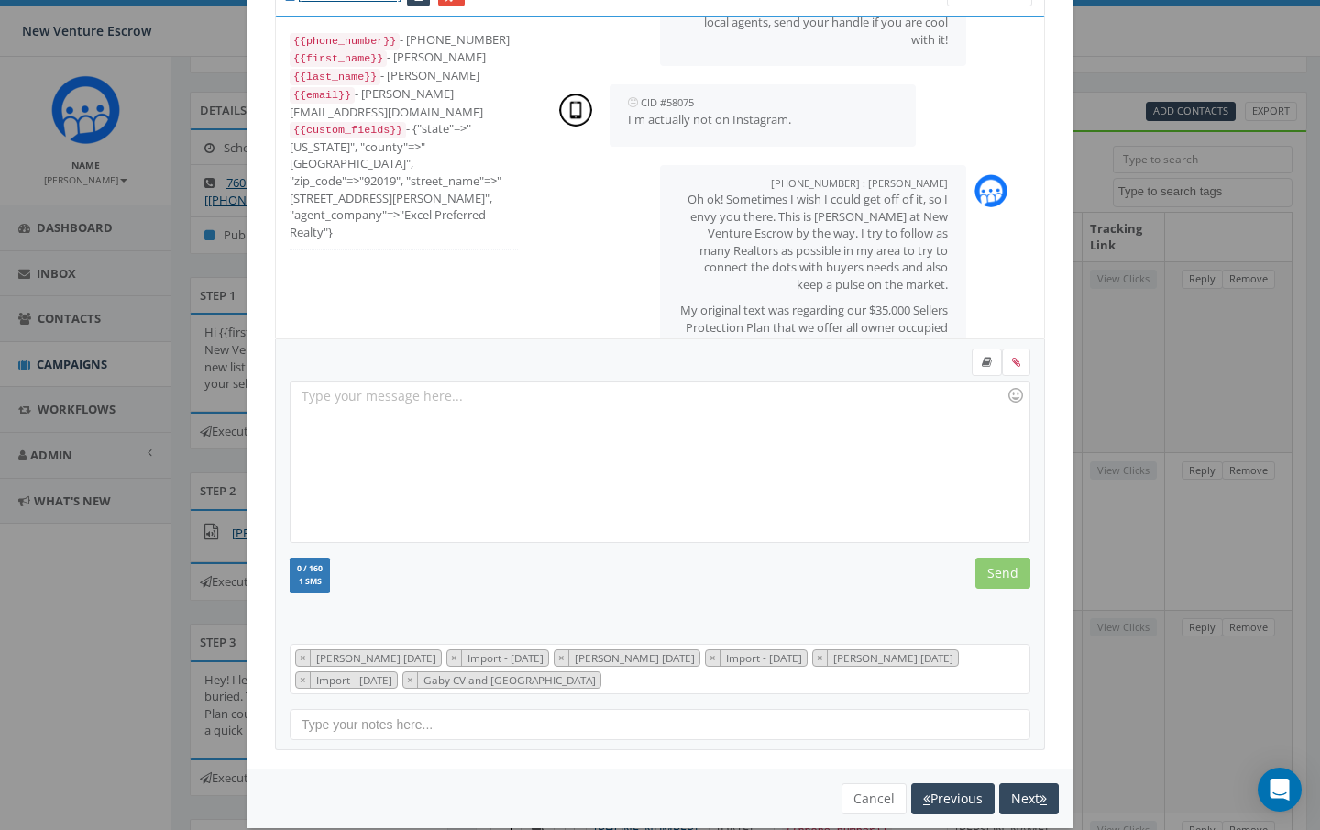
scroll to position [279, 0]
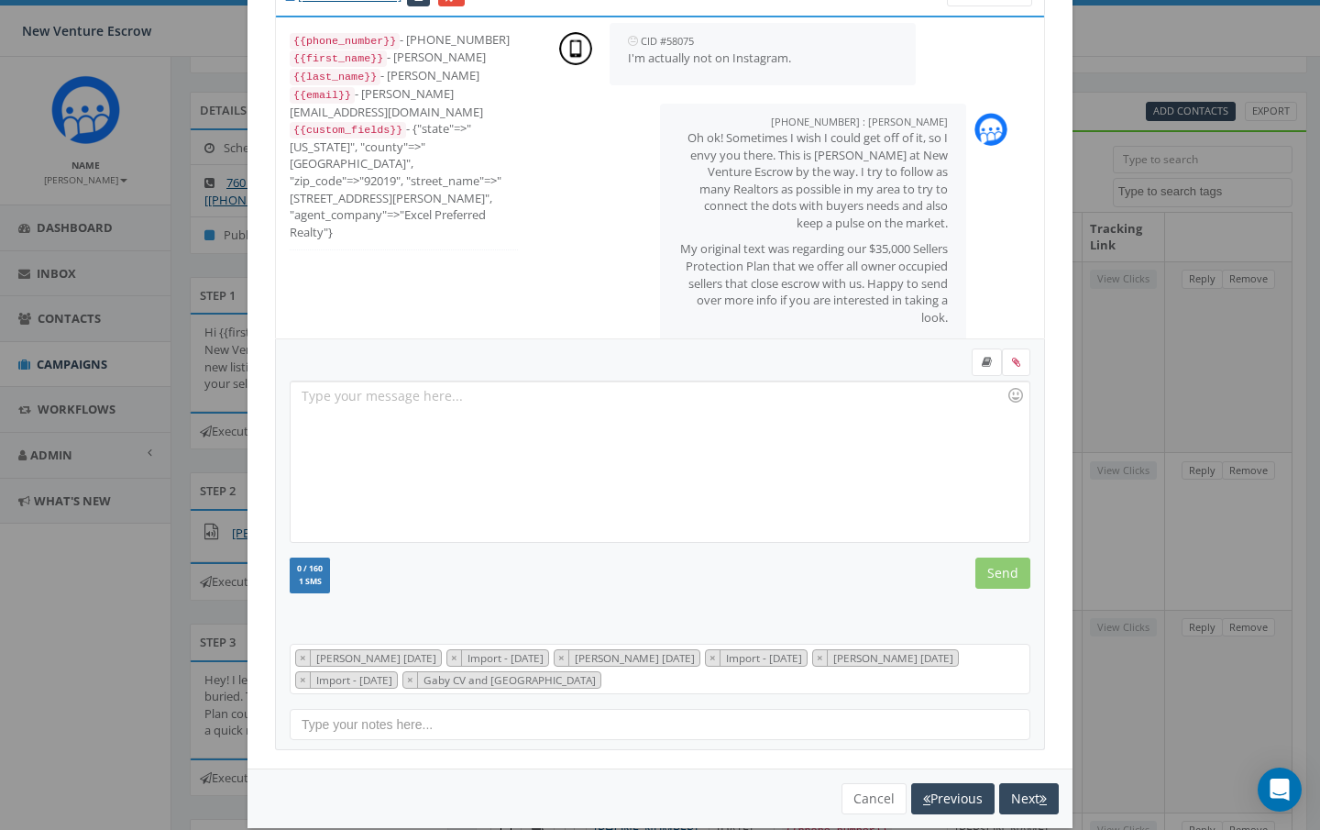
click at [1030, 790] on button "Next" at bounding box center [1029, 798] width 60 height 31
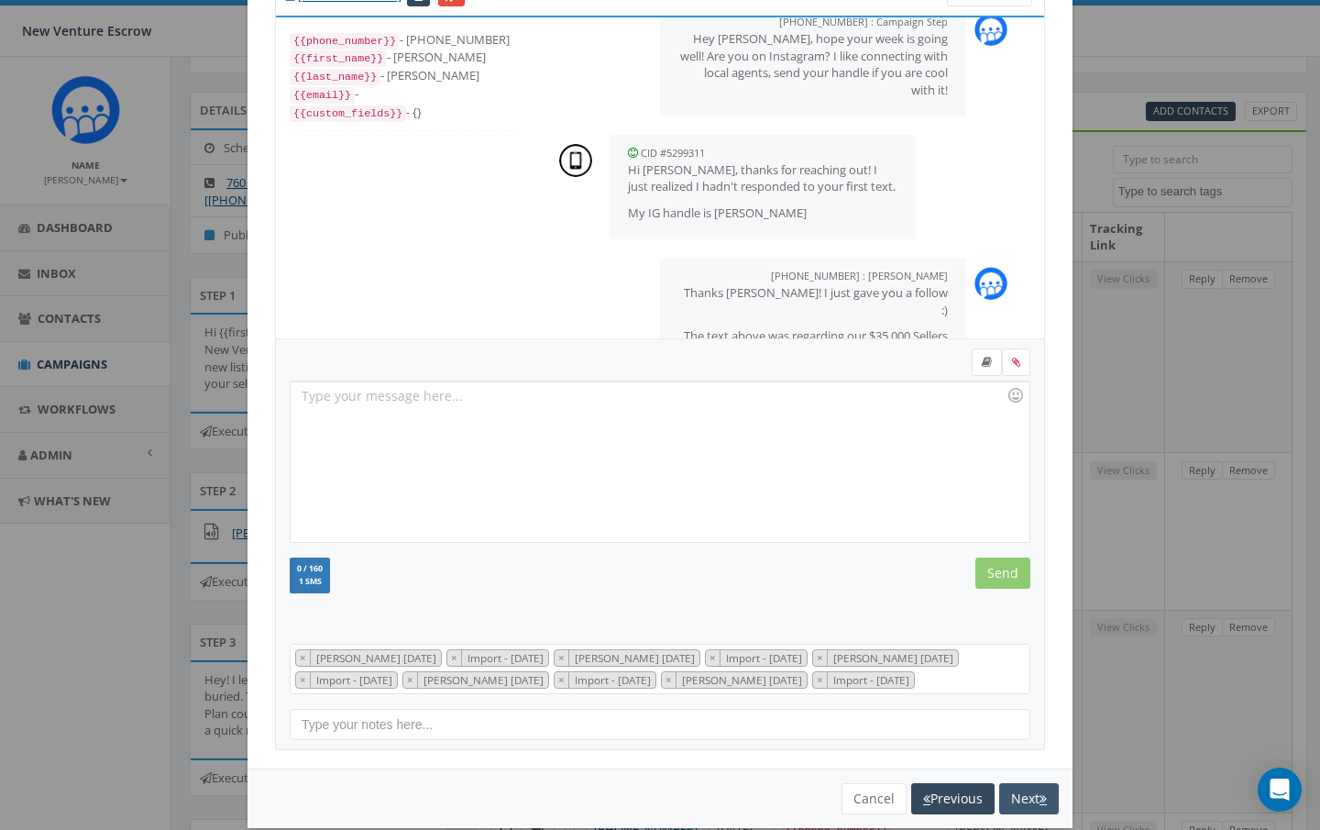
scroll to position [334, 0]
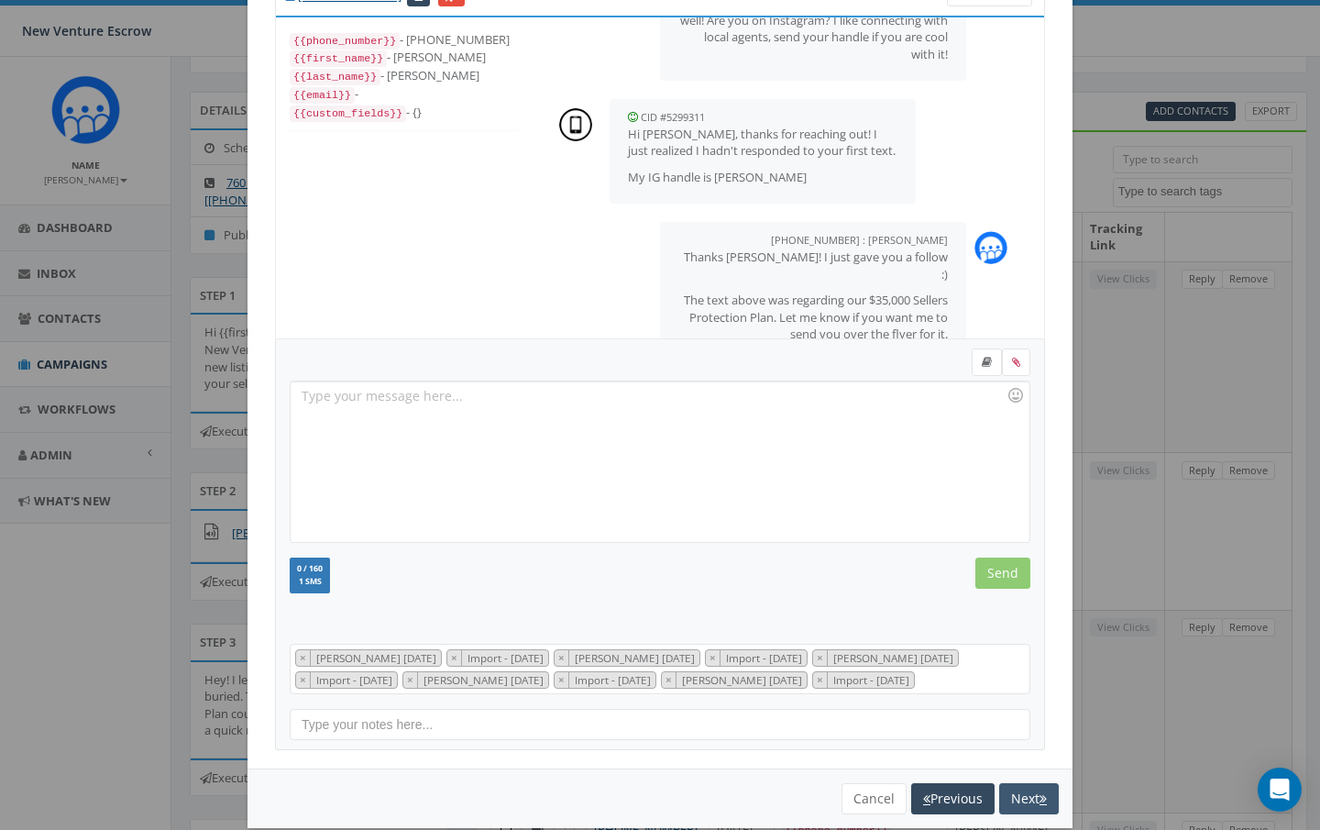
click at [1030, 790] on button "Next" at bounding box center [1029, 798] width 60 height 31
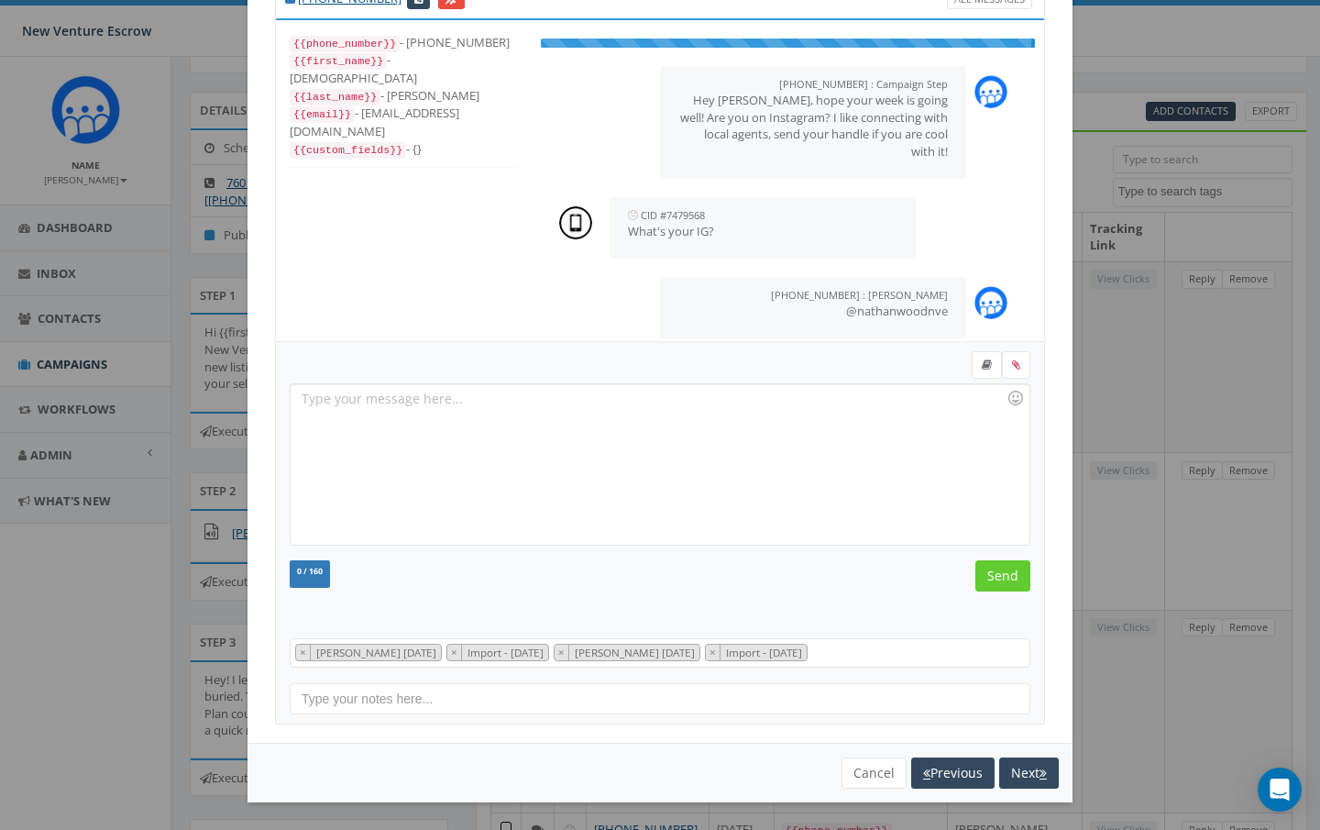
scroll to position [105, 0]
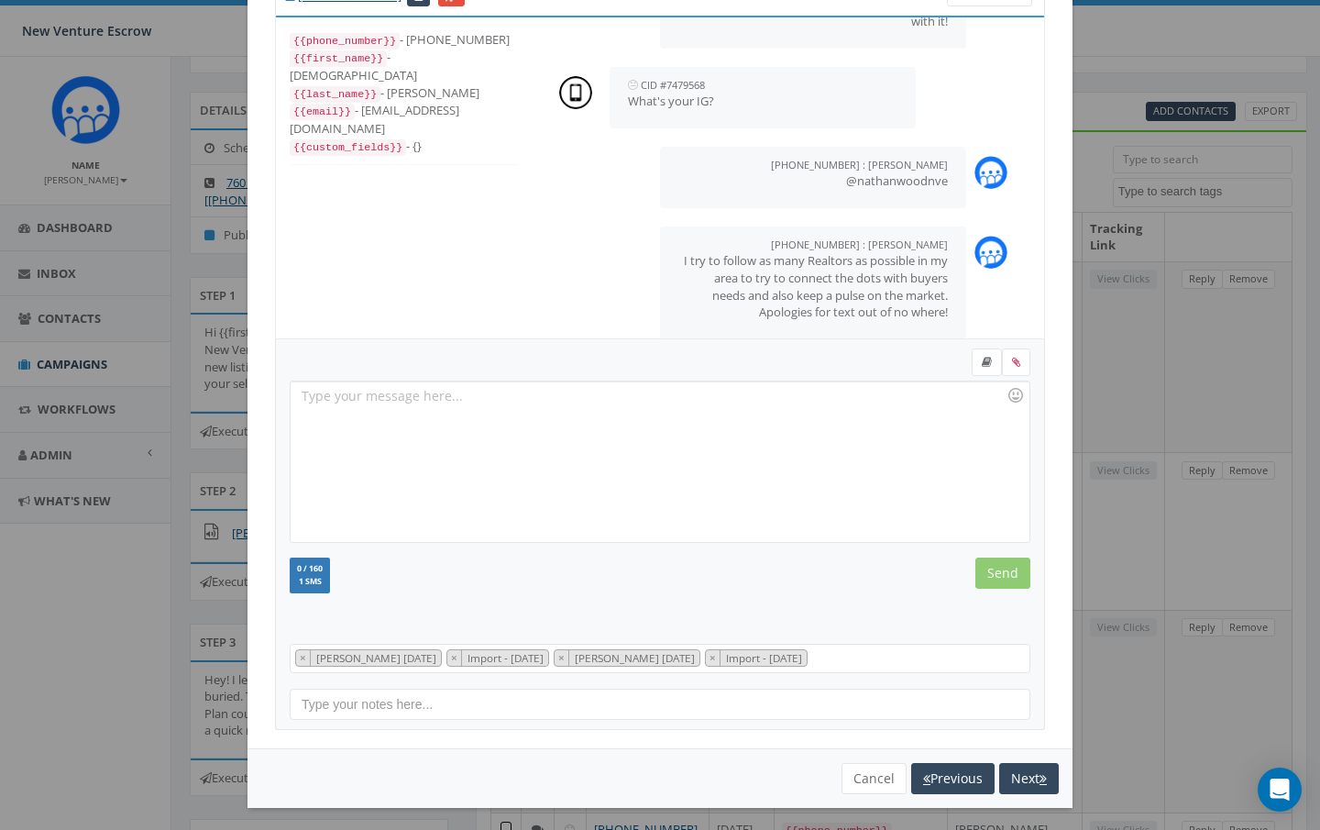
click at [1030, 790] on div "You cannot attach more than one file! Please remove the old file and continue t…" at bounding box center [660, 778] width 825 height 60
click at [1033, 774] on button "Next" at bounding box center [1029, 778] width 60 height 31
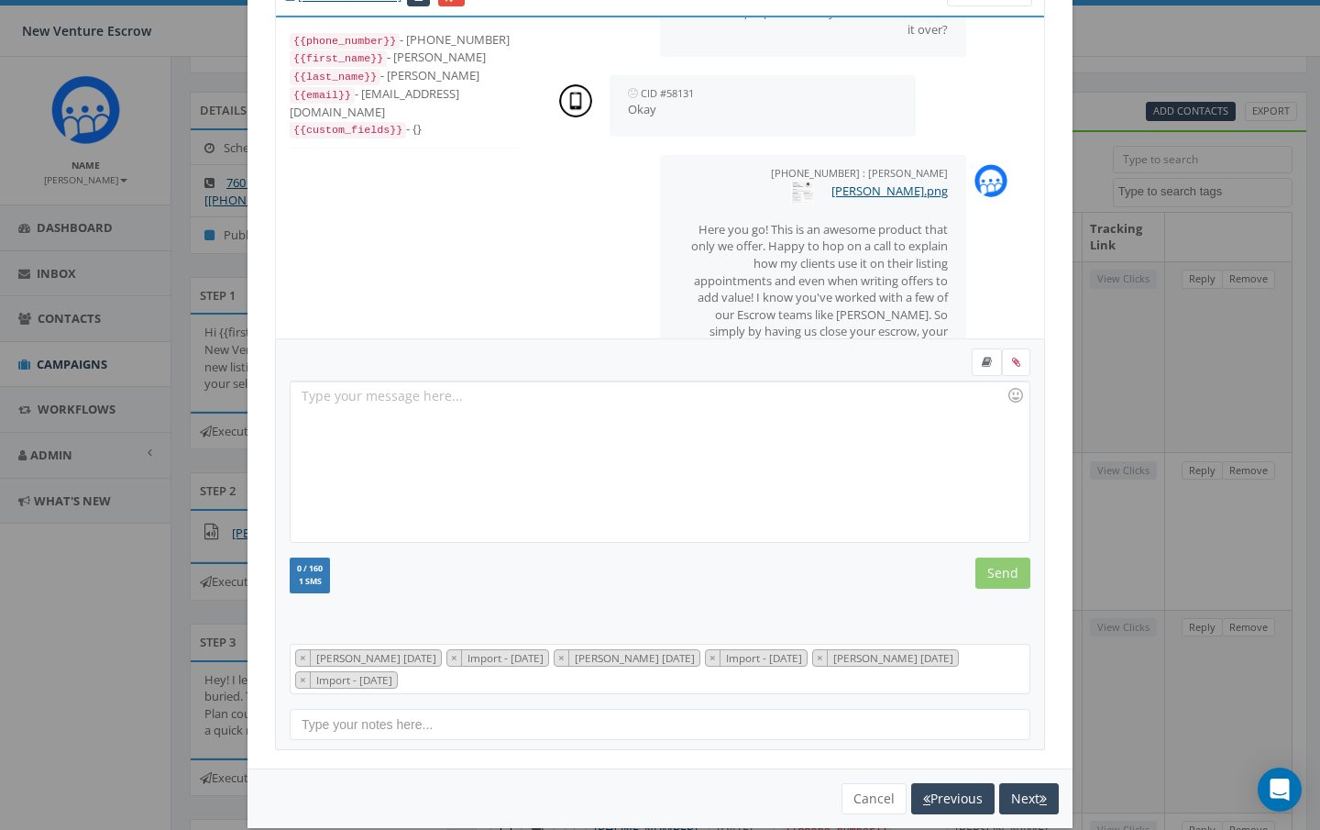
scroll to position [148, 0]
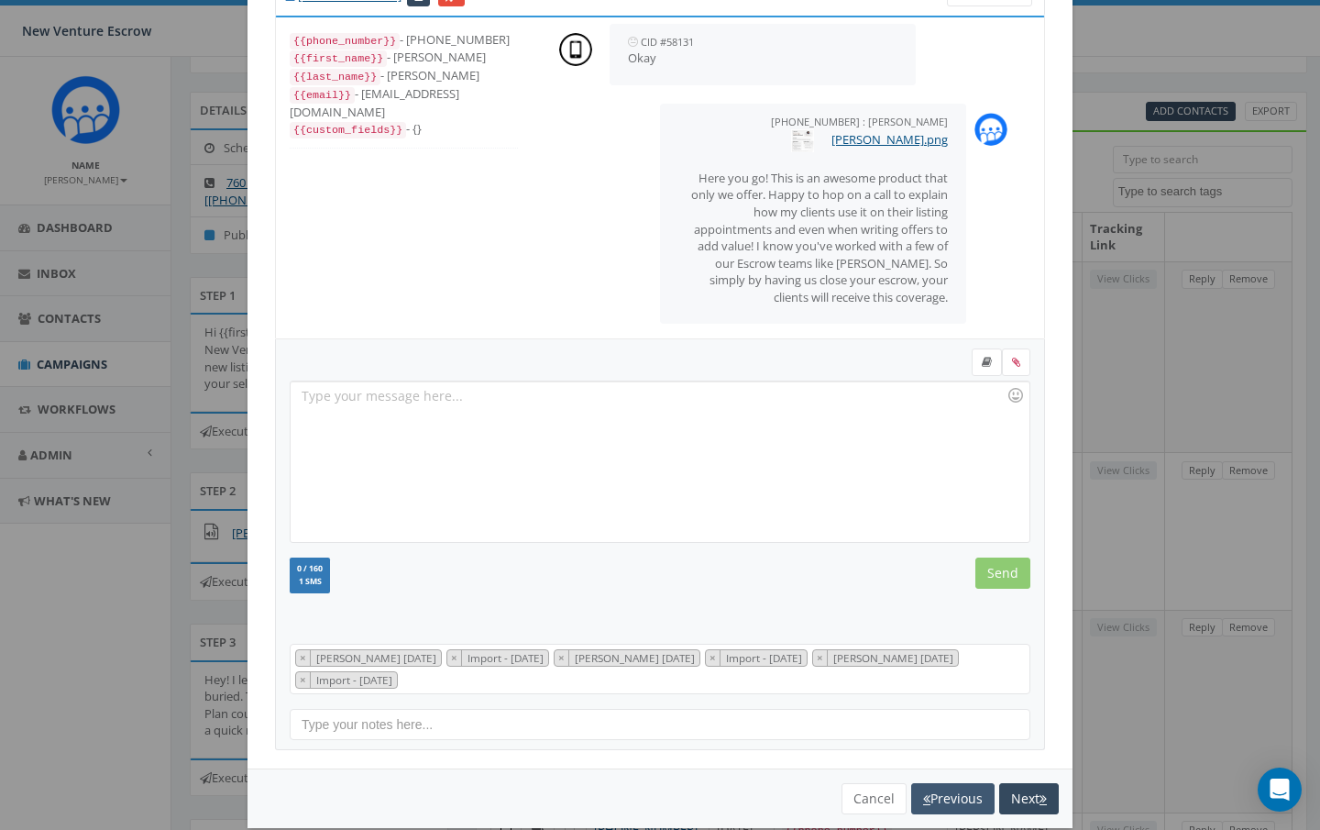
click at [968, 787] on button "Previous" at bounding box center [952, 798] width 83 height 31
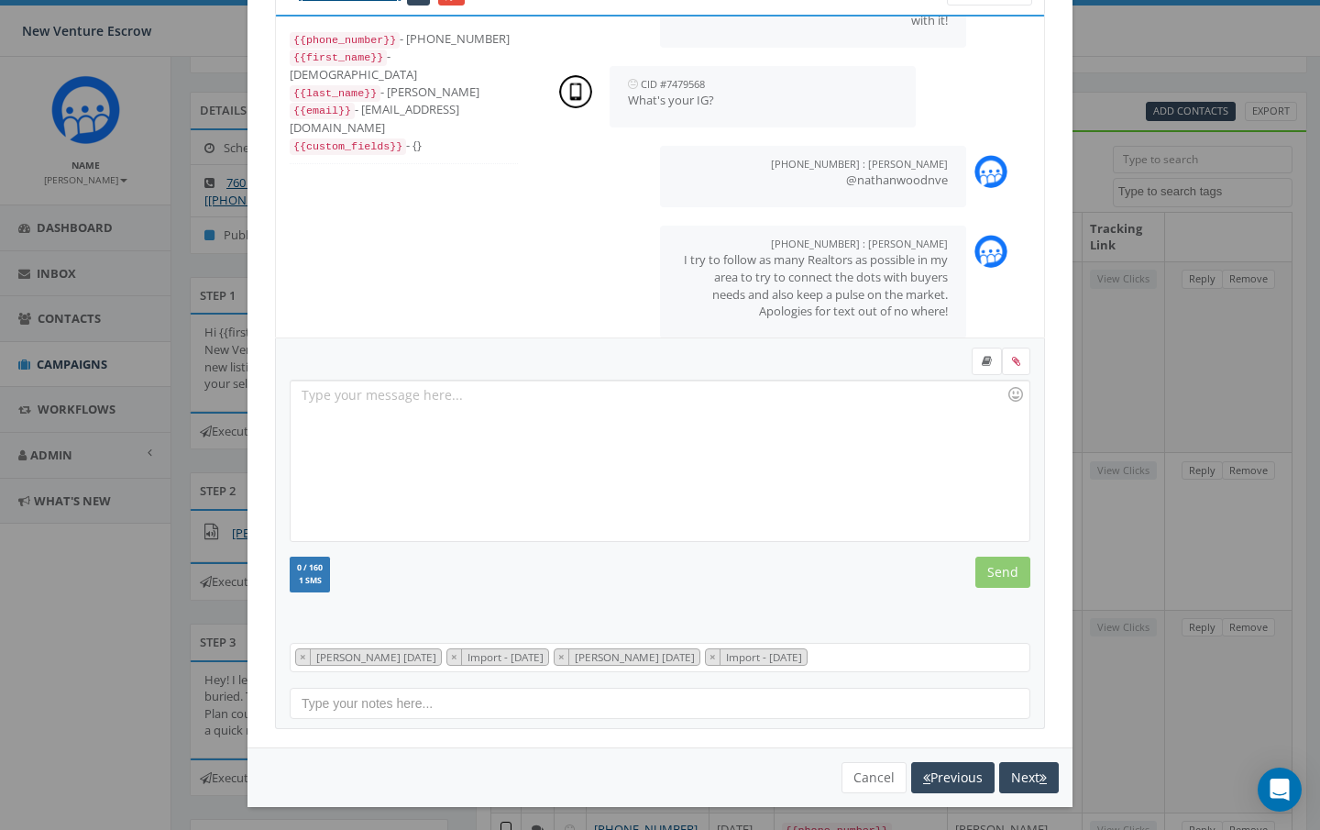
scroll to position [83, 0]
click at [1033, 779] on button "Next" at bounding box center [1029, 778] width 60 height 31
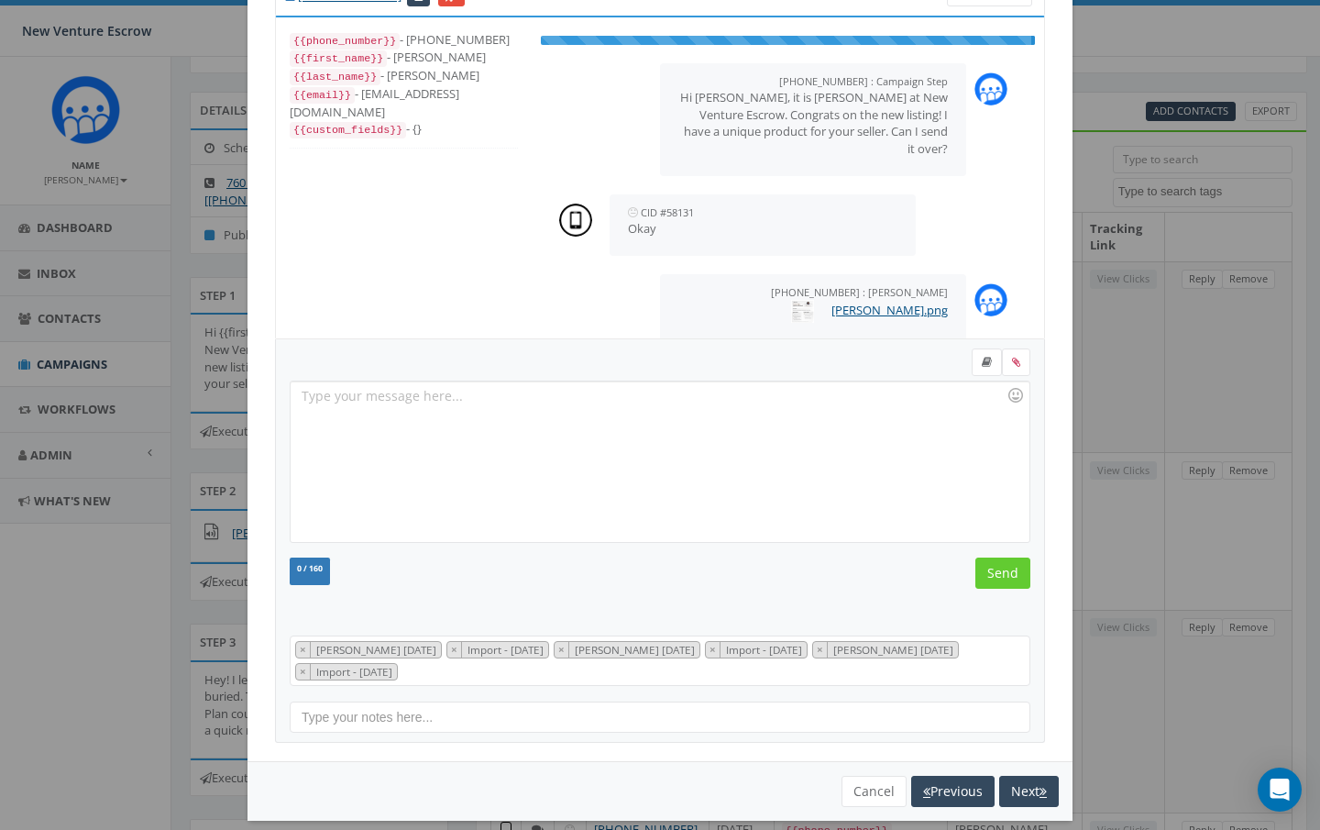
scroll to position [148, 0]
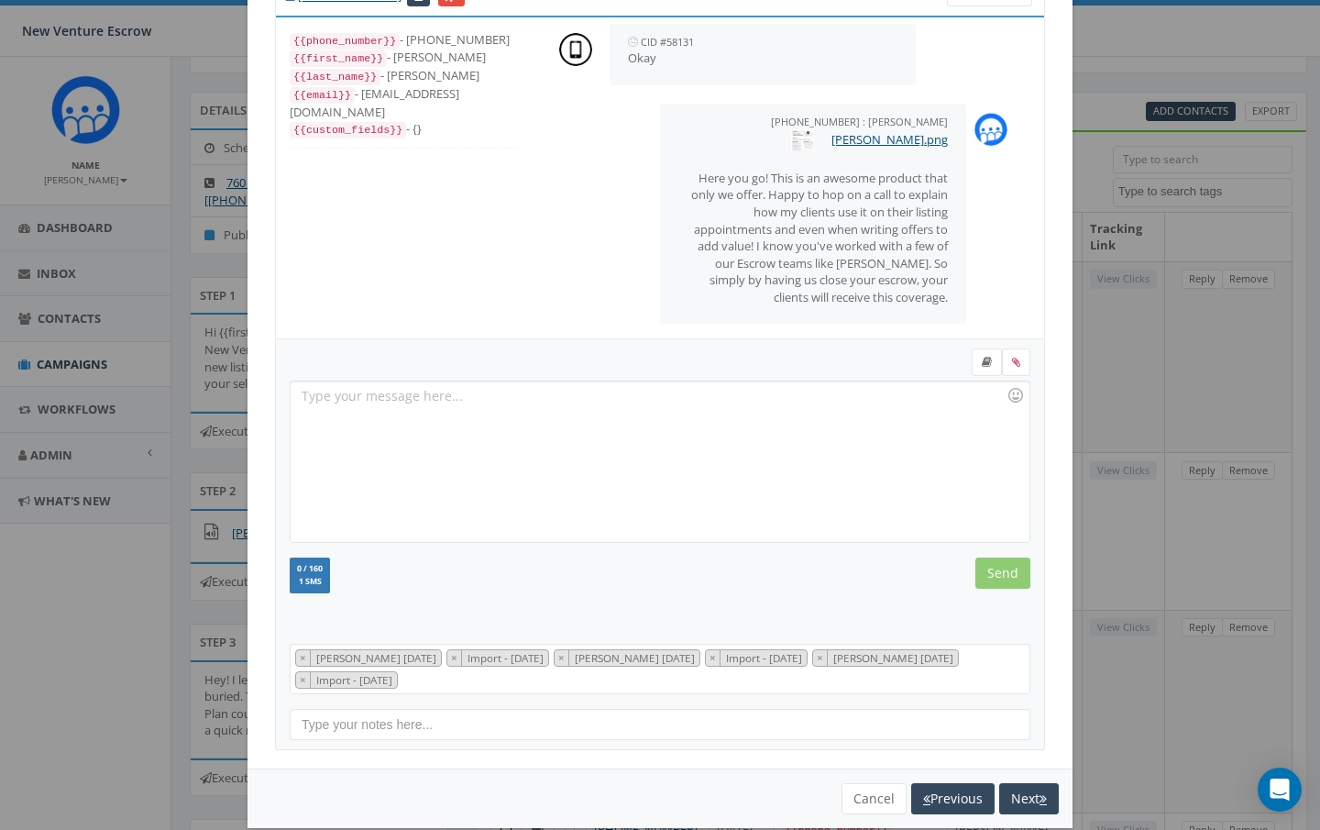
click at [1033, 783] on button "Next" at bounding box center [1029, 798] width 60 height 31
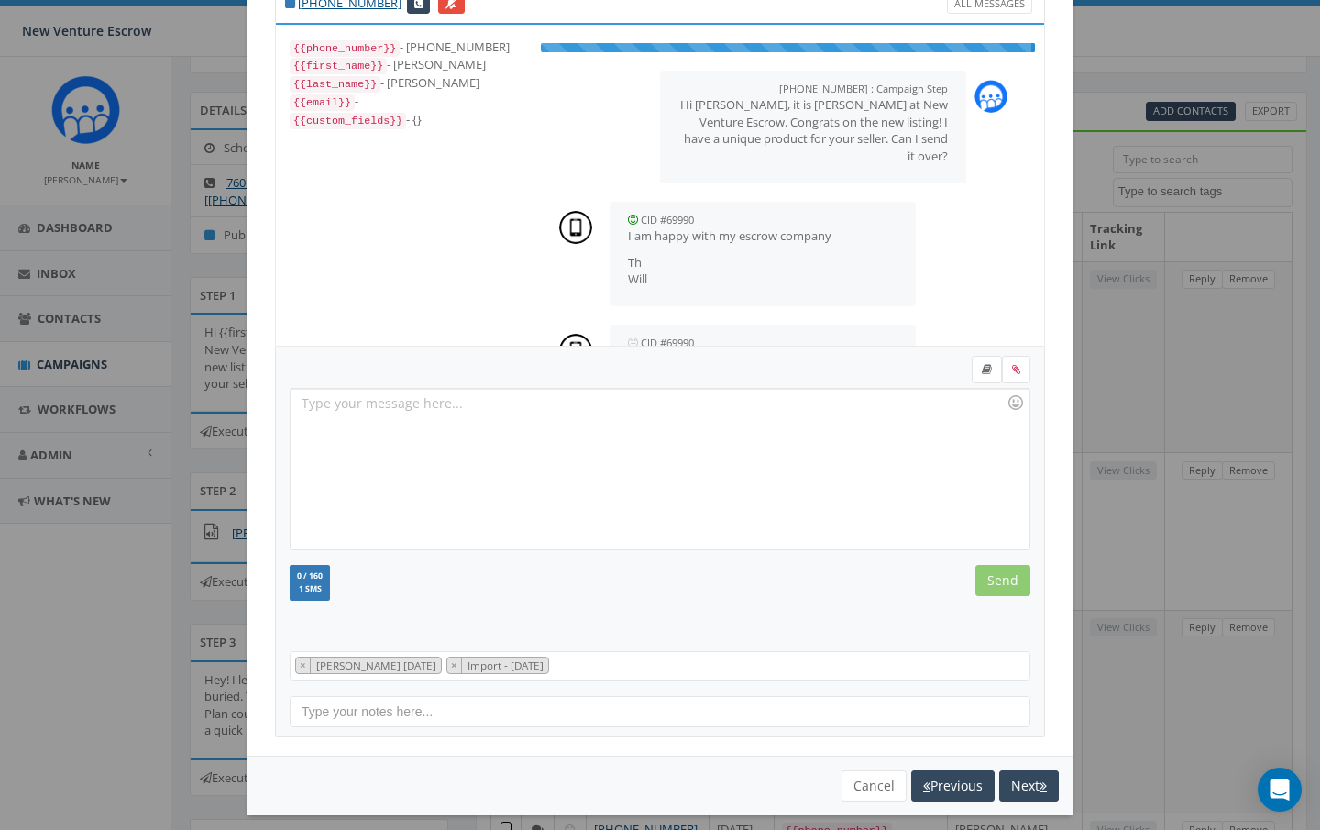
scroll to position [279, 0]
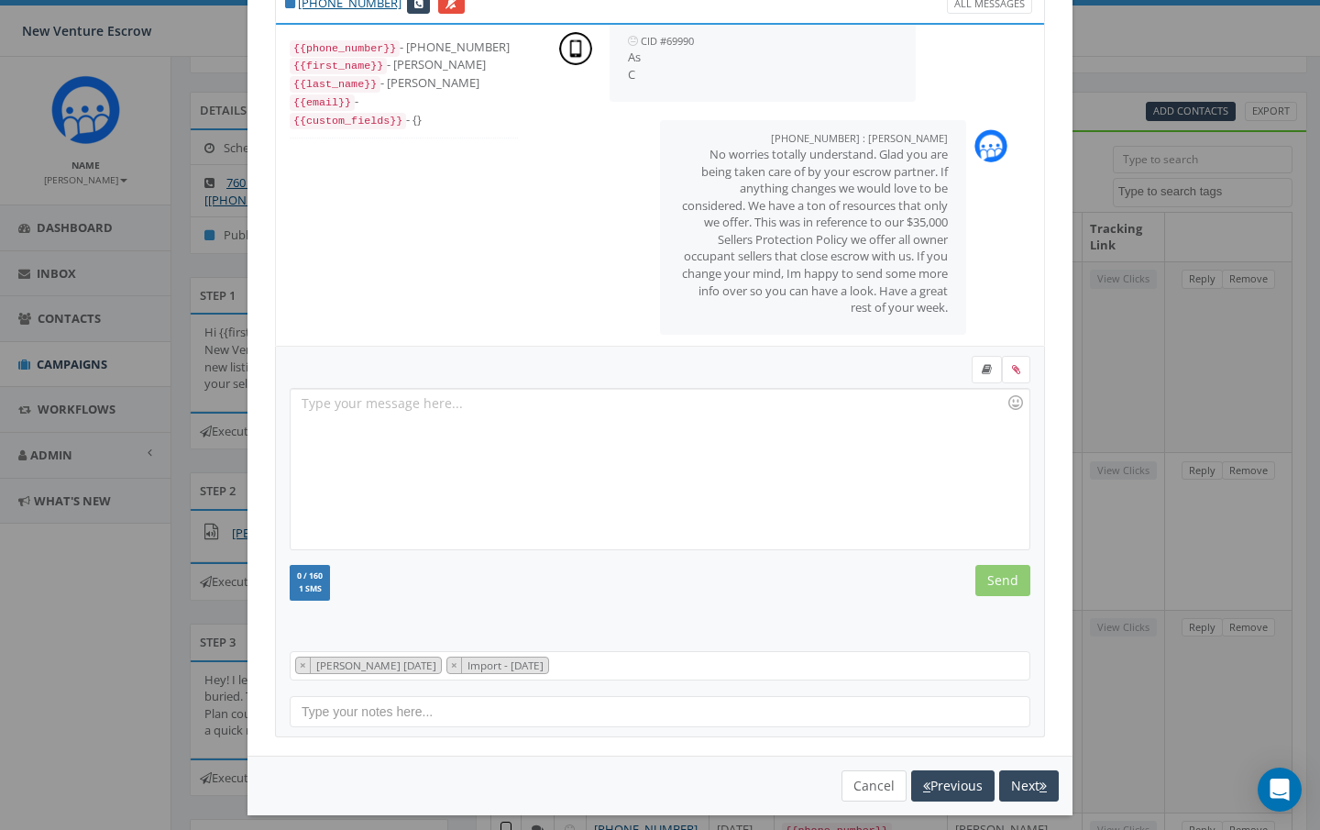
click at [855, 774] on button "Cancel" at bounding box center [874, 785] width 65 height 31
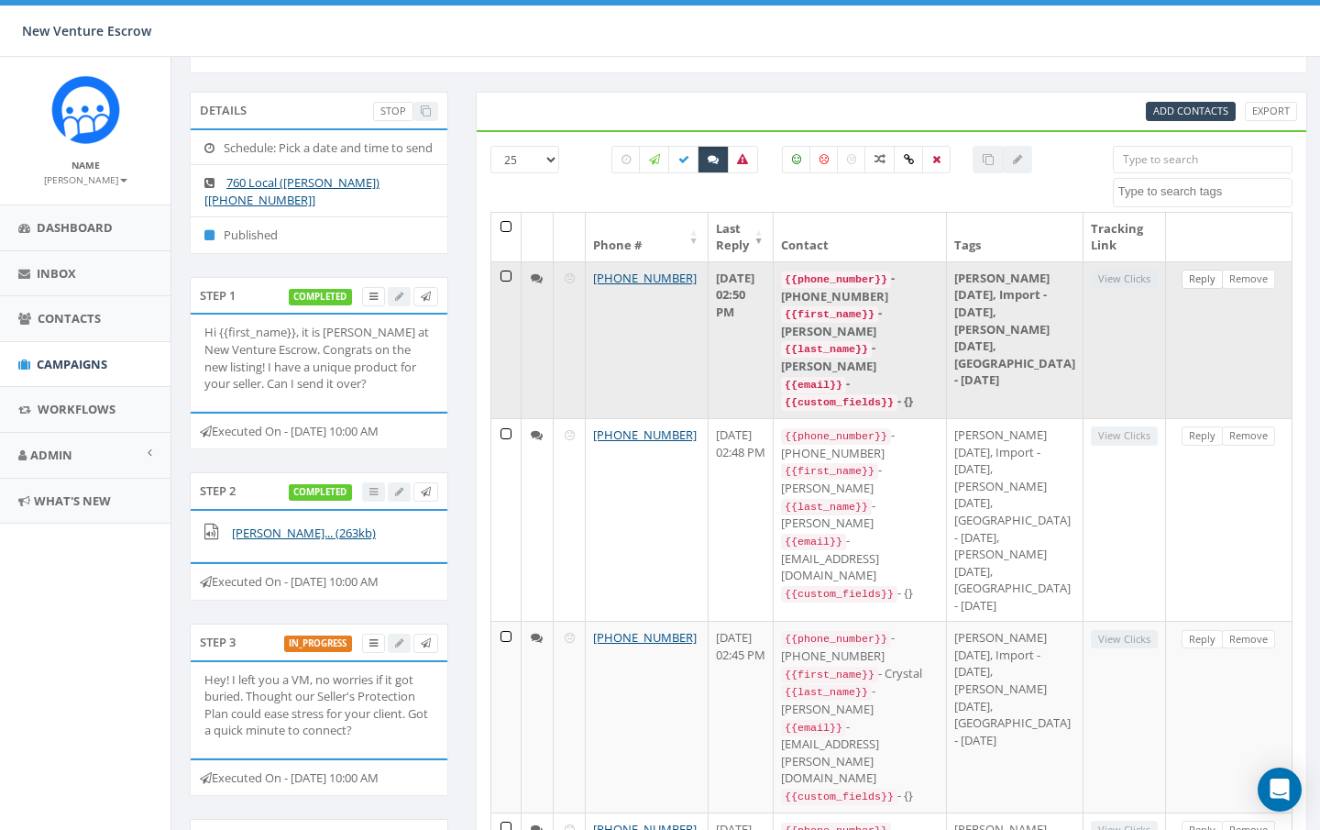
click at [1195, 275] on link "Reply" at bounding box center [1202, 279] width 41 height 19
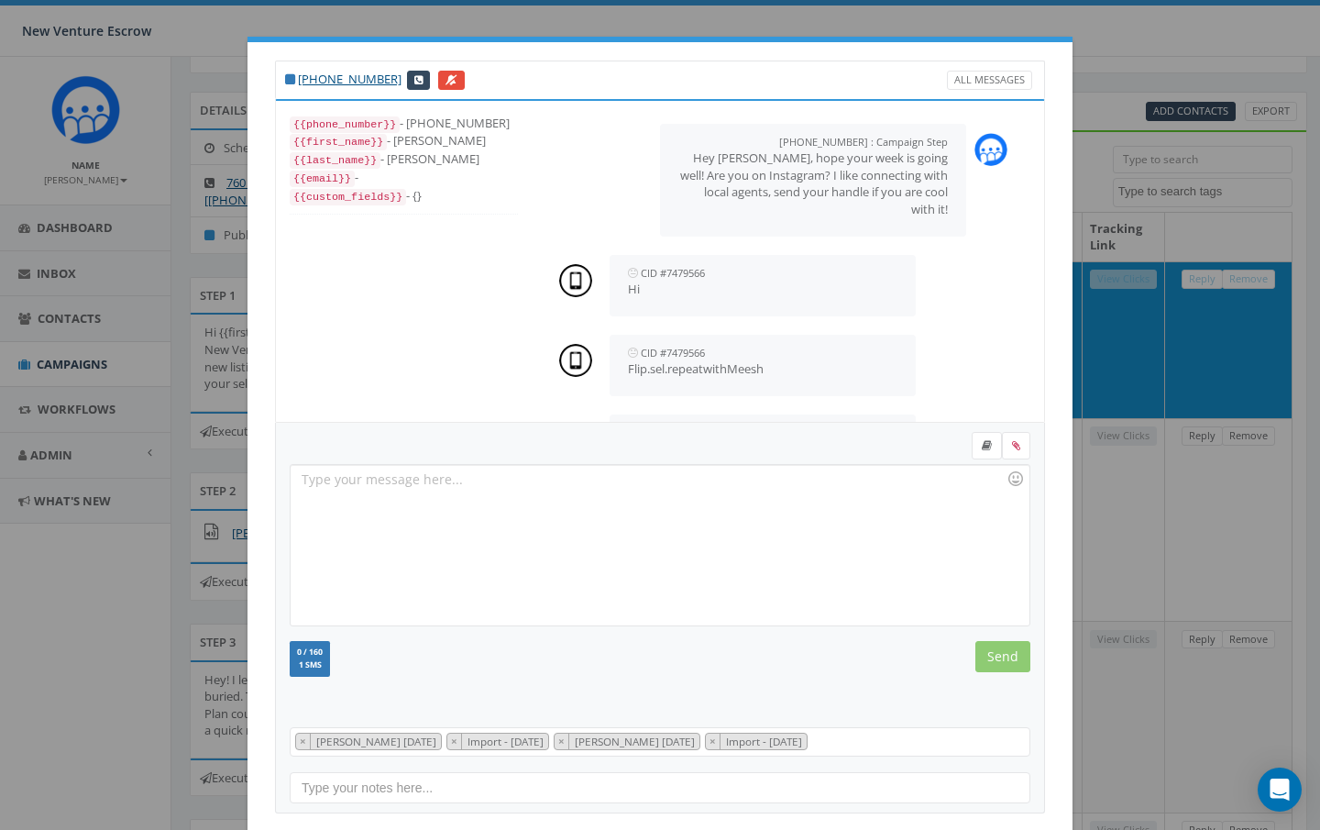
scroll to position [420, 0]
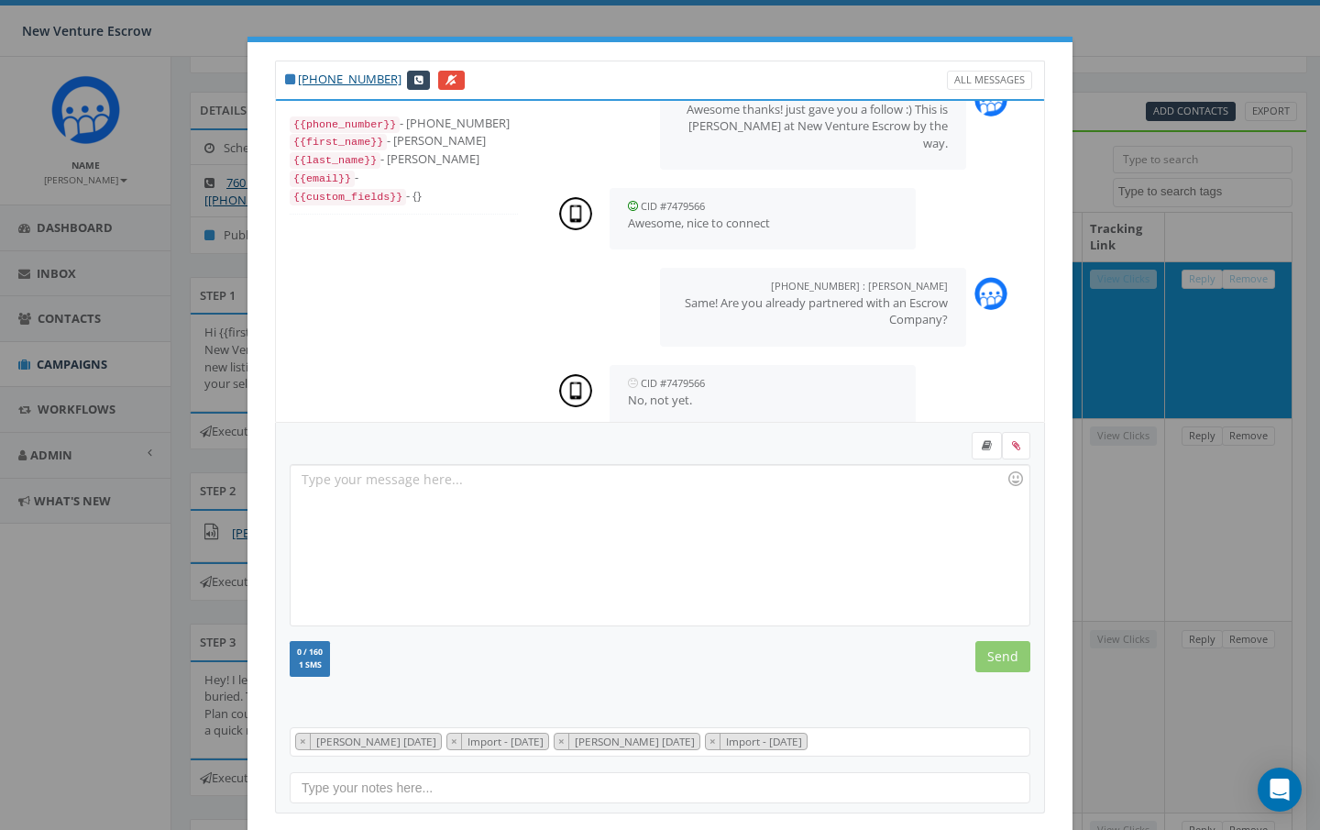
click at [526, 493] on div at bounding box center [660, 545] width 738 height 160
drag, startPoint x: 305, startPoint y: 481, endPoint x: 348, endPoint y: 481, distance: 42.2
click at [348, 481] on div "Oh cool would you like me to" at bounding box center [660, 545] width 738 height 160
drag, startPoint x: 303, startPoint y: 477, endPoint x: 476, endPoint y: 476, distance: 173.3
click at [476, 476] on div "Say would you like me to" at bounding box center [660, 545] width 738 height 160
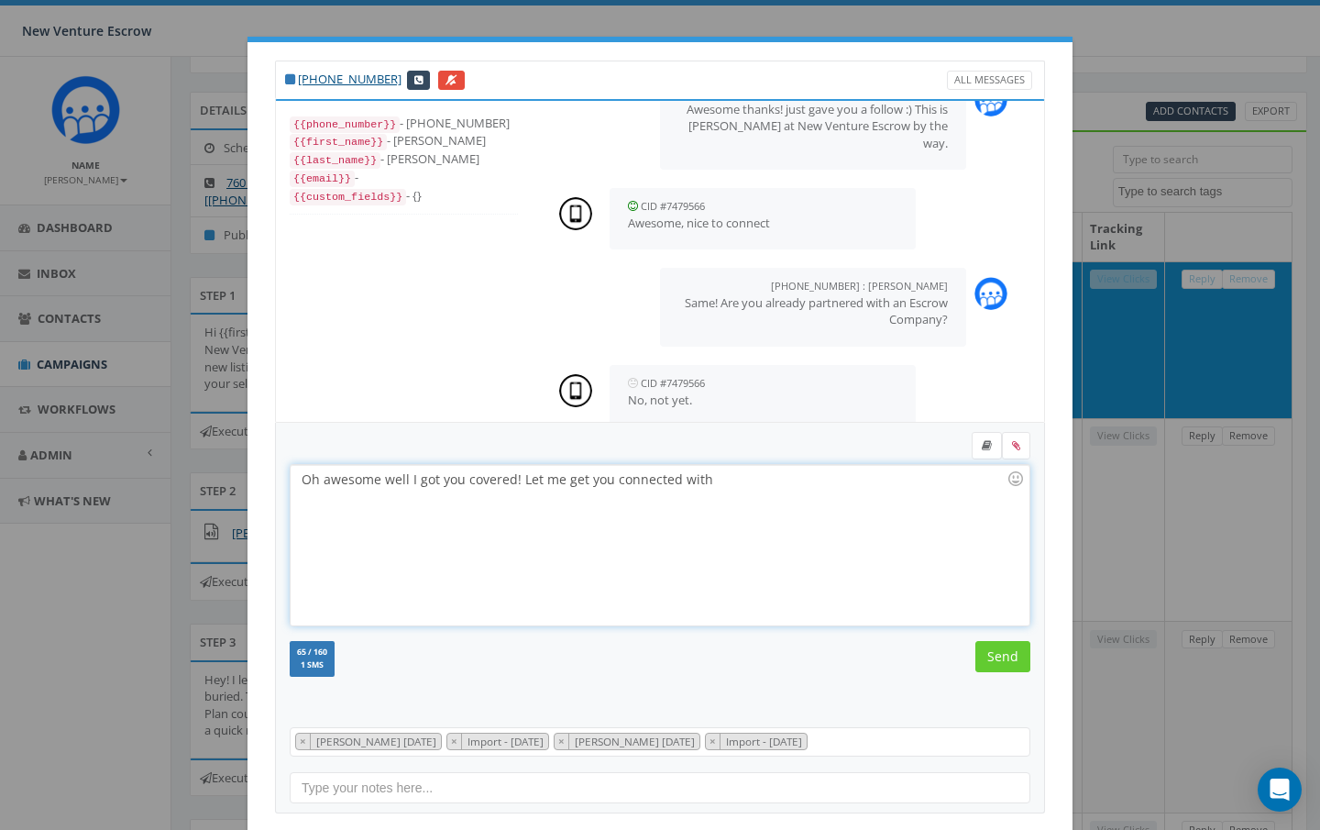
click at [396, 477] on div "Oh awesome well I got you covered! Let me get you connected with" at bounding box center [660, 545] width 738 height 160
click at [742, 488] on div "Oh awesome say less. I got you covered! Let me get you connected with" at bounding box center [660, 545] width 738 height 160
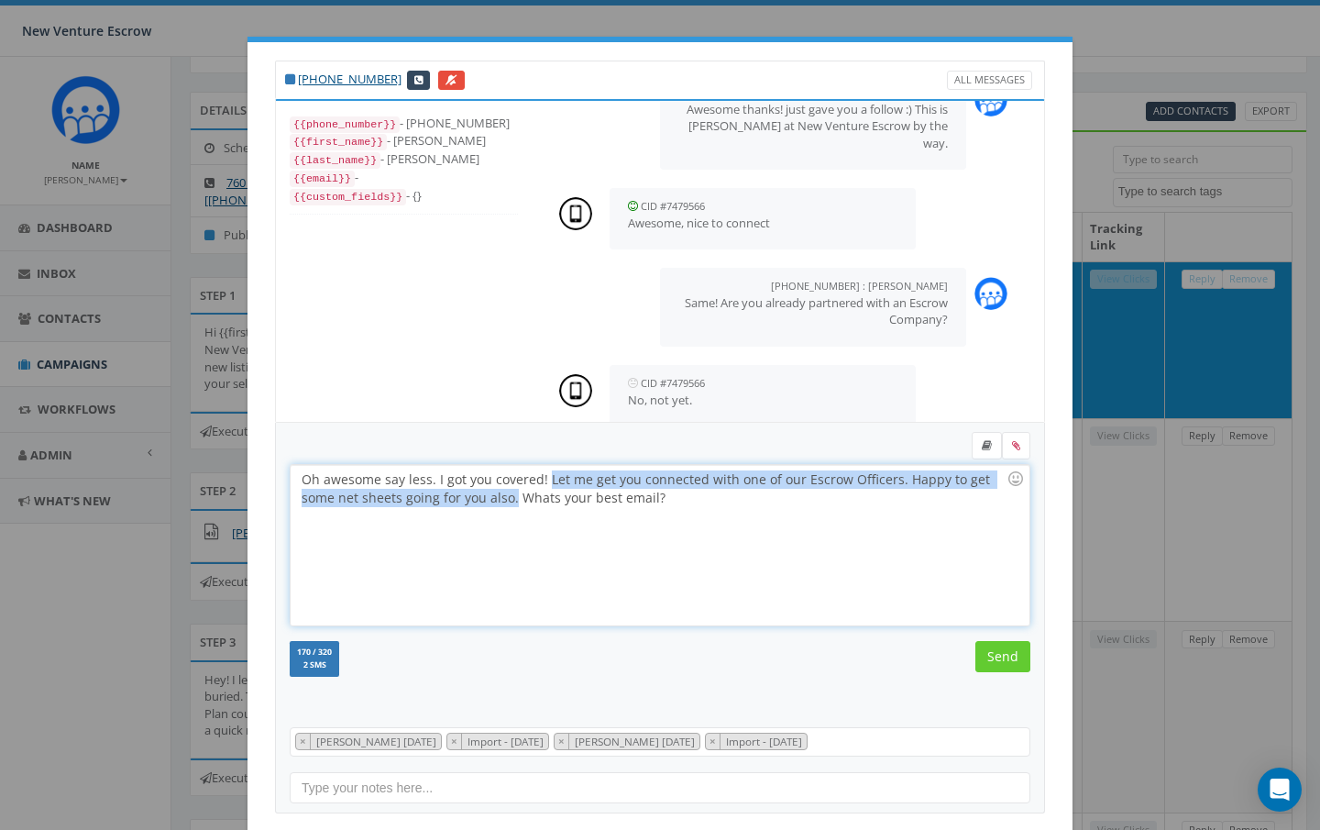
drag, startPoint x: 548, startPoint y: 480, endPoint x: 513, endPoint y: 497, distance: 39.4
click at [513, 497] on div "Oh awesome say less. I got you covered! Let me get you connected with one of ou…" at bounding box center [660, 545] width 738 height 160
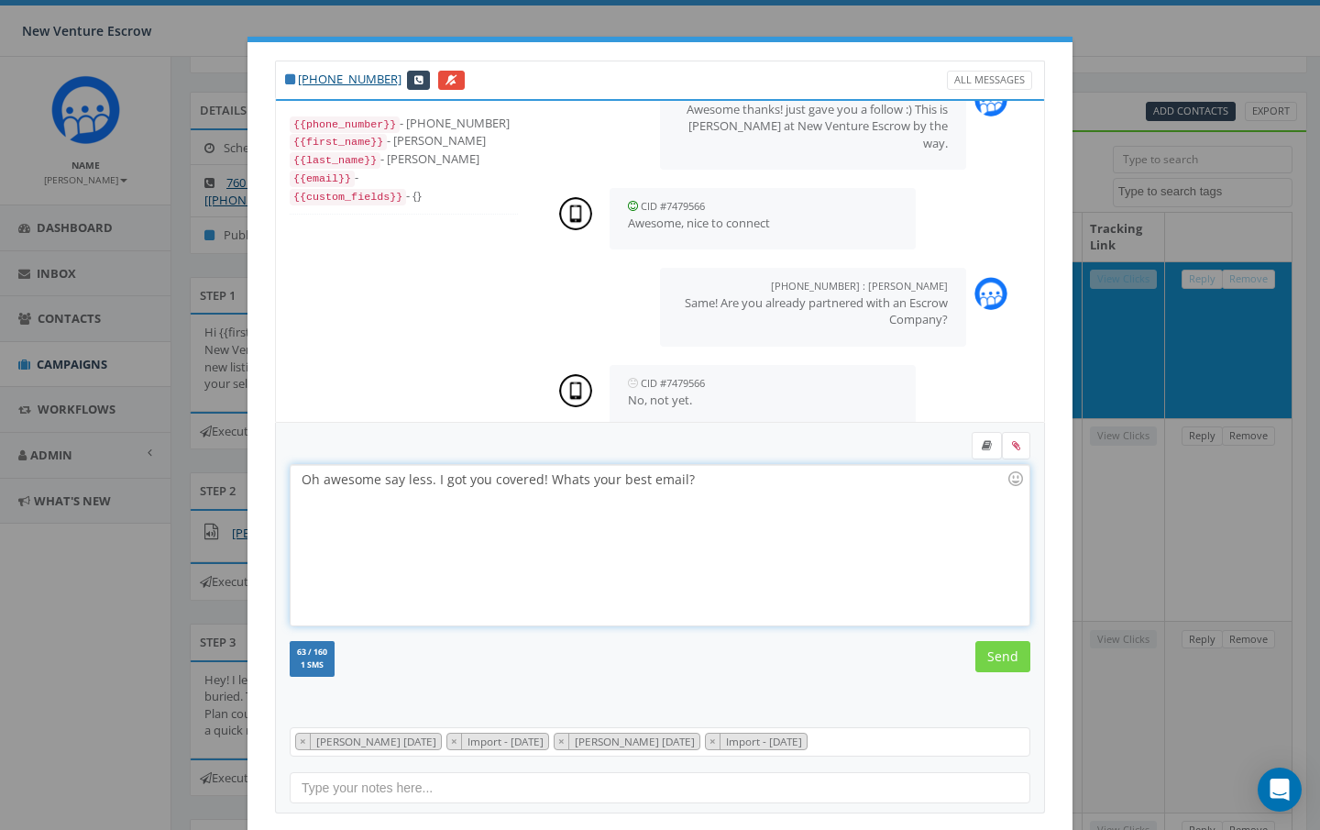
click at [999, 652] on input "Send" at bounding box center [1003, 656] width 55 height 31
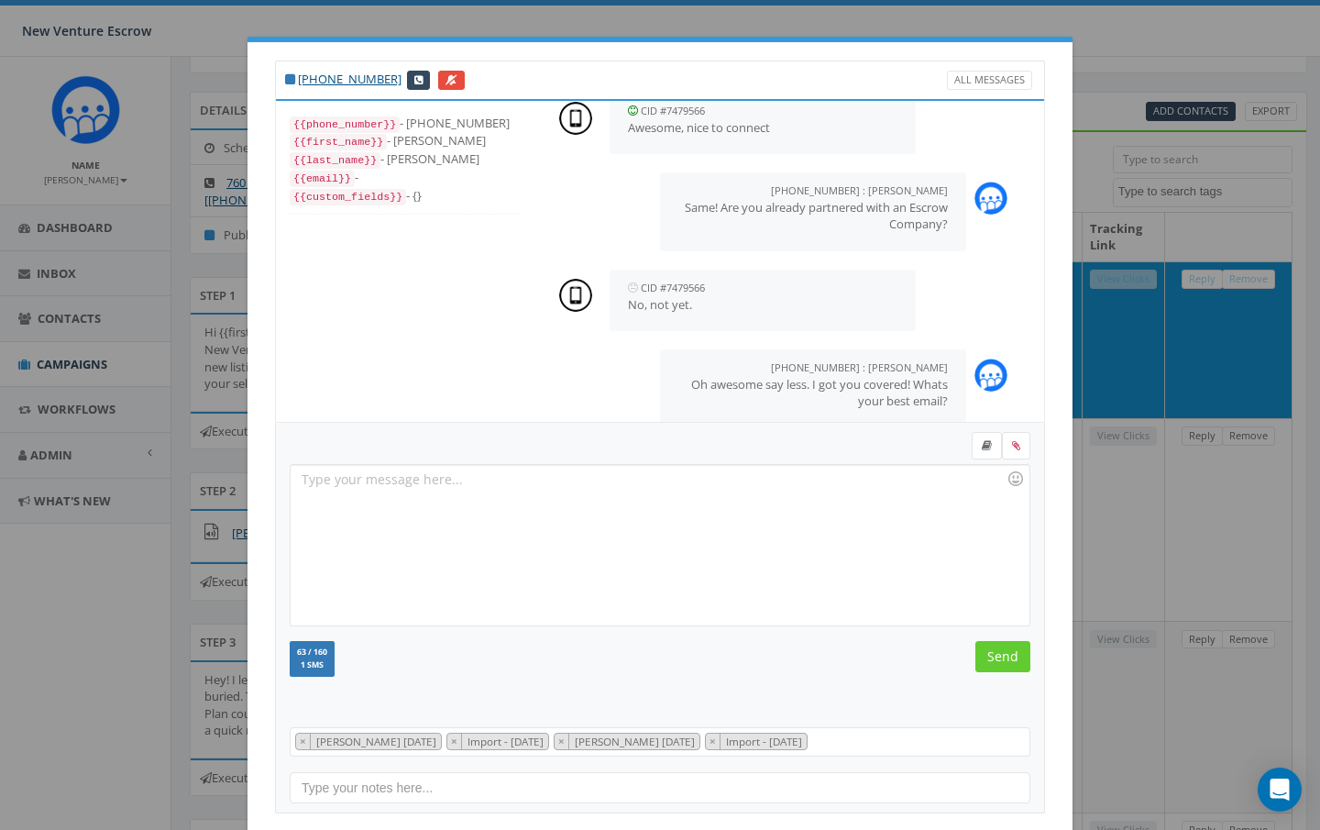
scroll to position [594, 0]
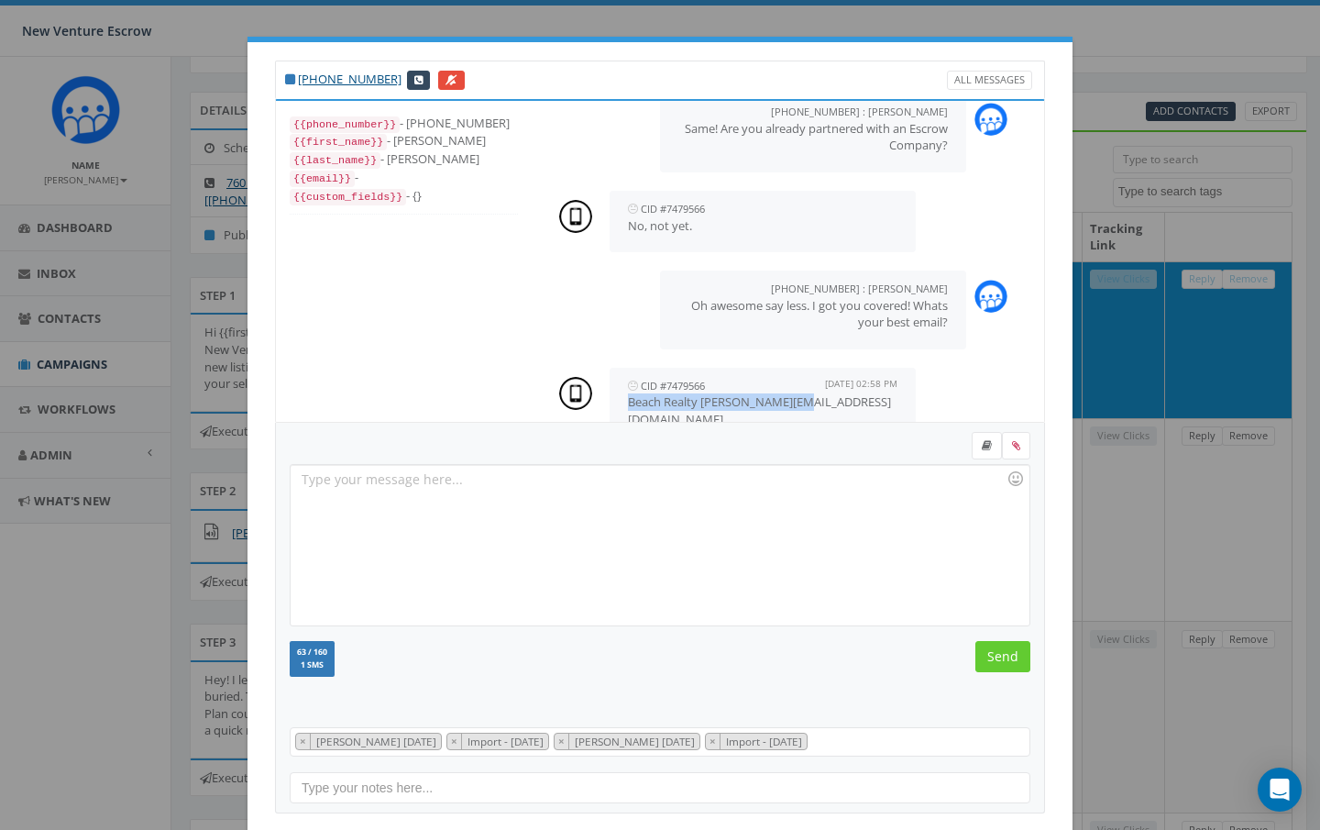
drag, startPoint x: 812, startPoint y: 369, endPoint x: 627, endPoint y: 378, distance: 185.5
click at [627, 378] on div "CID #7479566 August 12, 2025 02:58 PM Beach Realty delmar@gmail.com" at bounding box center [763, 407] width 306 height 79
copy p "Beach Realty delmar@gmail.com"
click at [566, 495] on div at bounding box center [660, 545] width 738 height 160
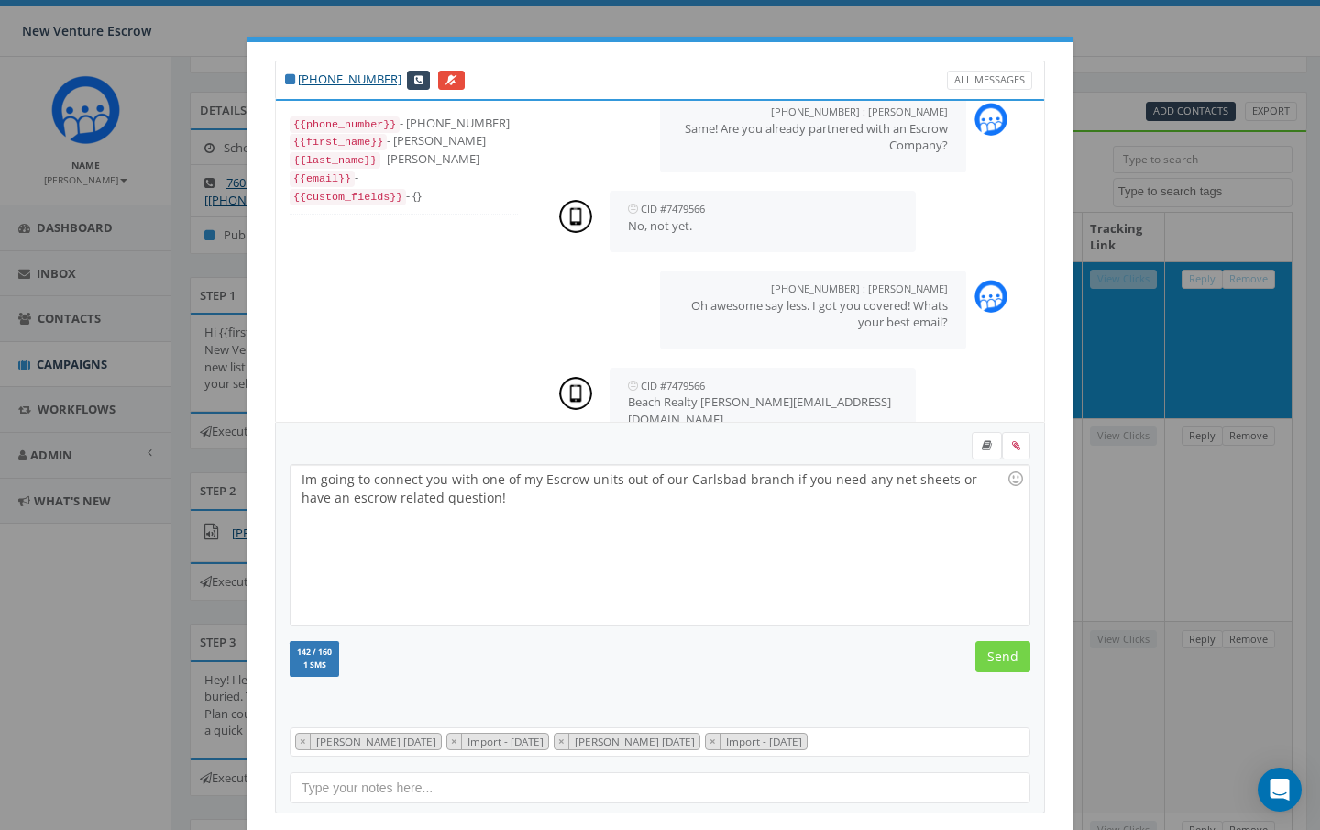
click at [999, 655] on input "Send" at bounding box center [1003, 656] width 55 height 31
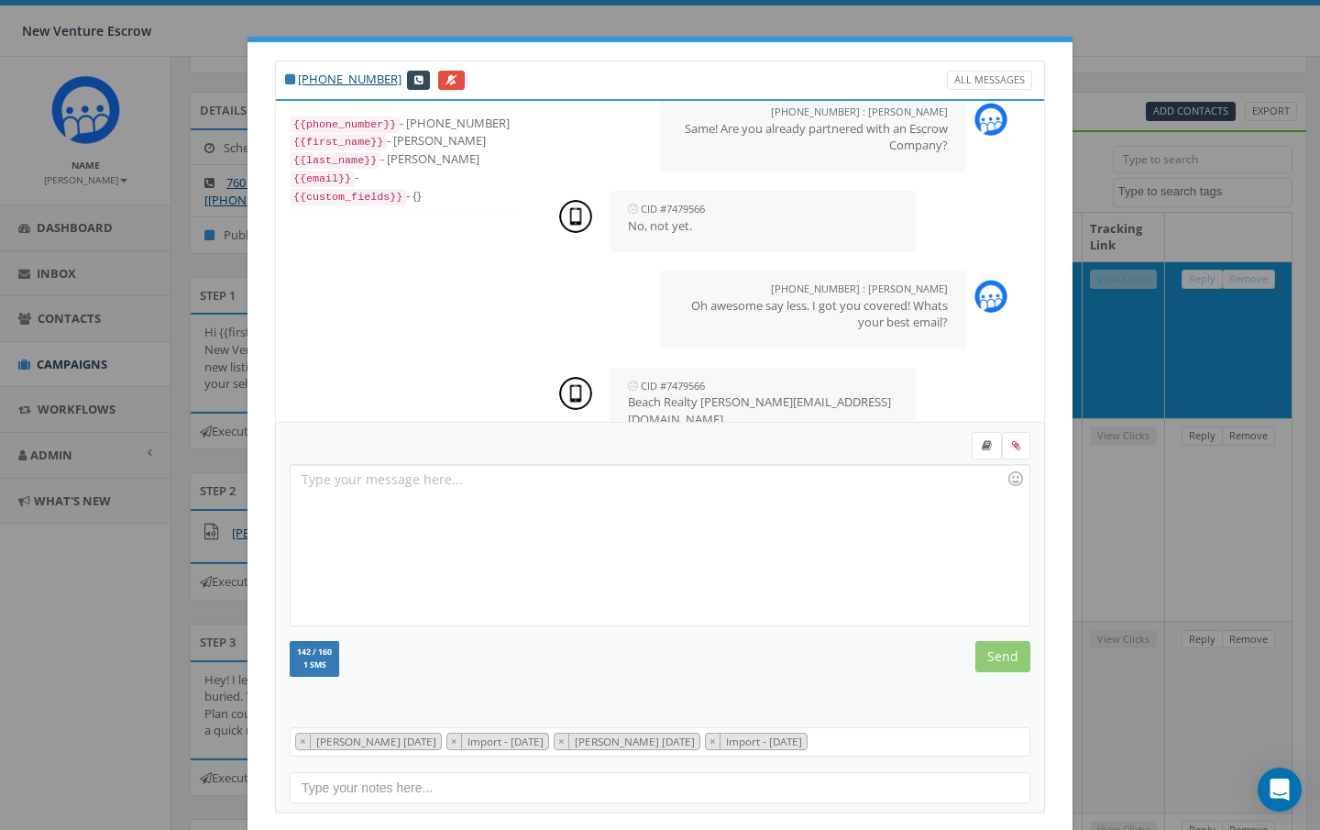
scroll to position [706, 0]
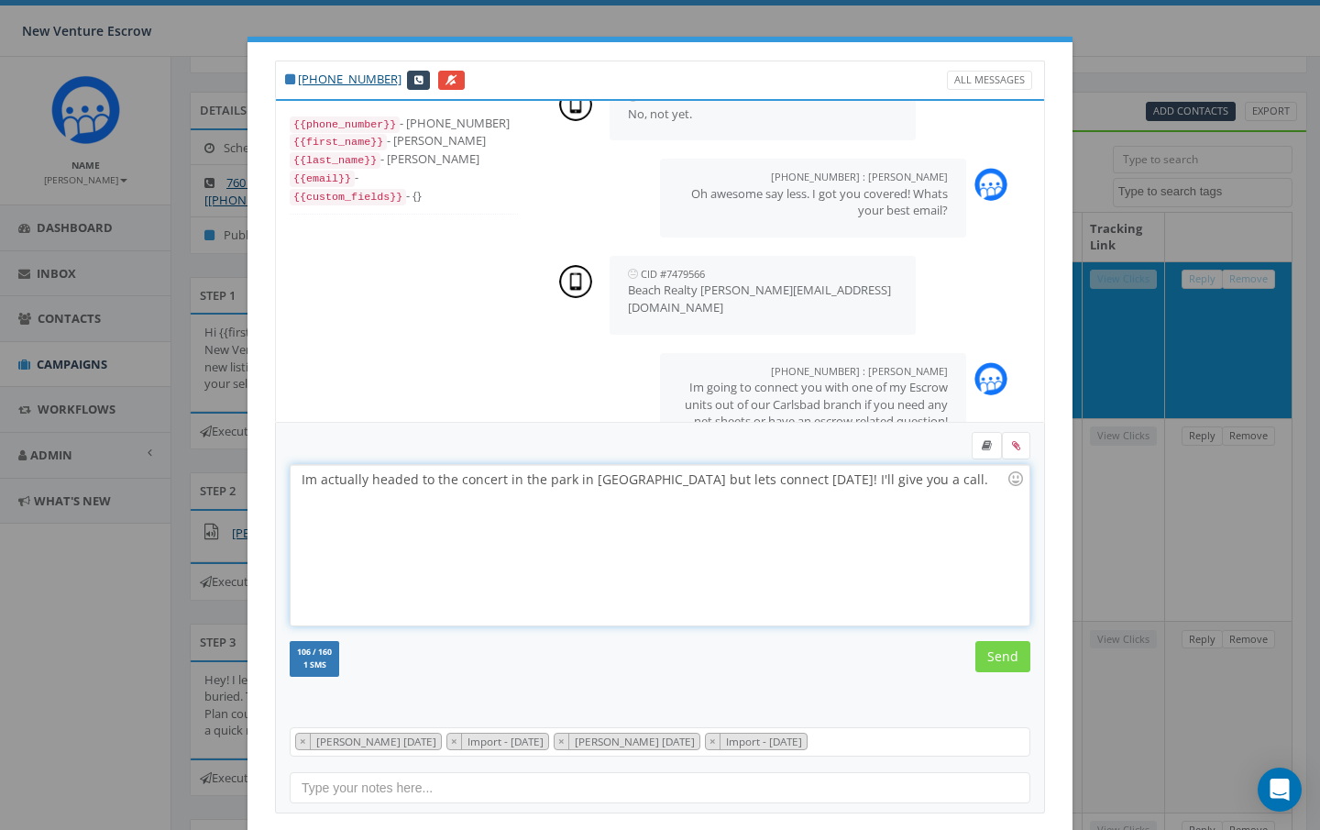
click at [1000, 668] on input "Send" at bounding box center [1003, 656] width 55 height 31
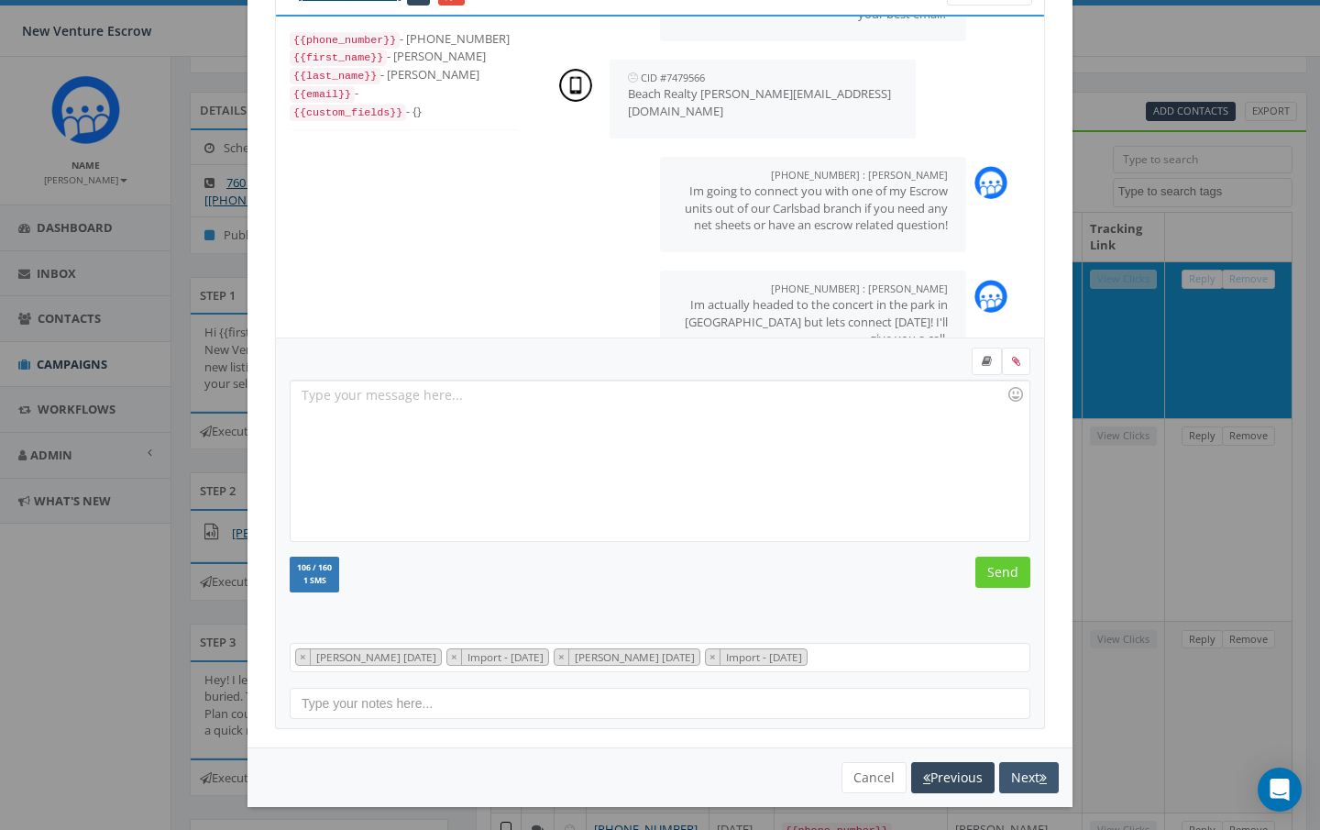
scroll to position [83, 0]
click at [866, 777] on button "Cancel" at bounding box center [874, 778] width 65 height 31
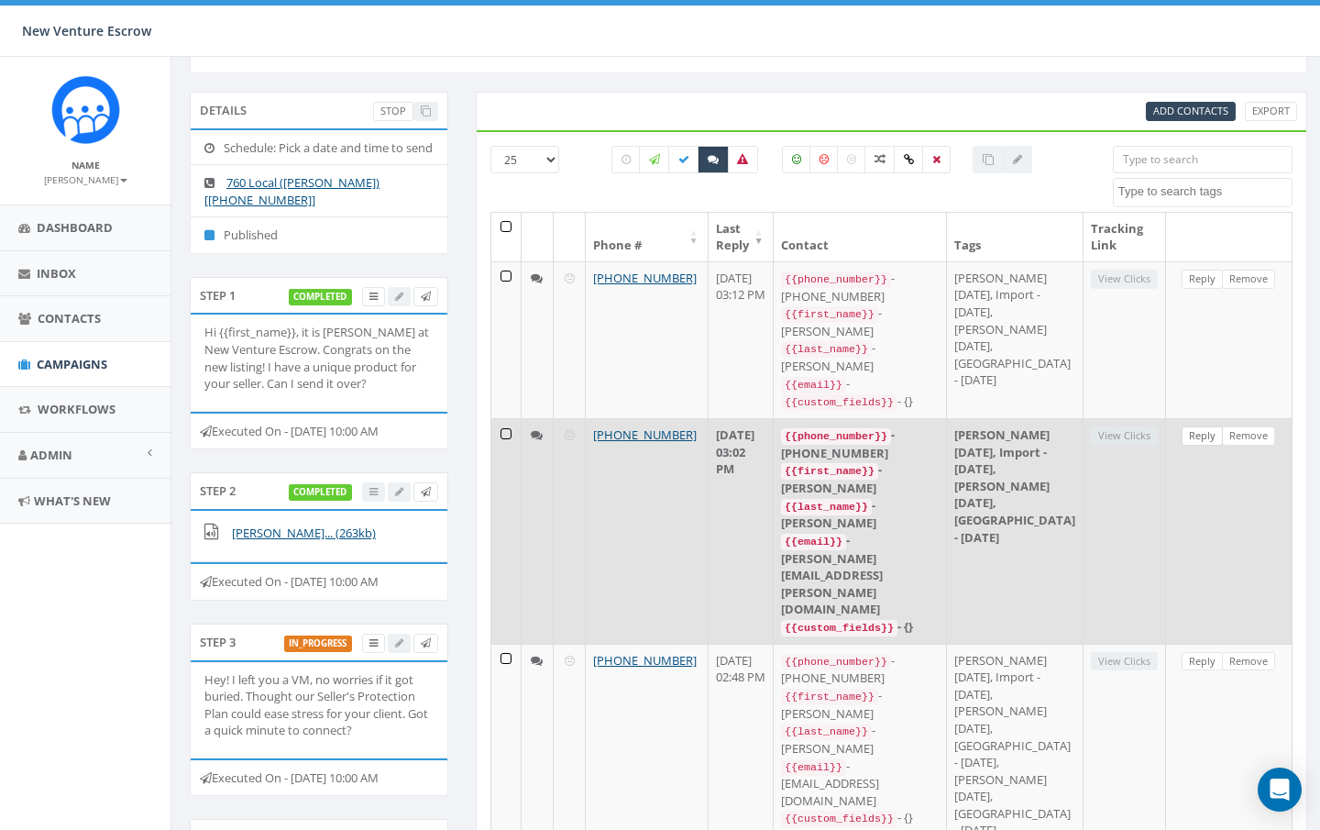
click at [1204, 446] on link "Reply" at bounding box center [1202, 435] width 41 height 19
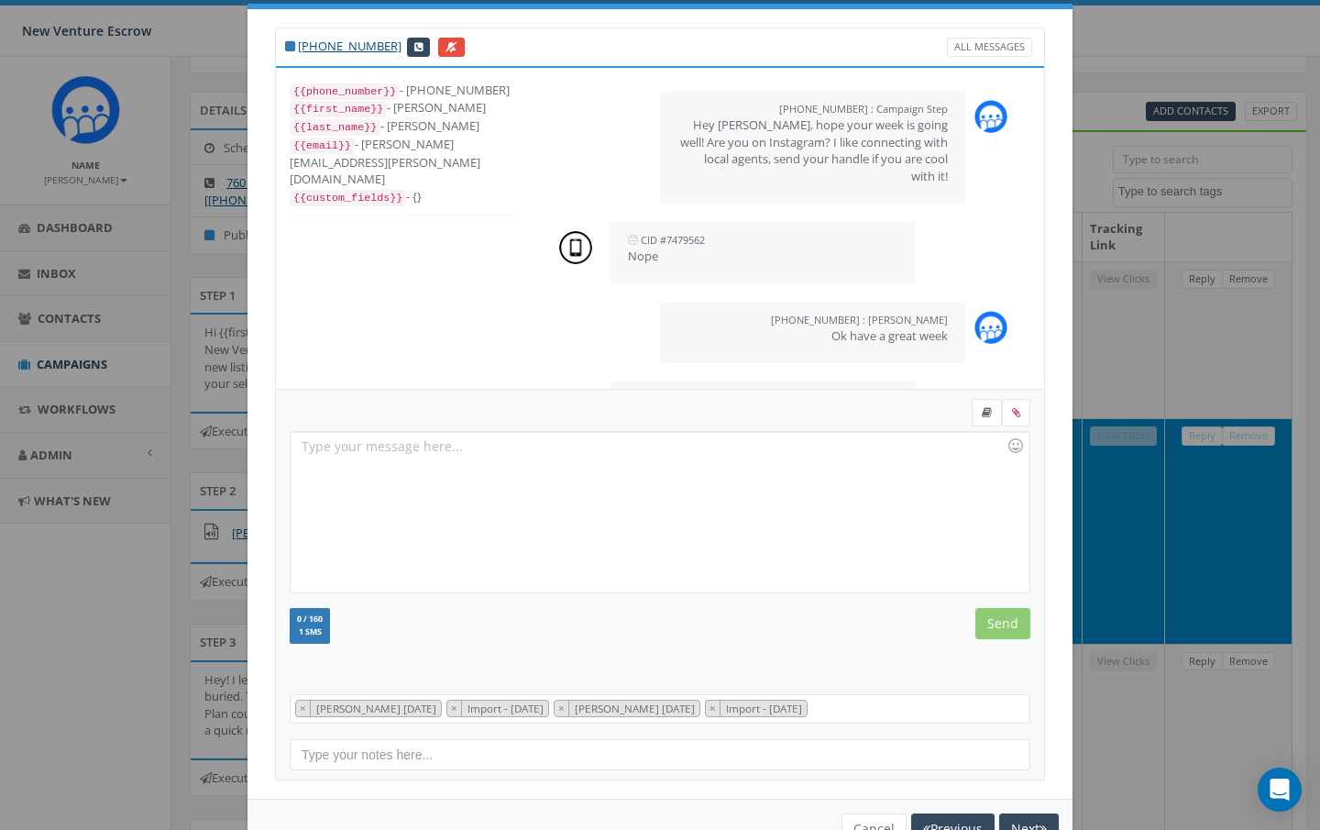
scroll to position [0, 0]
click at [382, 446] on div at bounding box center [660, 512] width 738 height 160
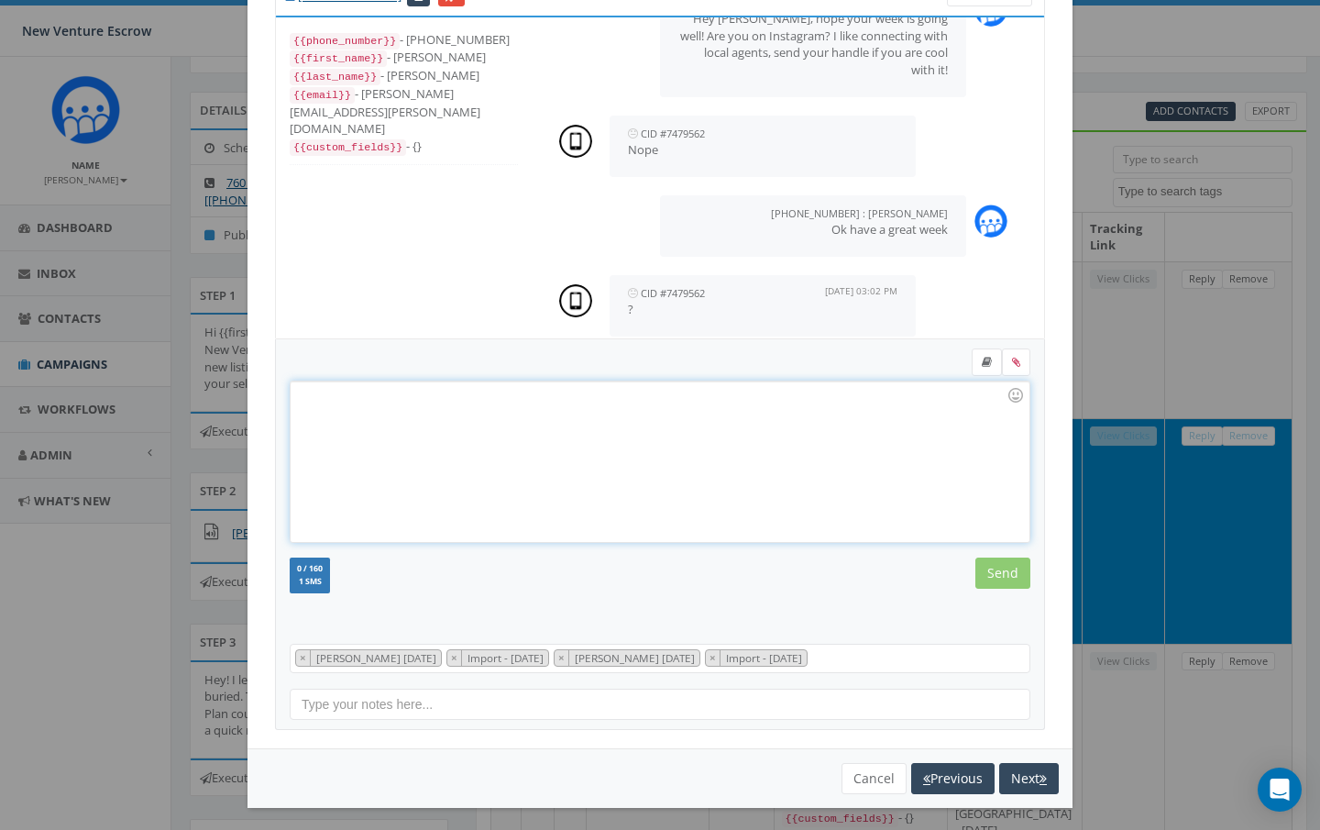
scroll to position [55, 0]
click at [869, 775] on button "Cancel" at bounding box center [874, 778] width 65 height 31
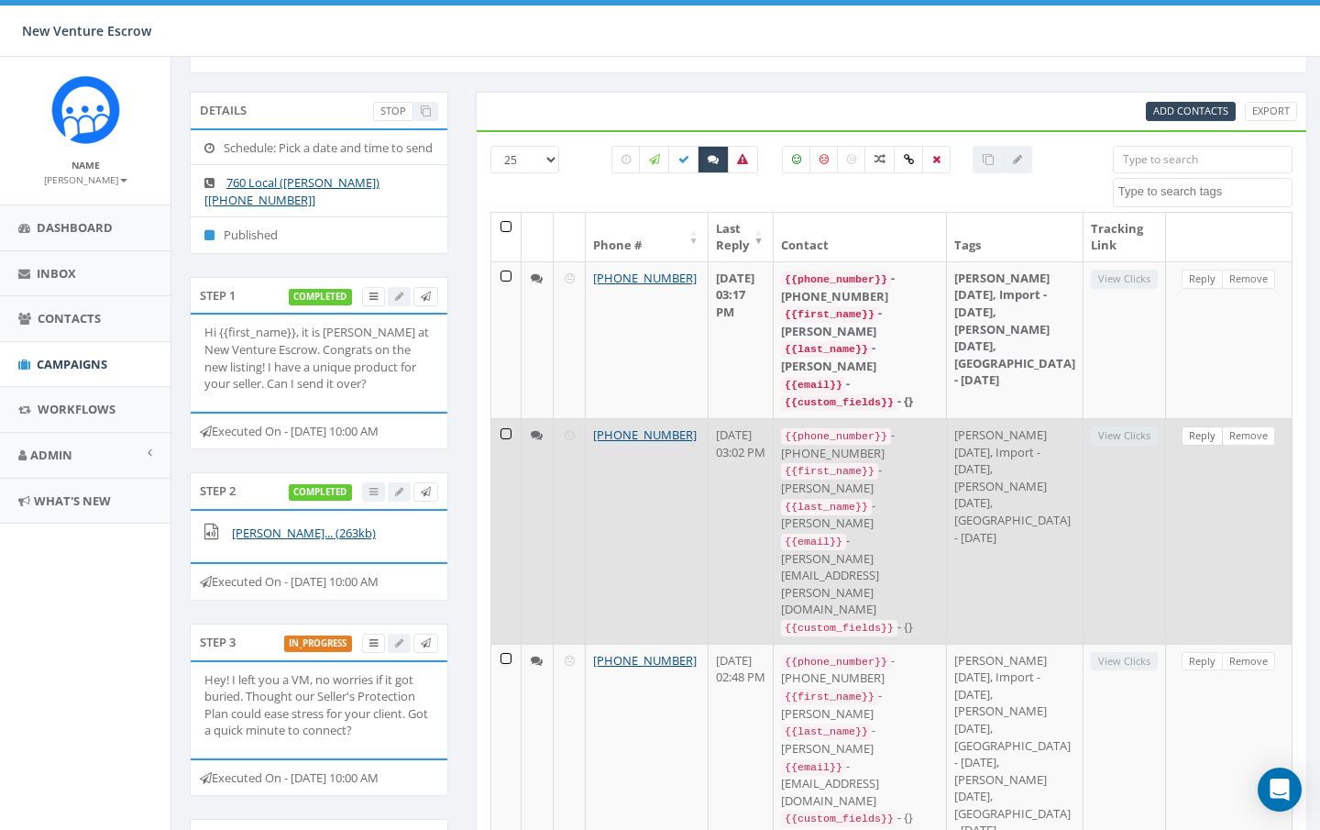
click at [1193, 446] on link "Reply" at bounding box center [1202, 435] width 41 height 19
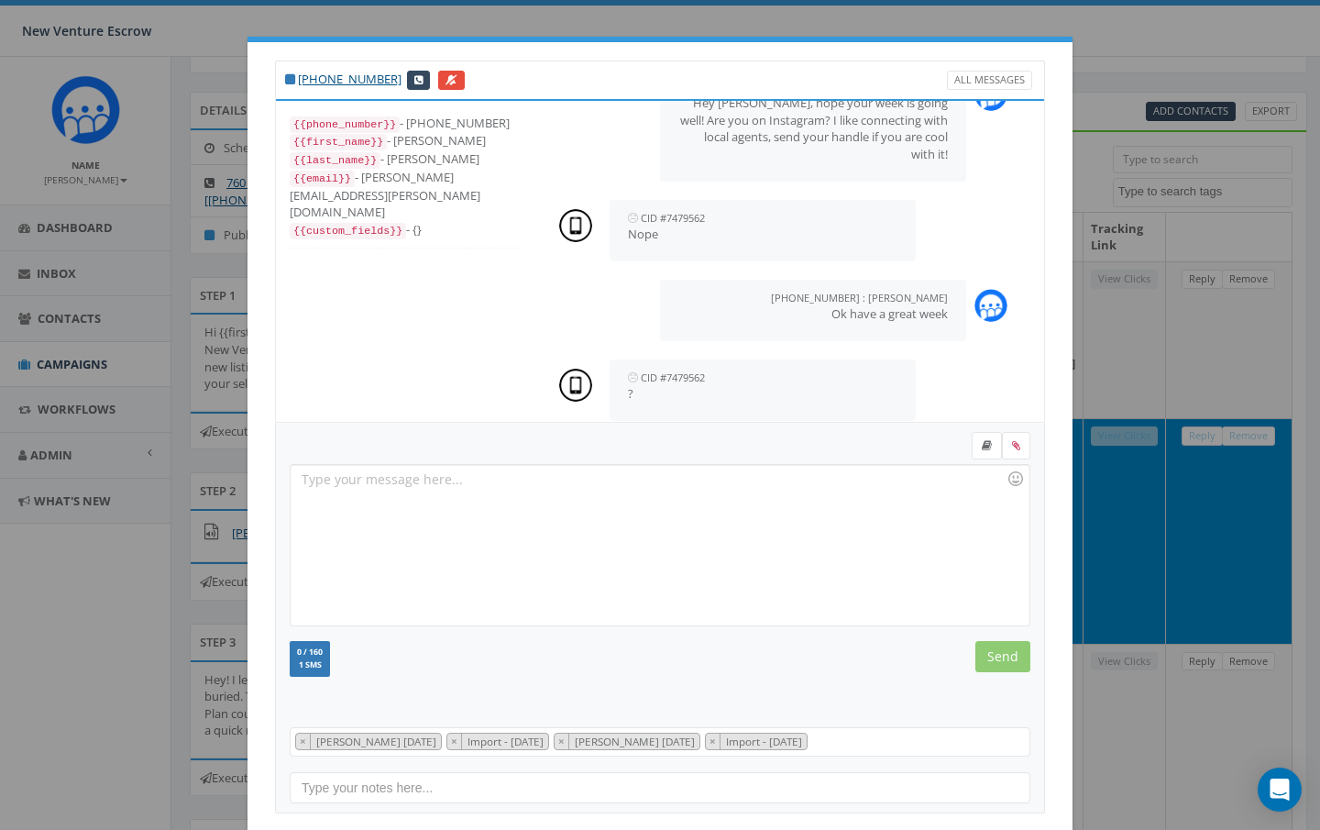
click at [344, 503] on div at bounding box center [660, 545] width 738 height 160
click at [650, 476] on div "Just left you a voicemail. Building out a lead tool for agents" at bounding box center [660, 545] width 738 height 160
drag, startPoint x: 656, startPoint y: 479, endPoint x: 448, endPoint y: 485, distance: 207.3
click at [448, 485] on div "Just left you a voicemail. Building out a lead tool for agents" at bounding box center [660, 545] width 738 height 160
click at [445, 477] on div "Just left you a voicemail to hopefully clear the air." at bounding box center [660, 545] width 738 height 160
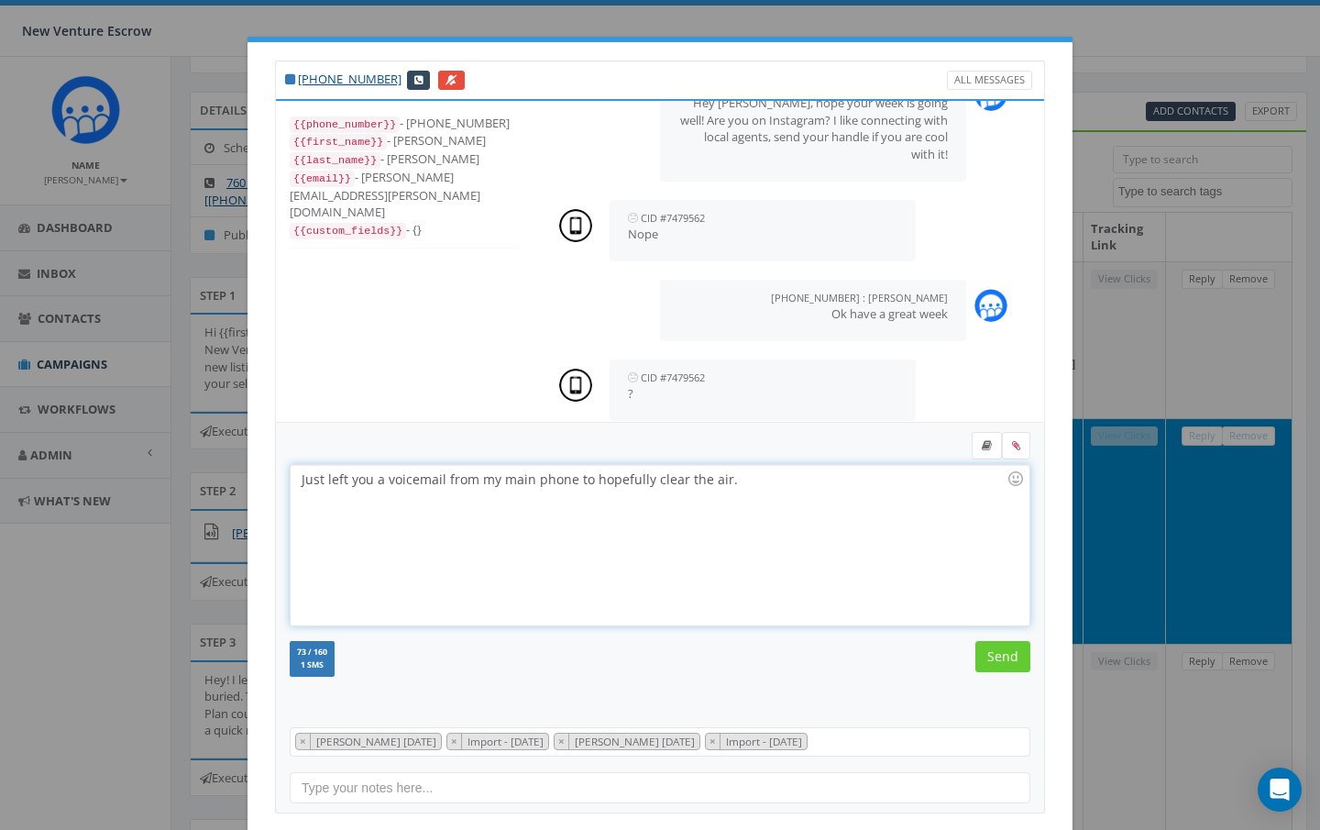
click at [738, 480] on div "Just left you a voicemail from my main phone to hopefully clear the air." at bounding box center [660, 545] width 738 height 160
click at [1011, 655] on input "Send" at bounding box center [1003, 656] width 55 height 31
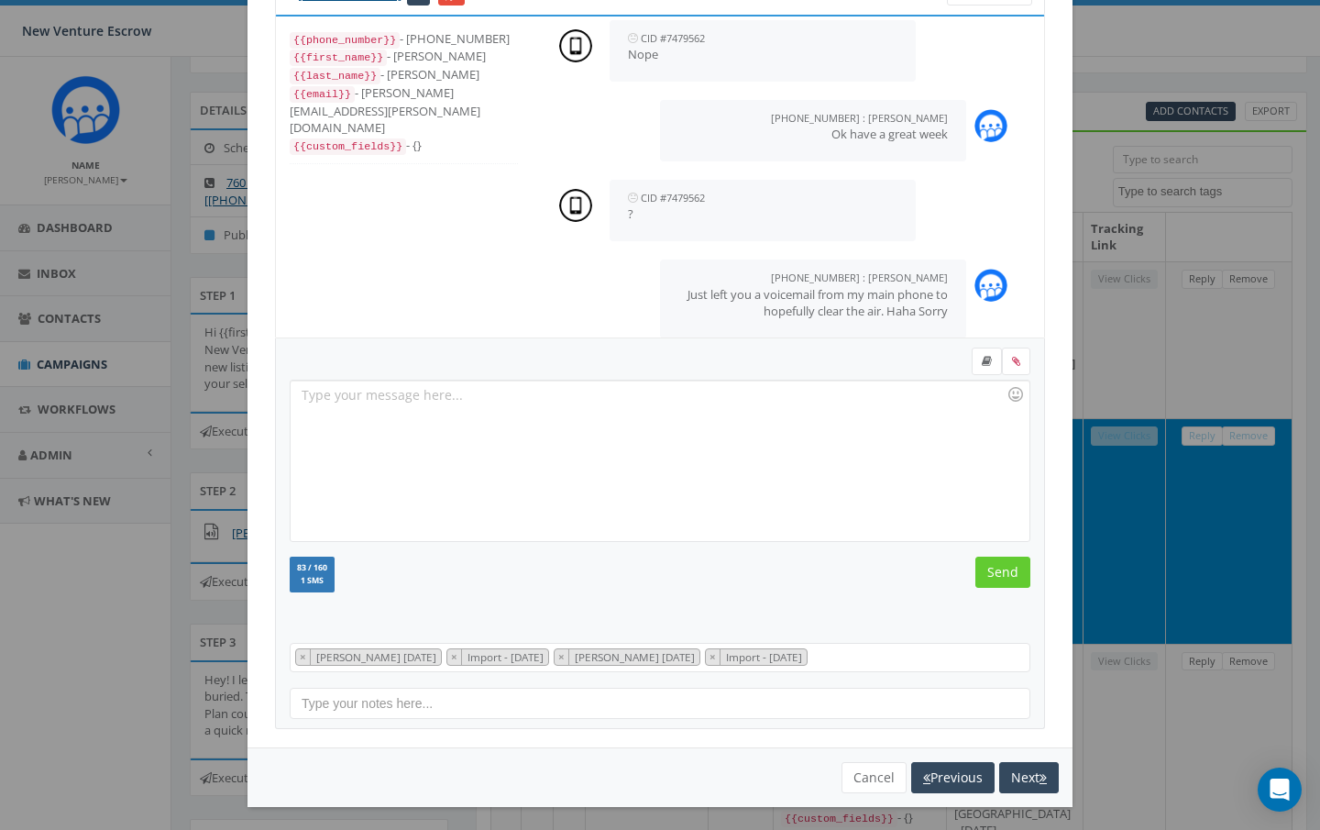
scroll to position [83, 0]
click at [871, 771] on button "Cancel" at bounding box center [874, 778] width 65 height 31
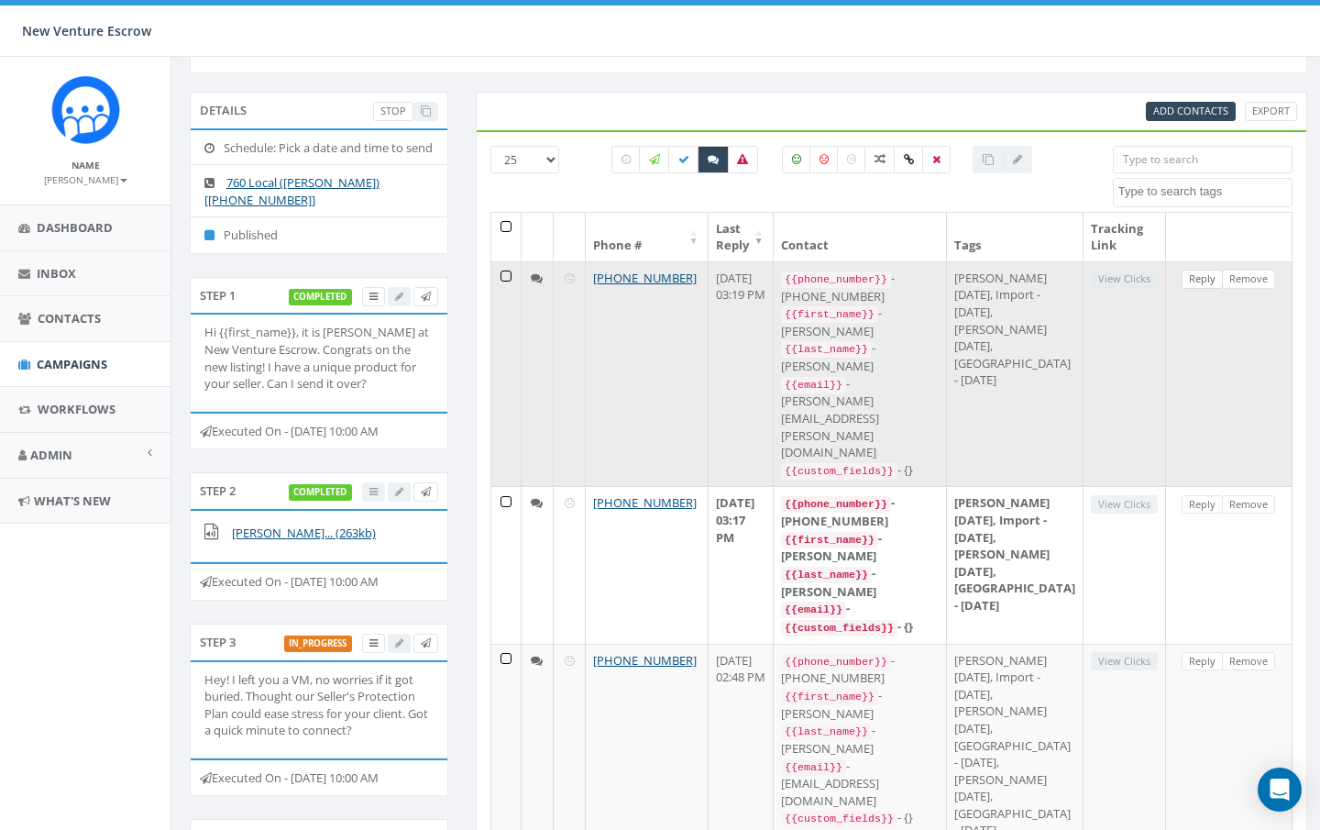
click at [1190, 278] on link "Reply" at bounding box center [1202, 279] width 41 height 19
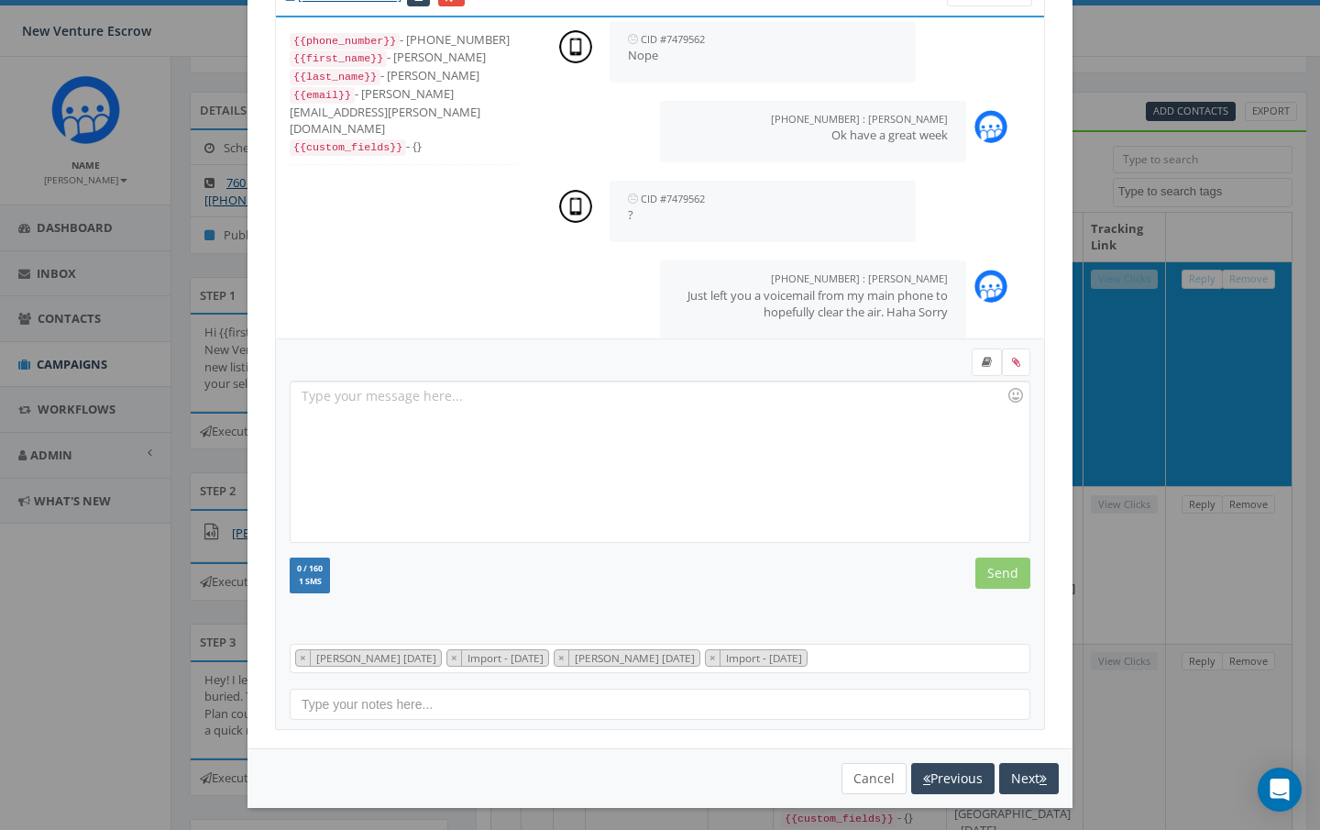
click at [871, 768] on button "Cancel" at bounding box center [874, 778] width 65 height 31
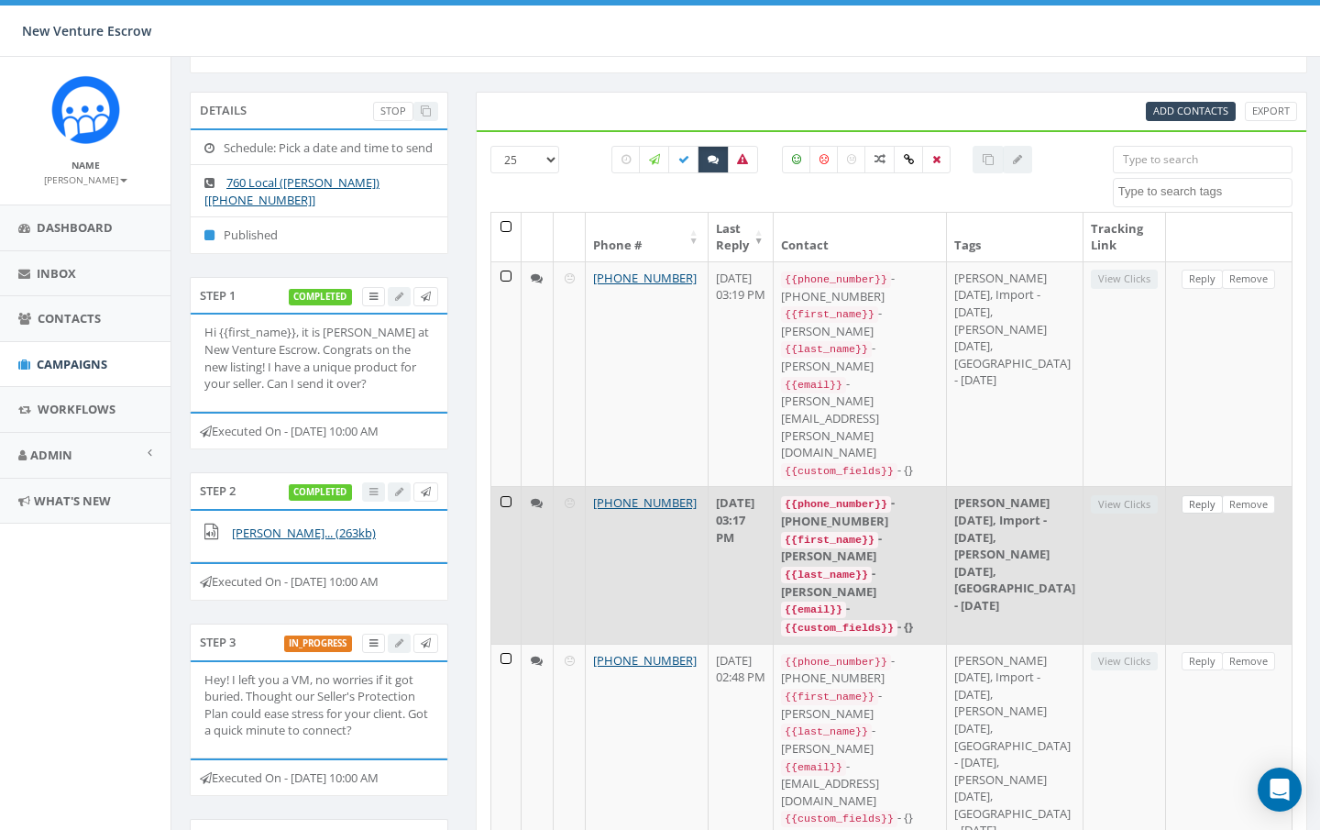
click at [1200, 495] on link "Reply" at bounding box center [1202, 504] width 41 height 19
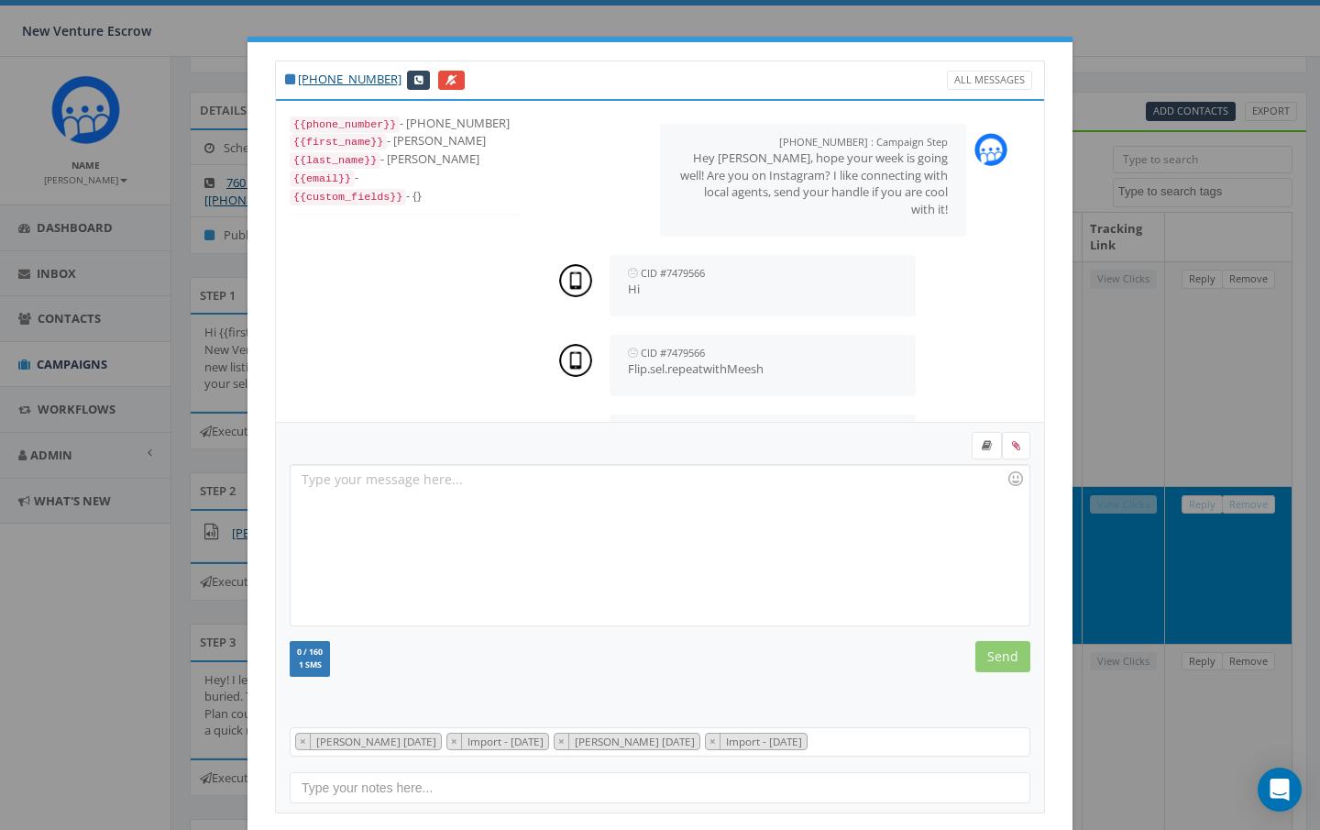
scroll to position [976, 0]
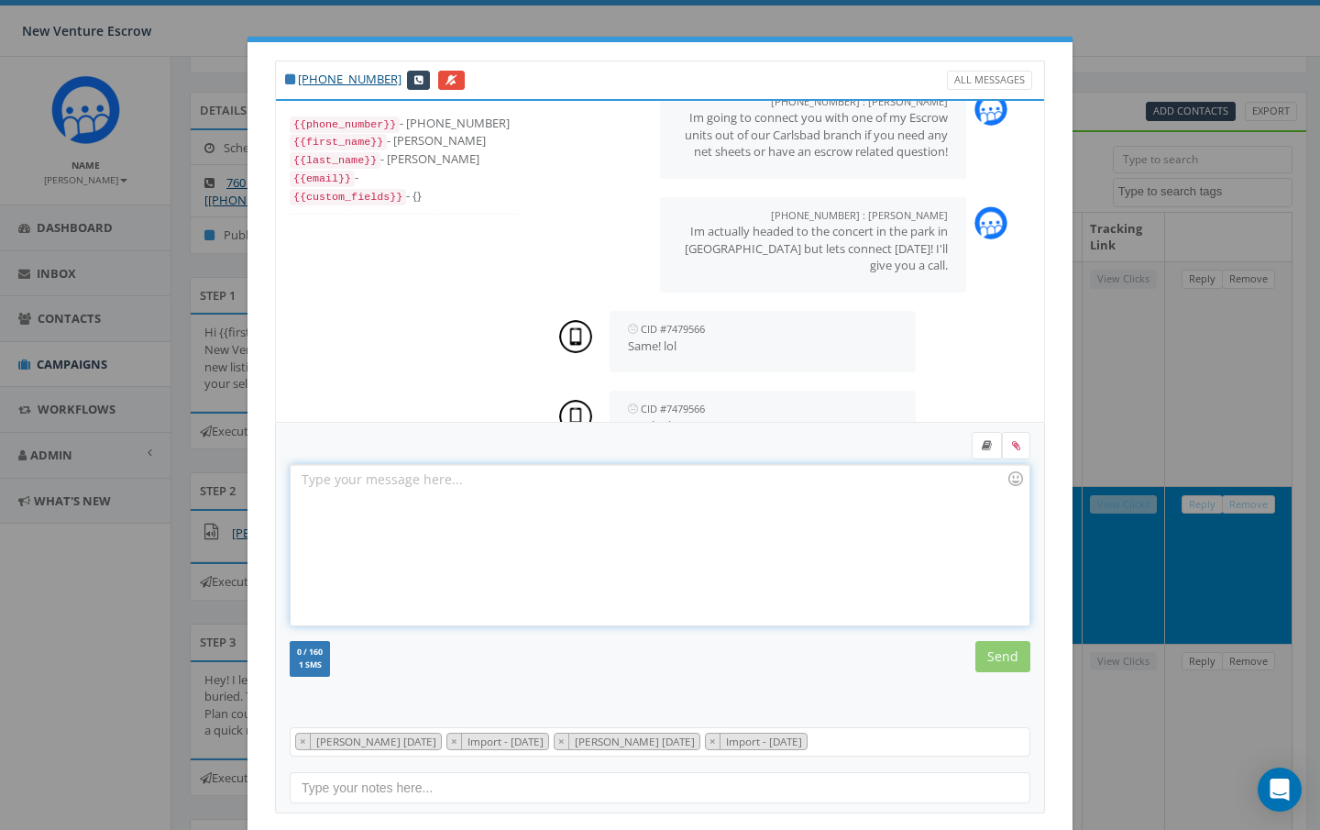
click at [574, 490] on div at bounding box center [660, 545] width 738 height 160
click at [995, 649] on input "Send" at bounding box center [1003, 656] width 55 height 31
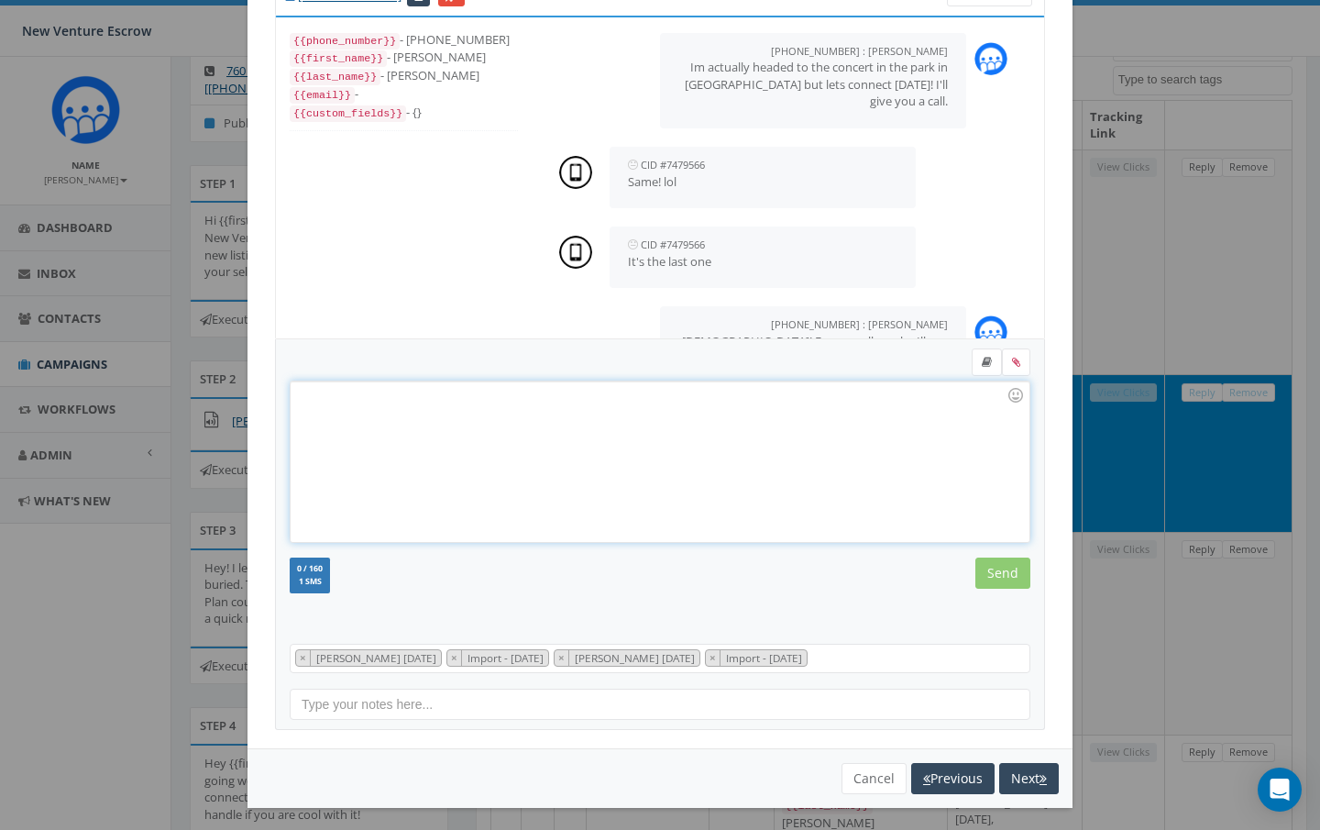
scroll to position [1055, 0]
click at [878, 772] on button "Cancel" at bounding box center [874, 778] width 65 height 31
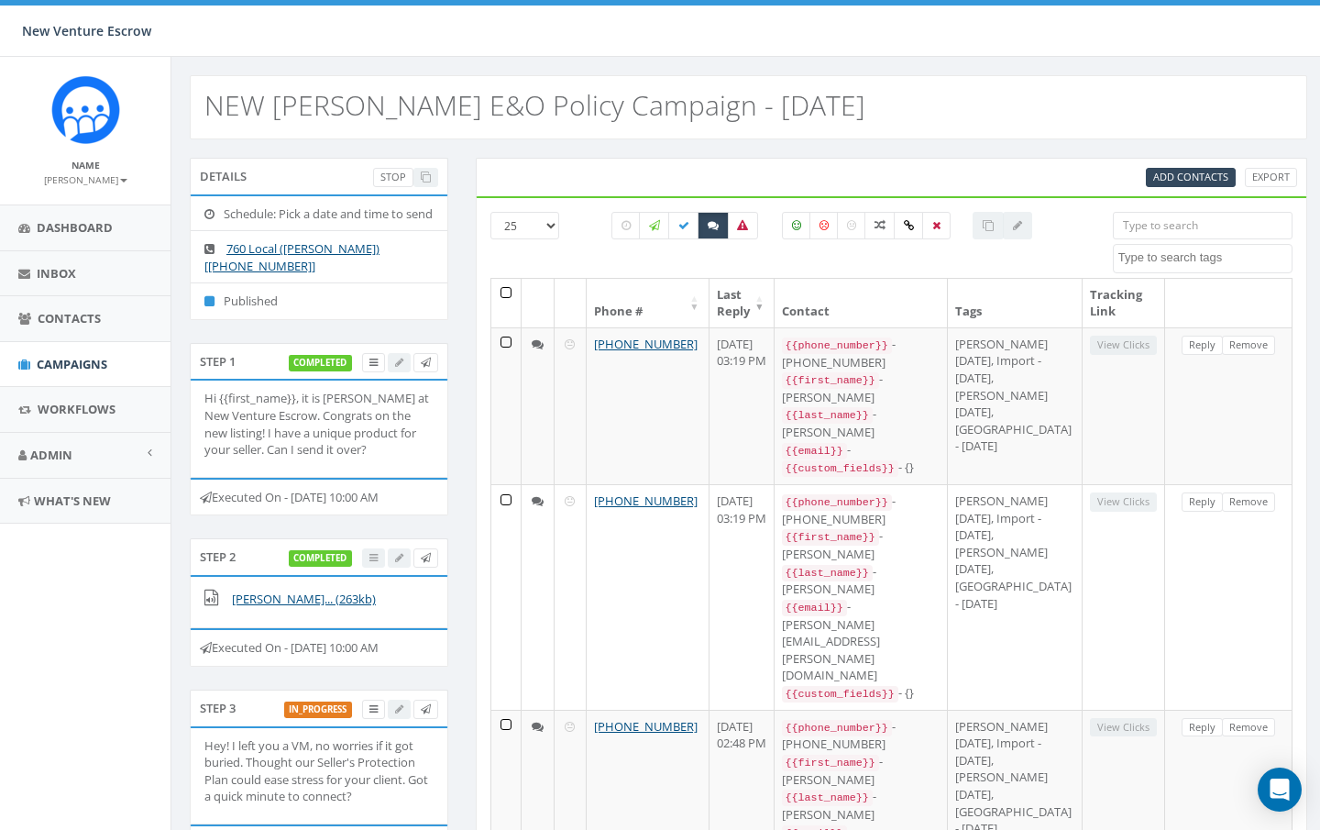
scroll to position [0, 0]
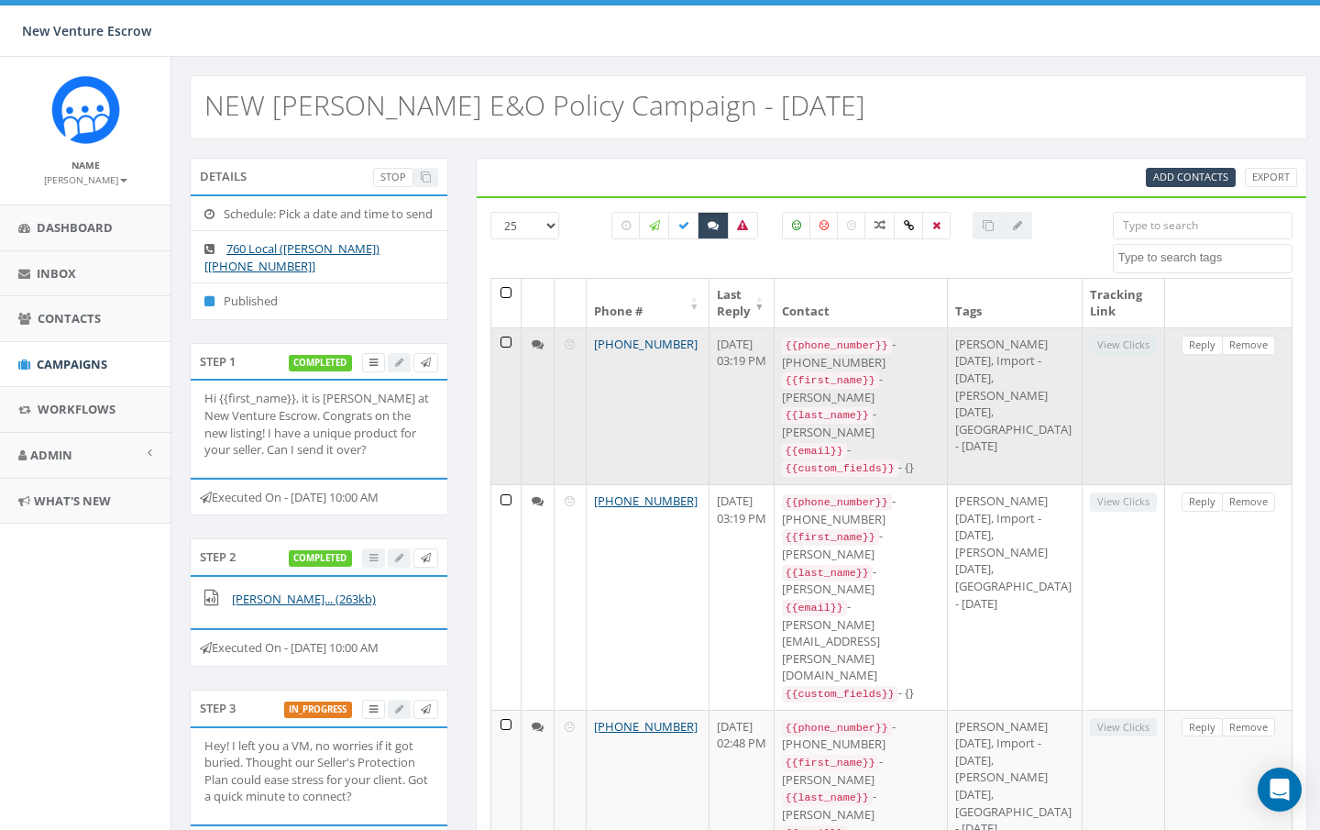
drag, startPoint x: 691, startPoint y: 345, endPoint x: 613, endPoint y: 348, distance: 78.0
click at [613, 348] on td "[PHONE_NUMBER]" at bounding box center [648, 405] width 123 height 157
copy link "714-225-5253"
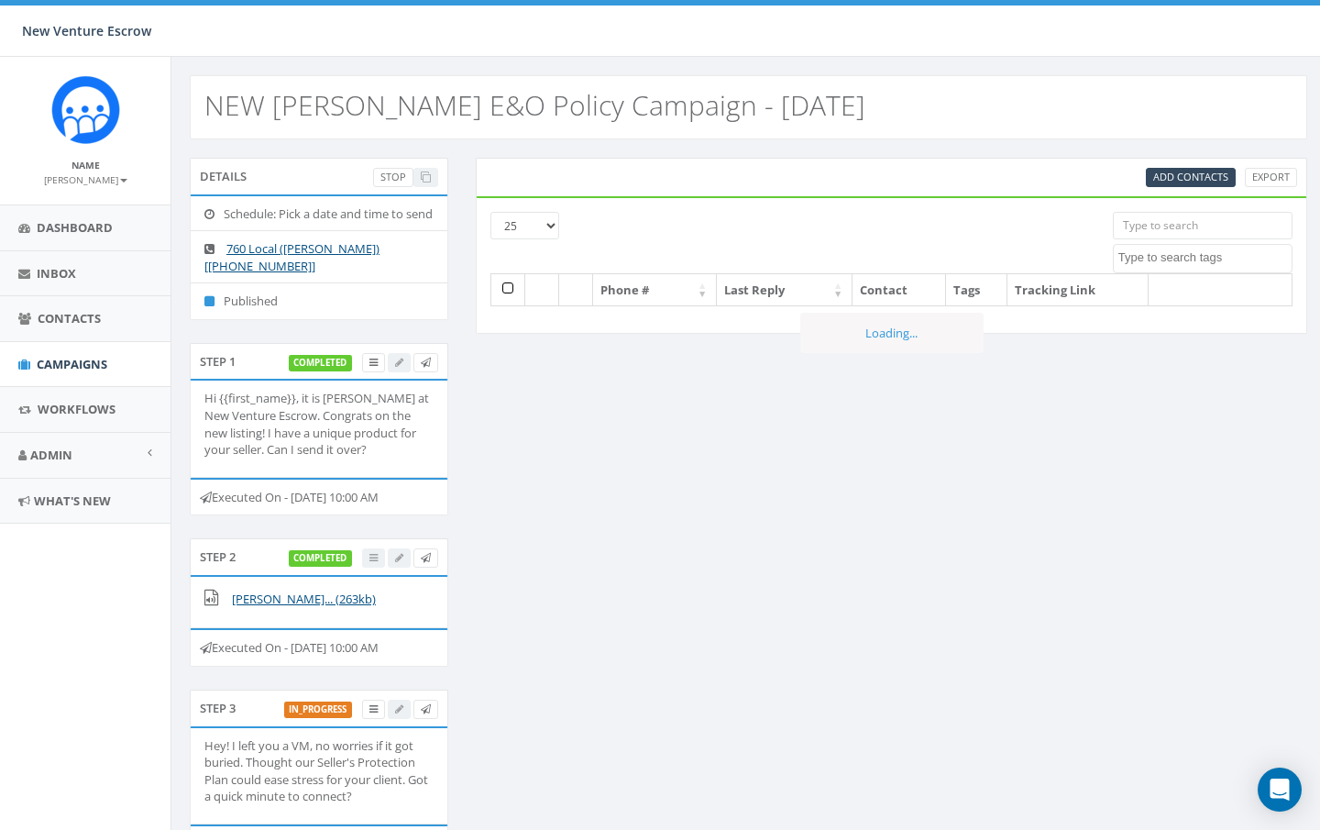
select select
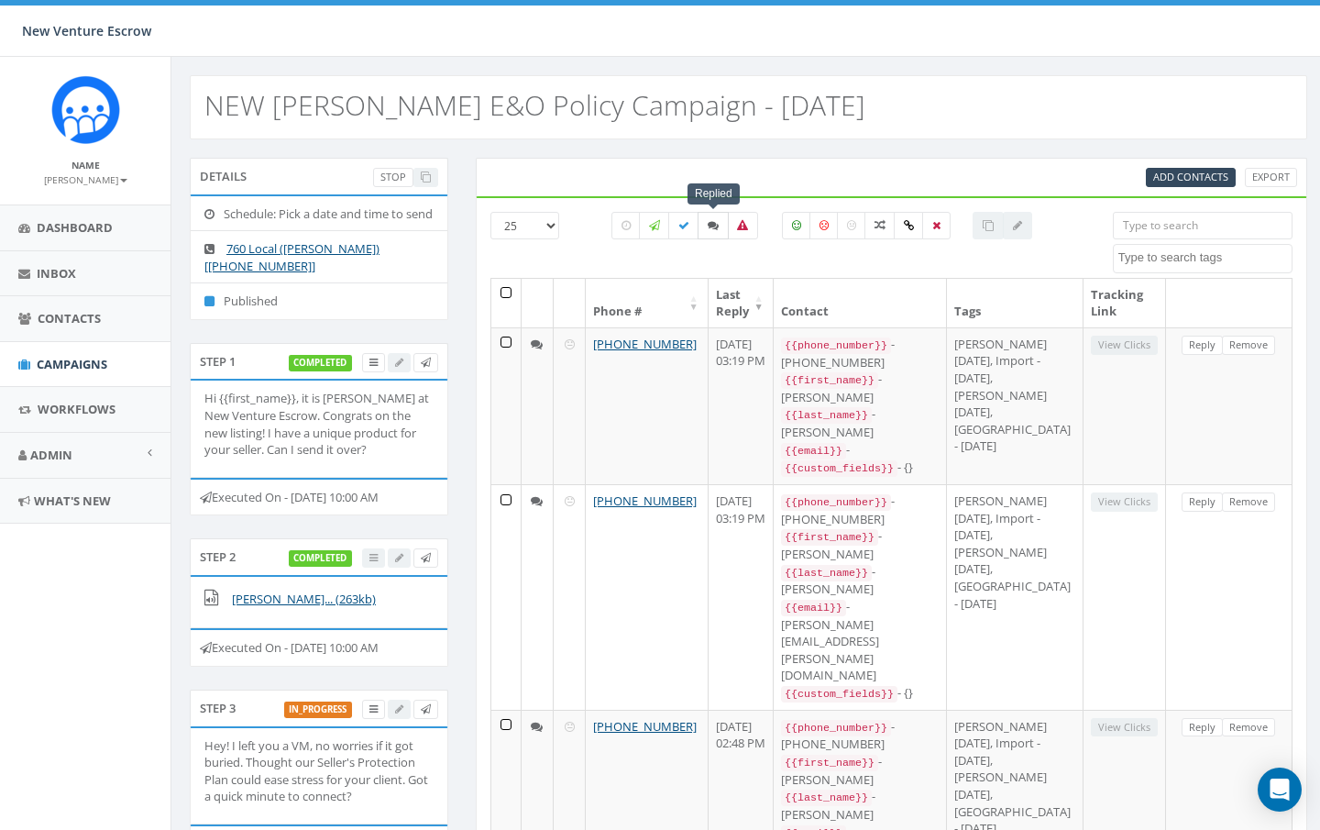
click at [708, 230] on icon at bounding box center [713, 225] width 11 height 11
checkbox input "true"
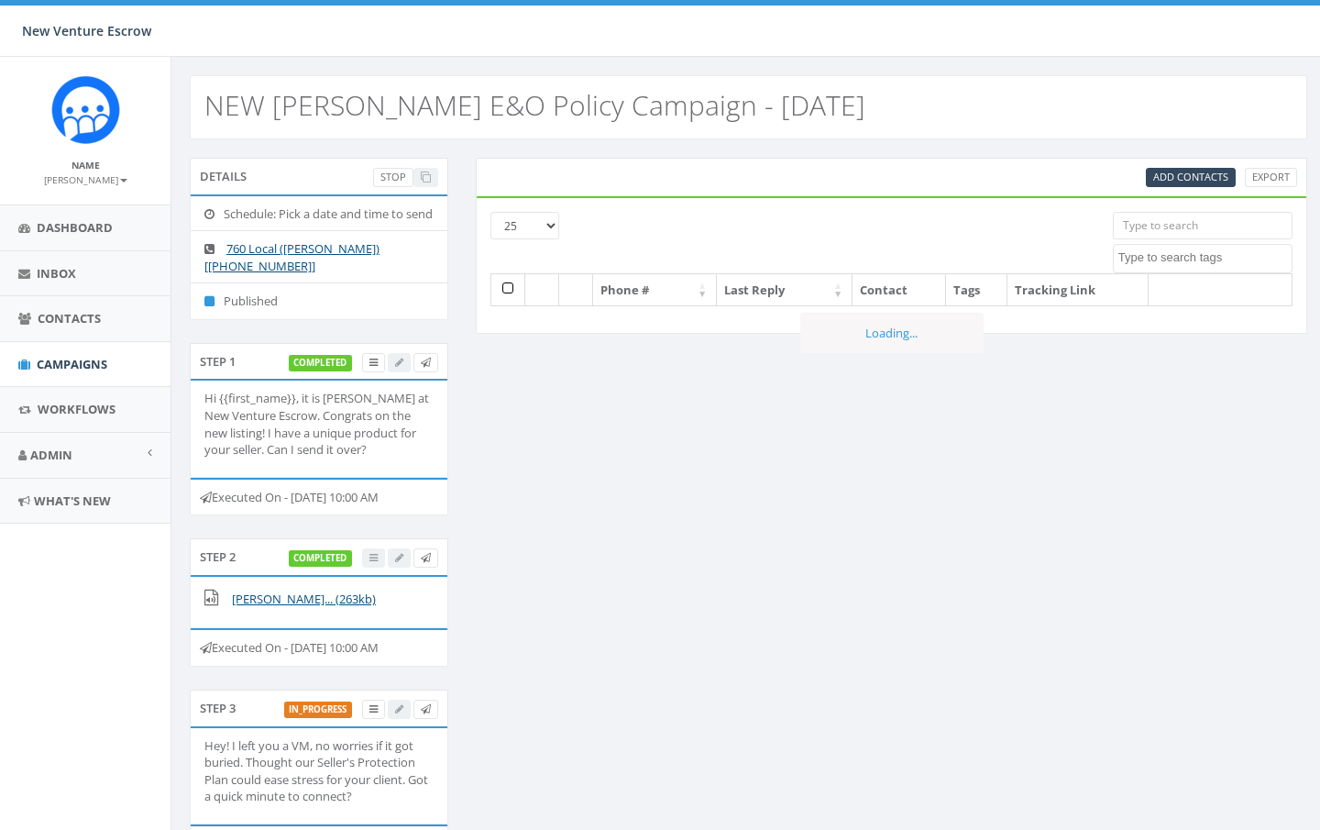
select select
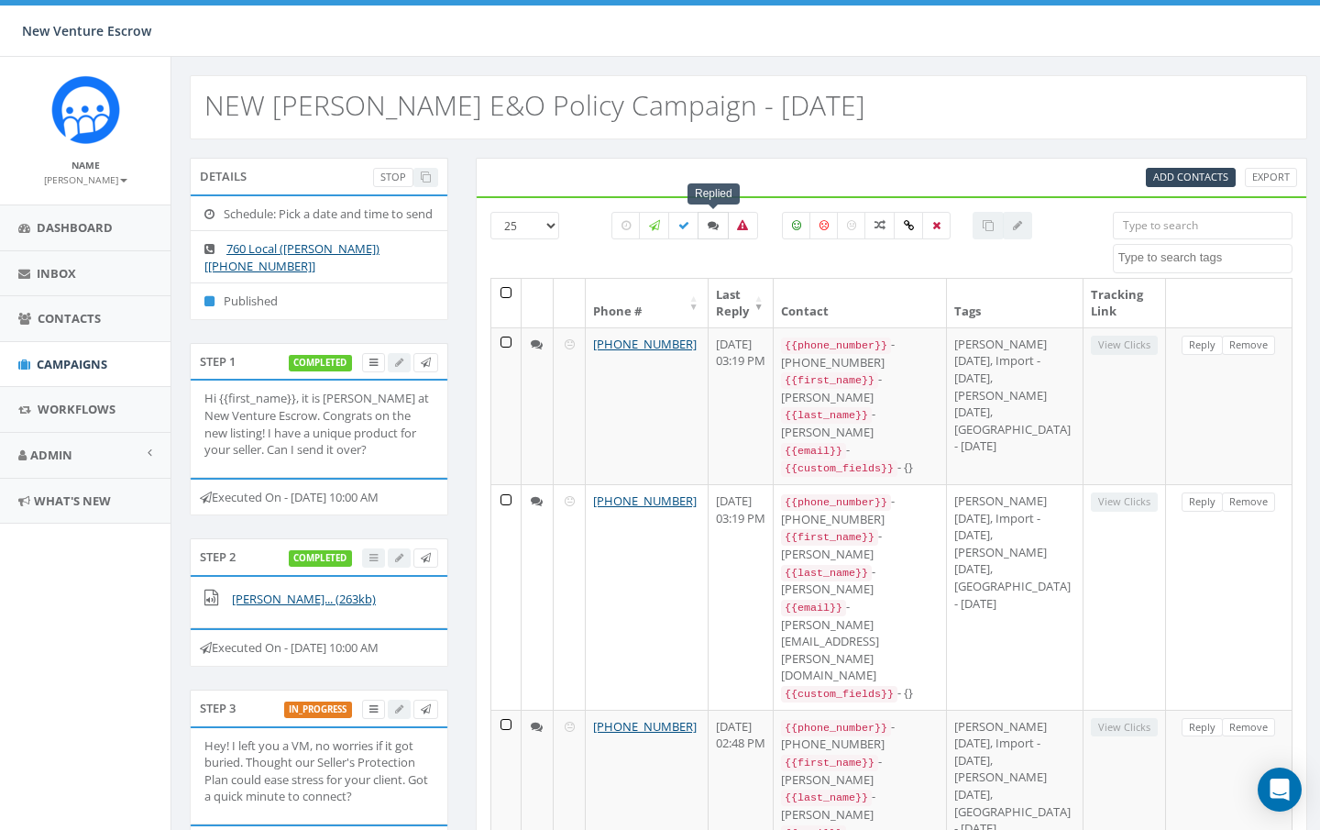
click at [717, 226] on icon at bounding box center [713, 225] width 11 height 11
checkbox input "true"
